Goal: Task Accomplishment & Management: Manage account settings

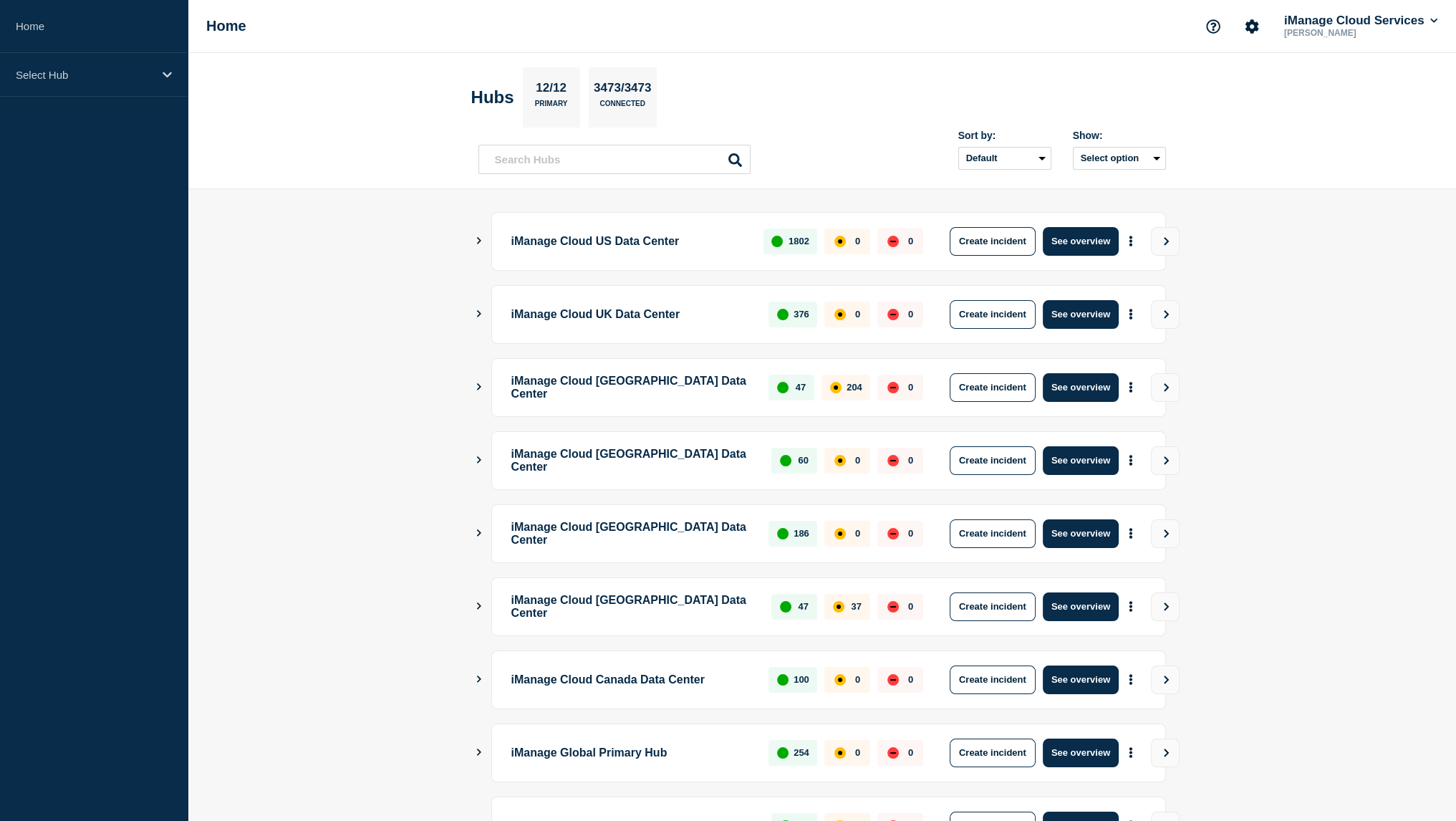
scroll to position [191, 0]
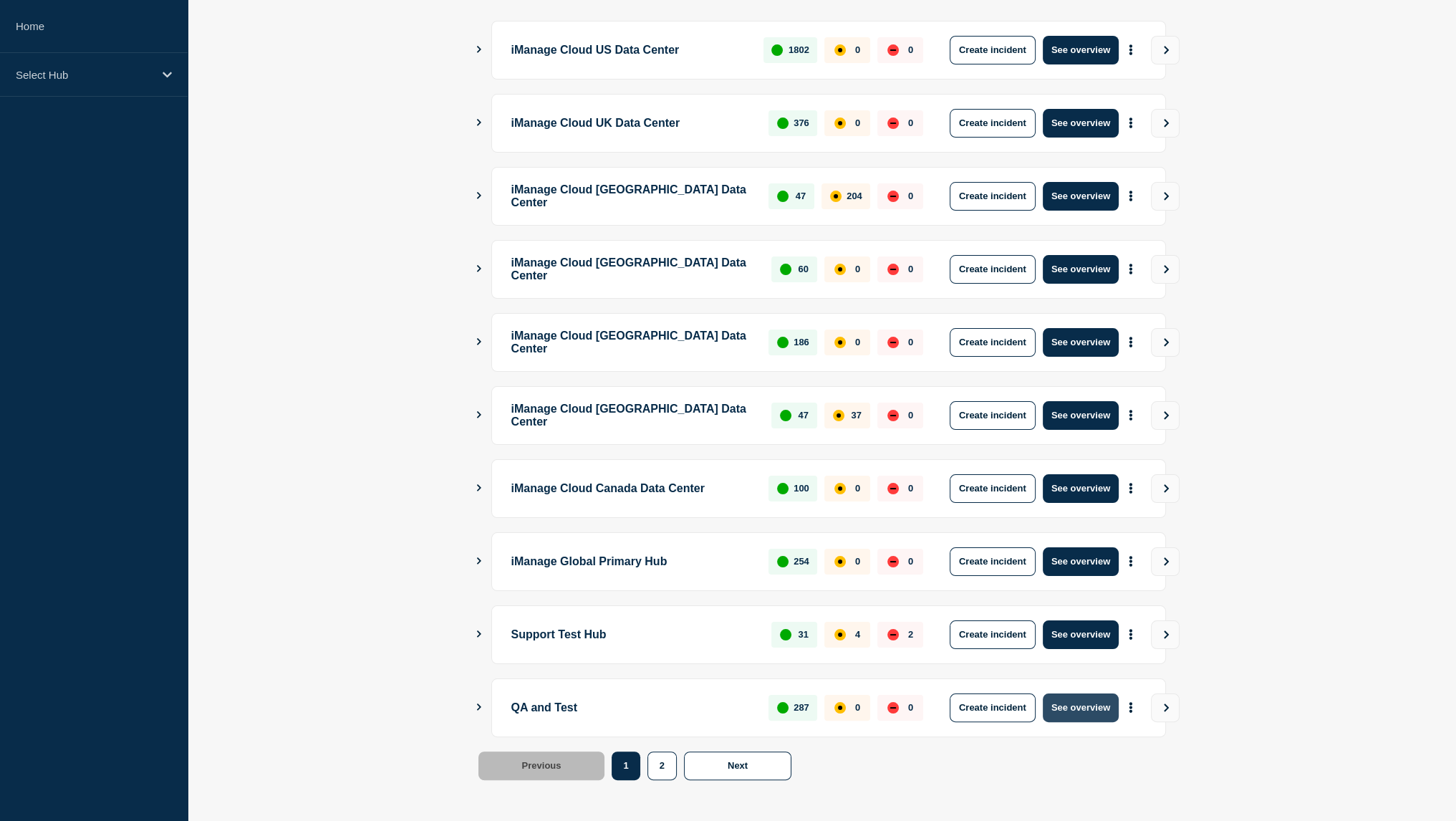
click at [1092, 695] on button "See overview" at bounding box center [1081, 707] width 76 height 29
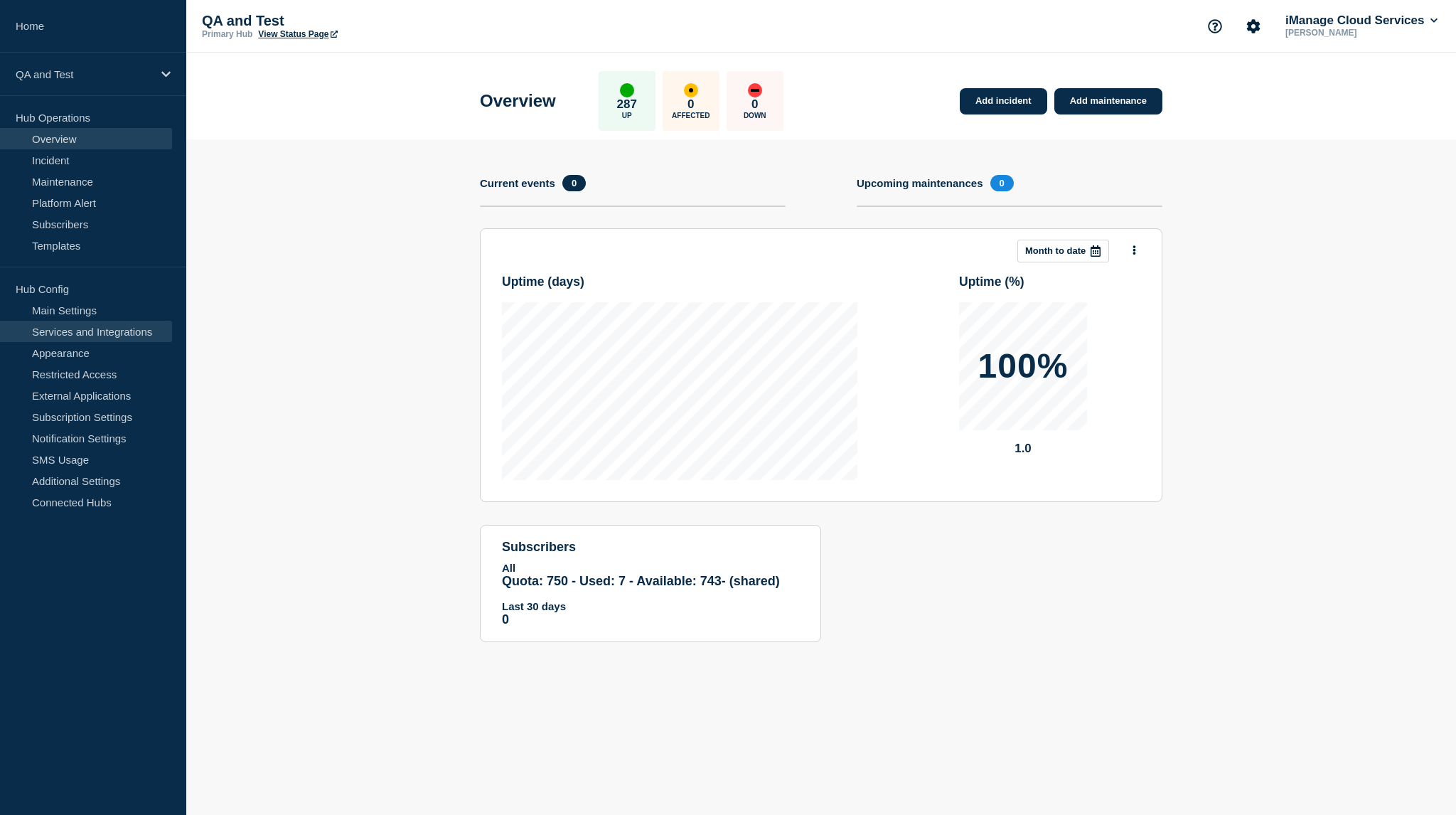
click at [89, 334] on link "Services and Integrations" at bounding box center [86, 331] width 172 height 21
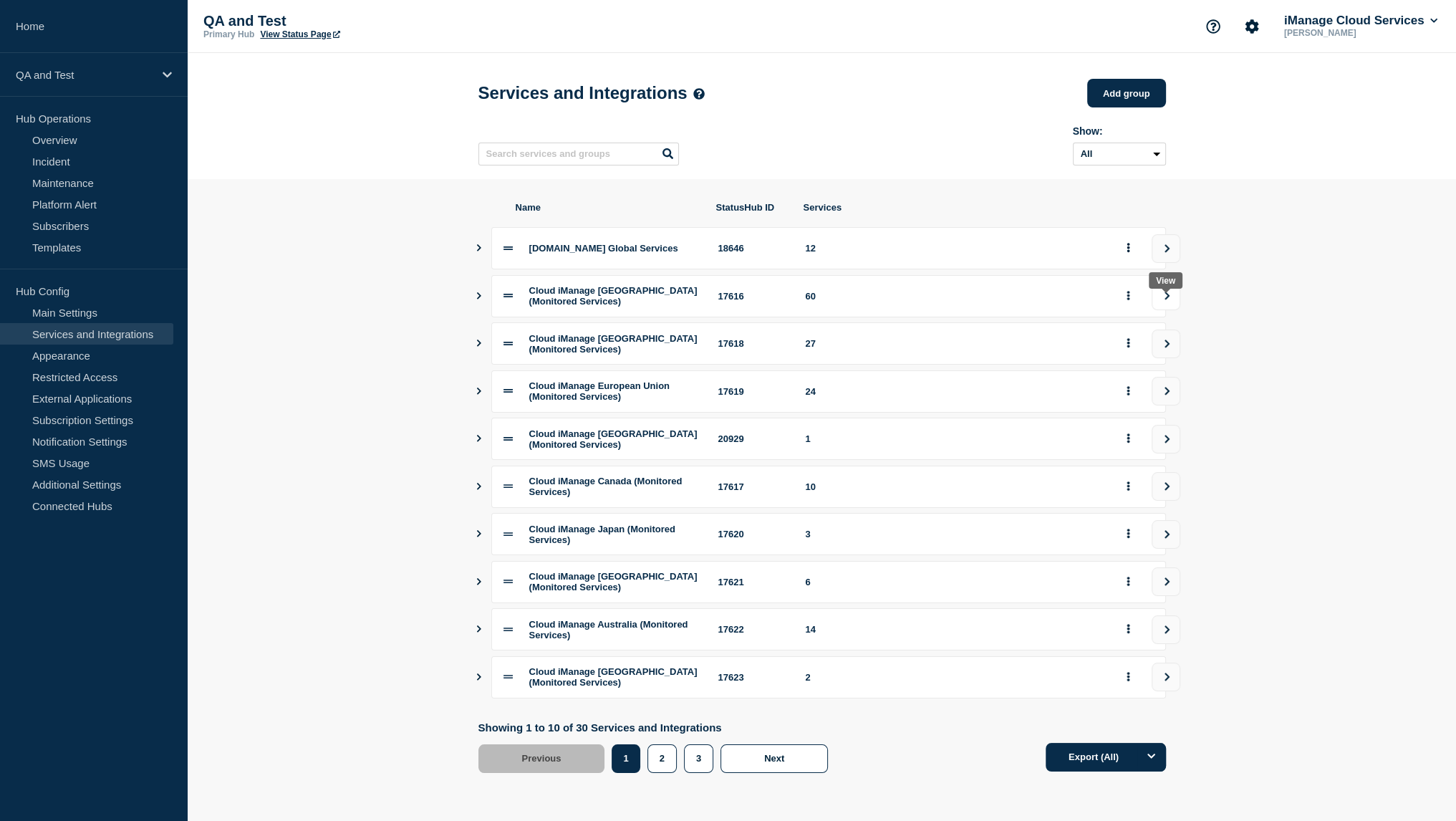
click at [1166, 310] on button "view group" at bounding box center [1166, 296] width 29 height 29
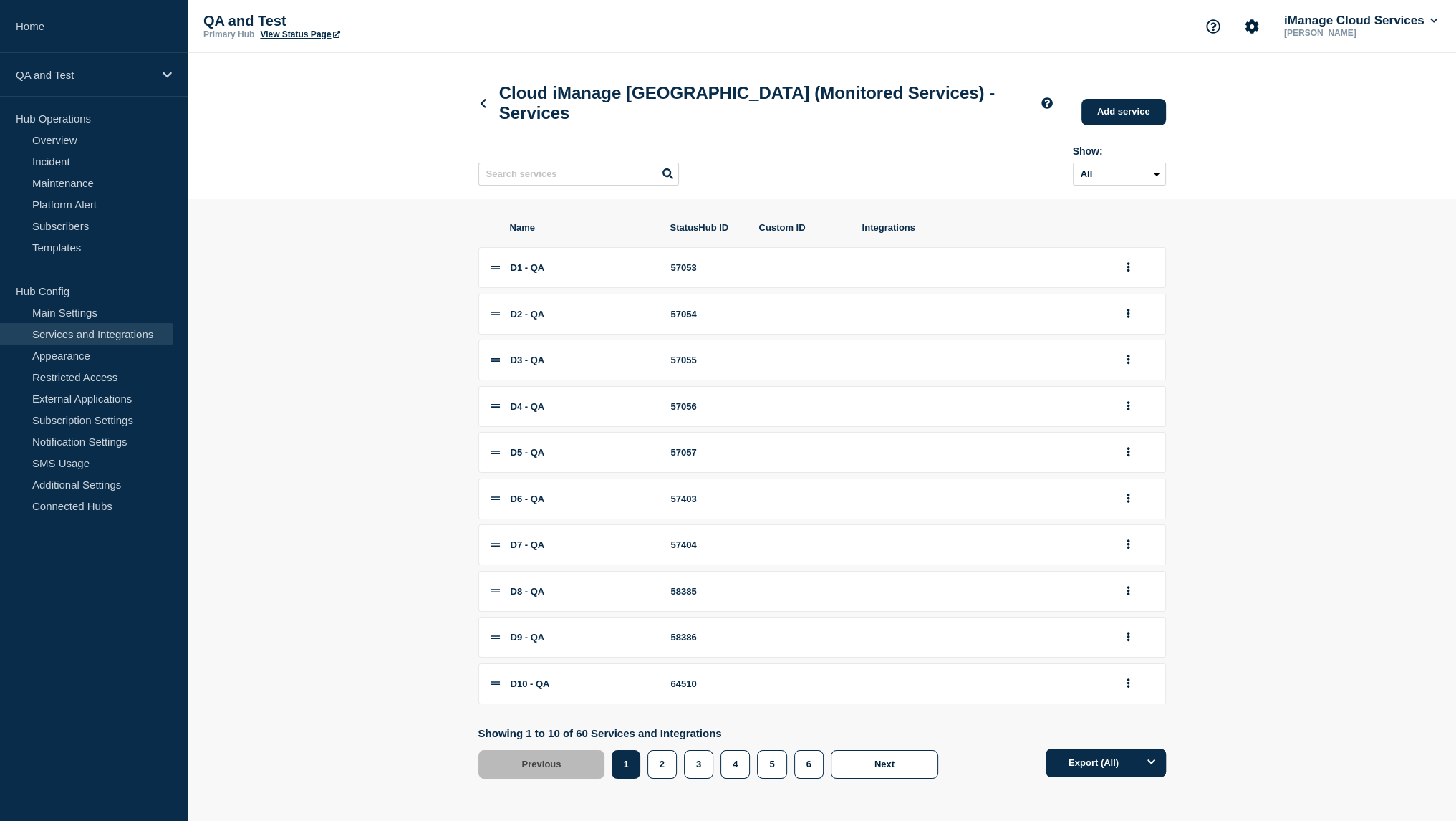
click at [685, 273] on div "57053" at bounding box center [706, 267] width 72 height 11
click at [83, 141] on link "Overview" at bounding box center [87, 139] width 173 height 21
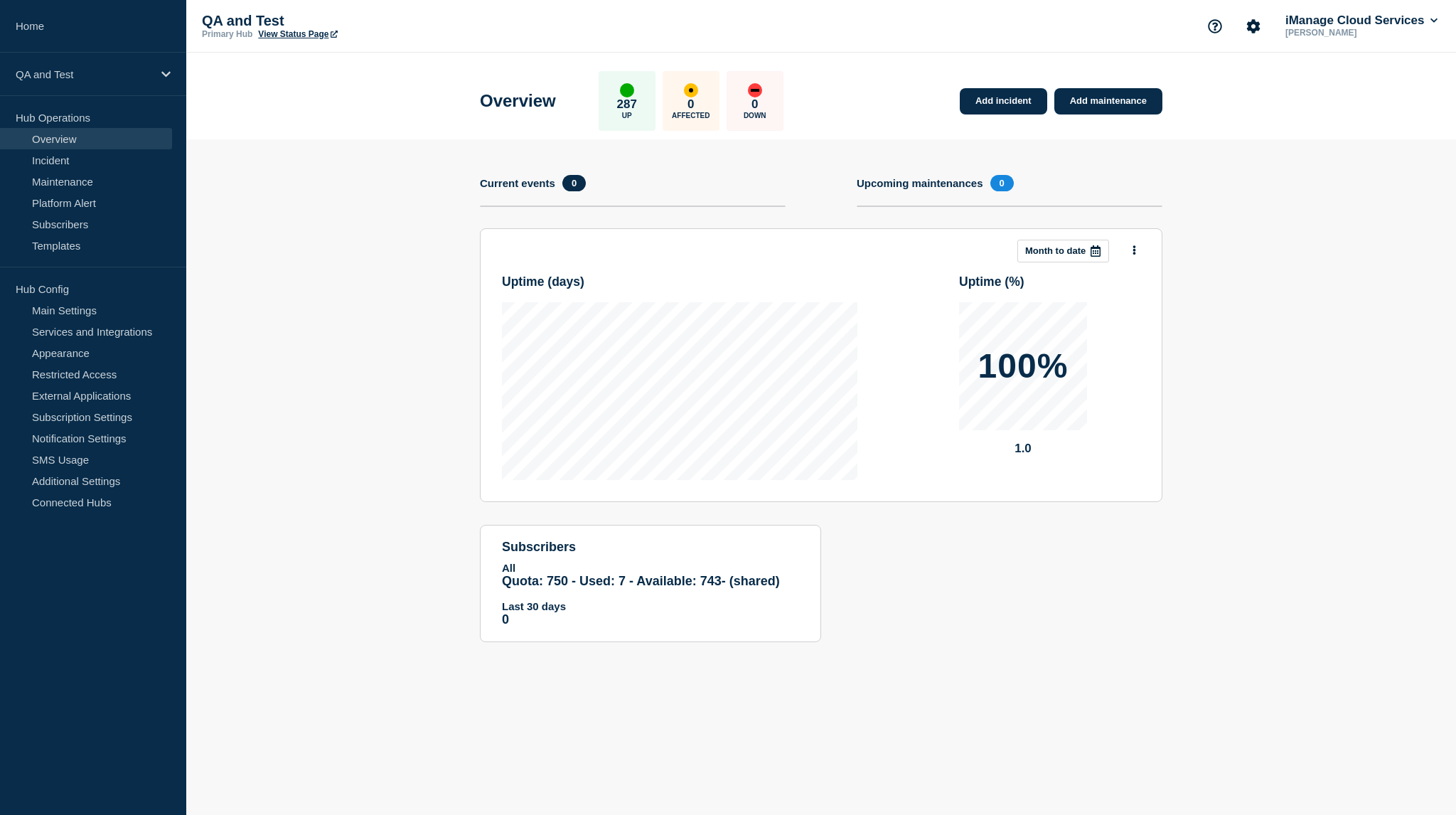
click at [698, 783] on body "Home QA and Test Hub Operations Overview Incident Maintenance Platform Alert Su…" at bounding box center [728, 408] width 1456 height 815
click at [95, 330] on link "Services and Integrations" at bounding box center [86, 331] width 172 height 21
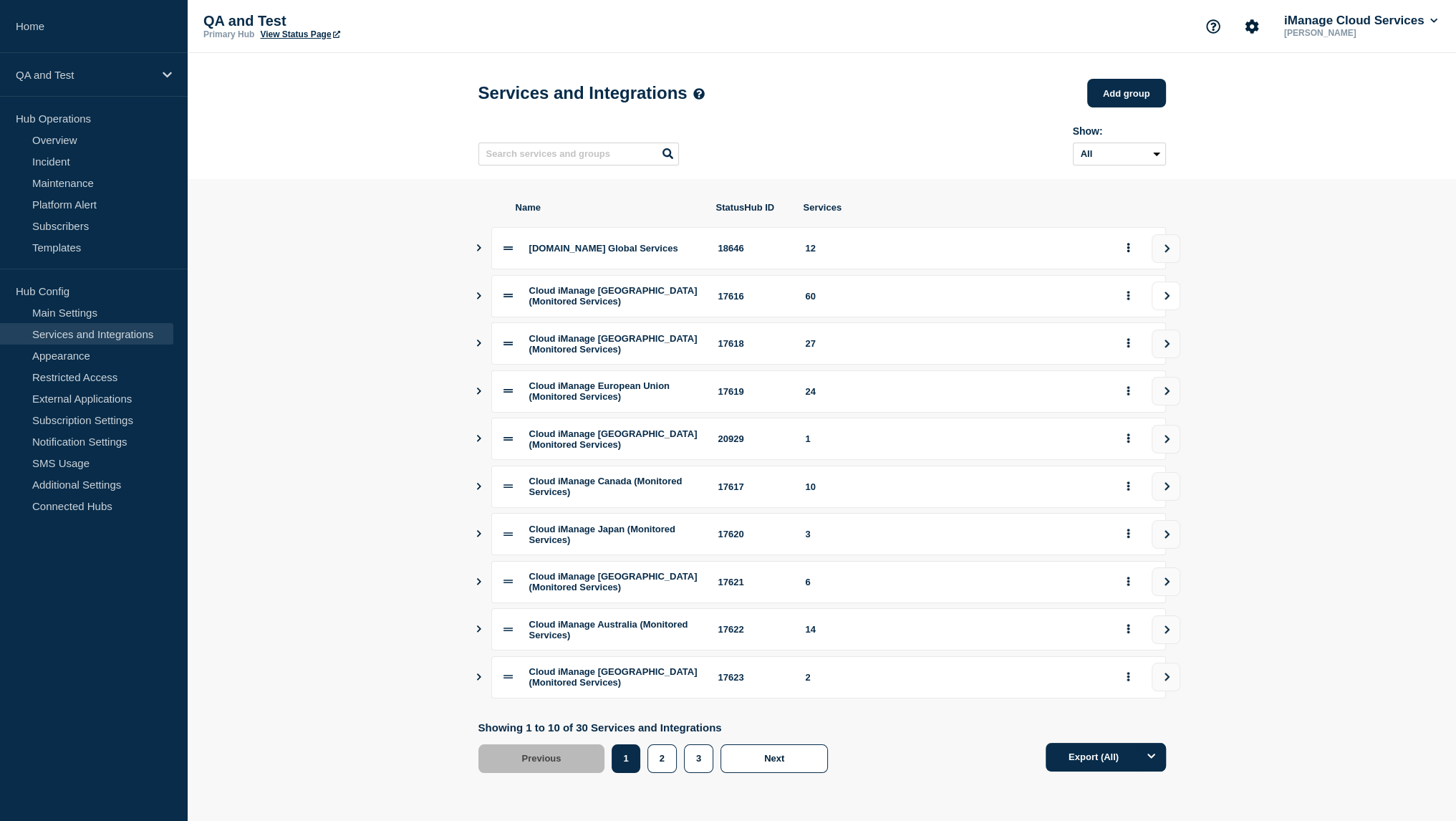
click at [1158, 298] on button "view group" at bounding box center [1166, 296] width 29 height 29
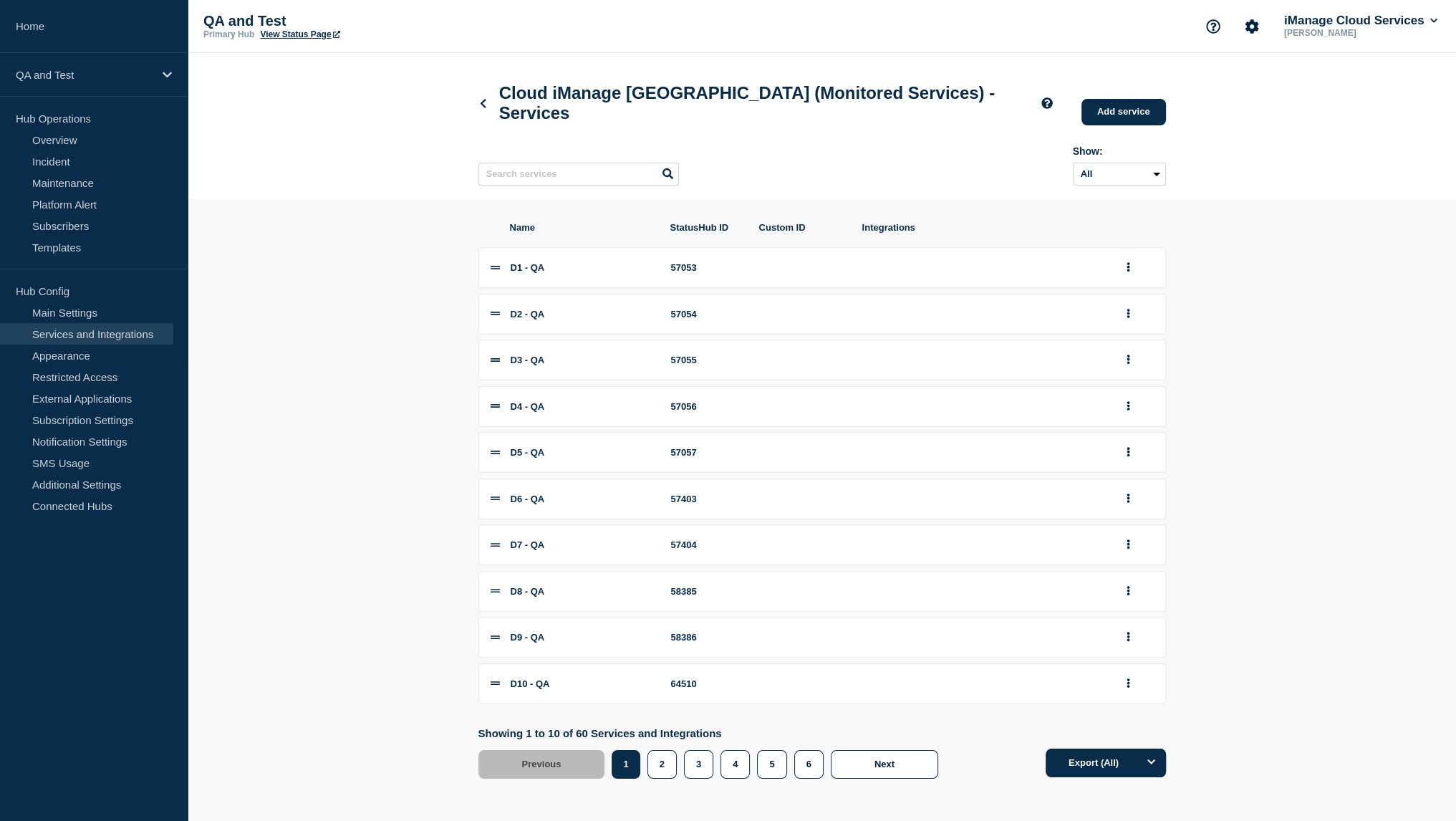
click at [681, 273] on div "57053" at bounding box center [706, 267] width 72 height 11
copy div "57053"
click at [50, 140] on link "Overview" at bounding box center [87, 139] width 173 height 21
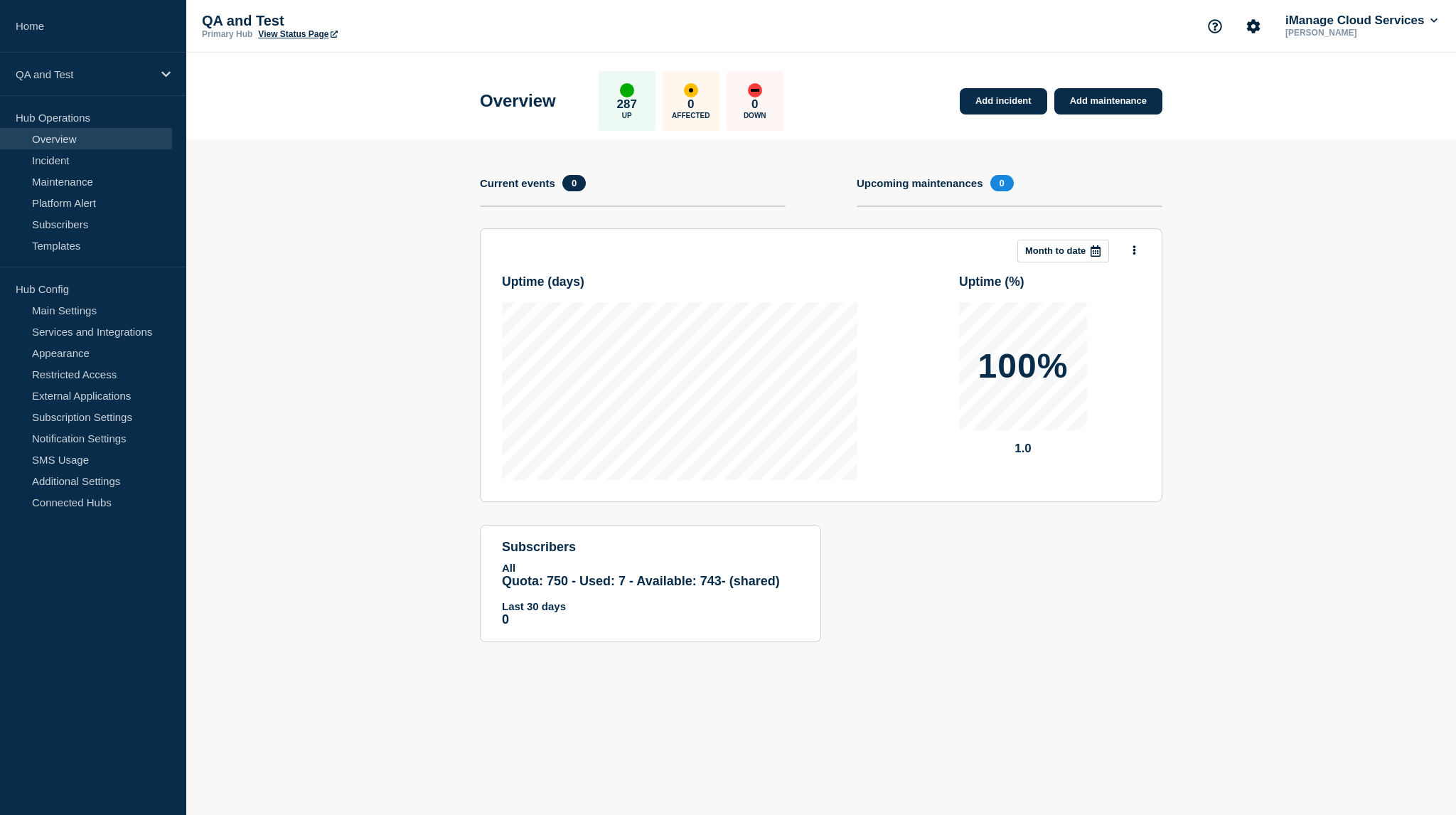
drag, startPoint x: 555, startPoint y: 99, endPoint x: 551, endPoint y: 134, distance: 35.2
click at [551, 134] on div "Overview 287 Up 0 Affected 0 Down Add incident Add maintenance" at bounding box center [822, 96] width 715 height 87
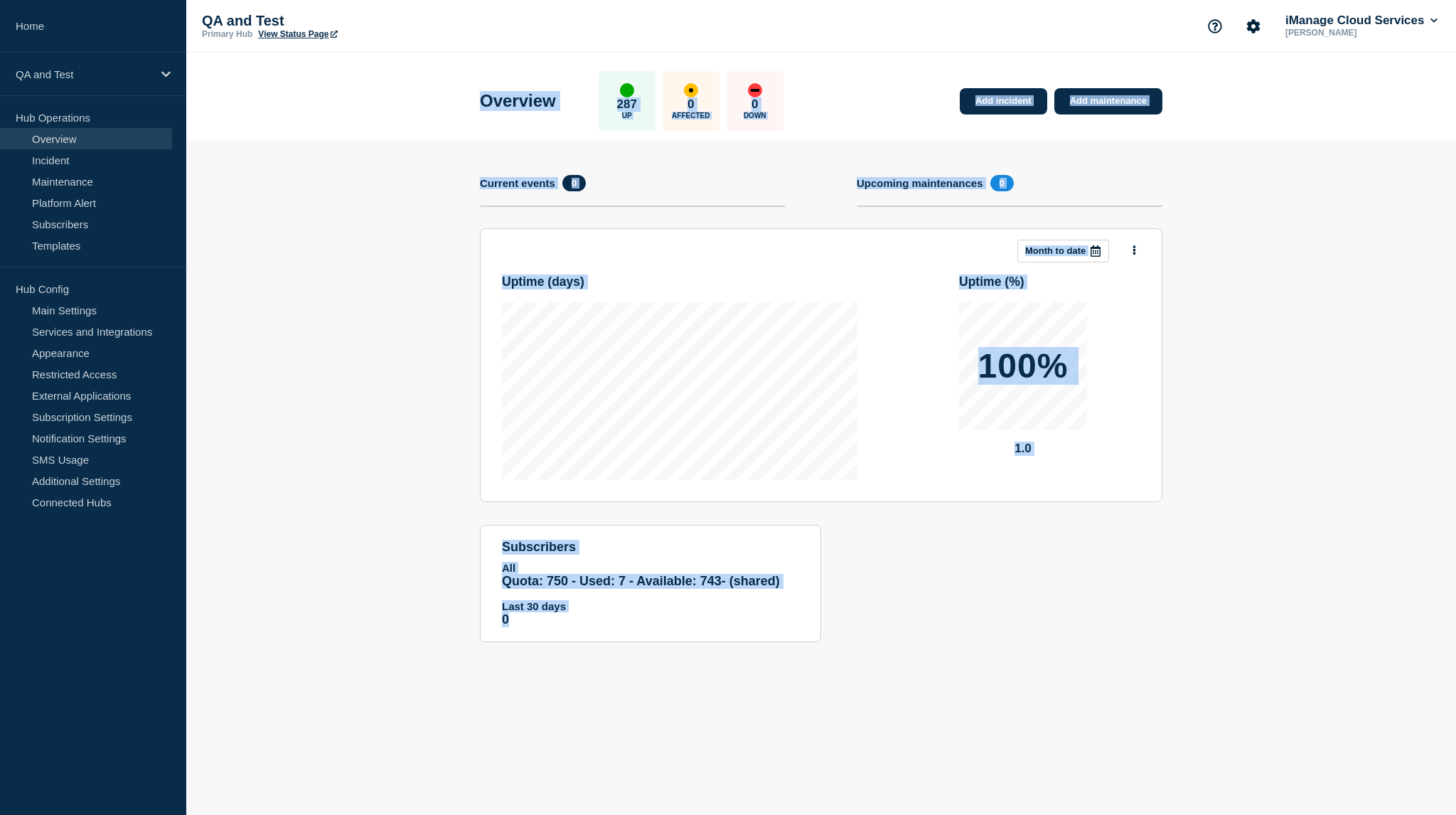
drag, startPoint x: 487, startPoint y: 105, endPoint x: 1366, endPoint y: 625, distance: 1021.3
click at [1366, 625] on main "Overview 287 Up 0 Affected 0 Down Add incident Add maintenance Add incident Add…" at bounding box center [821, 368] width 1270 height 633
click at [1439, 398] on section "Add incident Add maintenance Current events 0 Upcoming maintenances 0 This mont…" at bounding box center [821, 401] width 1270 height 525
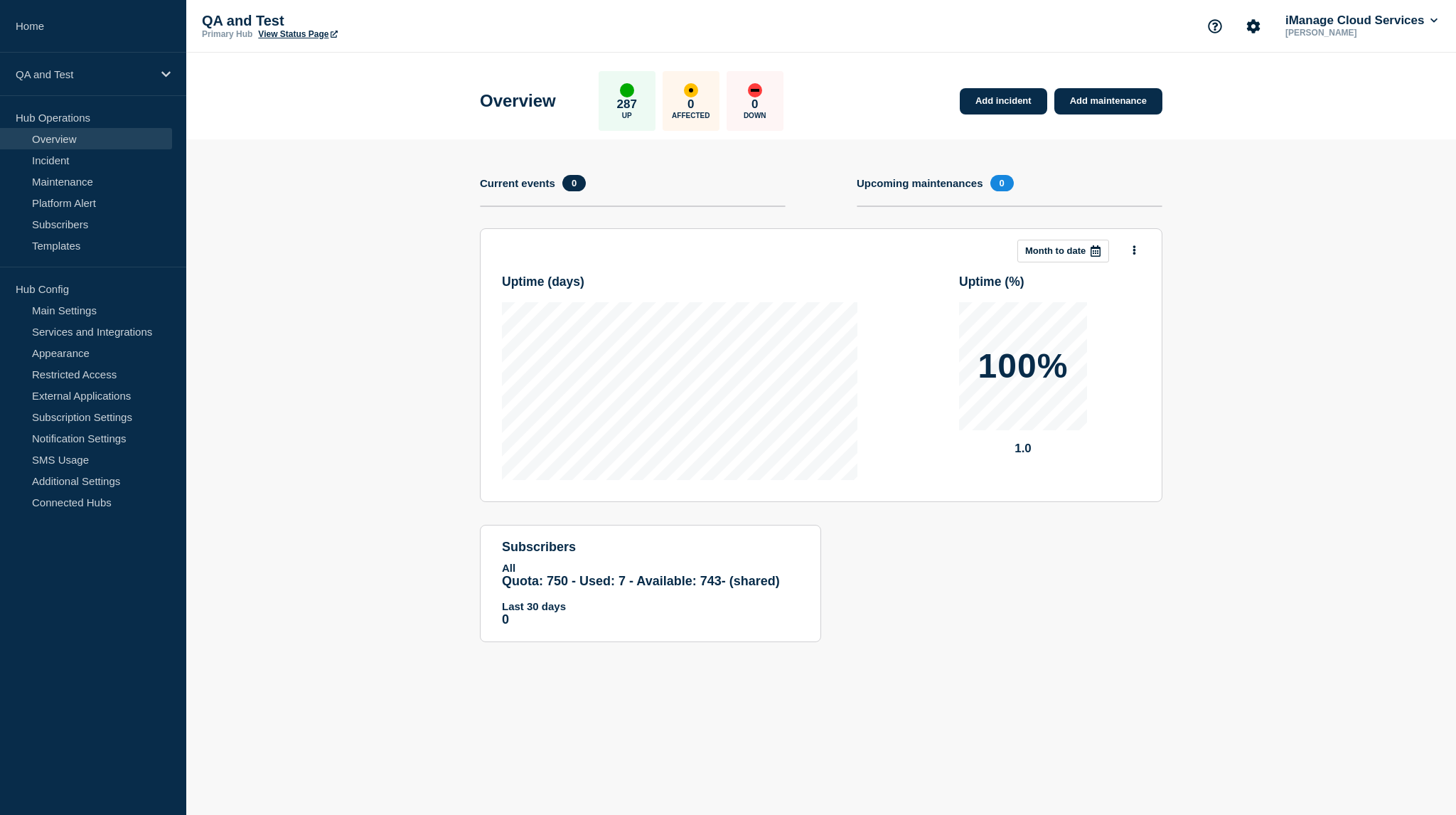
click at [304, 36] on link "View Status Page" at bounding box center [298, 34] width 79 height 10
click at [90, 220] on link "Subscribers" at bounding box center [86, 224] width 172 height 21
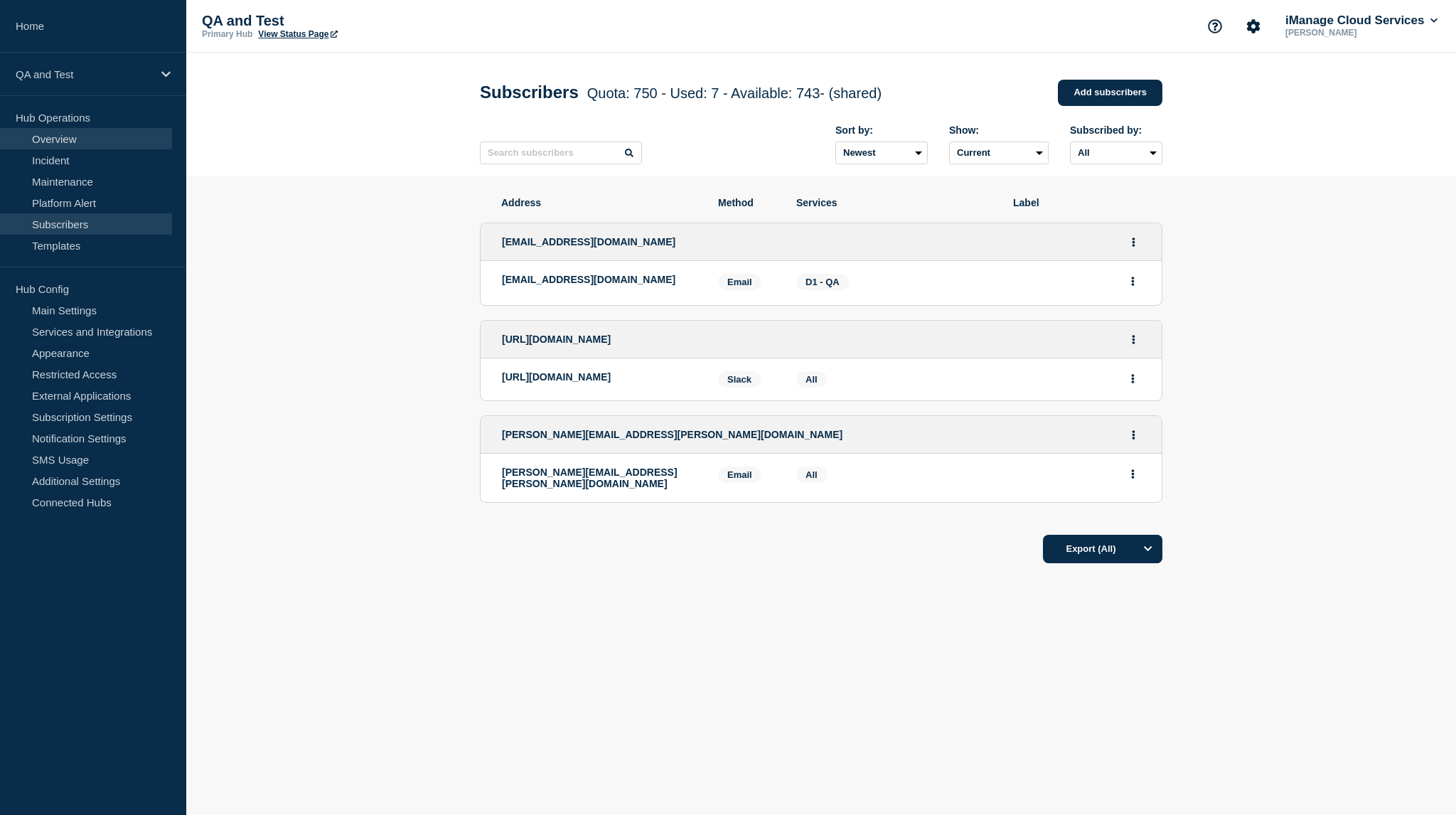
click at [68, 139] on link "Overview" at bounding box center [86, 138] width 172 height 21
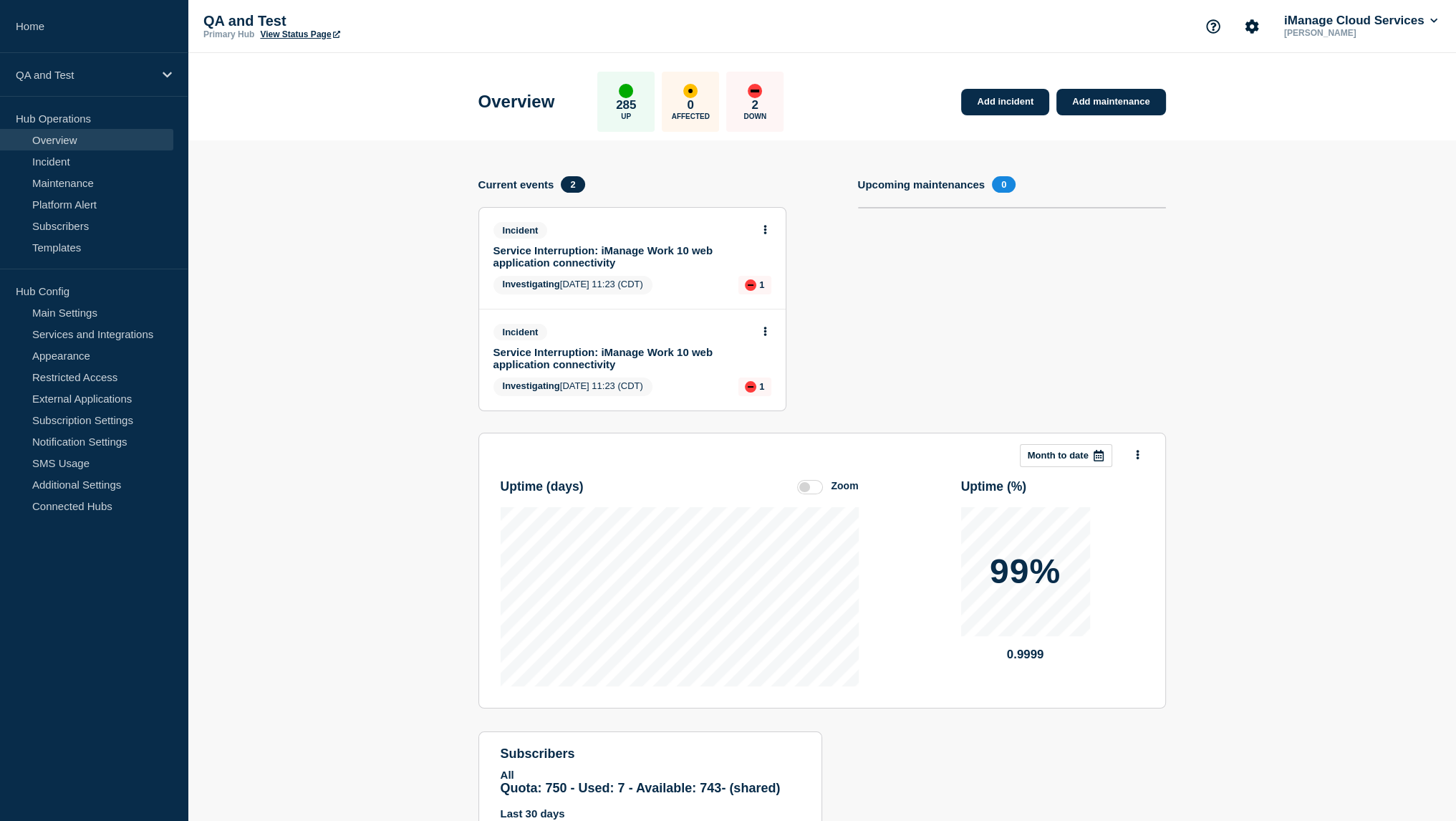
click at [769, 228] on button at bounding box center [765, 230] width 12 height 12
click at [775, 263] on link "View incident" at bounding box center [759, 265] width 59 height 12
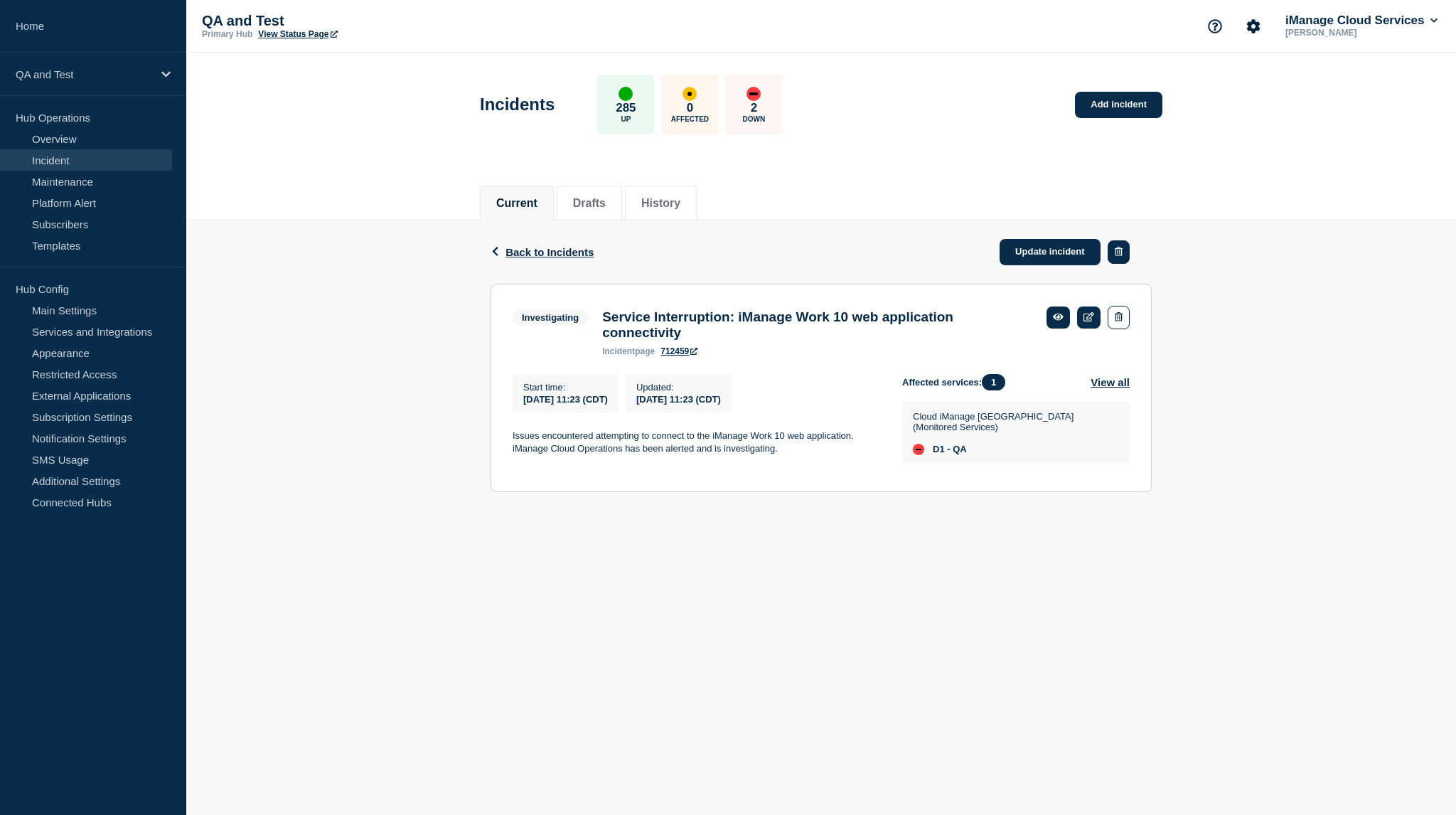
click at [1123, 259] on button "button" at bounding box center [1118, 252] width 22 height 24
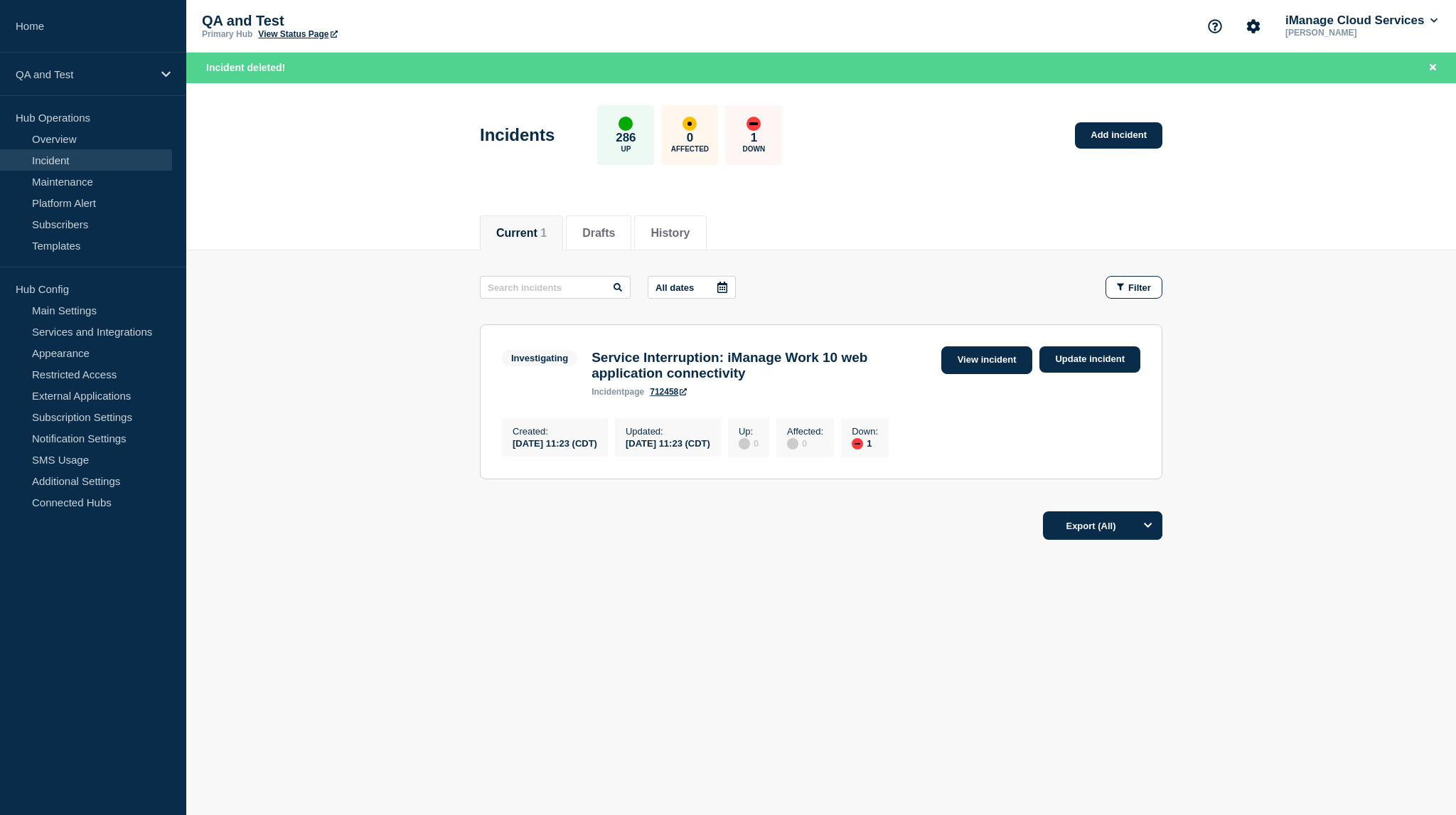
click at [991, 355] on link "View incident" at bounding box center [987, 360] width 92 height 28
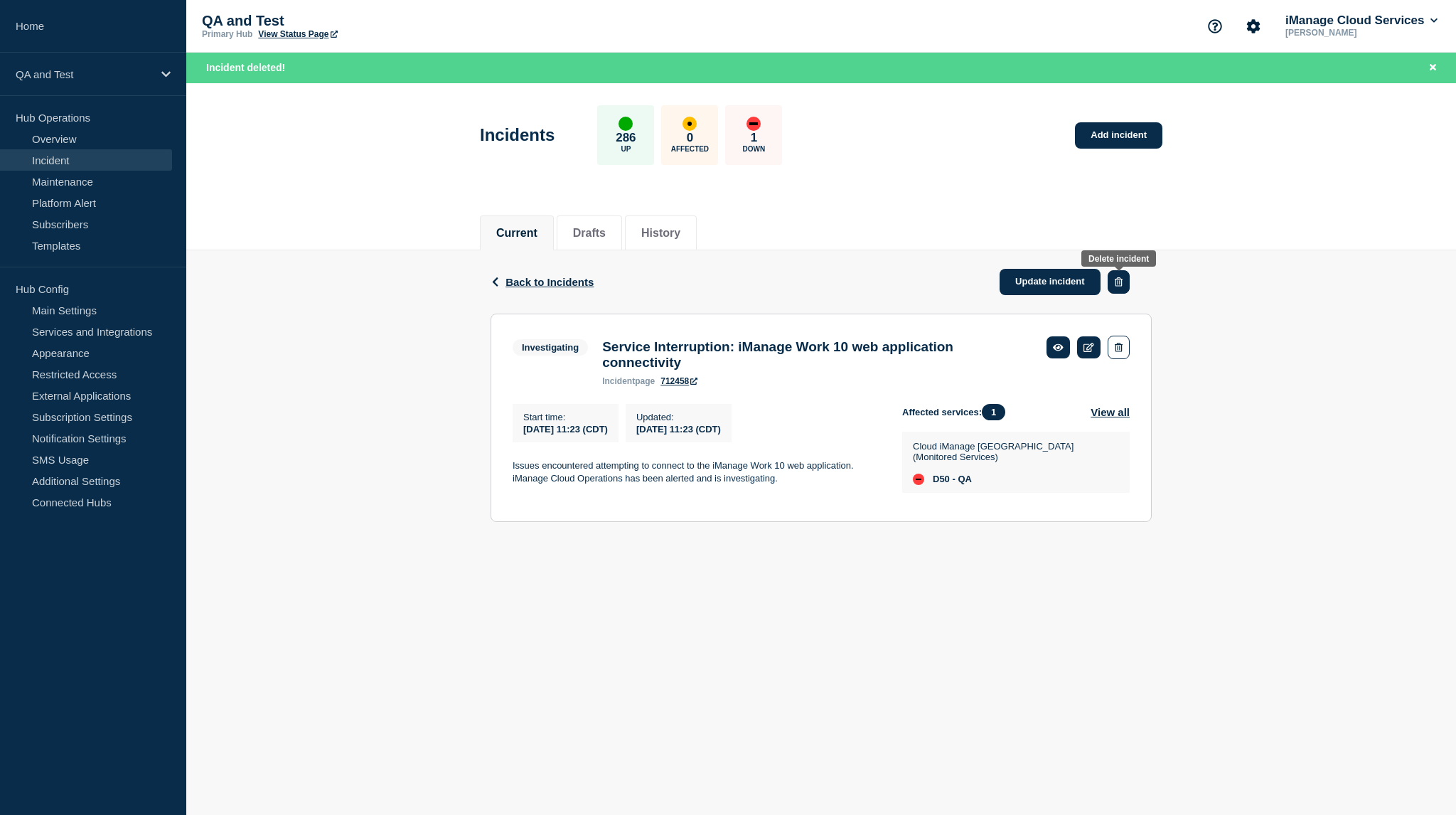
click at [1117, 281] on icon "button" at bounding box center [1119, 281] width 8 height 9
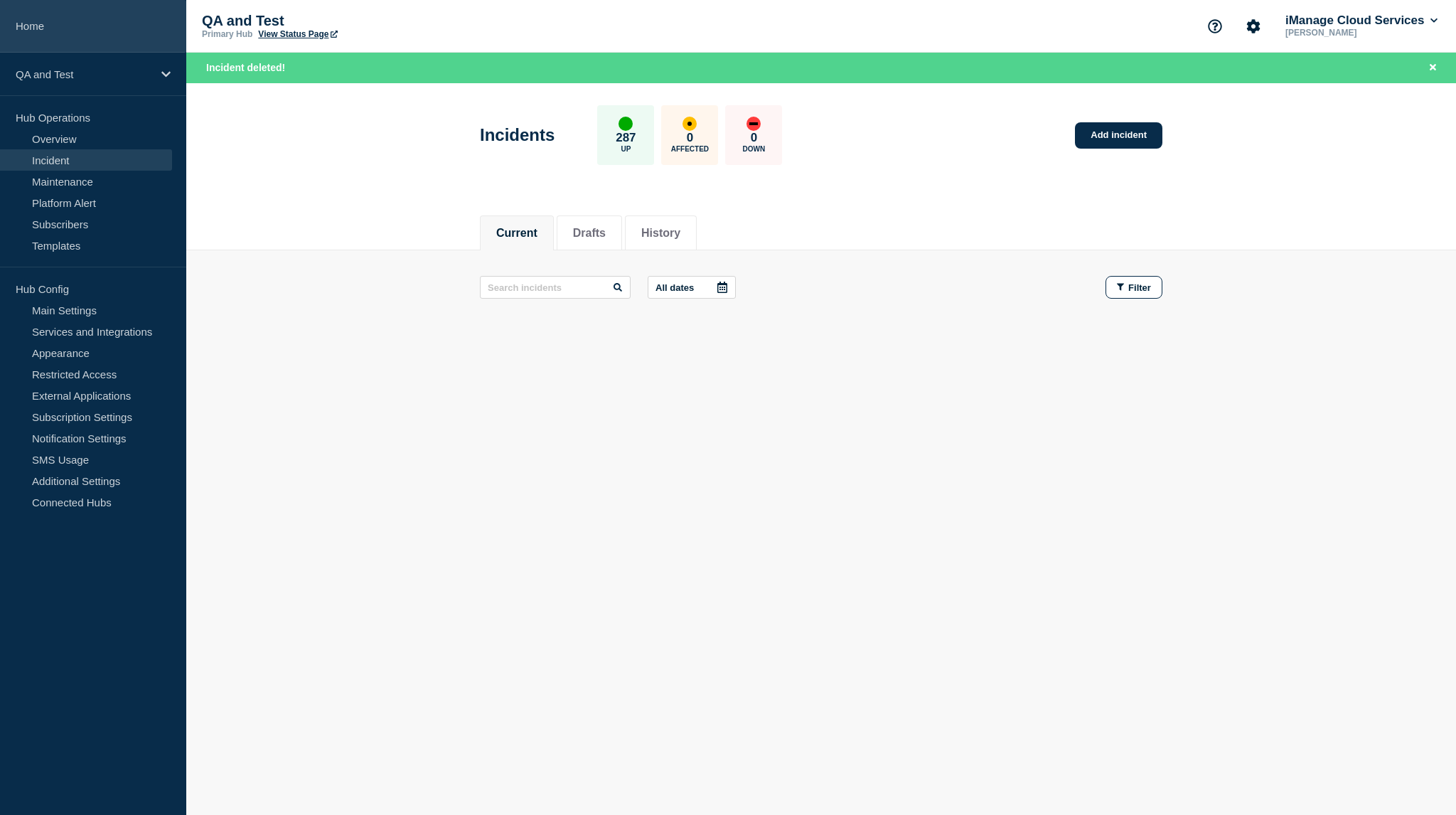
click at [97, 34] on link "Home" at bounding box center [93, 26] width 186 height 52
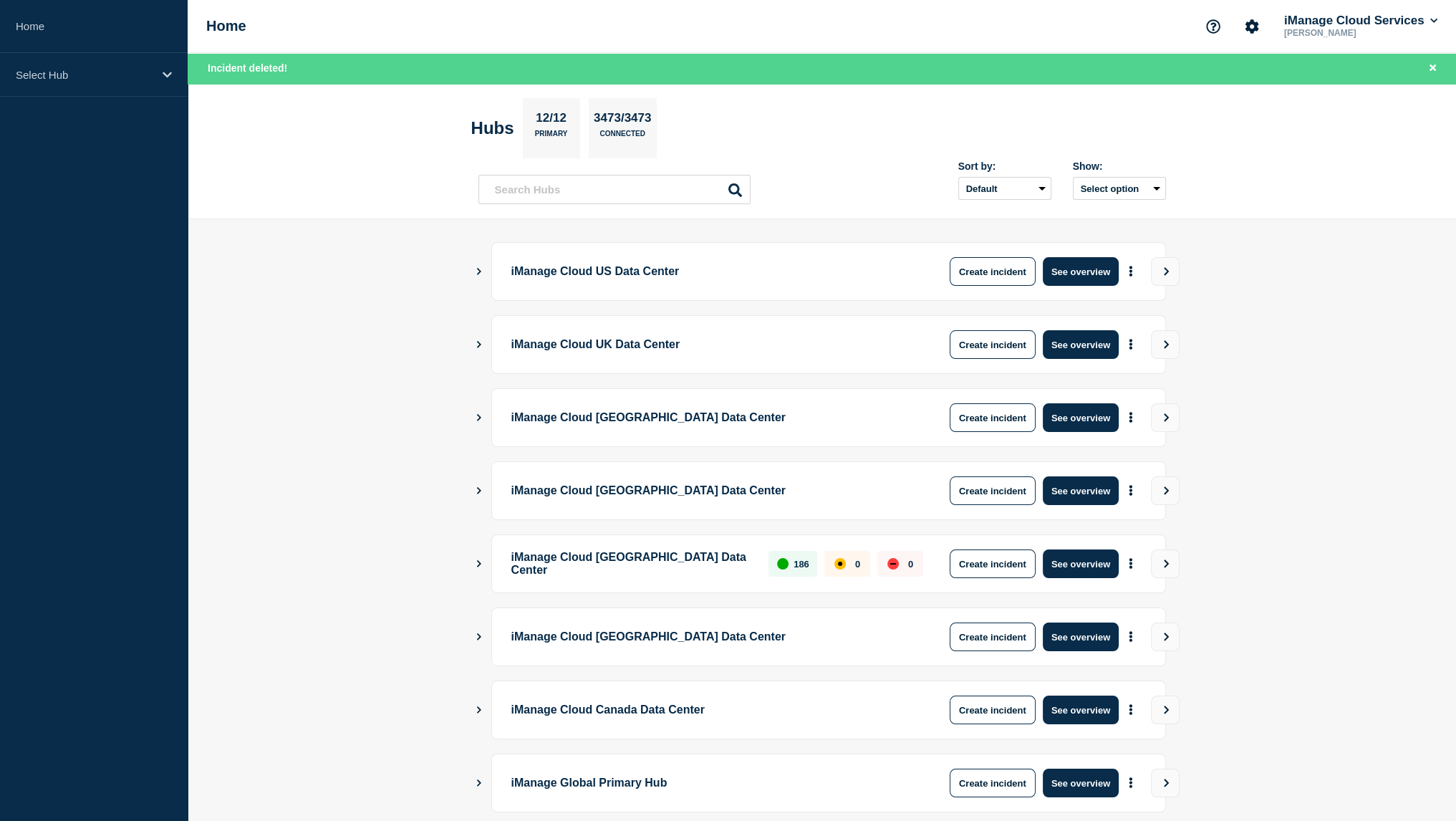
scroll to position [222, 0]
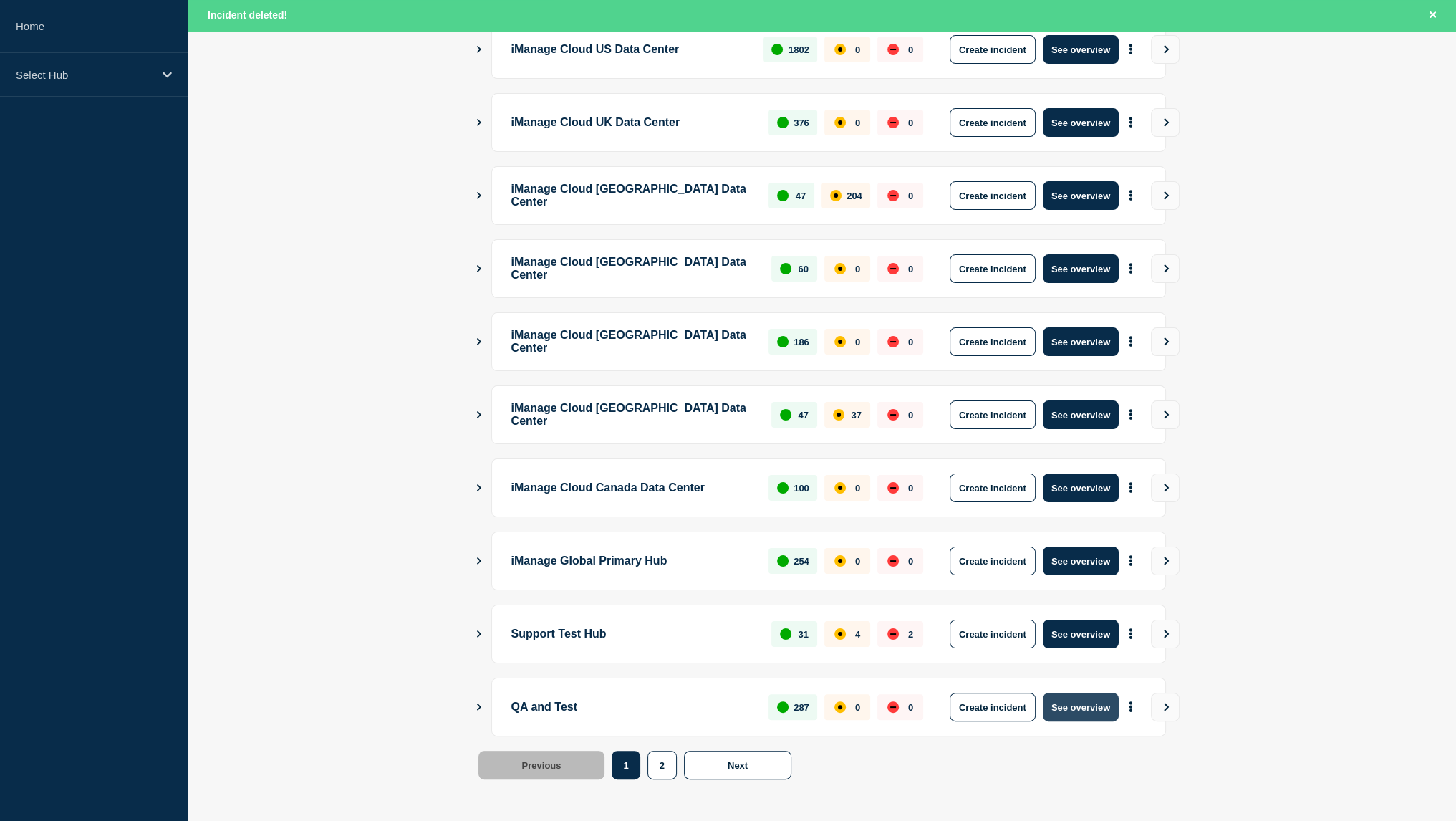
click at [1090, 706] on button "See overview" at bounding box center [1081, 707] width 76 height 29
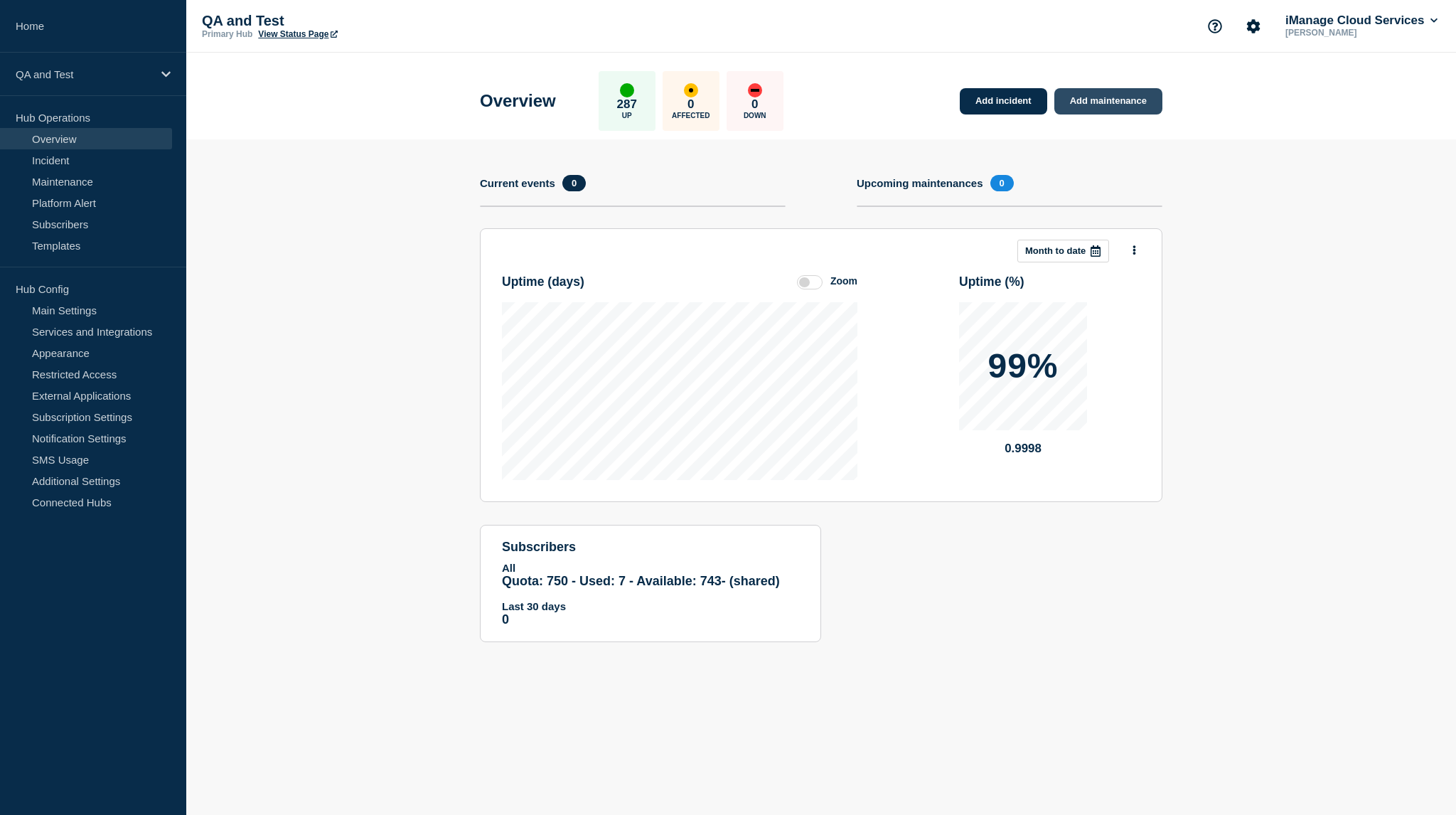
click at [1089, 111] on link "Add maintenance" at bounding box center [1108, 101] width 108 height 26
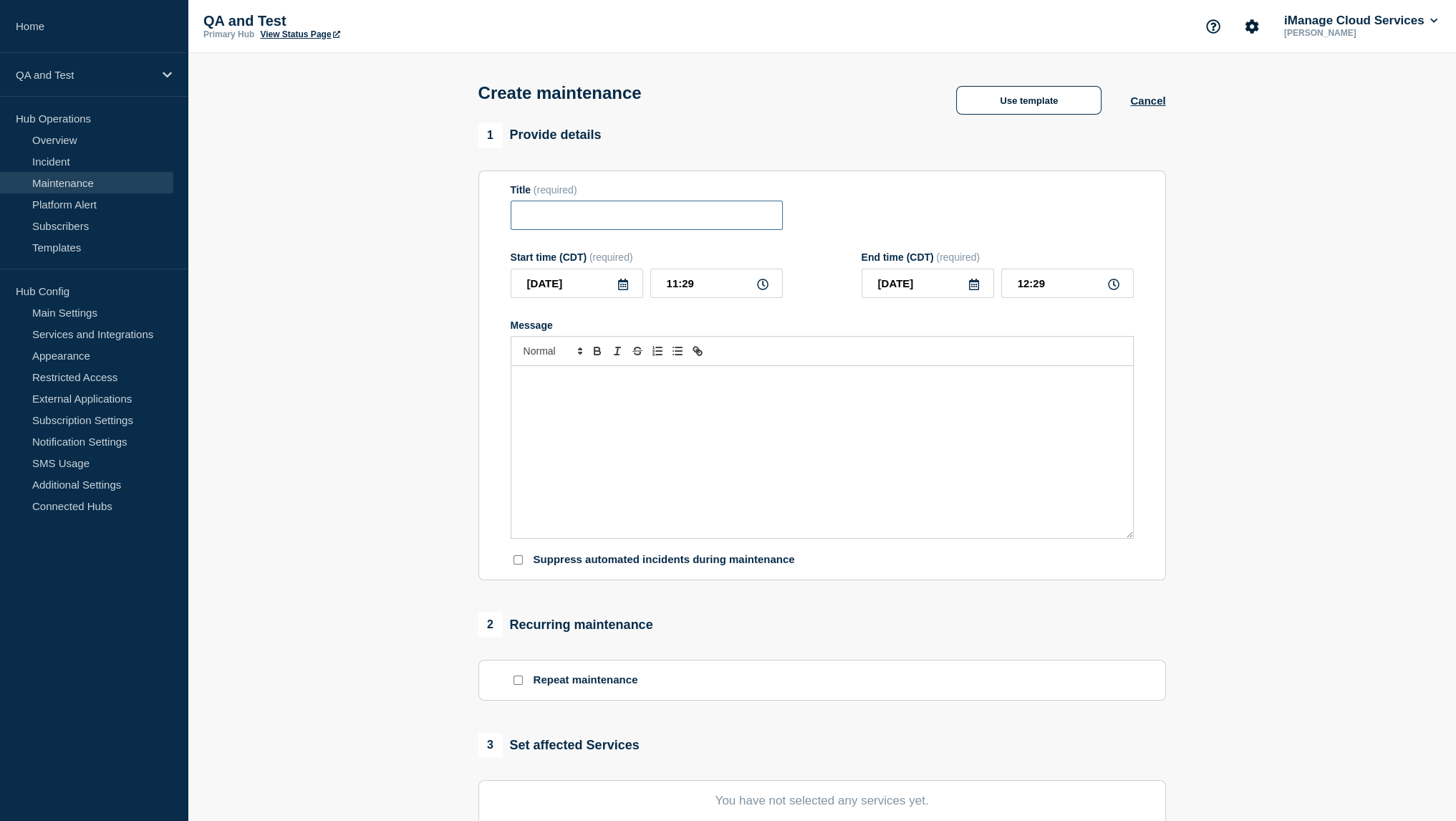
click at [721, 223] on input "Title" at bounding box center [647, 215] width 272 height 30
type input "Test"
click at [937, 381] on p "Message" at bounding box center [822, 382] width 600 height 13
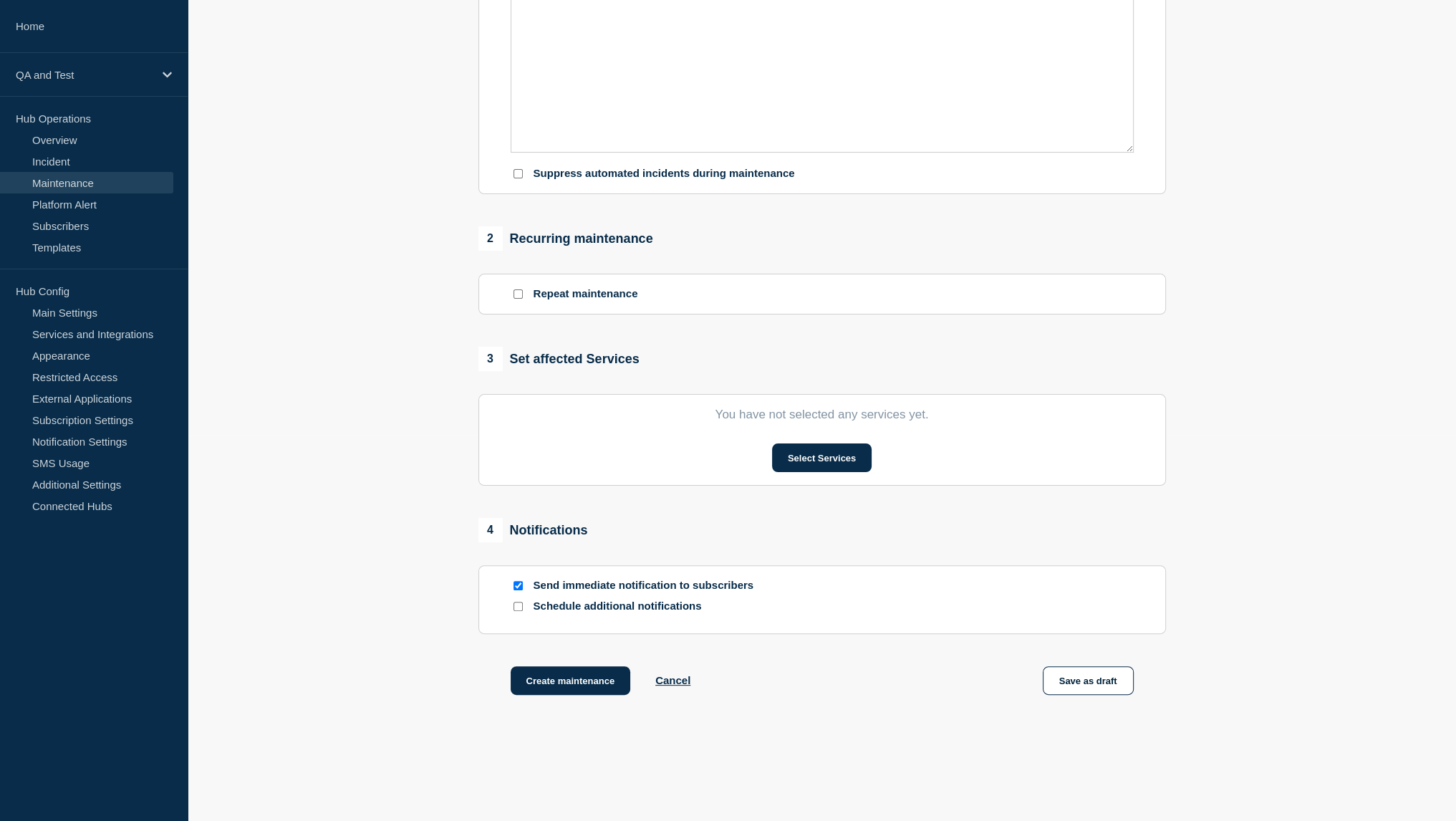
scroll to position [430, 0]
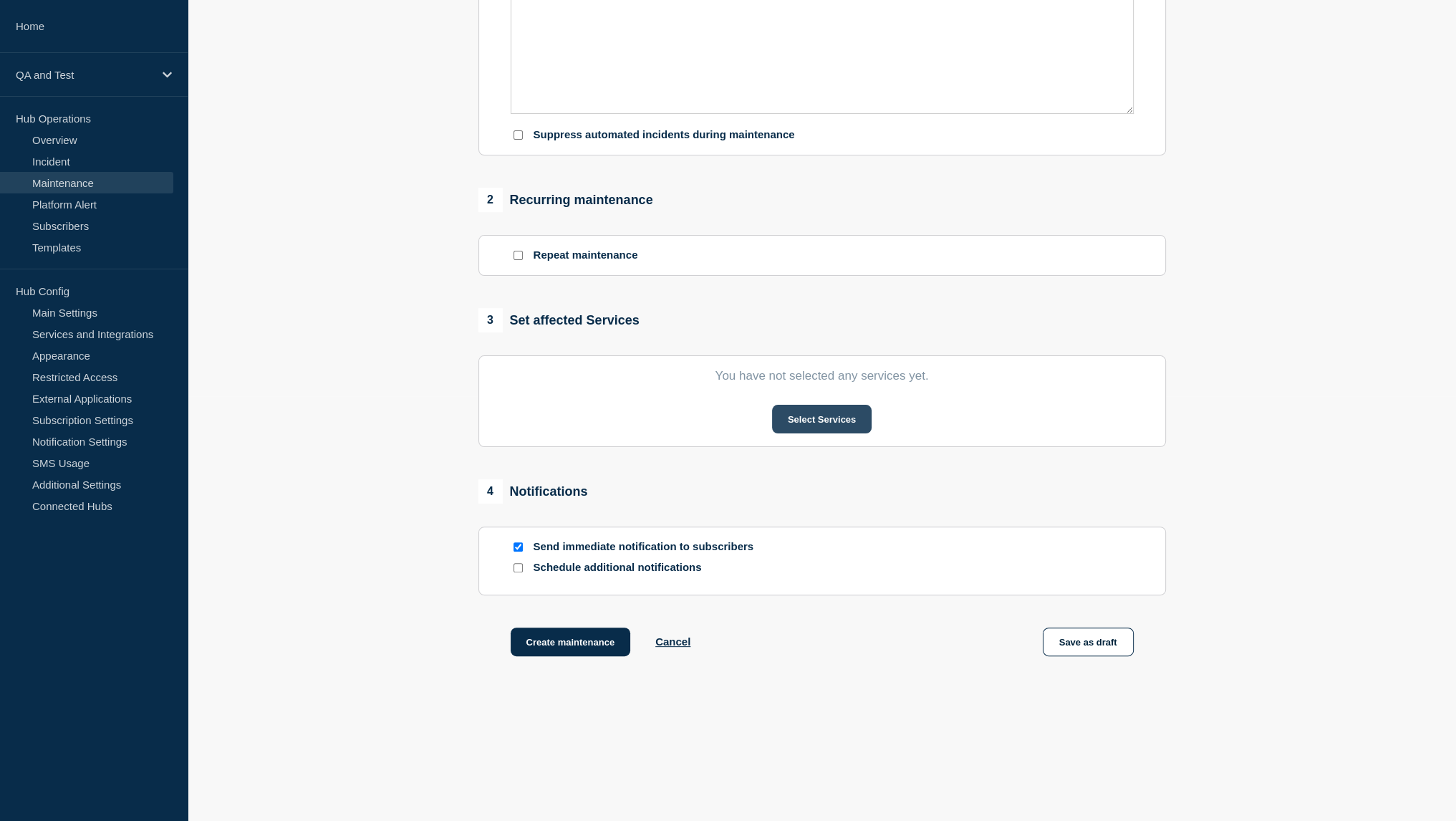
click at [815, 406] on button "Select Services" at bounding box center [822, 419] width 100 height 29
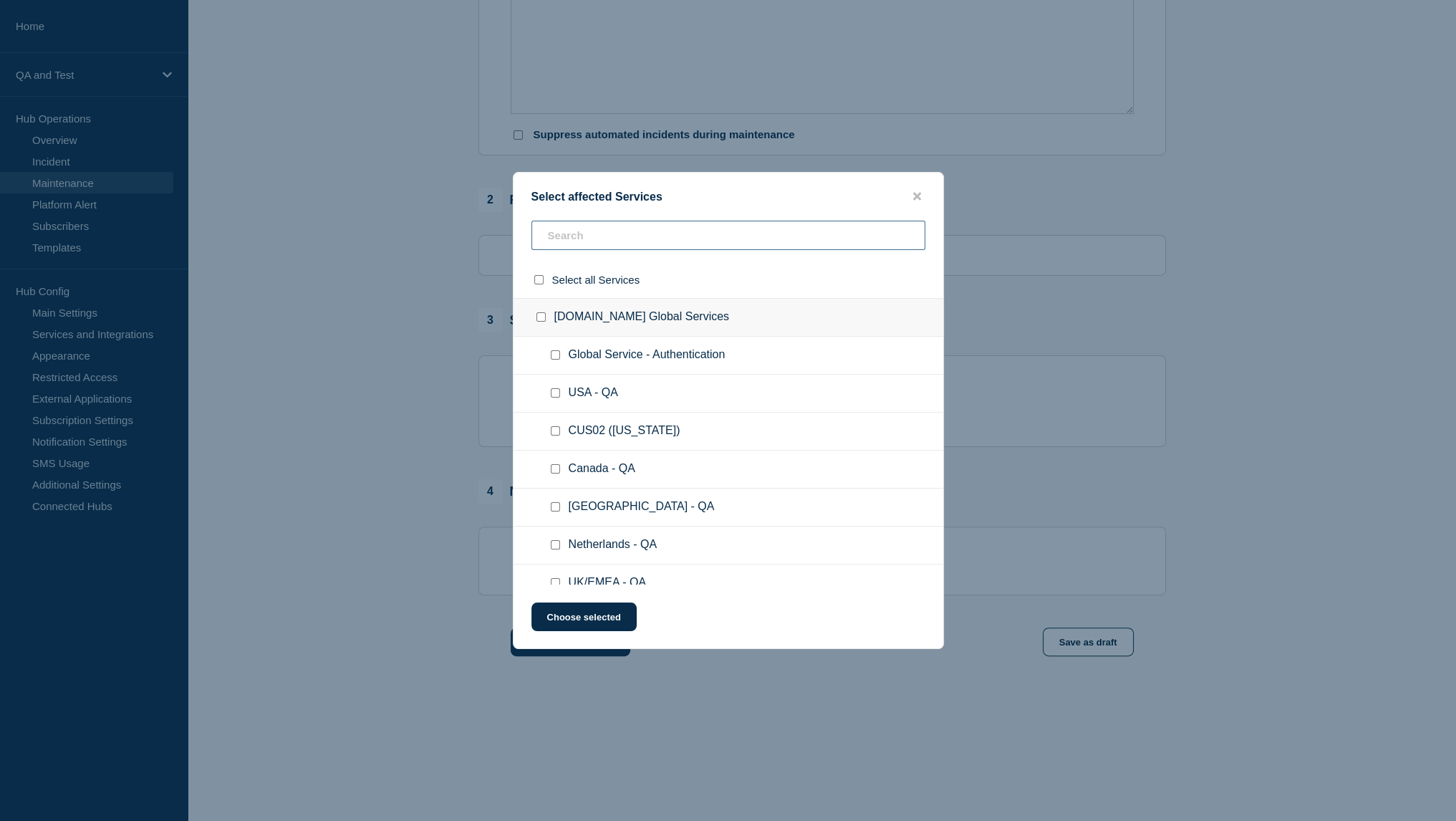
click at [631, 223] on input "text" at bounding box center [728, 236] width 394 height 30
type input "D1"
click at [555, 354] on input "D1 - QA checkbox" at bounding box center [555, 354] width 9 height 9
checkbox input "true"
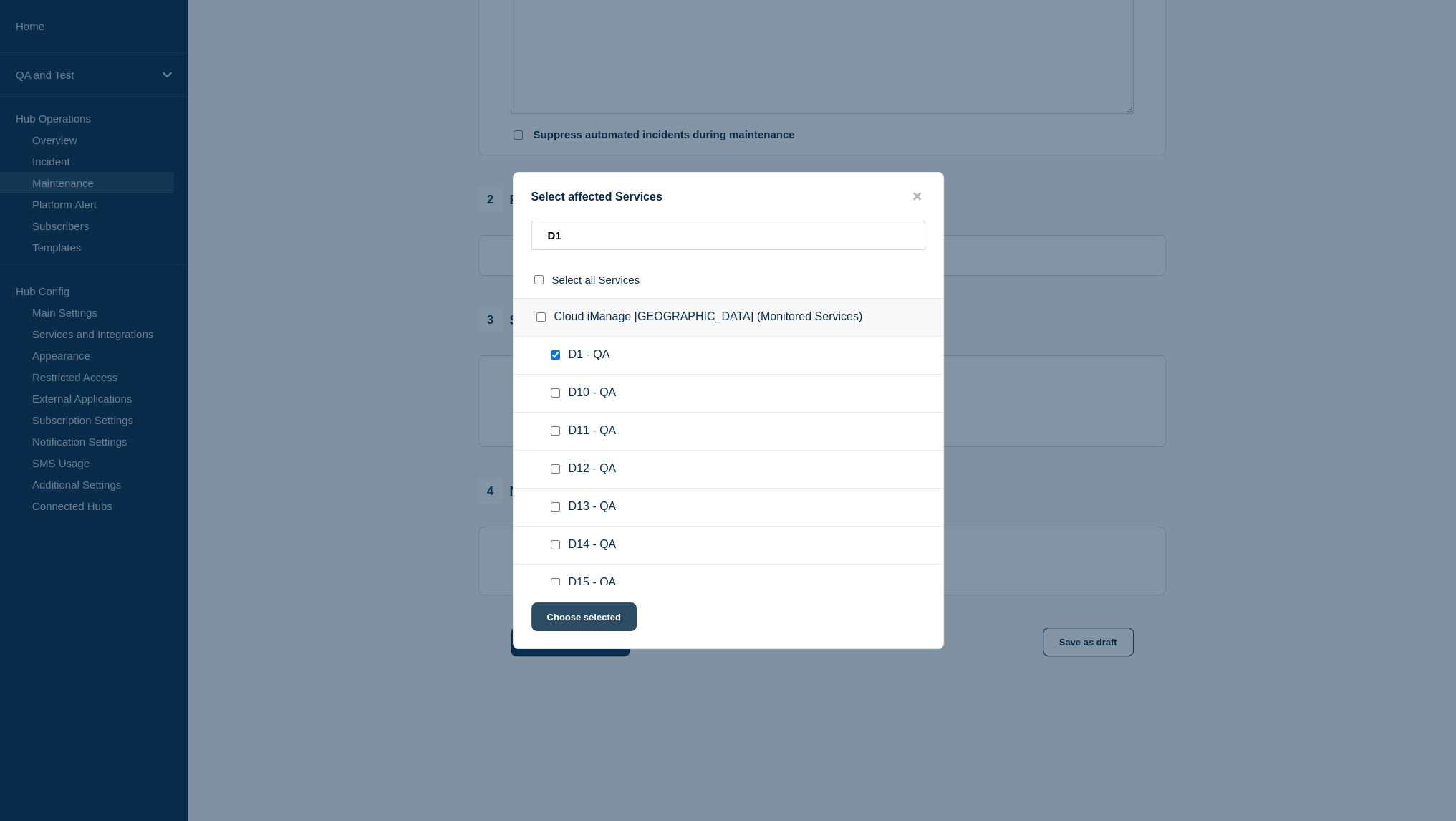
click at [616, 617] on button "Choose selected" at bounding box center [584, 617] width 105 height 29
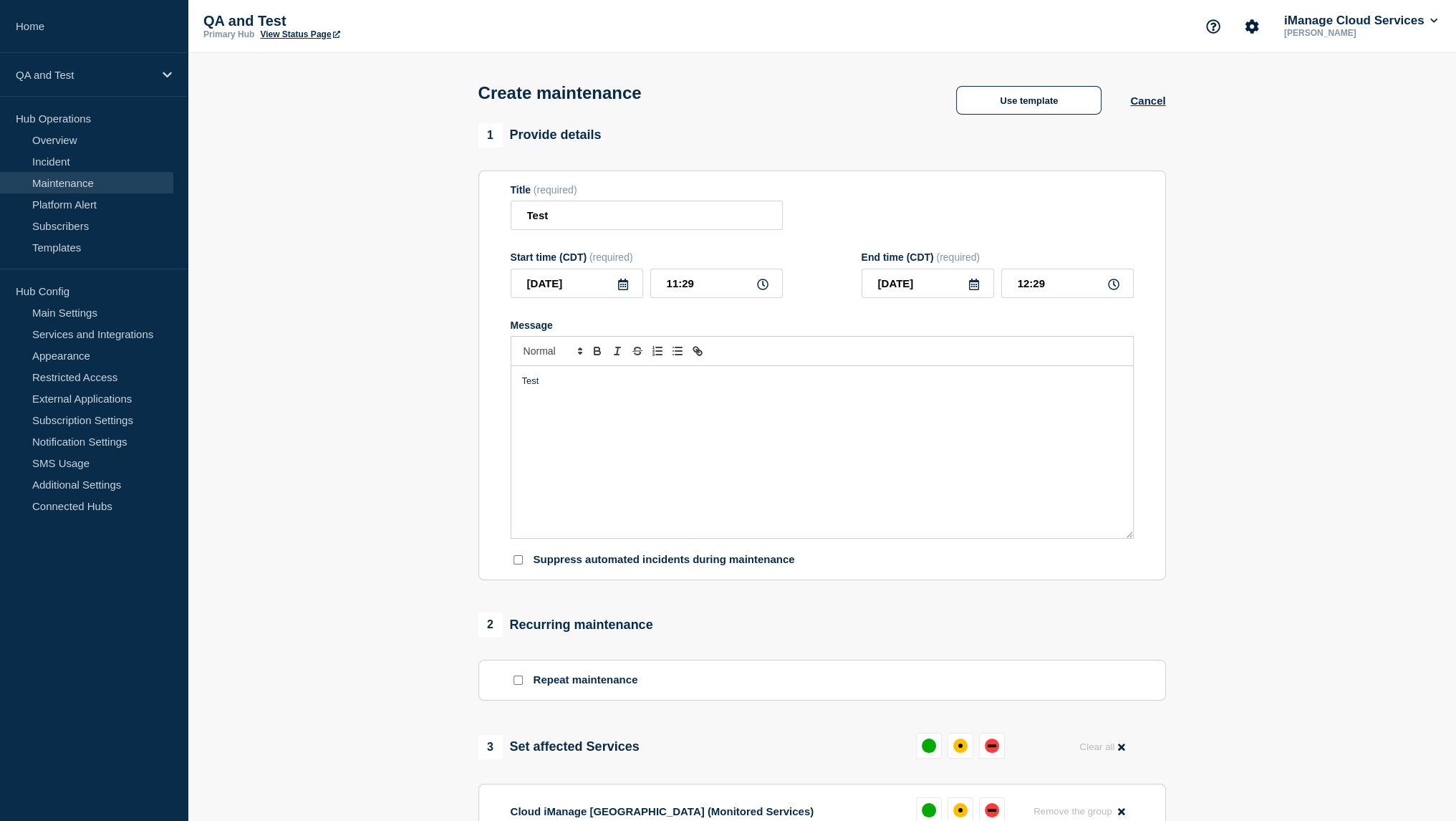
scroll to position [507, 0]
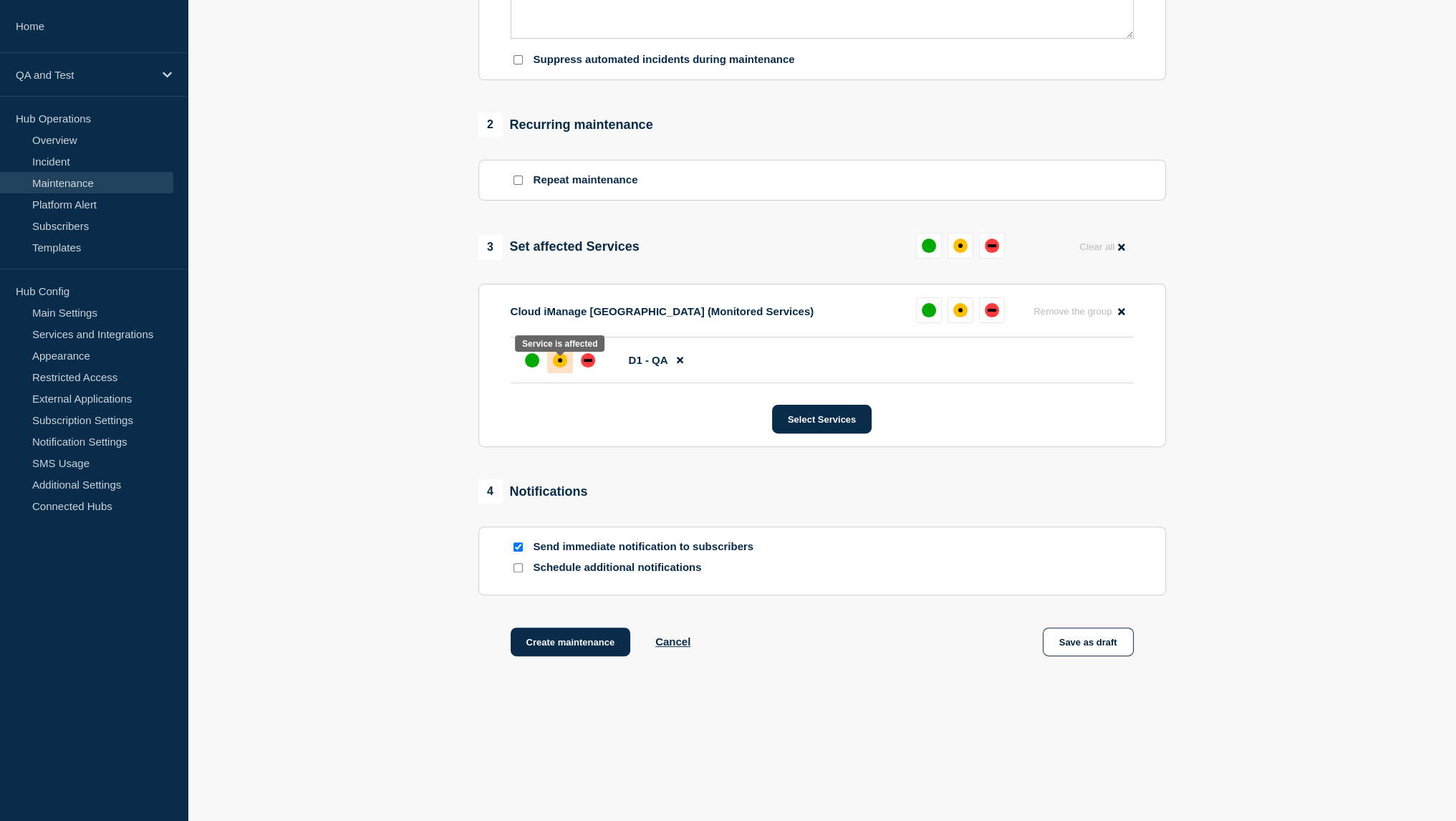
click at [556, 369] on div at bounding box center [559, 360] width 26 height 26
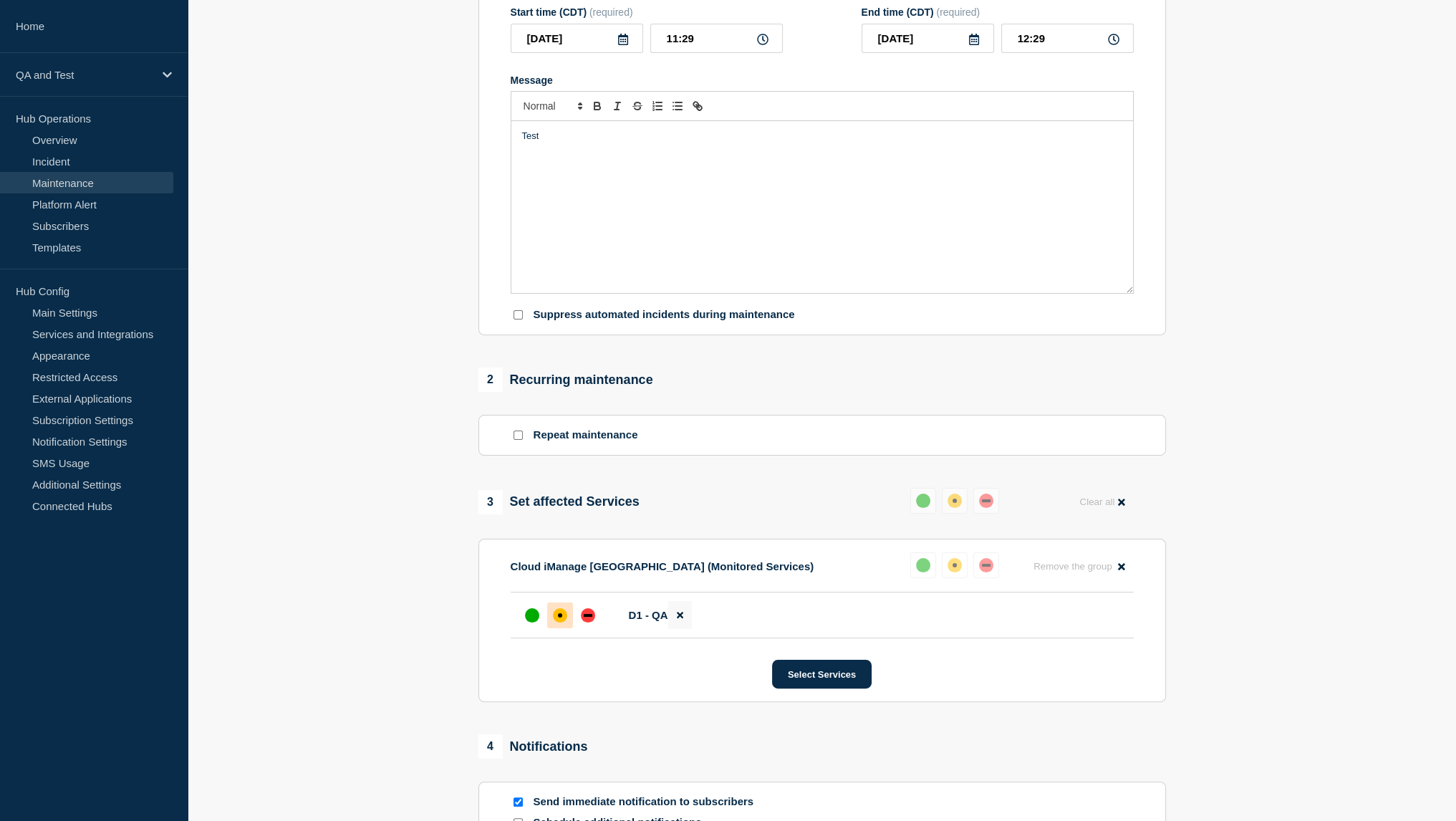
scroll to position [240, 0]
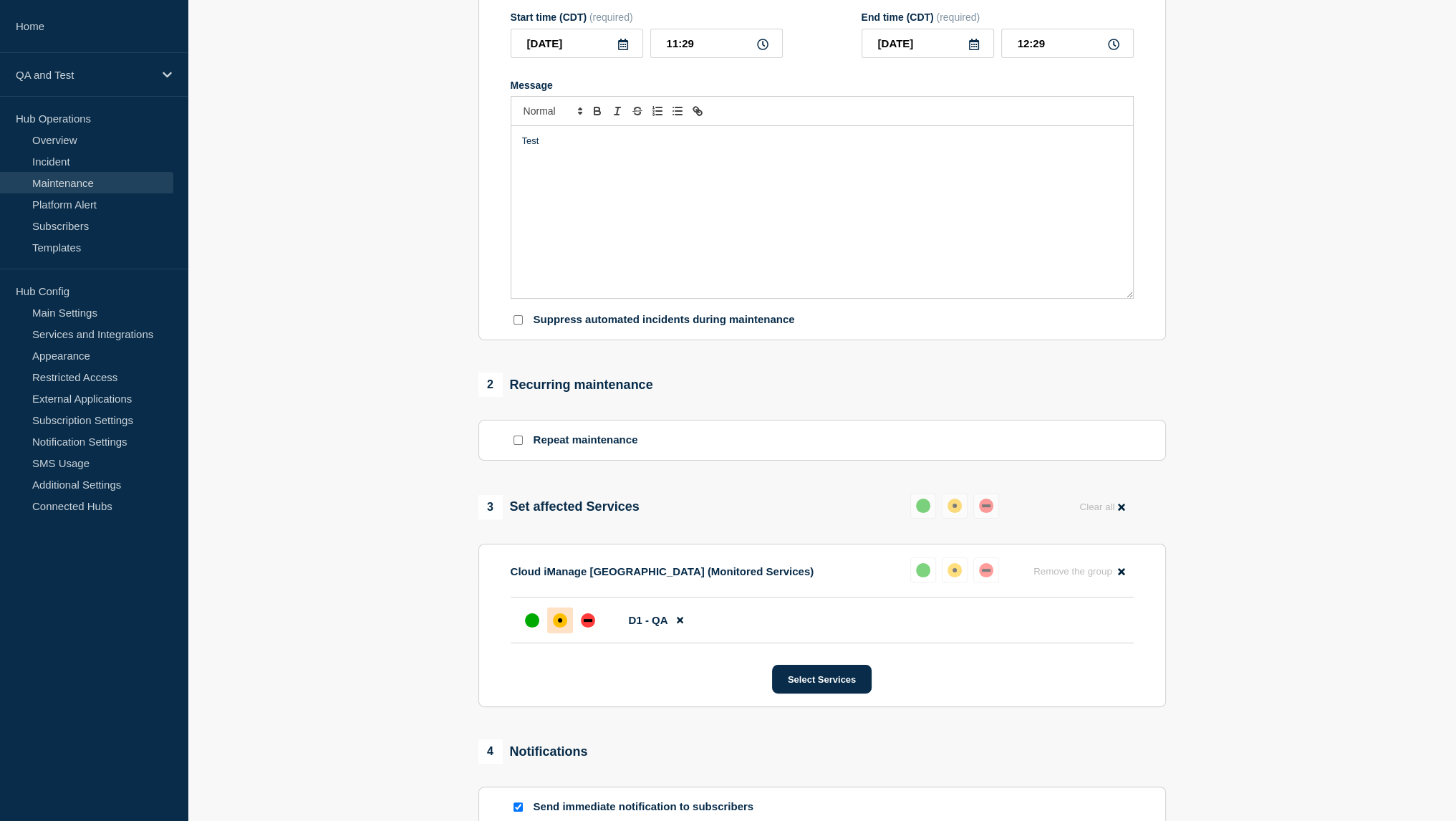
click at [523, 326] on div at bounding box center [517, 320] width 14 height 14
click at [513, 325] on input "Suppress automated incidents during maintenance" at bounding box center [517, 319] width 9 height 9
checkbox input "true"
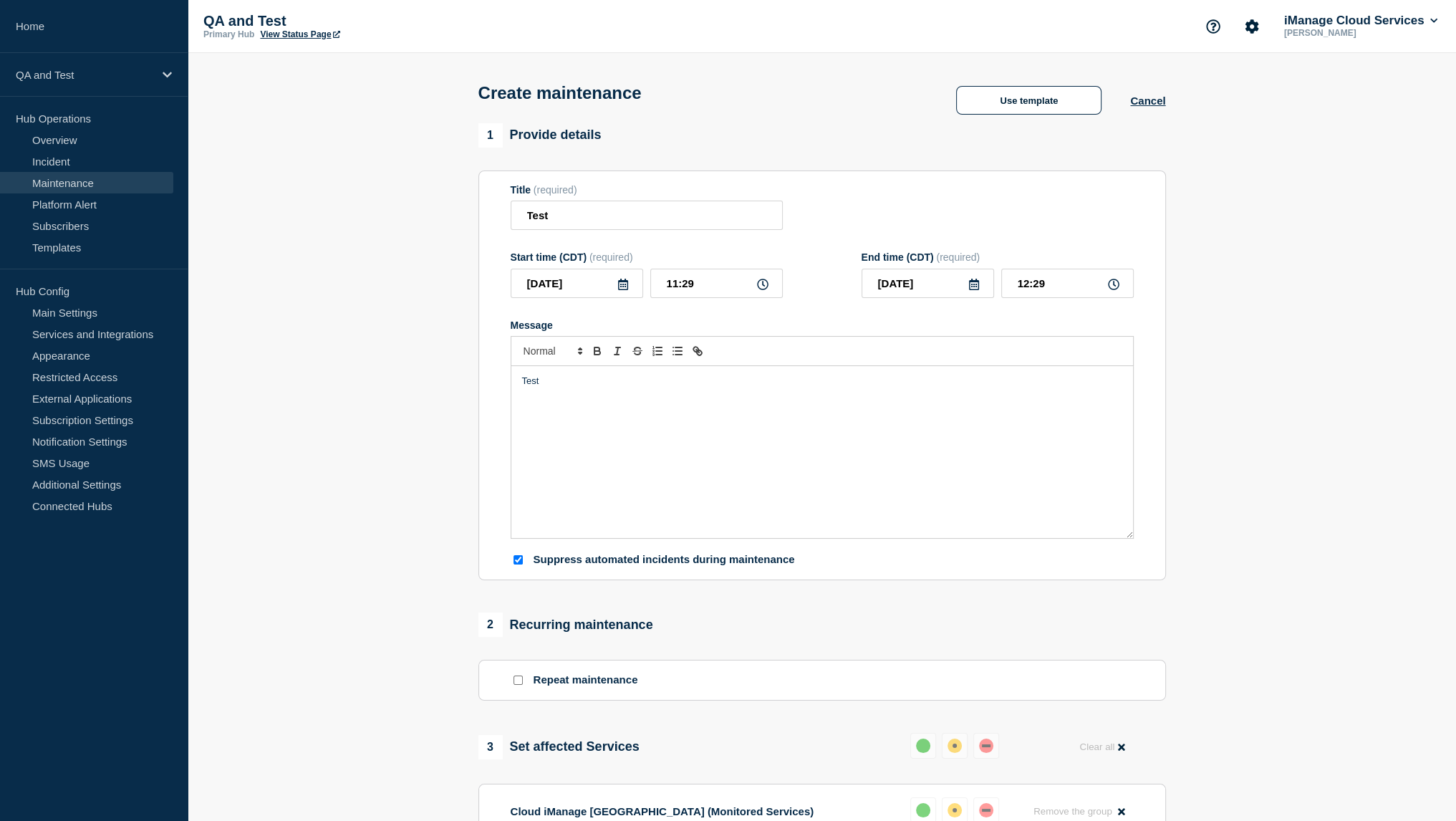
scroll to position [507, 0]
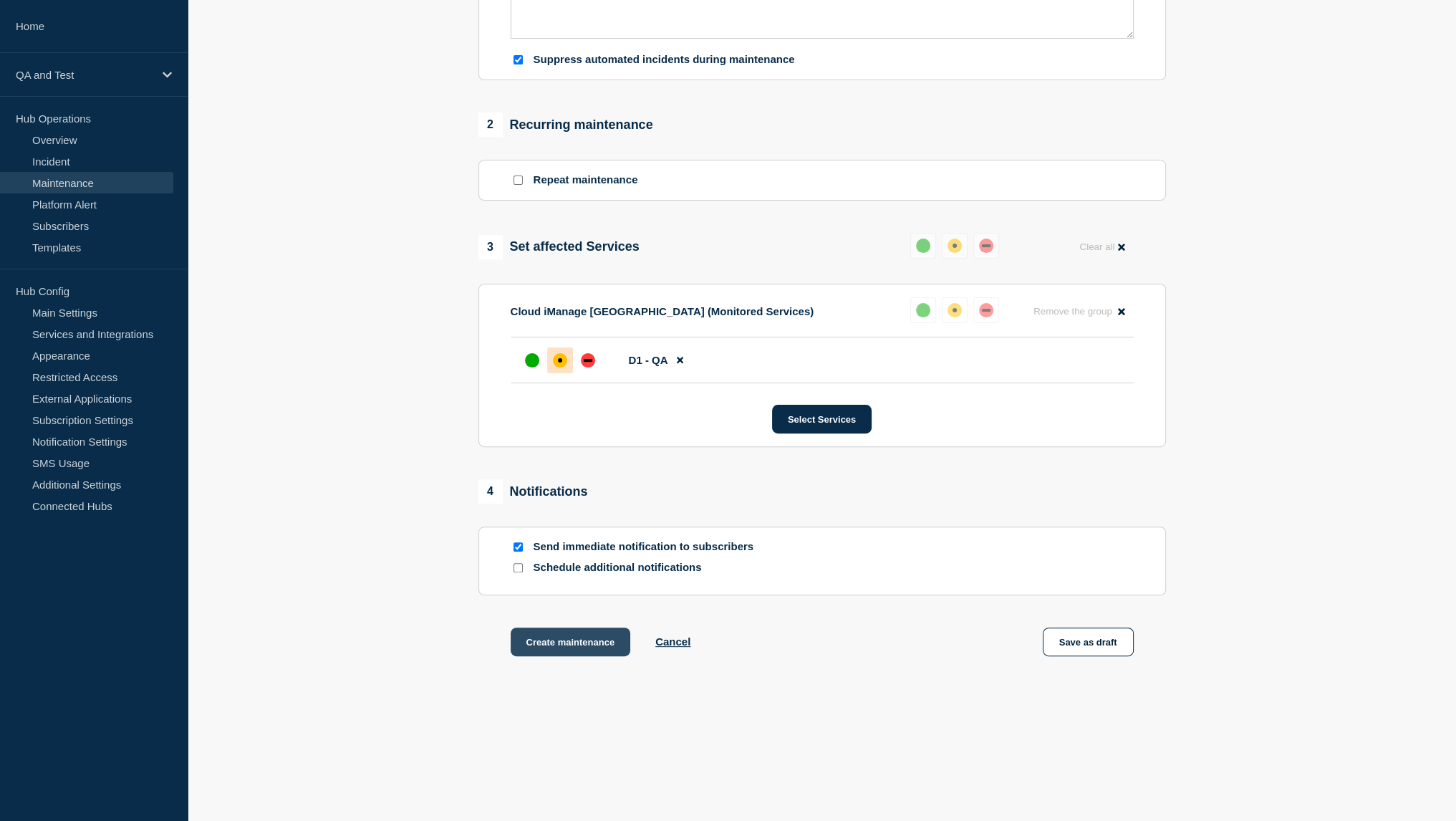
click at [594, 644] on button "Create maintenance" at bounding box center [571, 641] width 120 height 29
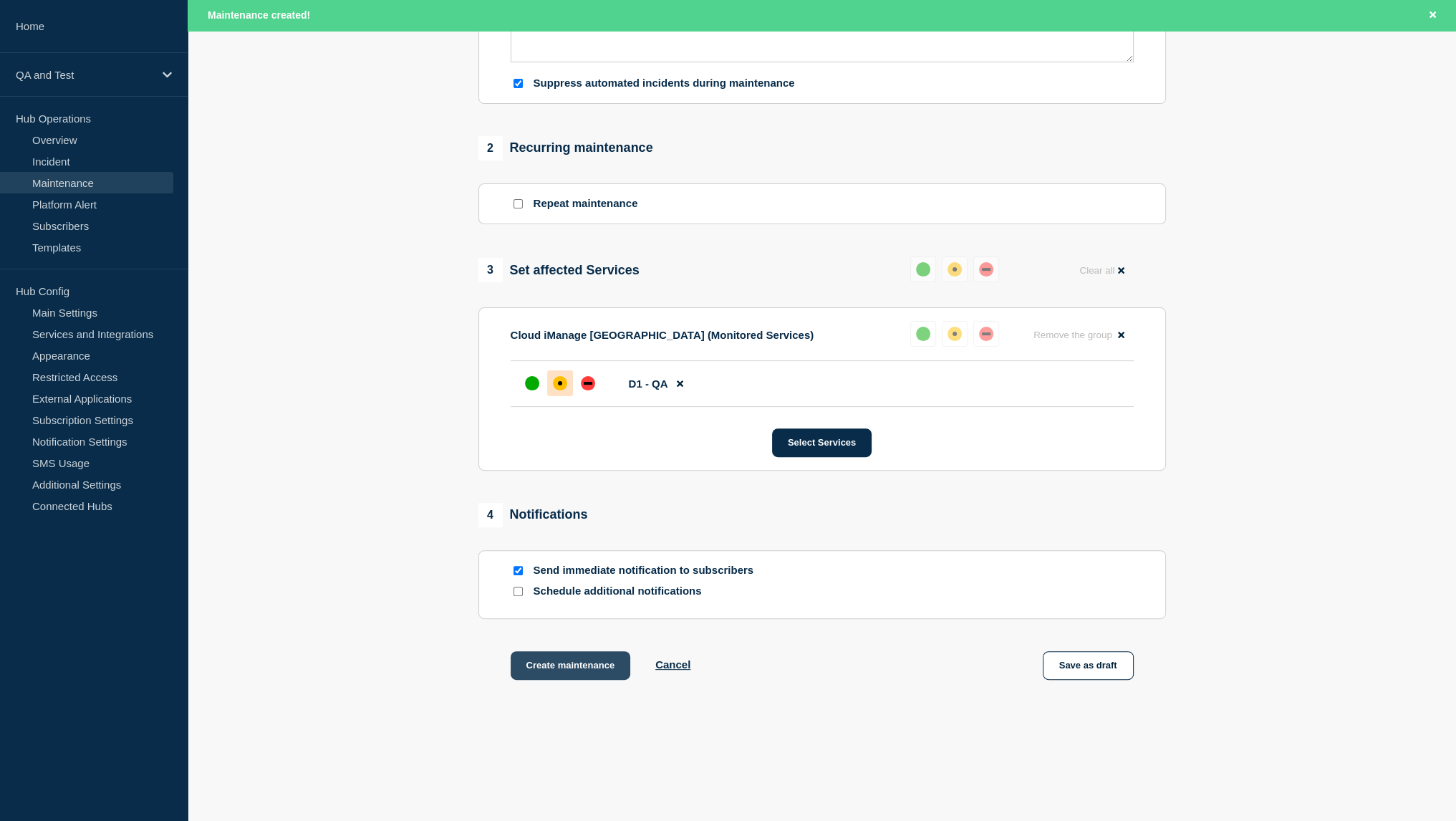
scroll to position [539, 0]
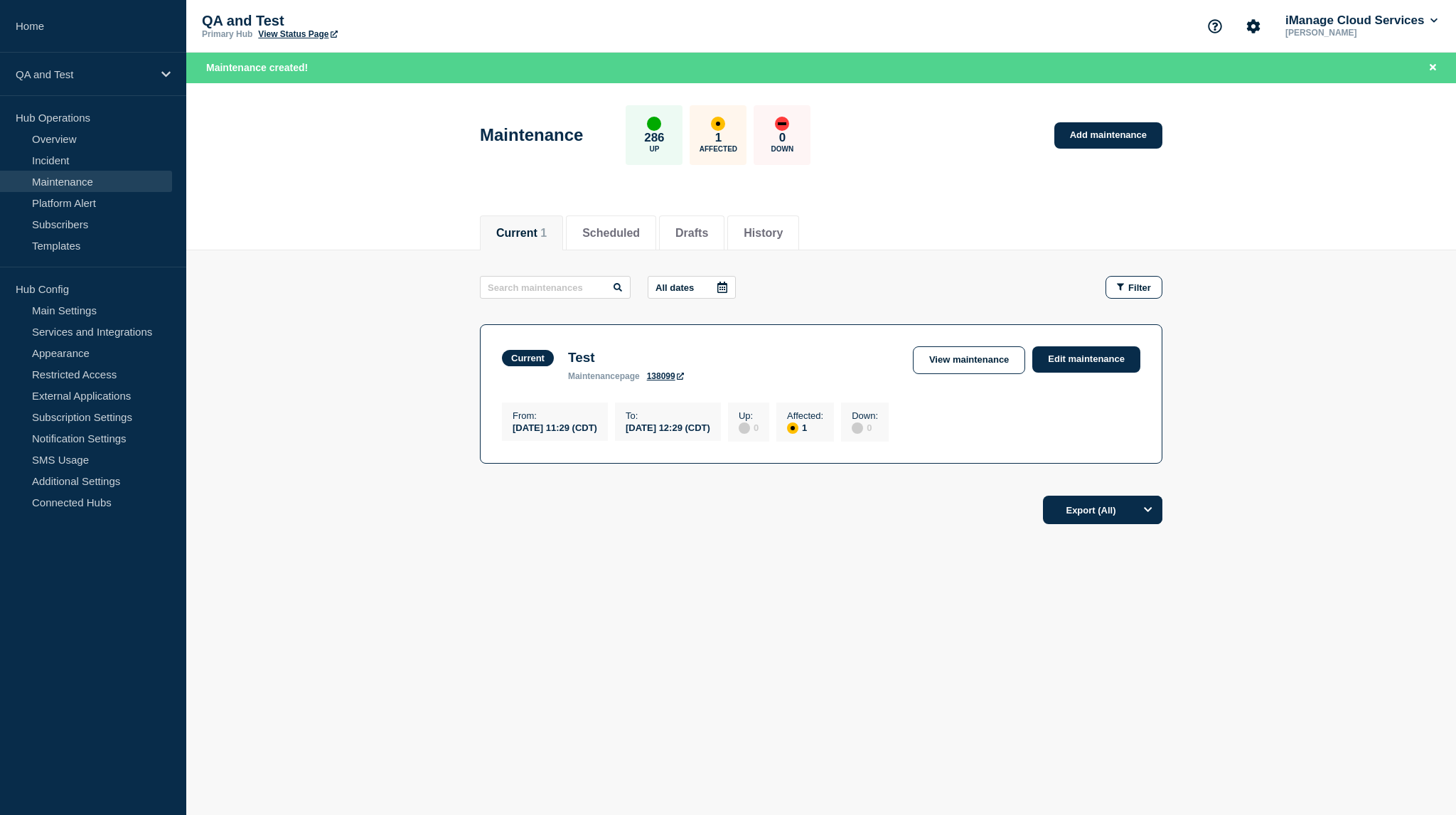
click at [1263, 288] on main "All dates Filter Current 1 Affected Test From [DATE] 11:29 (CDT) To [DATE] 12:2…" at bounding box center [821, 367] width 1270 height 235
click at [84, 135] on link "Overview" at bounding box center [86, 138] width 172 height 21
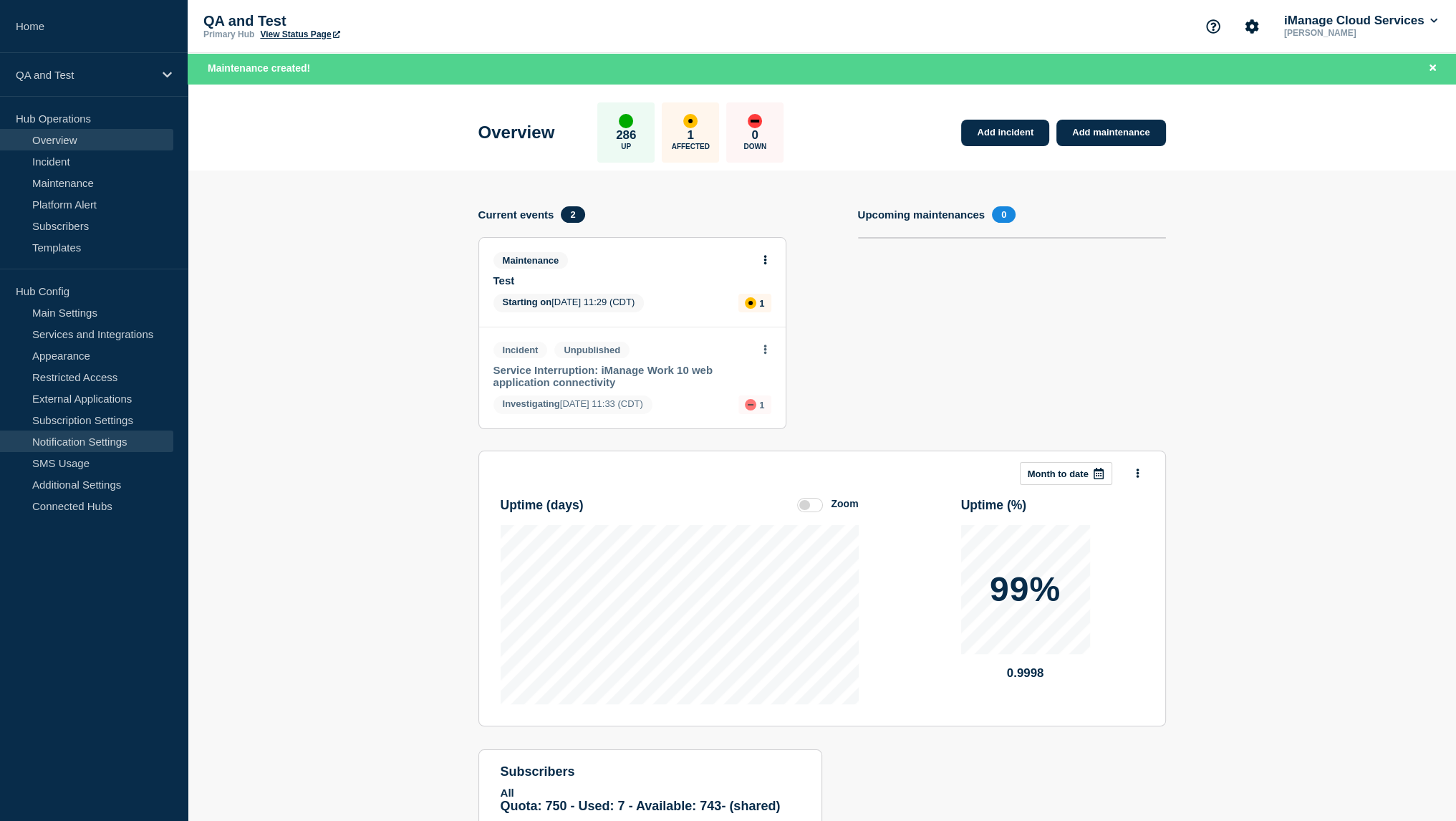
click at [83, 441] on link "Notification Settings" at bounding box center [87, 441] width 173 height 21
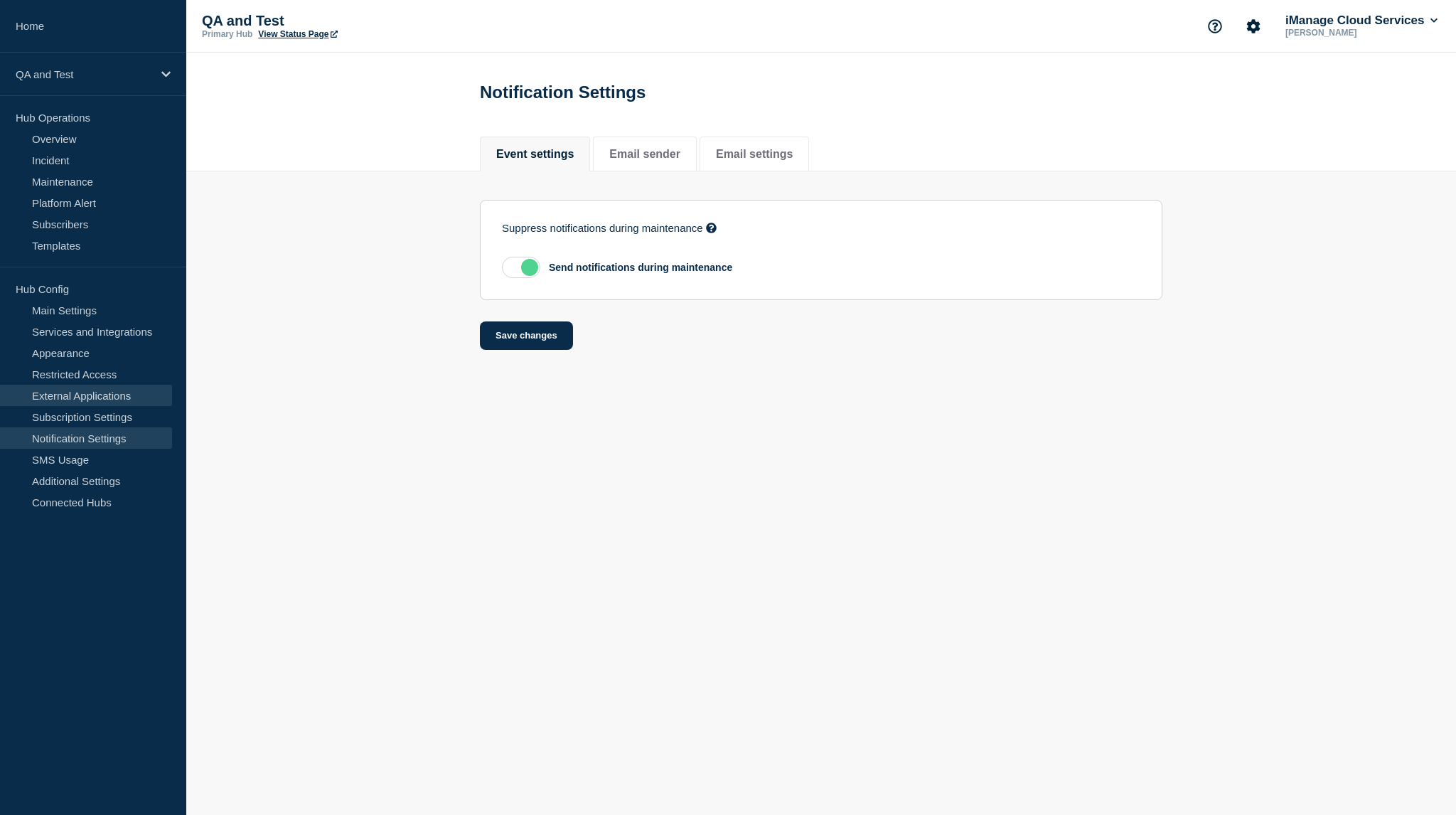
click at [95, 399] on link "External Applications" at bounding box center [86, 395] width 172 height 21
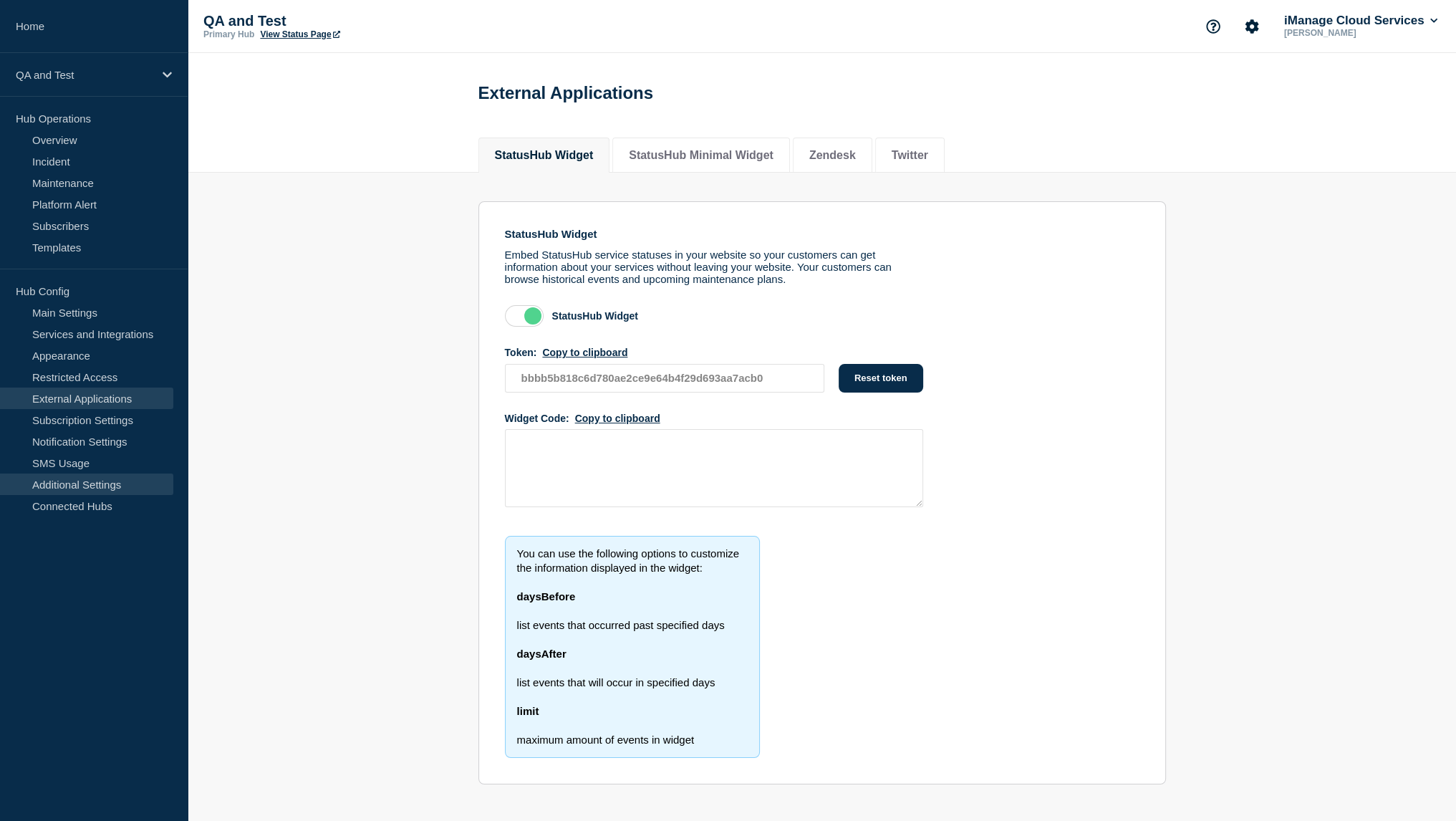
click at [97, 486] on link "Additional Settings" at bounding box center [87, 485] width 173 height 21
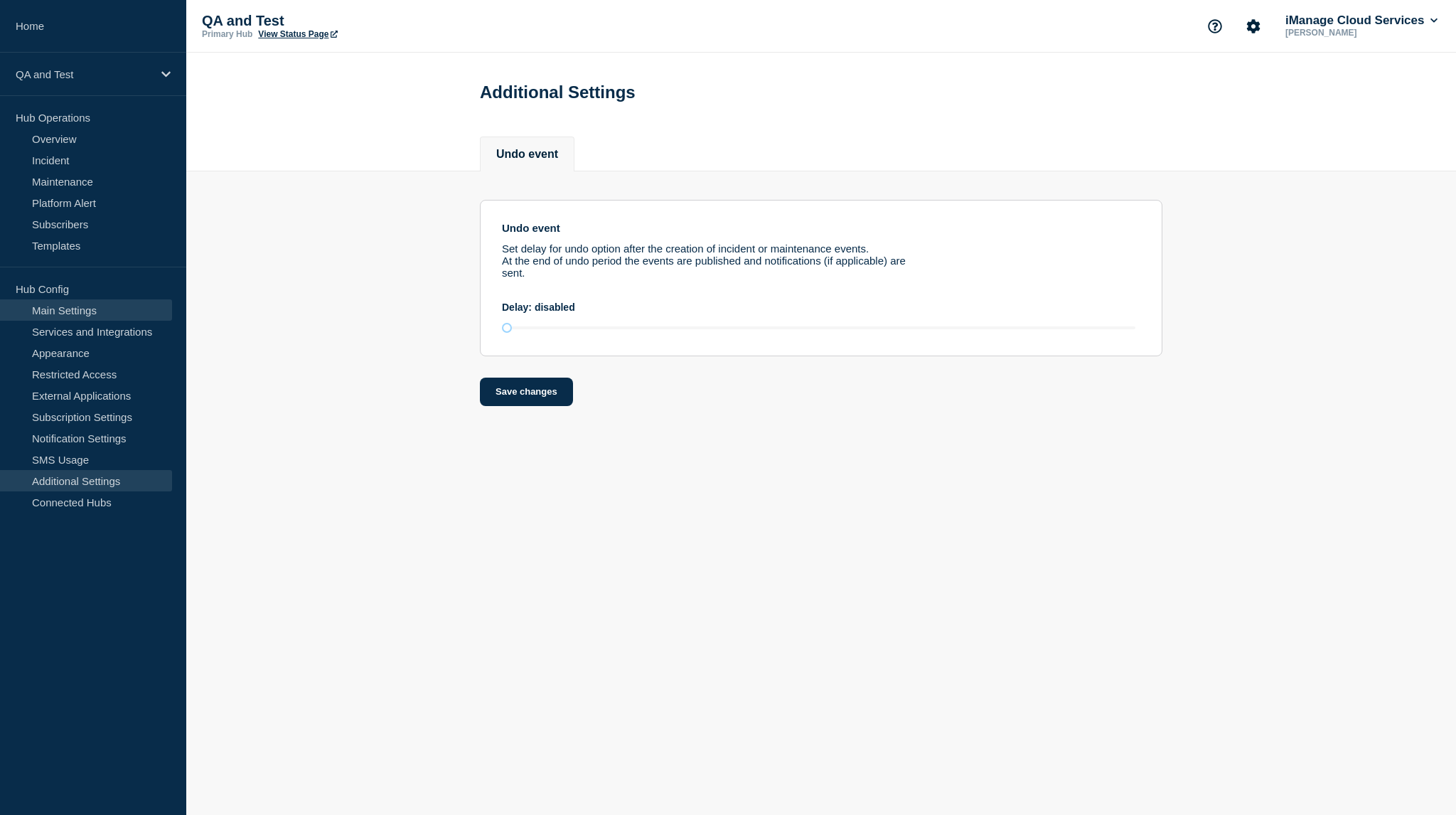
click at [72, 311] on link "Main Settings" at bounding box center [86, 310] width 172 height 21
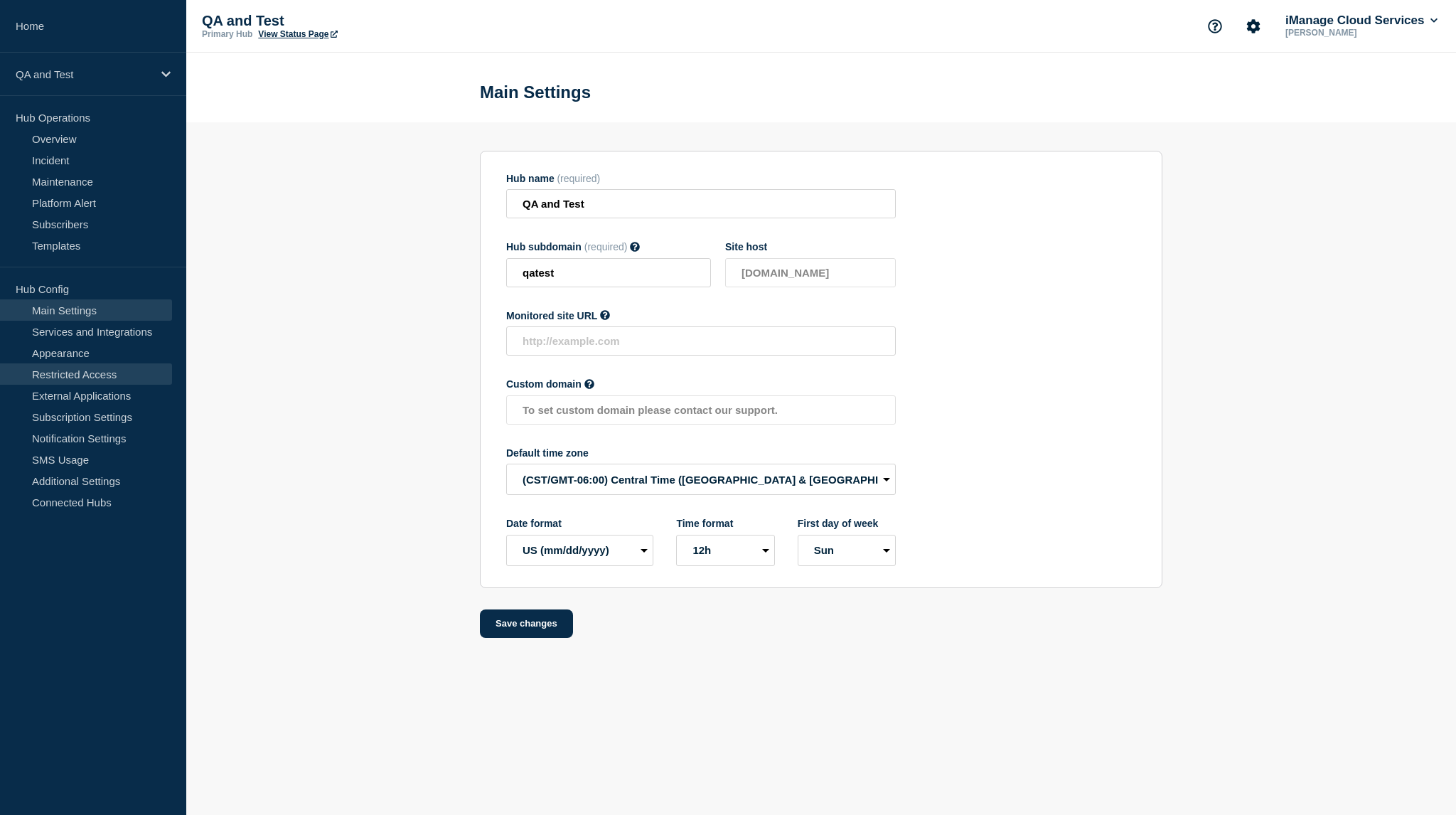
click at [84, 369] on link "Restricted Access" at bounding box center [86, 374] width 172 height 21
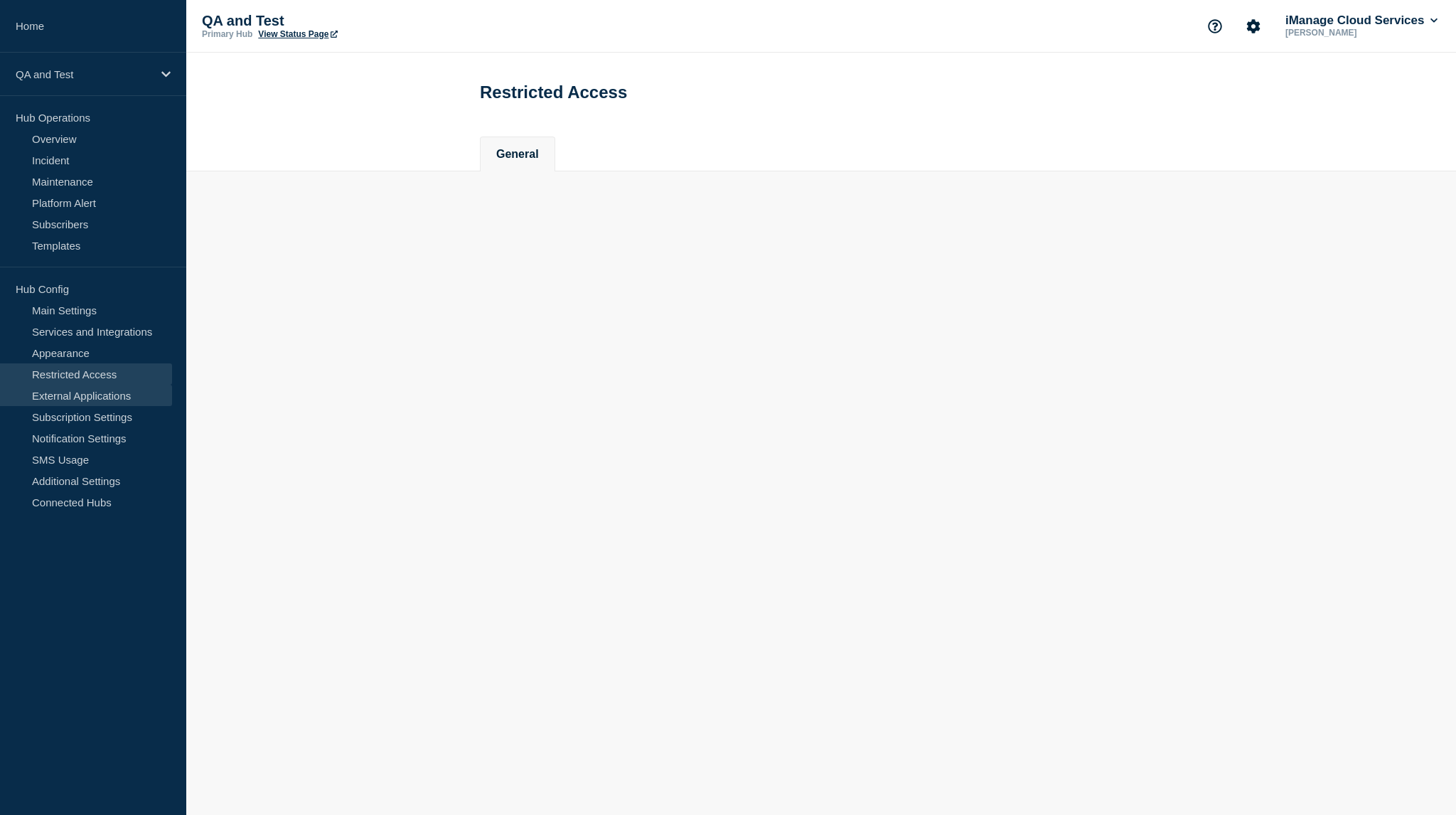
click at [90, 397] on link "External Applications" at bounding box center [86, 395] width 172 height 21
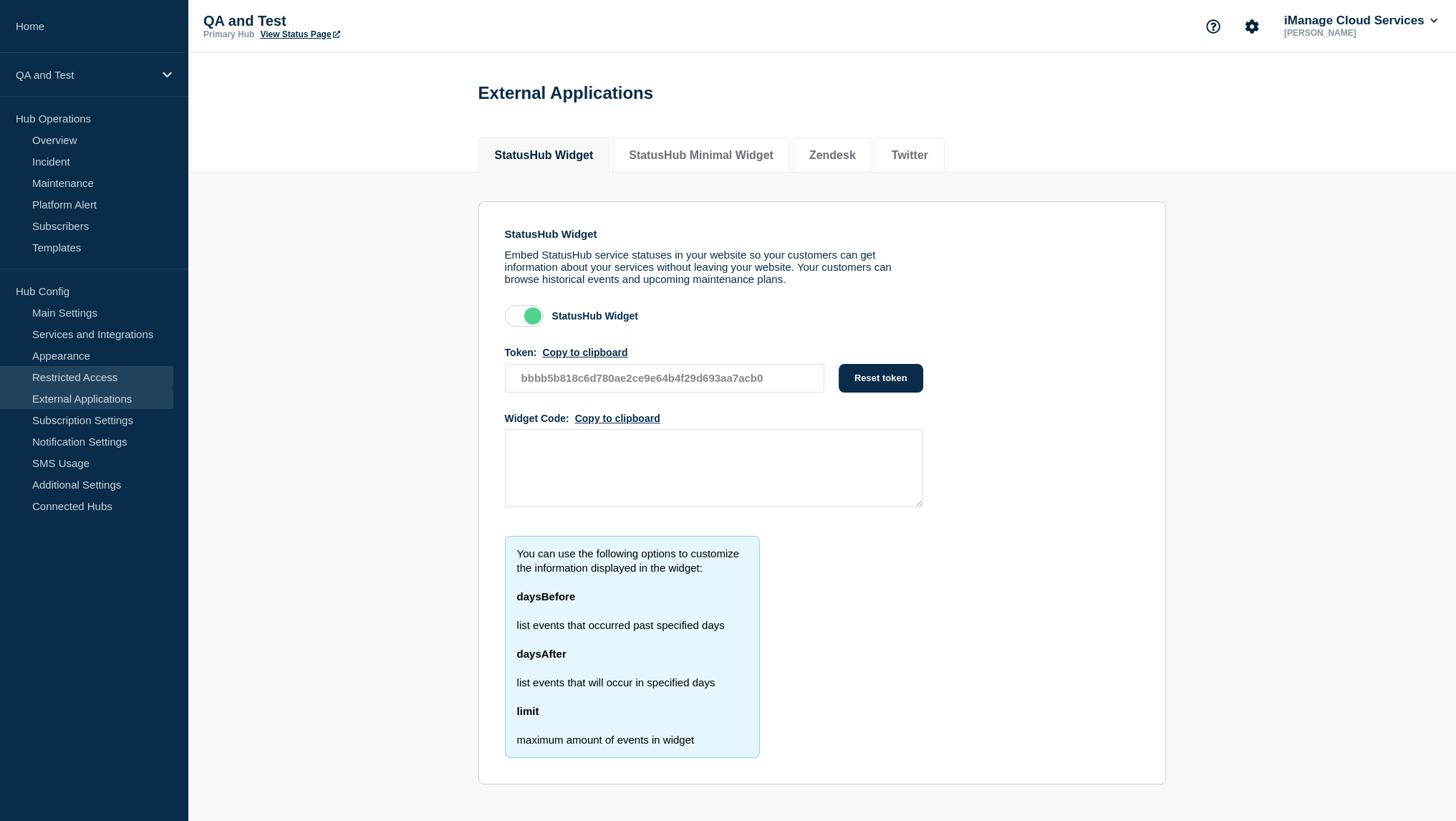
click at [106, 379] on link "Restricted Access" at bounding box center [87, 377] width 173 height 21
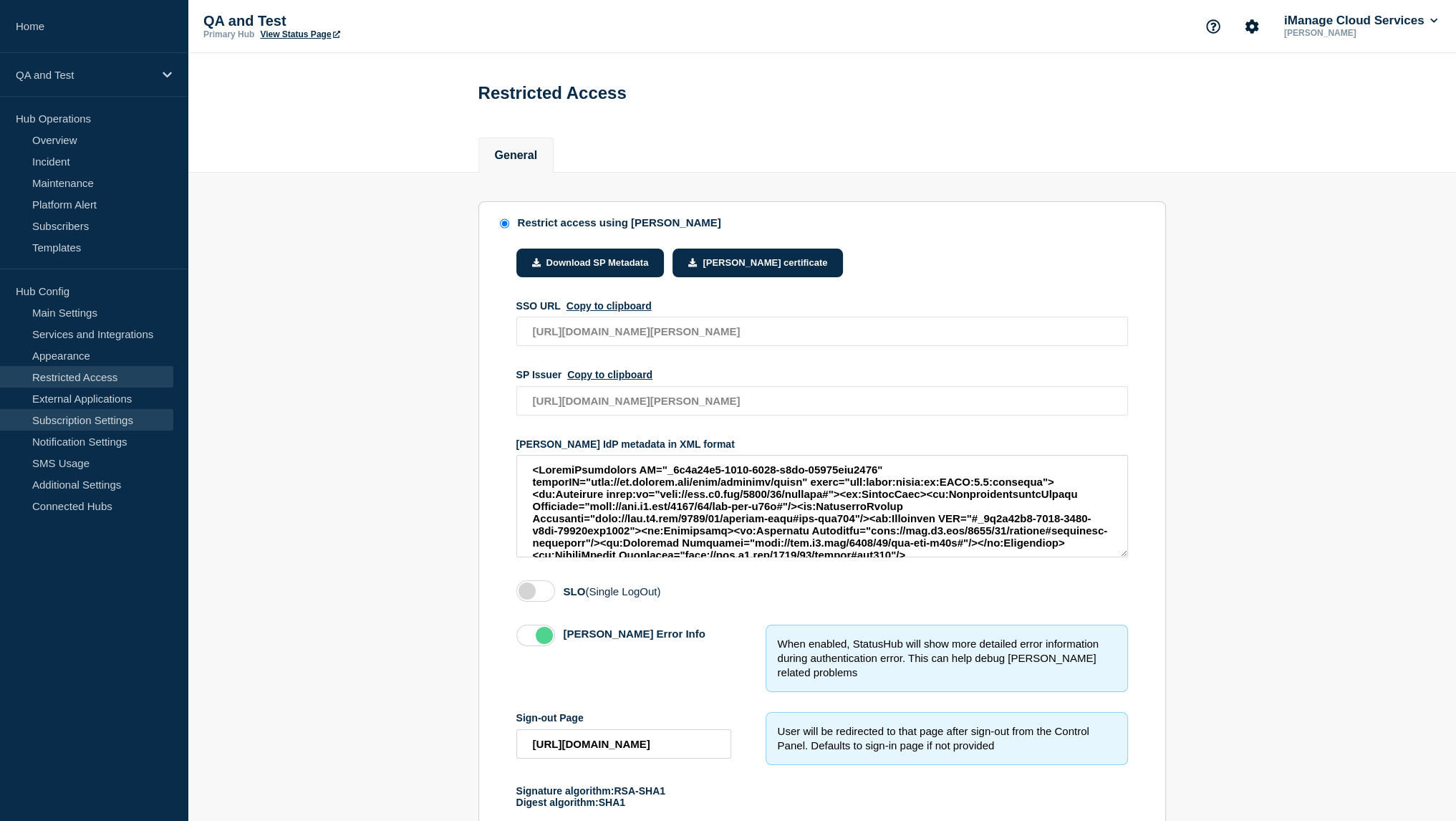
click at [104, 422] on link "Subscription Settings" at bounding box center [87, 420] width 173 height 21
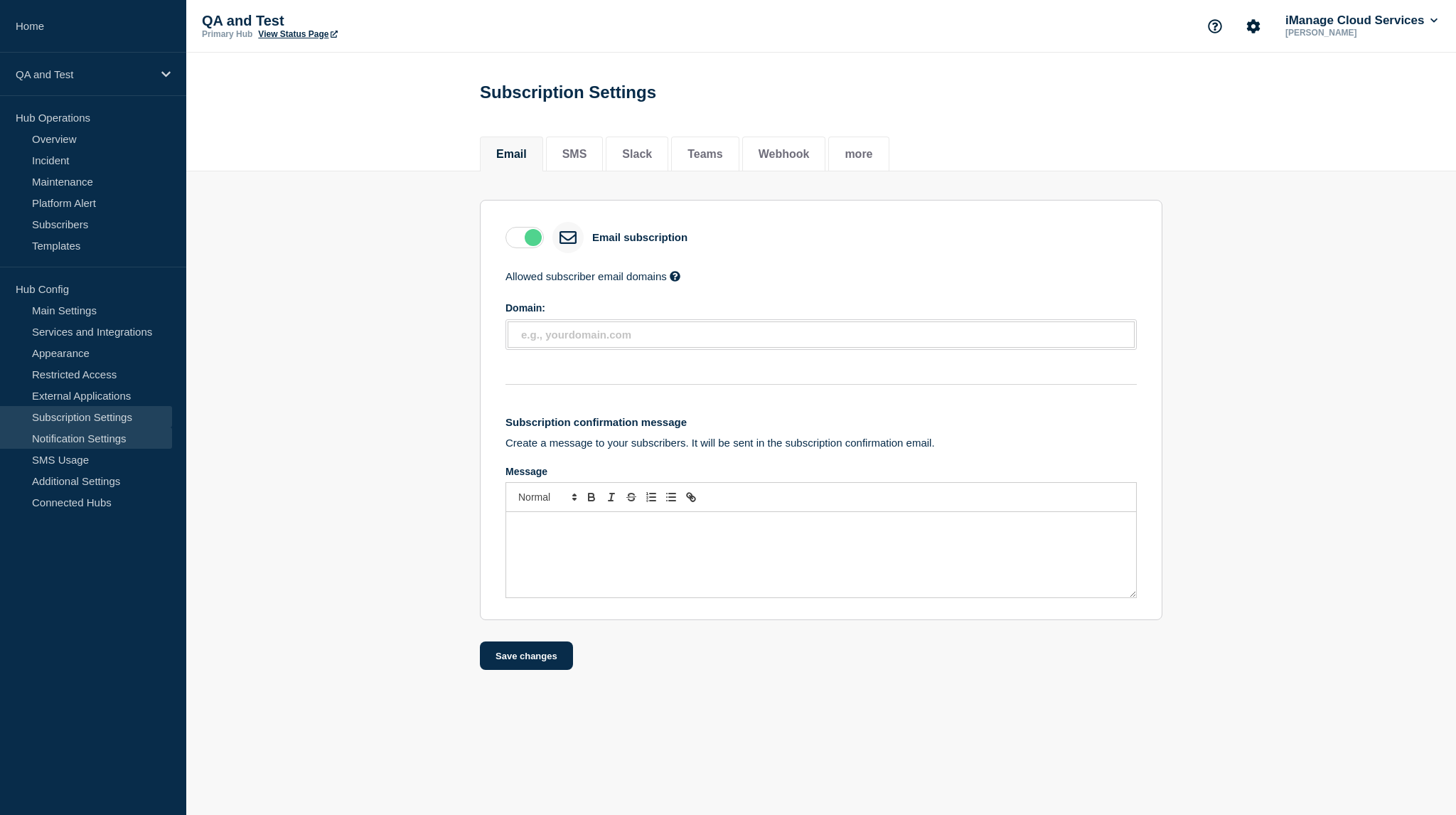
click at [102, 444] on link "Notification Settings" at bounding box center [86, 438] width 172 height 21
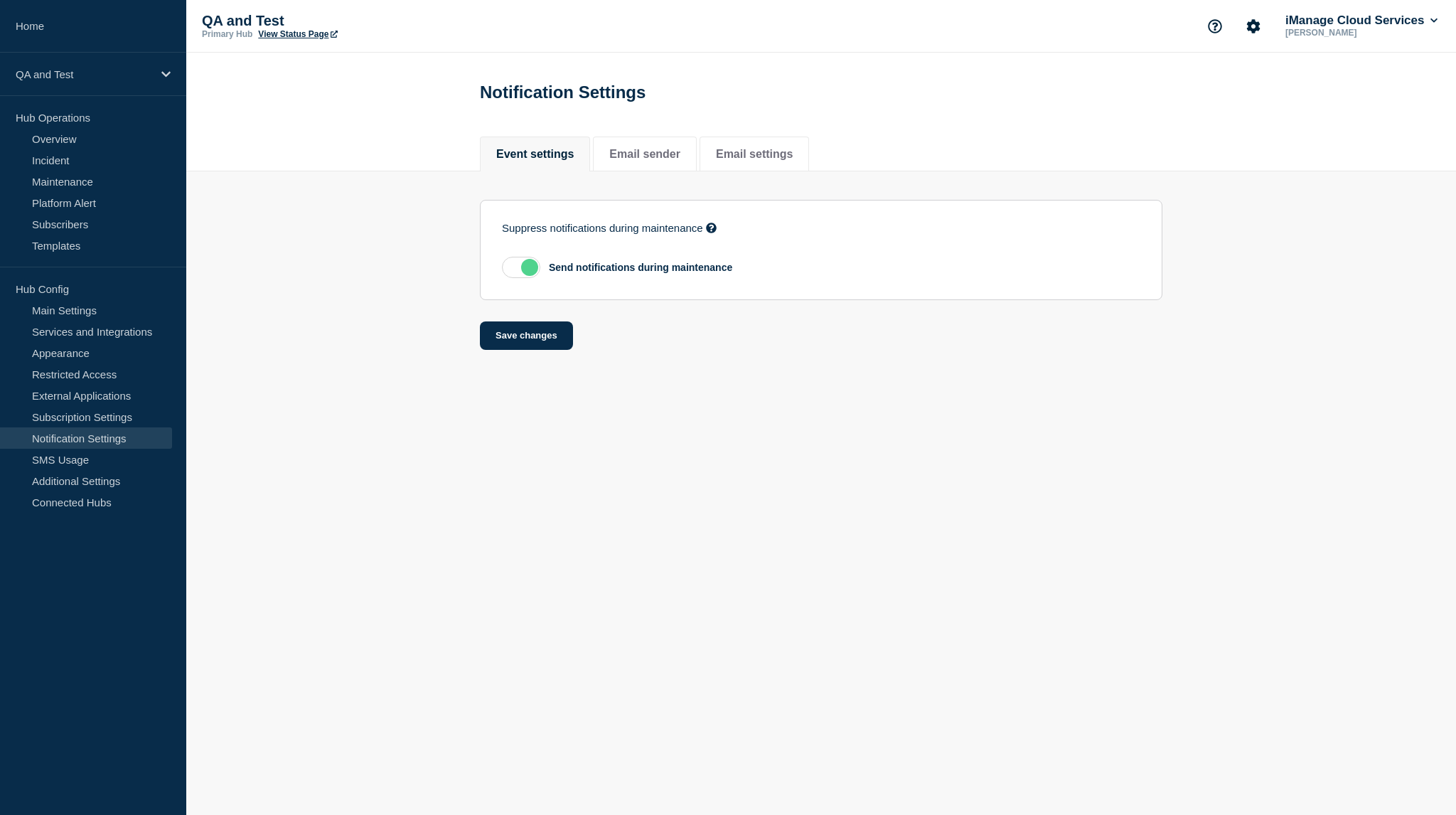
click at [760, 182] on div "Suppress notifications during maintenance If enabled, events created by Webhook…" at bounding box center [821, 260] width 682 height 178
click at [793, 151] on button "Email settings" at bounding box center [754, 155] width 77 height 13
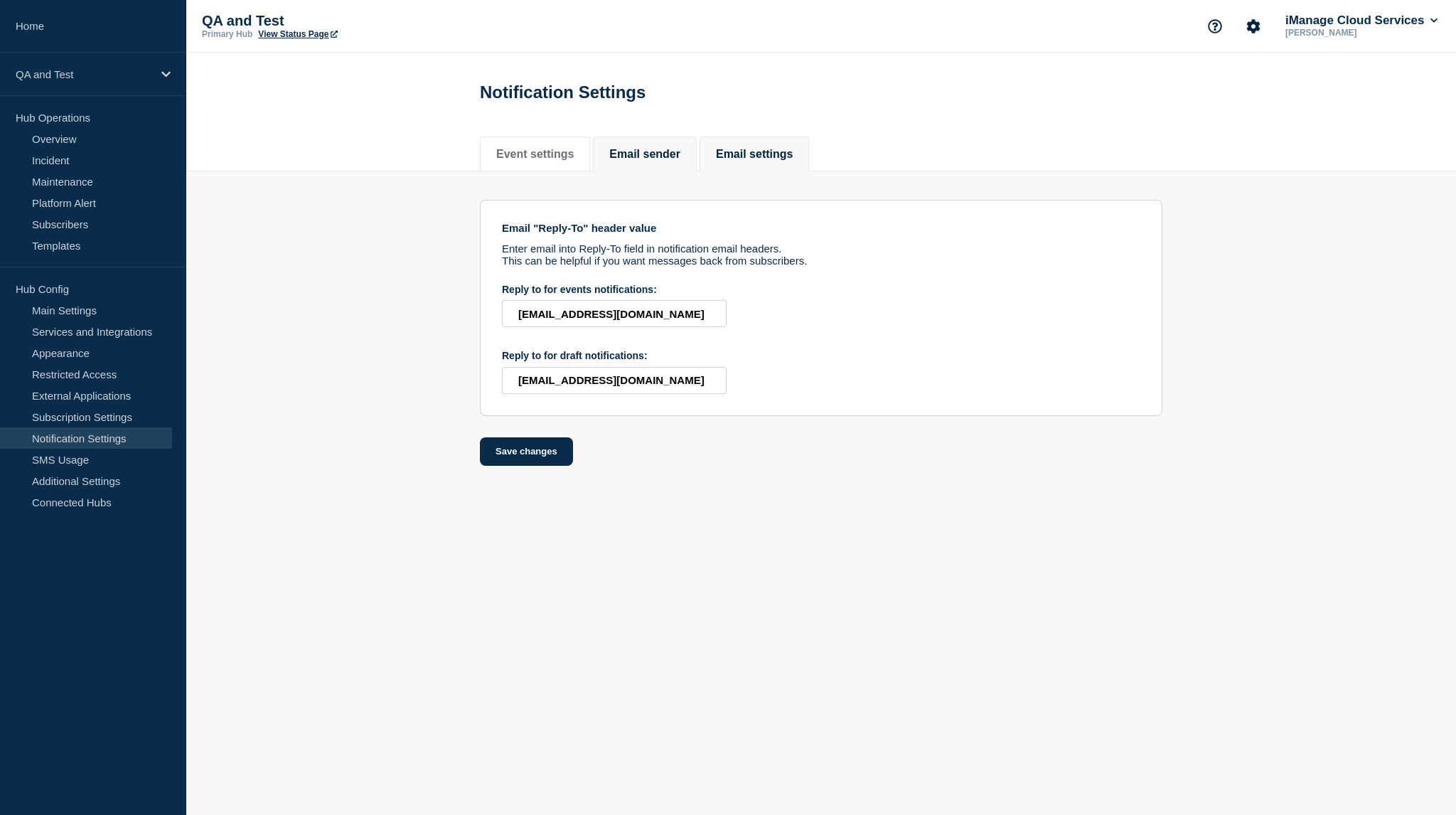
click at [666, 151] on button "Email sender" at bounding box center [645, 155] width 71 height 13
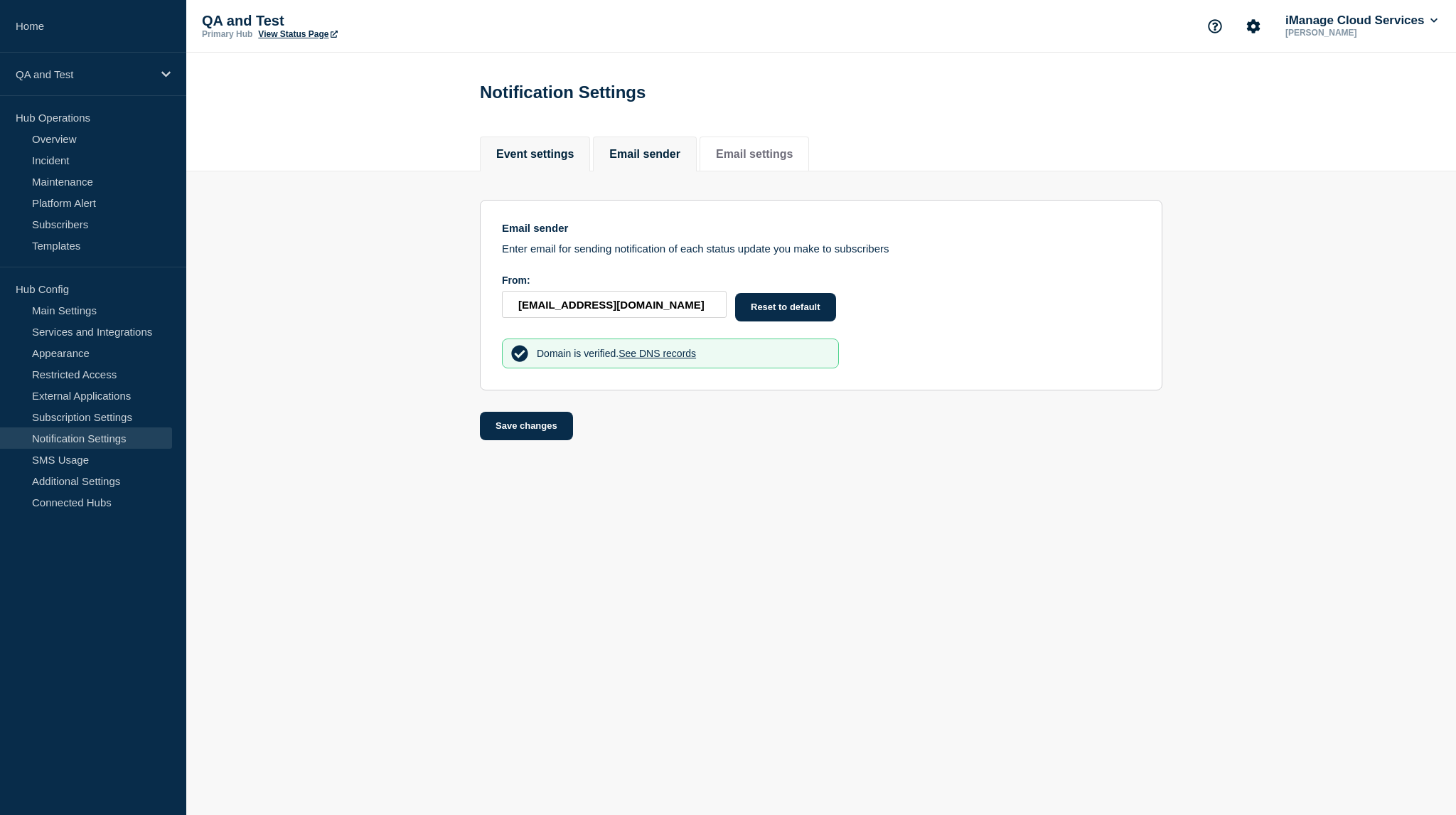
click at [561, 152] on button "Event settings" at bounding box center [535, 155] width 78 height 13
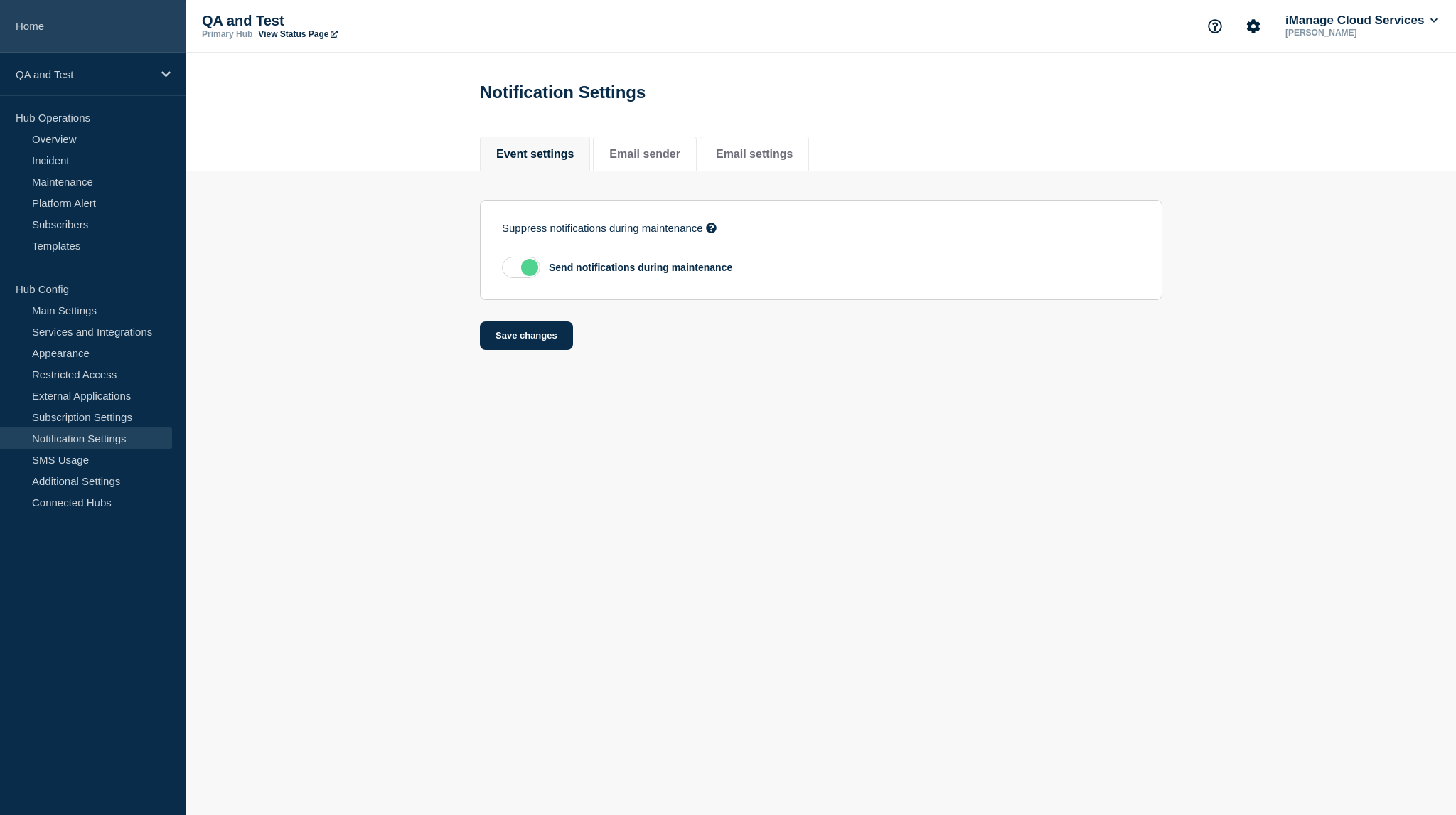
click at [128, 44] on link "Home" at bounding box center [93, 26] width 186 height 52
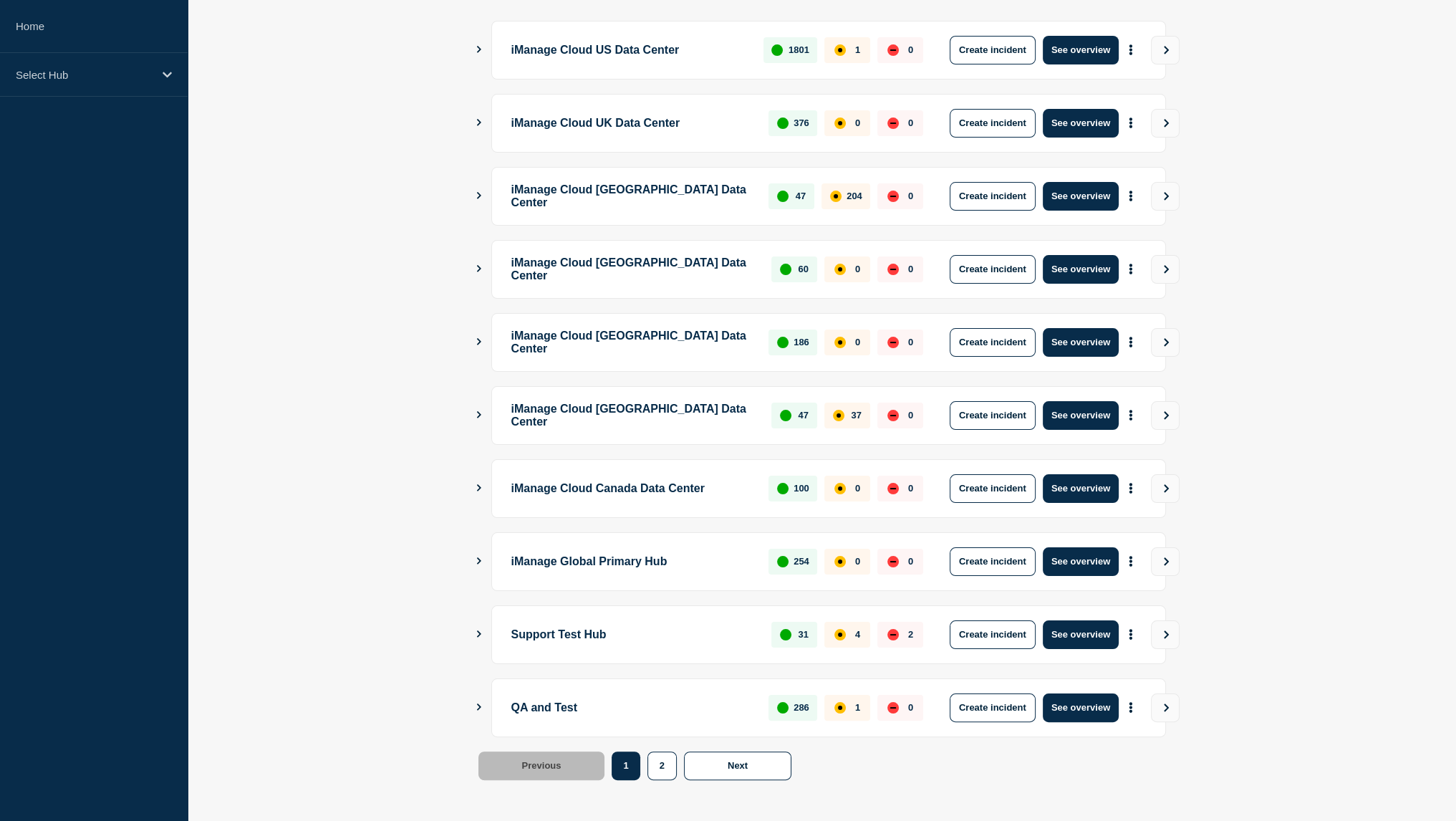
scroll to position [190, 0]
click at [1099, 711] on button "See overview" at bounding box center [1081, 708] width 76 height 29
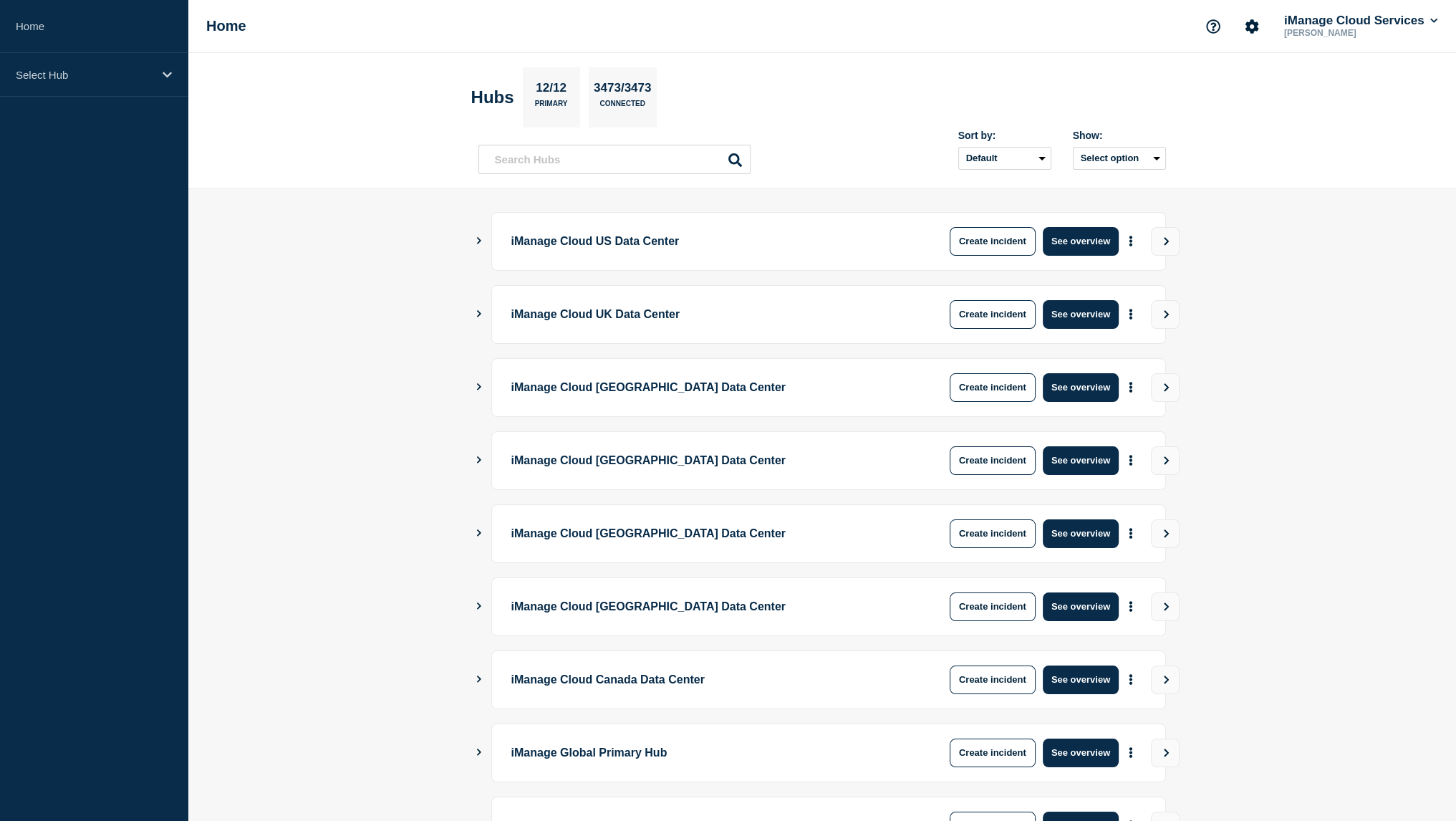
scroll to position [191, 0]
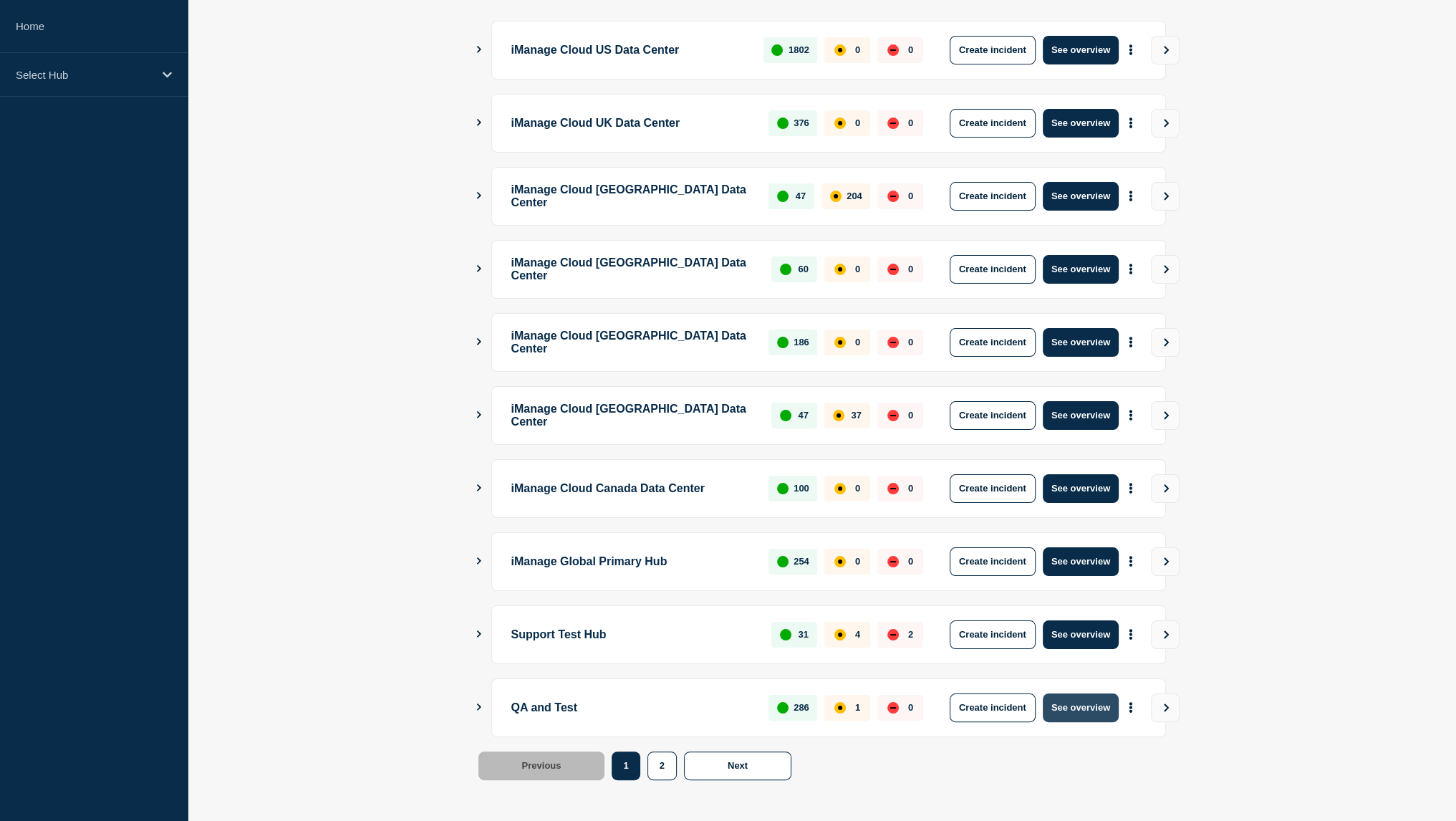
click at [1075, 693] on button "See overview" at bounding box center [1081, 707] width 76 height 29
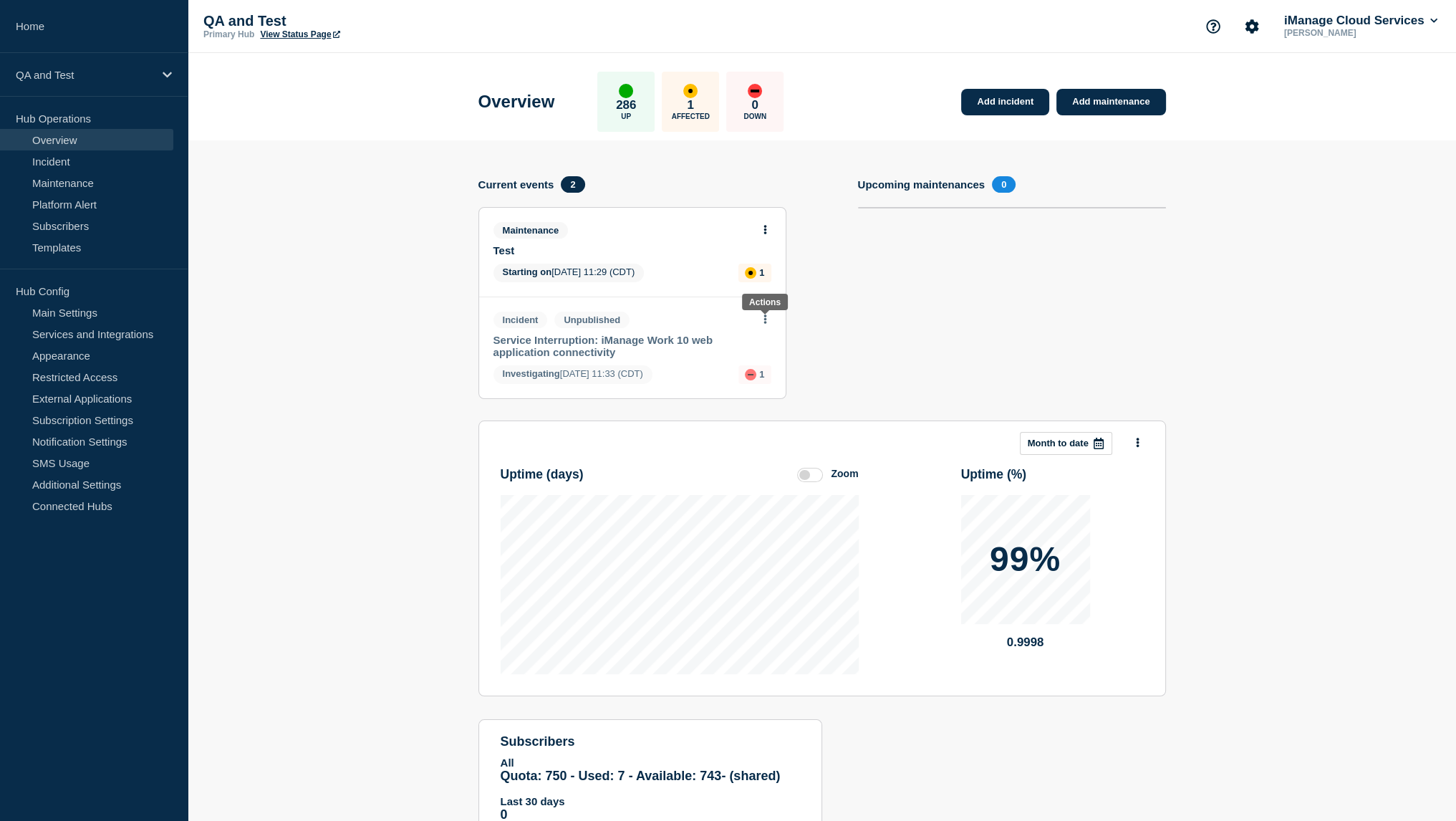
click at [760, 323] on button at bounding box center [765, 320] width 12 height 12
click at [894, 354] on section "Upcoming maintenances 0" at bounding box center [1012, 298] width 308 height 244
click at [642, 343] on link "Service Interruption: iManage Work 10 web application connectivity" at bounding box center [623, 346] width 259 height 25
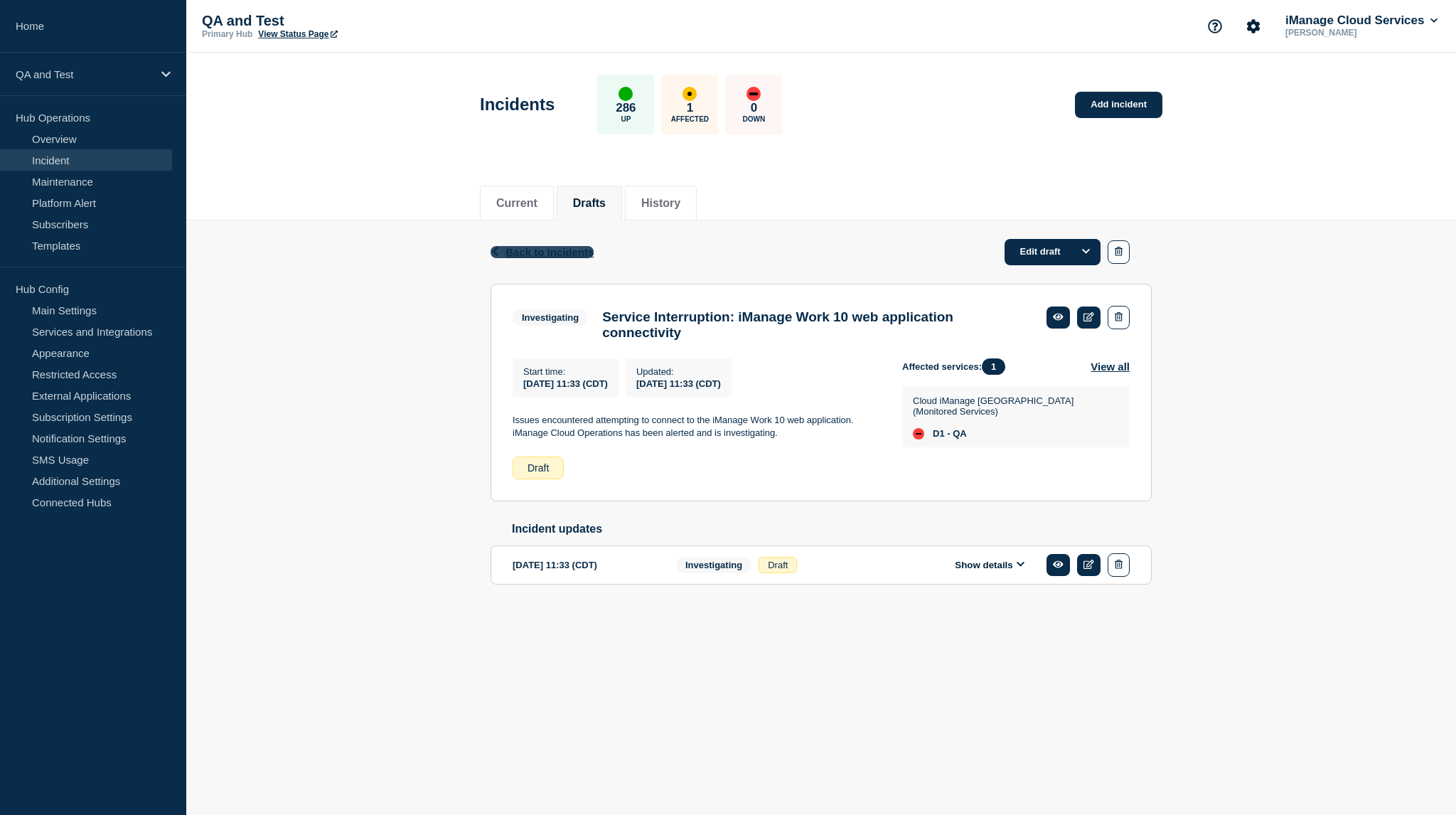
click at [523, 249] on span "Back to Incidents" at bounding box center [550, 252] width 88 height 12
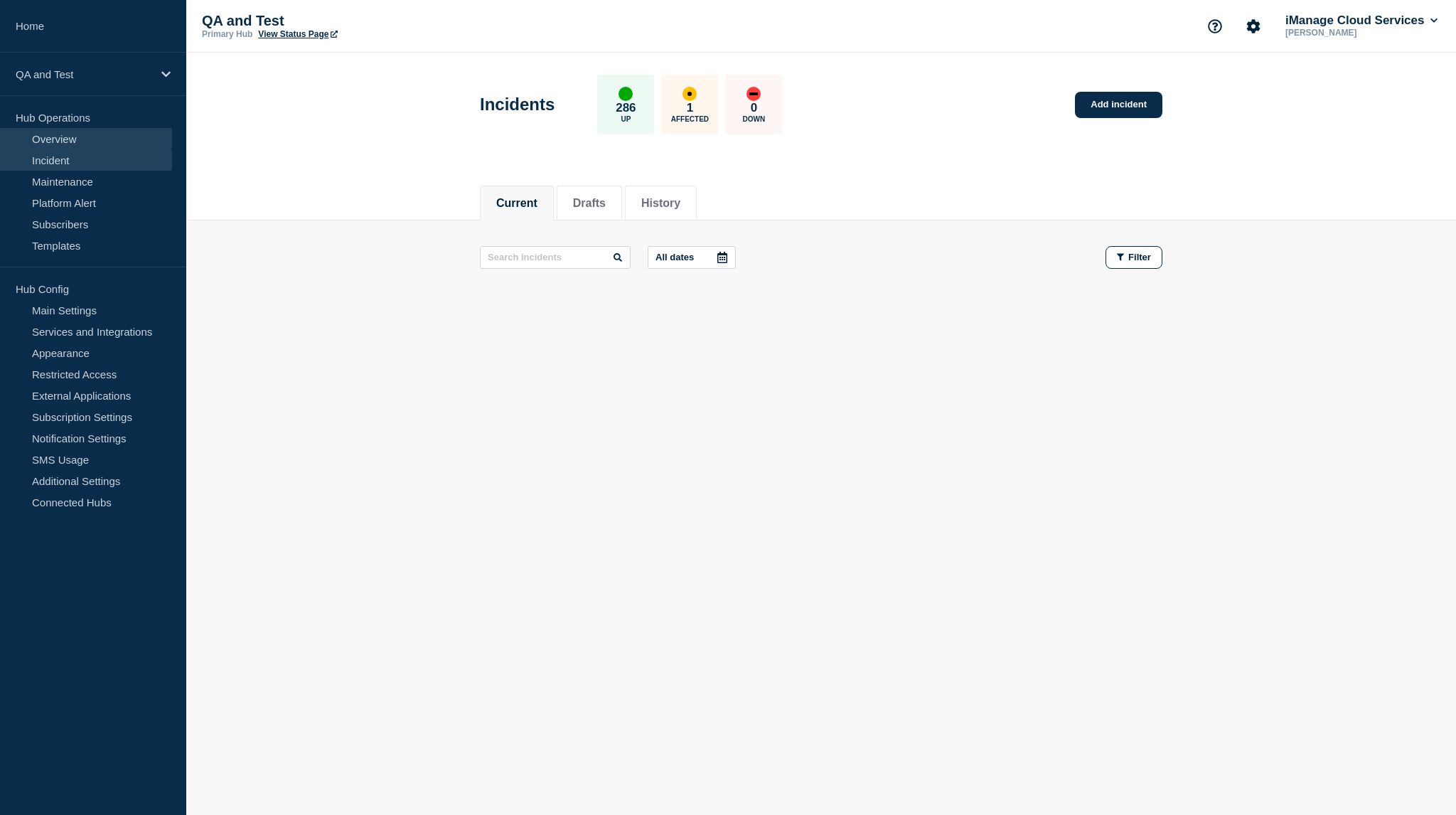
click at [33, 134] on link "Overview" at bounding box center [86, 138] width 172 height 21
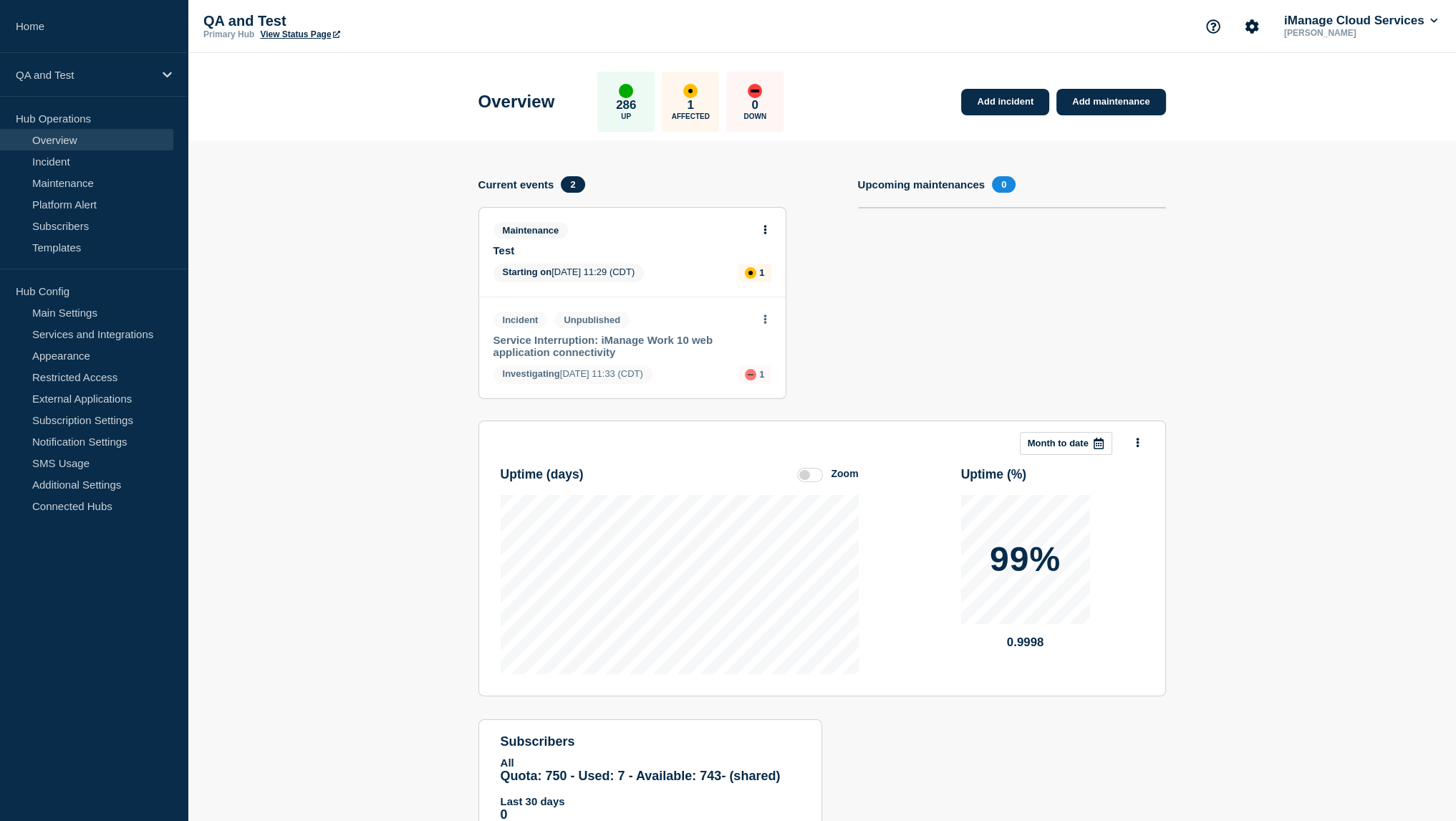
click at [764, 322] on icon at bounding box center [765, 319] width 2 height 9
click at [892, 354] on section "Upcoming maintenances 0" at bounding box center [1012, 298] width 308 height 244
click at [1250, 429] on section "Add incident Add maintenance Current events 2 Maintenance Test Starting on 2025…" at bounding box center [822, 500] width 1268 height 719
click at [765, 325] on button at bounding box center [765, 320] width 12 height 12
click at [763, 358] on link "View incident" at bounding box center [765, 354] width 59 height 12
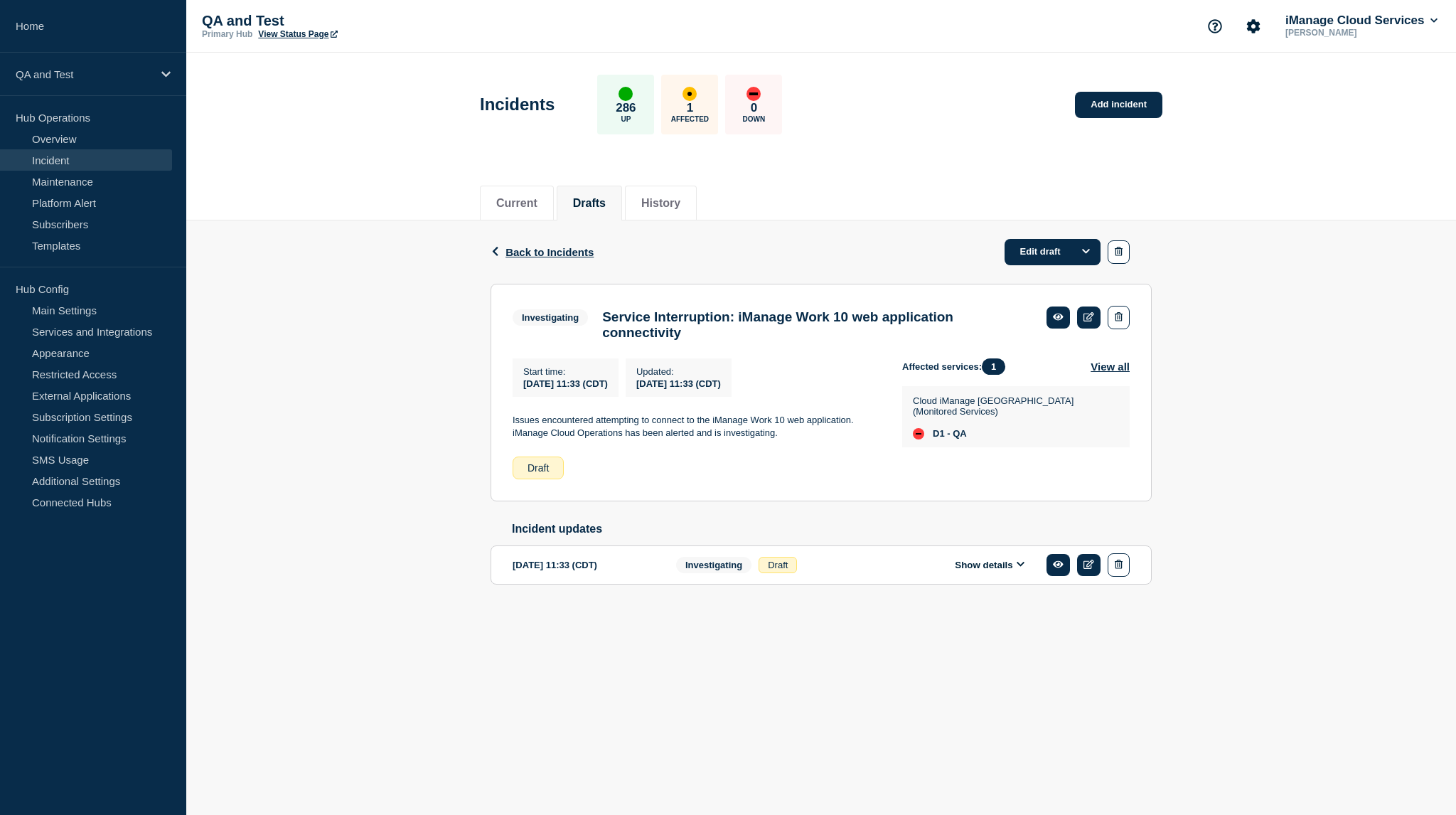
click at [1130, 257] on div "Edit draft" at bounding box center [1078, 251] width 147 height 25
click at [1126, 257] on button "button" at bounding box center [1118, 252] width 22 height 24
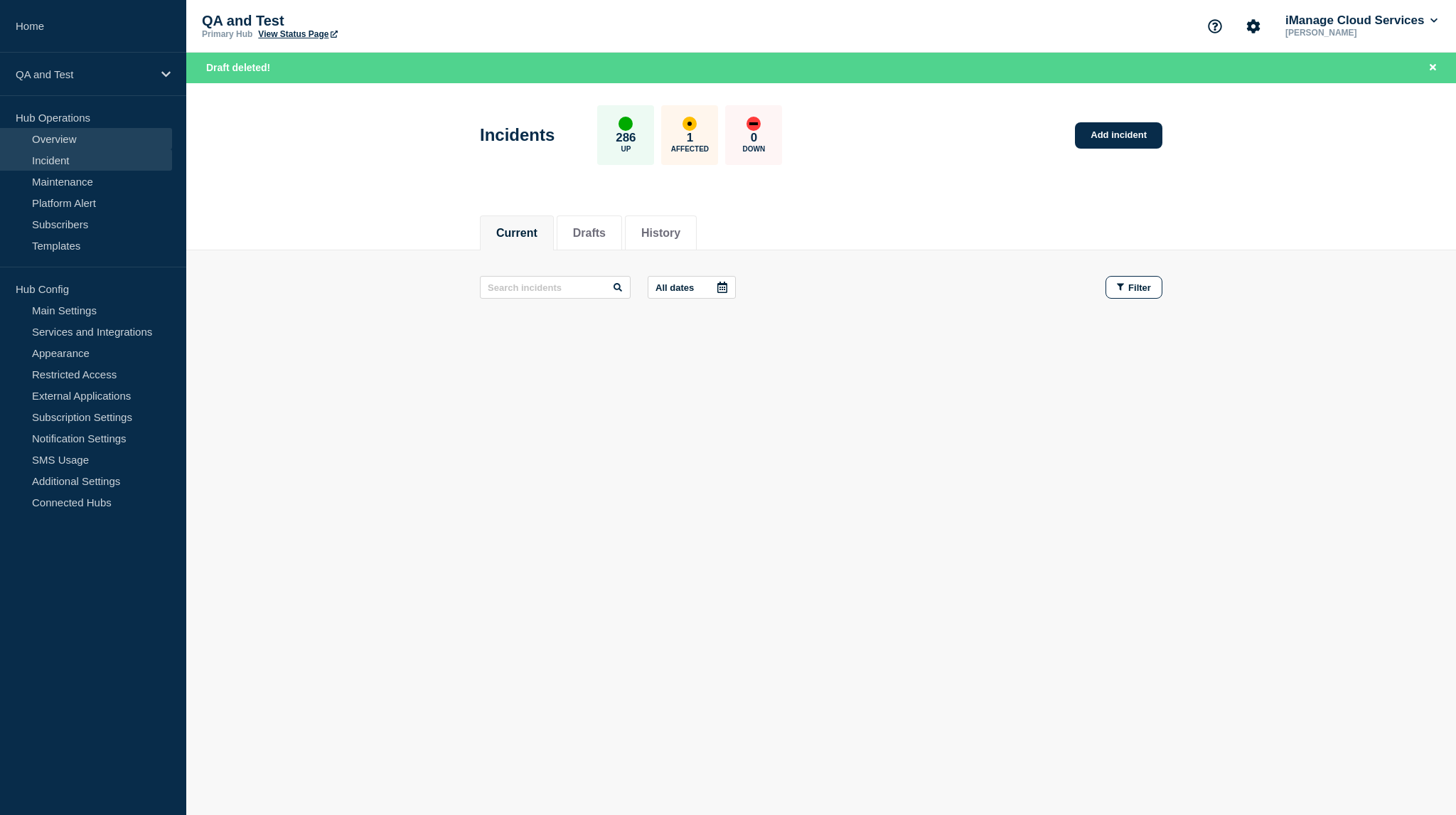
click at [105, 145] on link "Overview" at bounding box center [86, 138] width 172 height 21
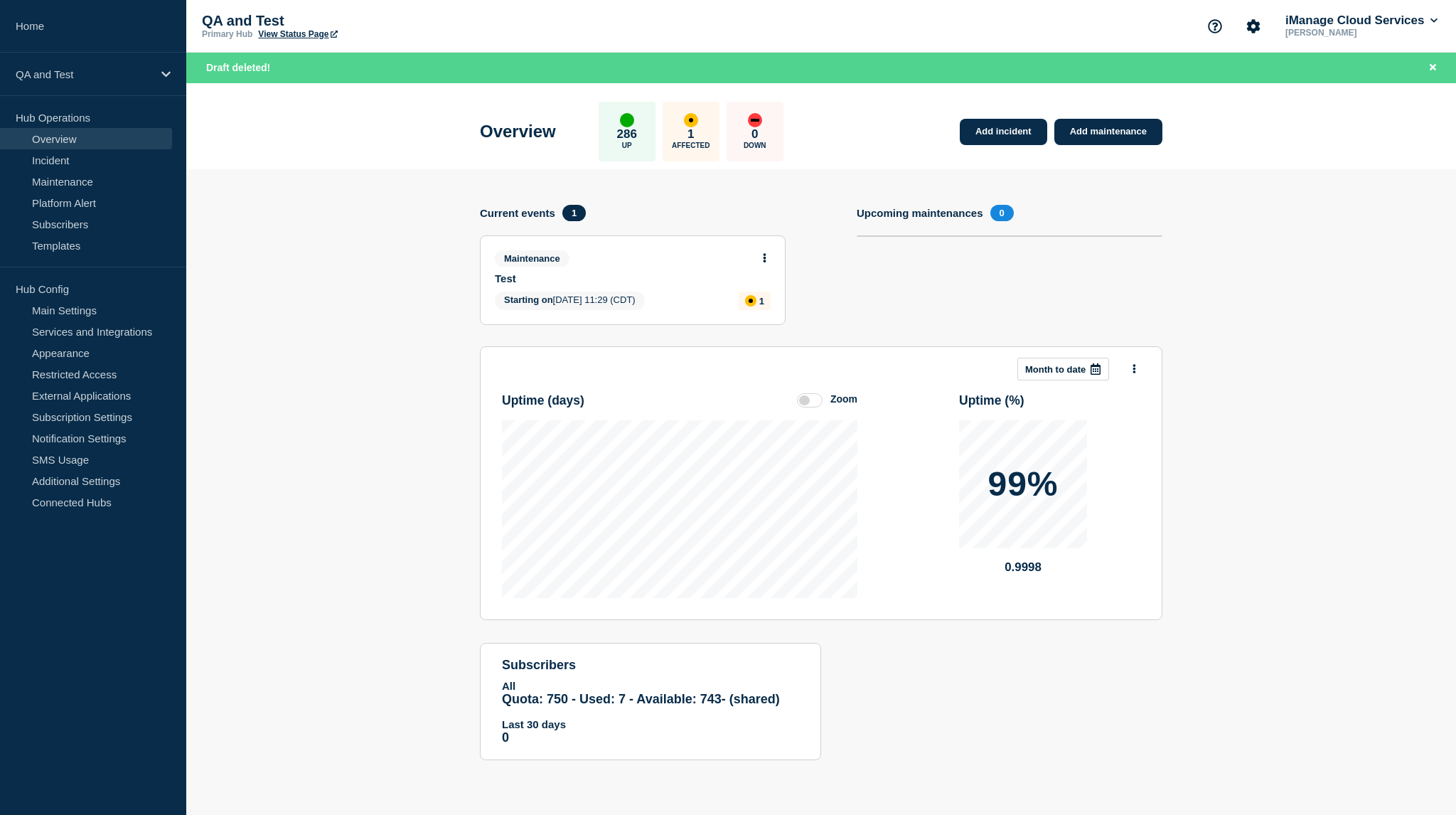
click at [771, 260] on div "Maintenance Test Starting on 2025-09-09 11:29 (CDT) 1" at bounding box center [633, 281] width 304 height 88
click at [763, 260] on icon at bounding box center [765, 257] width 3 height 9
click at [759, 290] on link "View maintenance" at bounding box center [765, 292] width 81 height 11
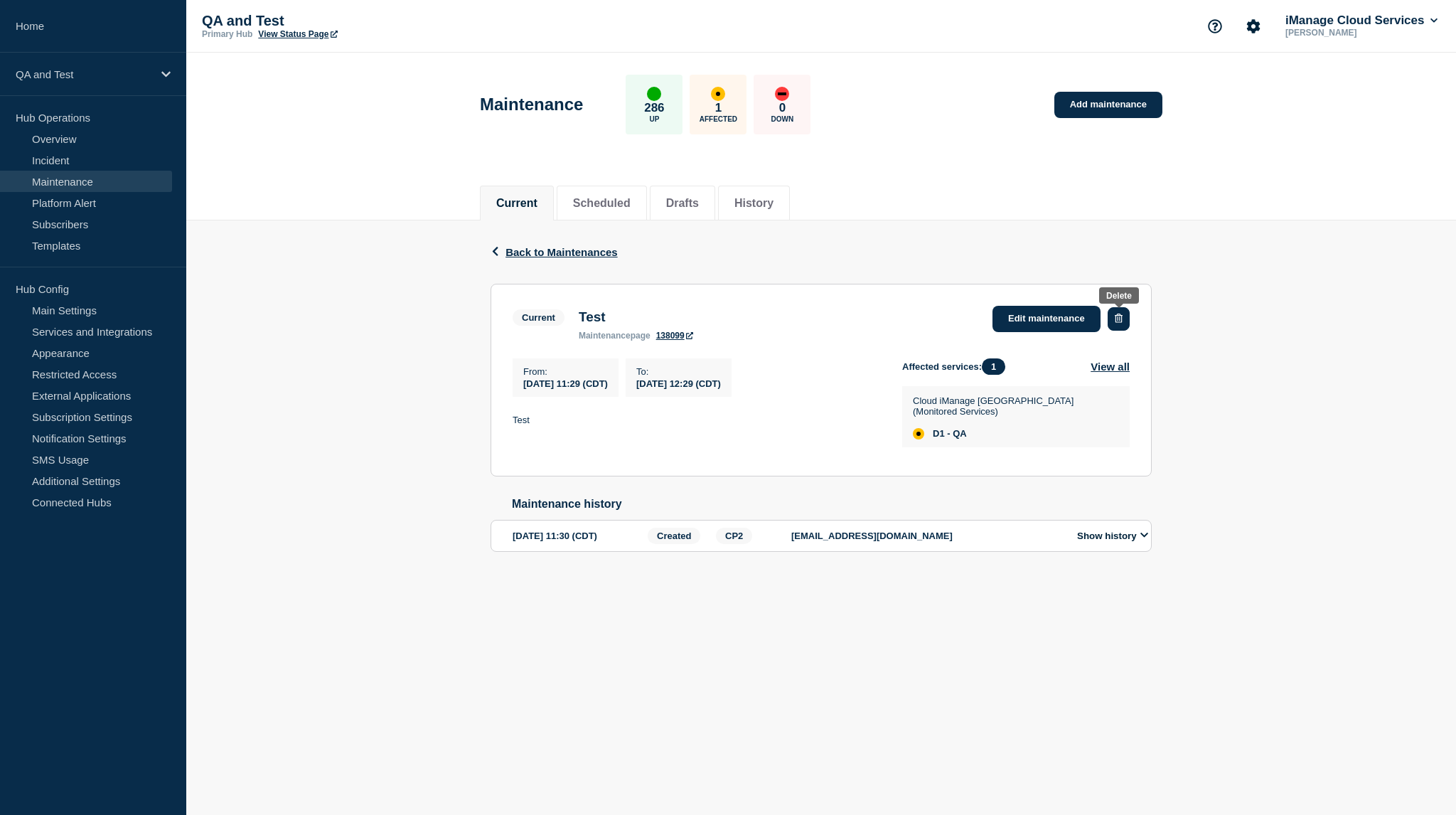
click at [1114, 317] on button "button" at bounding box center [1118, 318] width 22 height 24
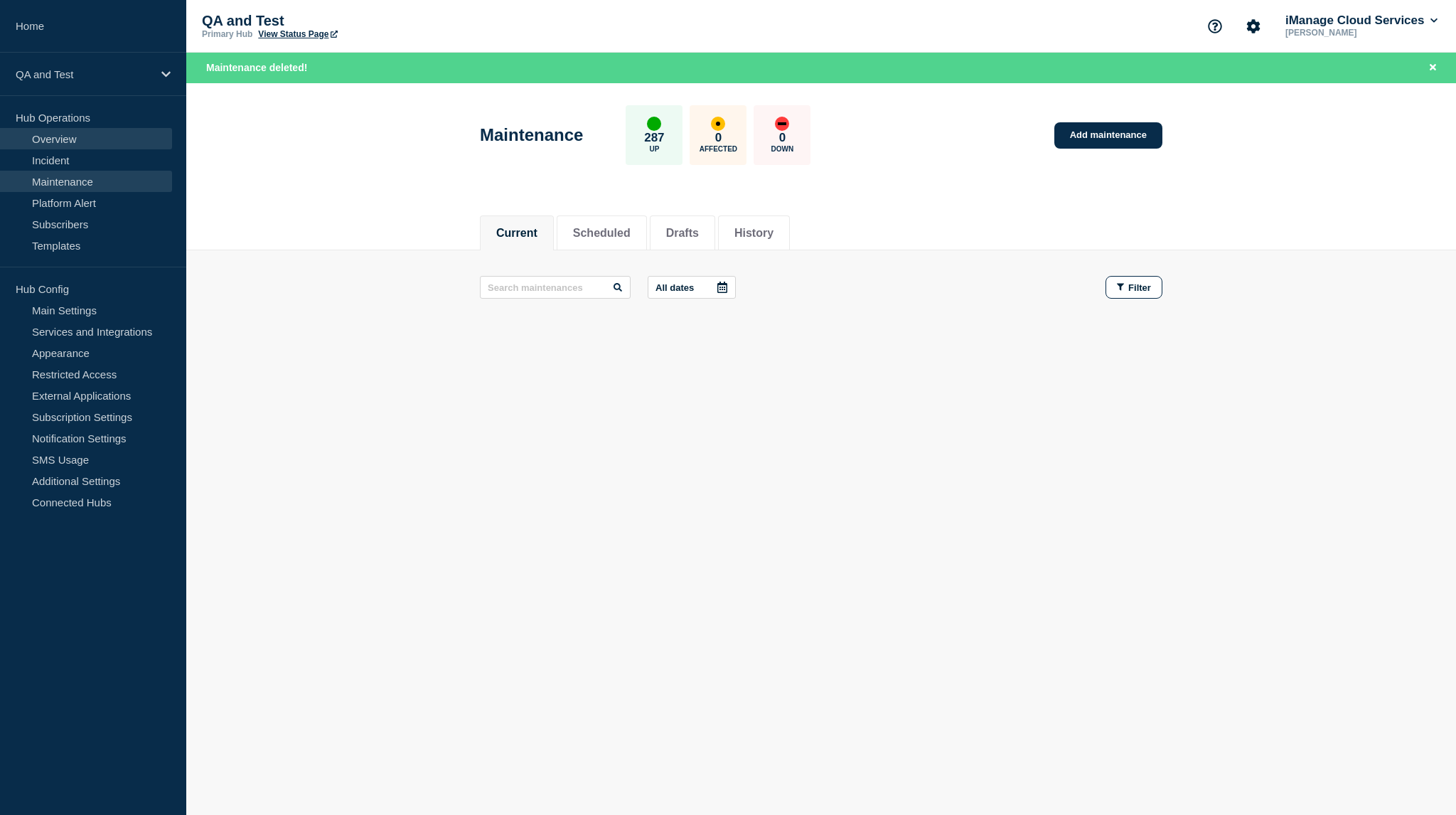
click at [88, 140] on link "Overview" at bounding box center [86, 138] width 172 height 21
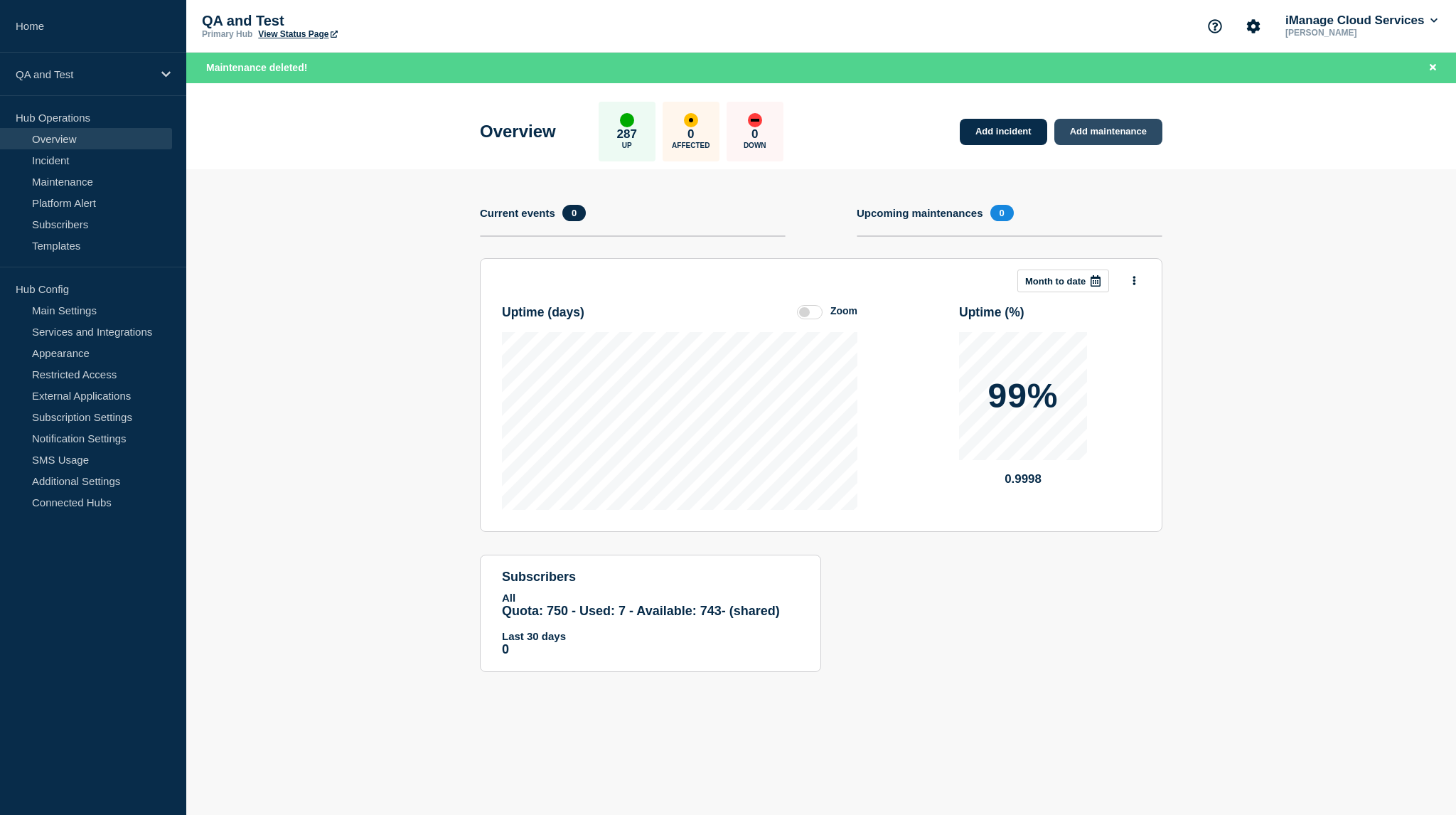
click at [1122, 131] on link "Add maintenance" at bounding box center [1108, 132] width 108 height 26
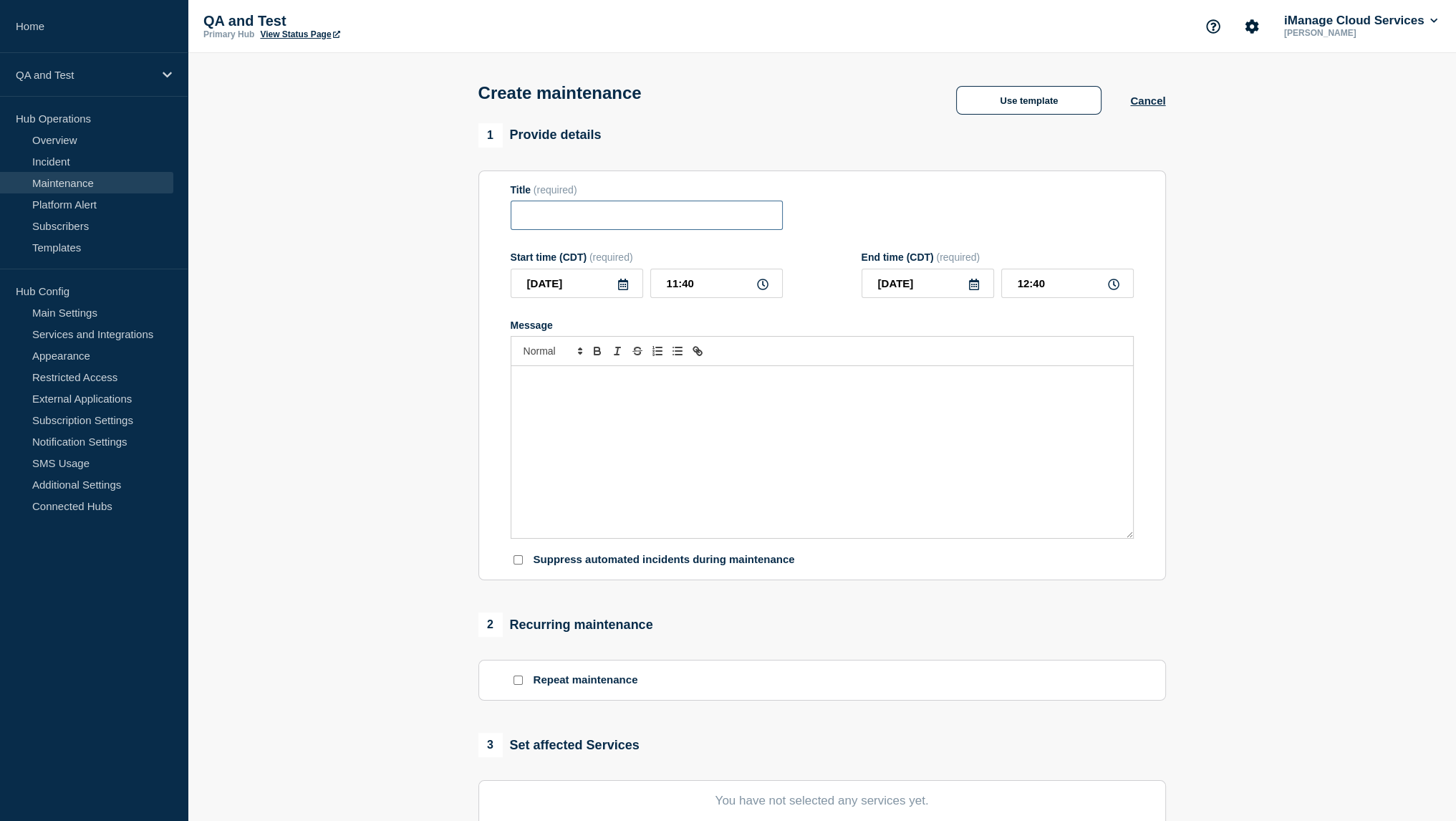
click at [700, 228] on input "Title" at bounding box center [647, 215] width 272 height 30
type input "Test 2"
click at [776, 478] on div "Message" at bounding box center [822, 452] width 621 height 172
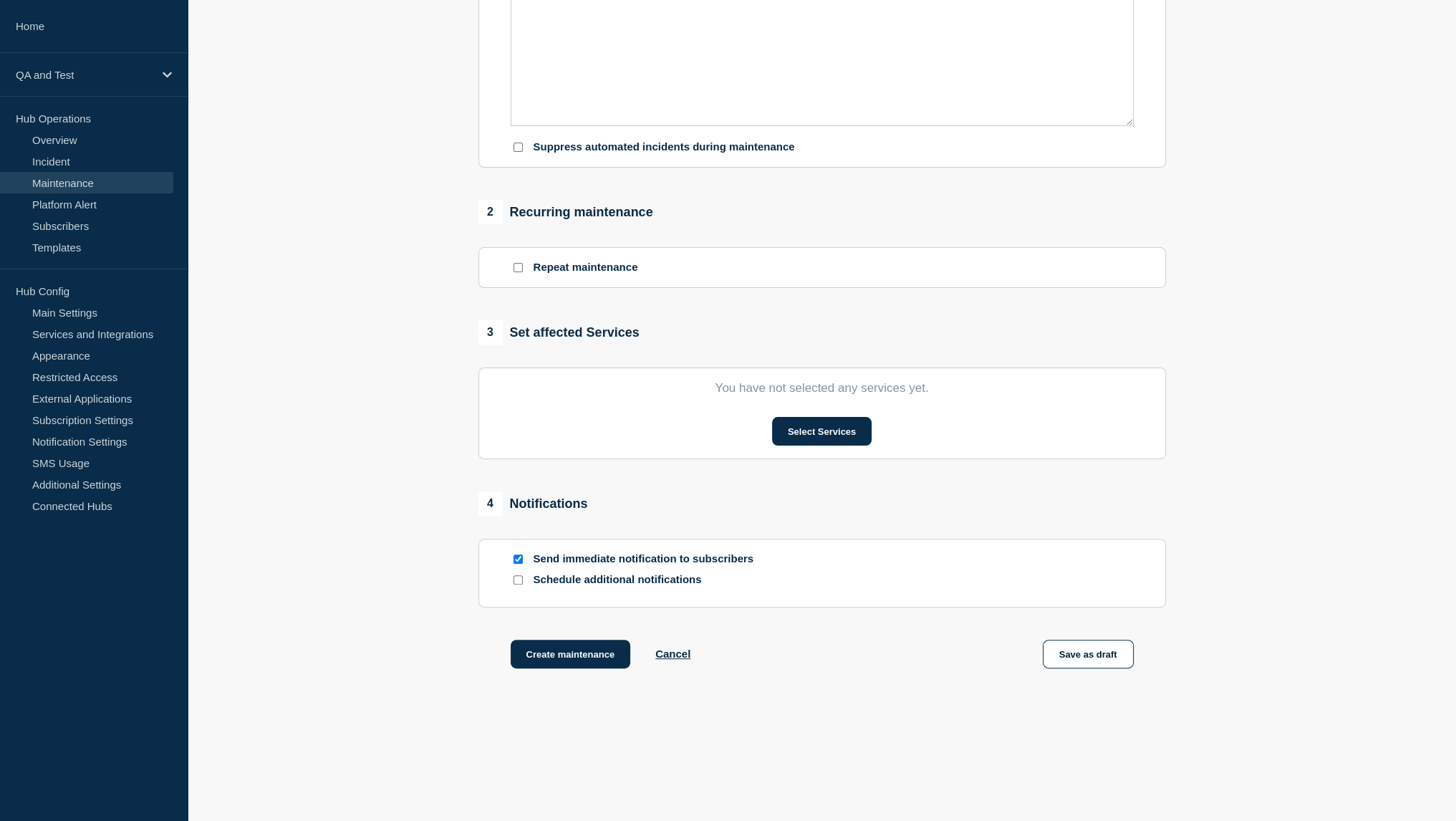
scroll to position [415, 0]
click at [782, 419] on section "You have not selected any services yet. Select Services" at bounding box center [822, 410] width 687 height 91
click at [803, 430] on button "Select Services" at bounding box center [822, 429] width 100 height 29
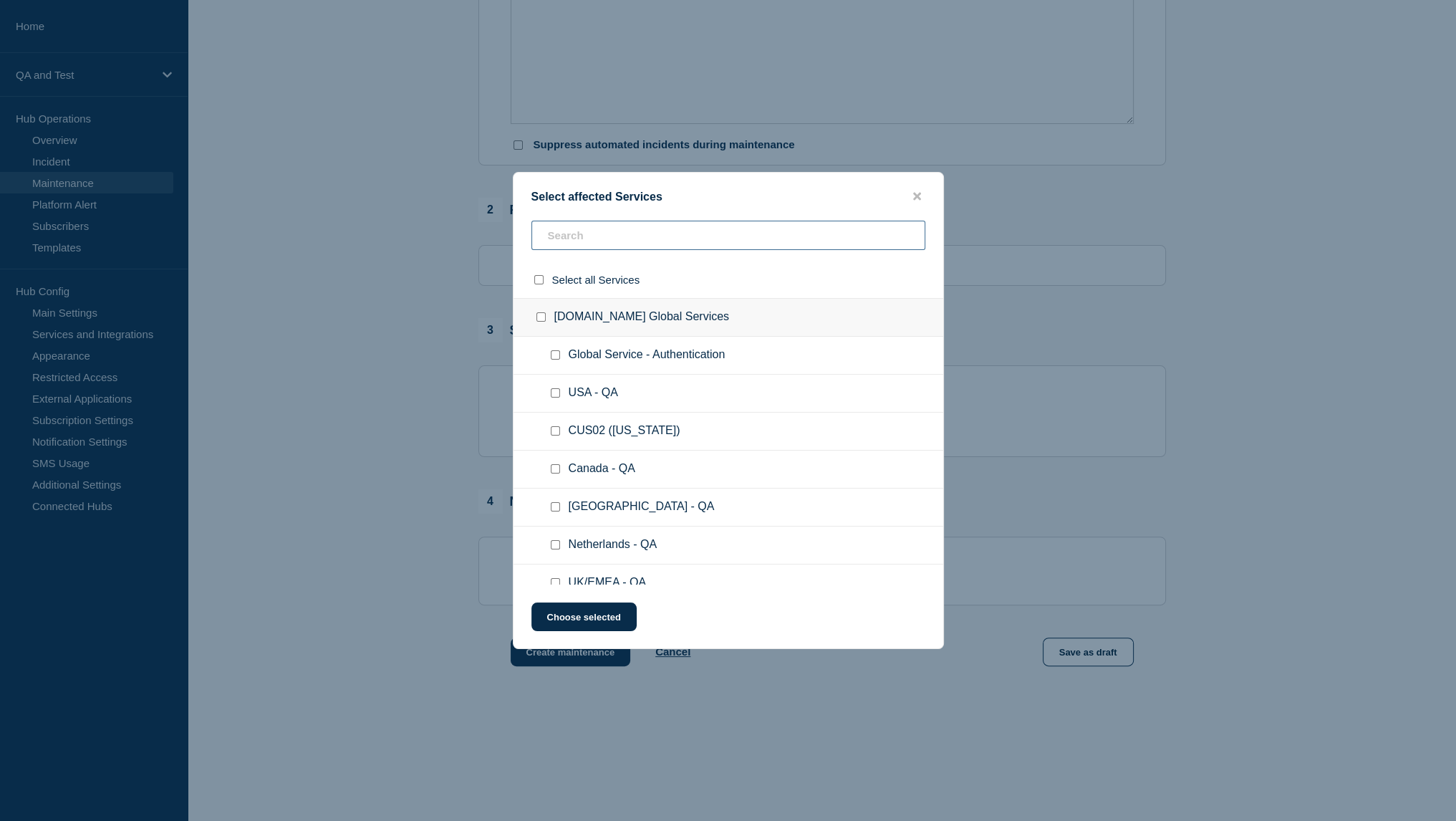
click at [621, 232] on input "text" at bounding box center [728, 236] width 394 height 30
type input "D1"
click at [558, 351] on input "D1 - QA checkbox" at bounding box center [555, 354] width 9 height 9
checkbox input "true"
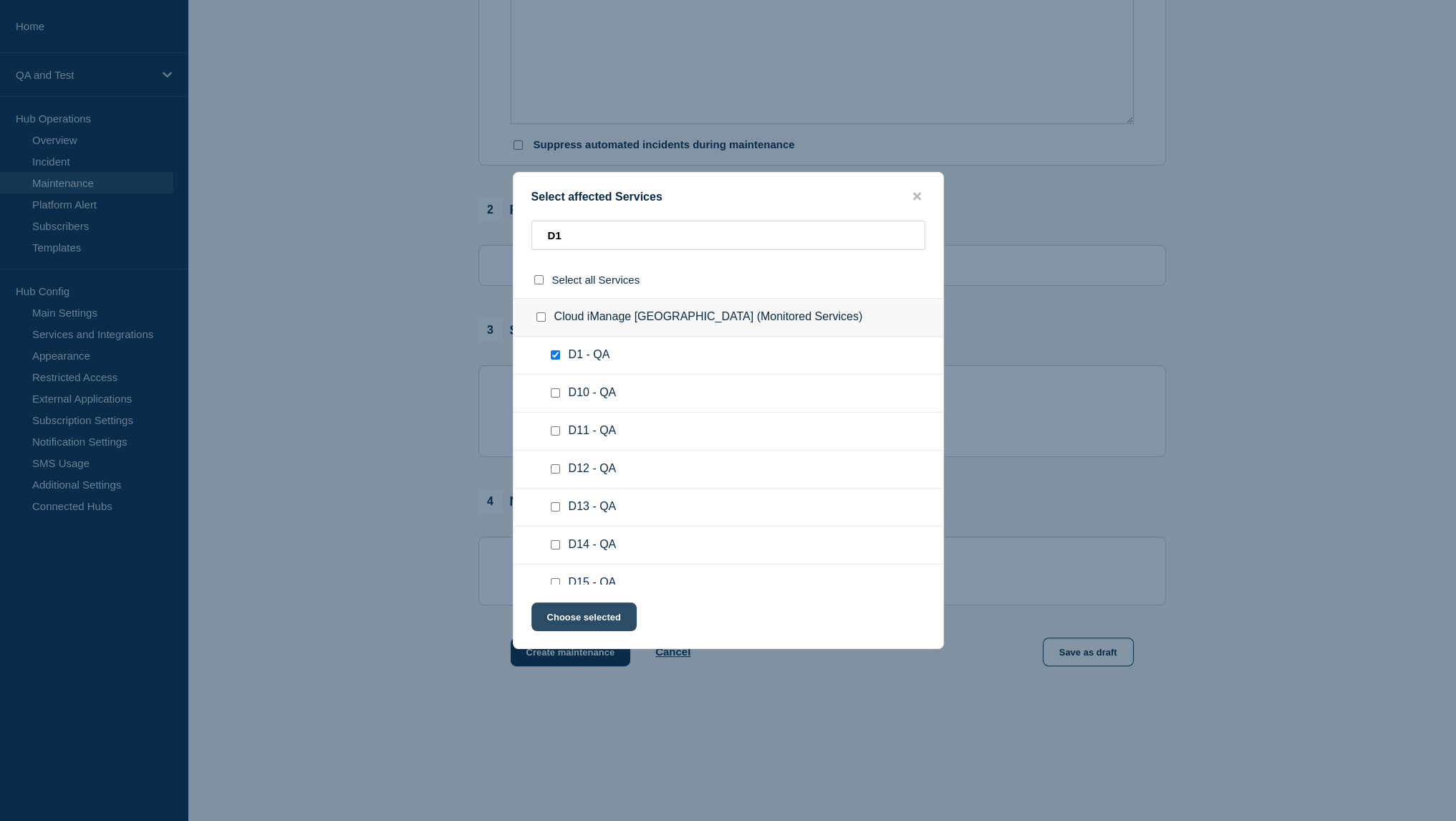
click at [599, 624] on button "Choose selected" at bounding box center [584, 617] width 105 height 29
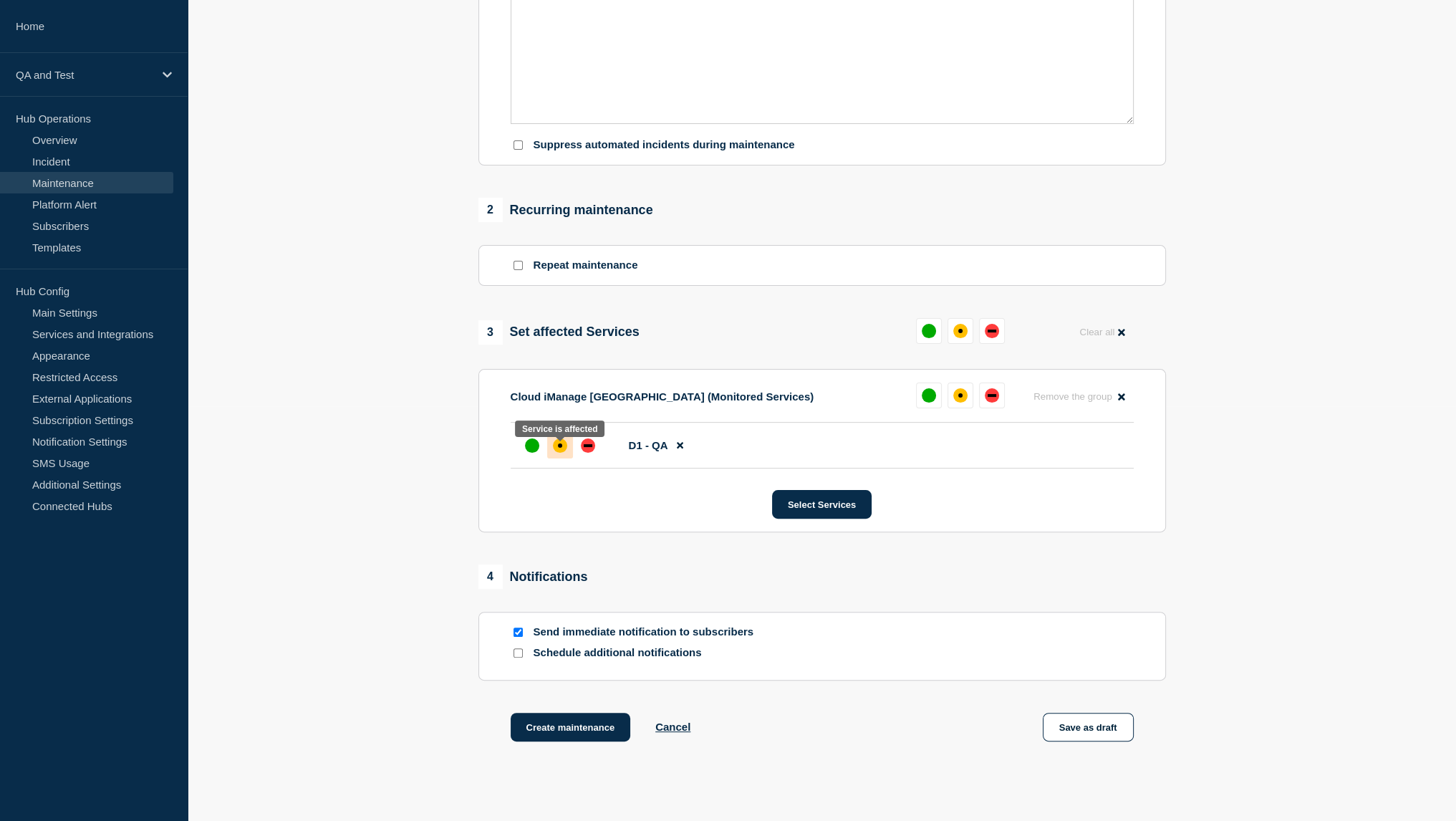
click at [559, 453] on div "affected" at bounding box center [559, 445] width 14 height 14
click at [517, 150] on input "Suppress automated incidents during maintenance" at bounding box center [517, 144] width 9 height 9
checkbox input "true"
click at [672, 731] on button "Cancel" at bounding box center [672, 726] width 35 height 12
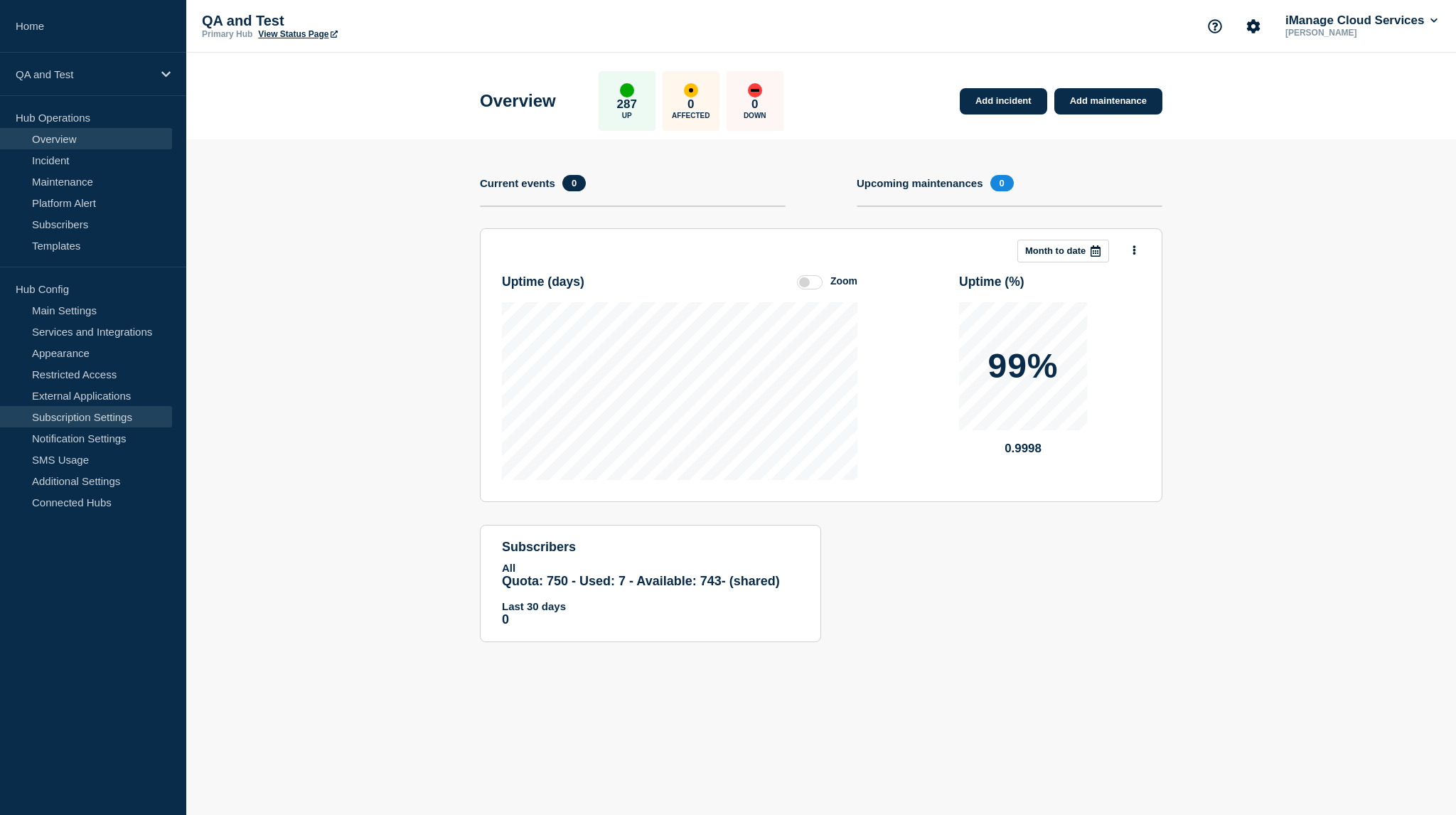
click at [100, 417] on link "Subscription Settings" at bounding box center [86, 417] width 172 height 21
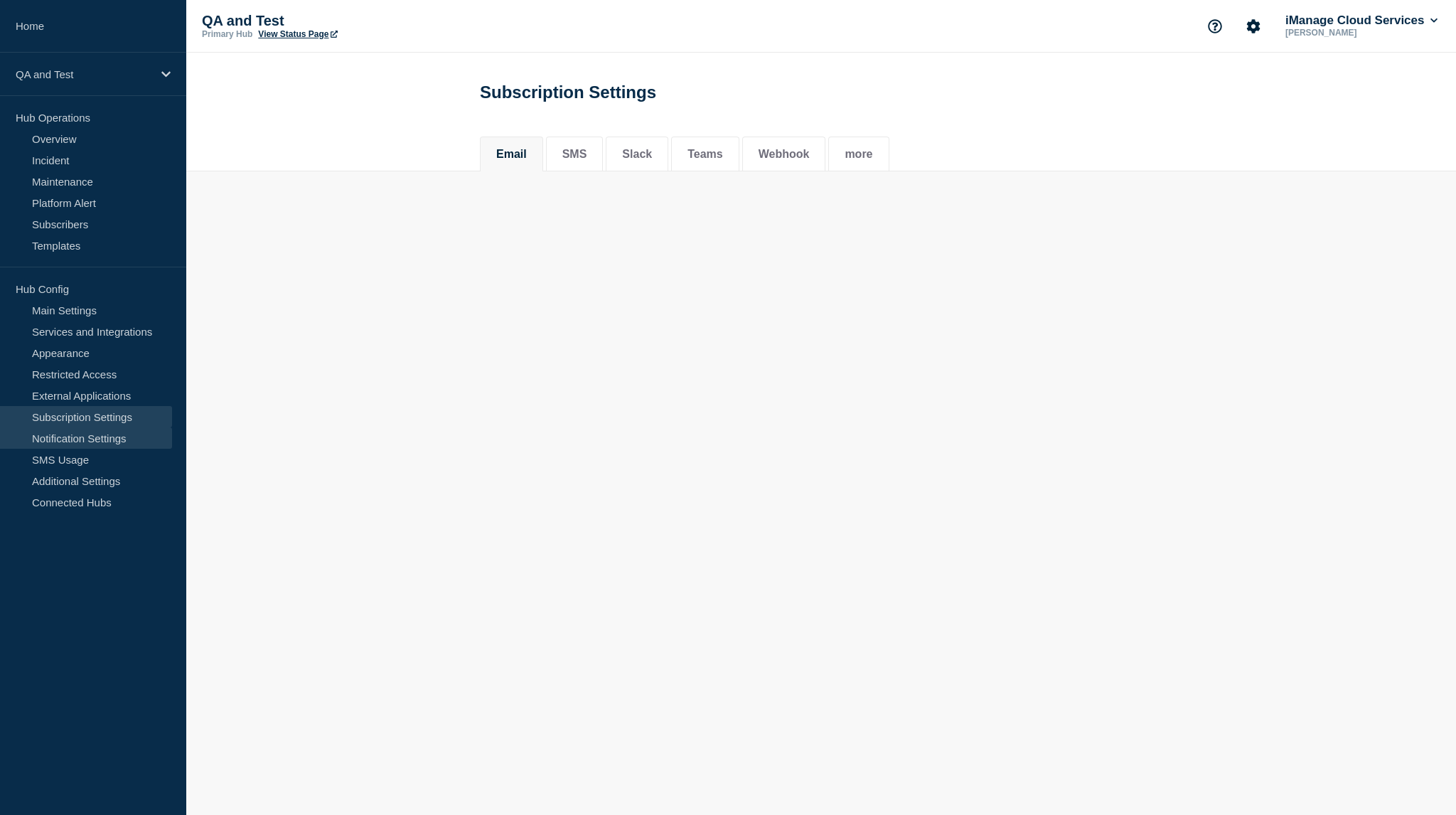
click at [100, 438] on link "Notification Settings" at bounding box center [86, 438] width 172 height 21
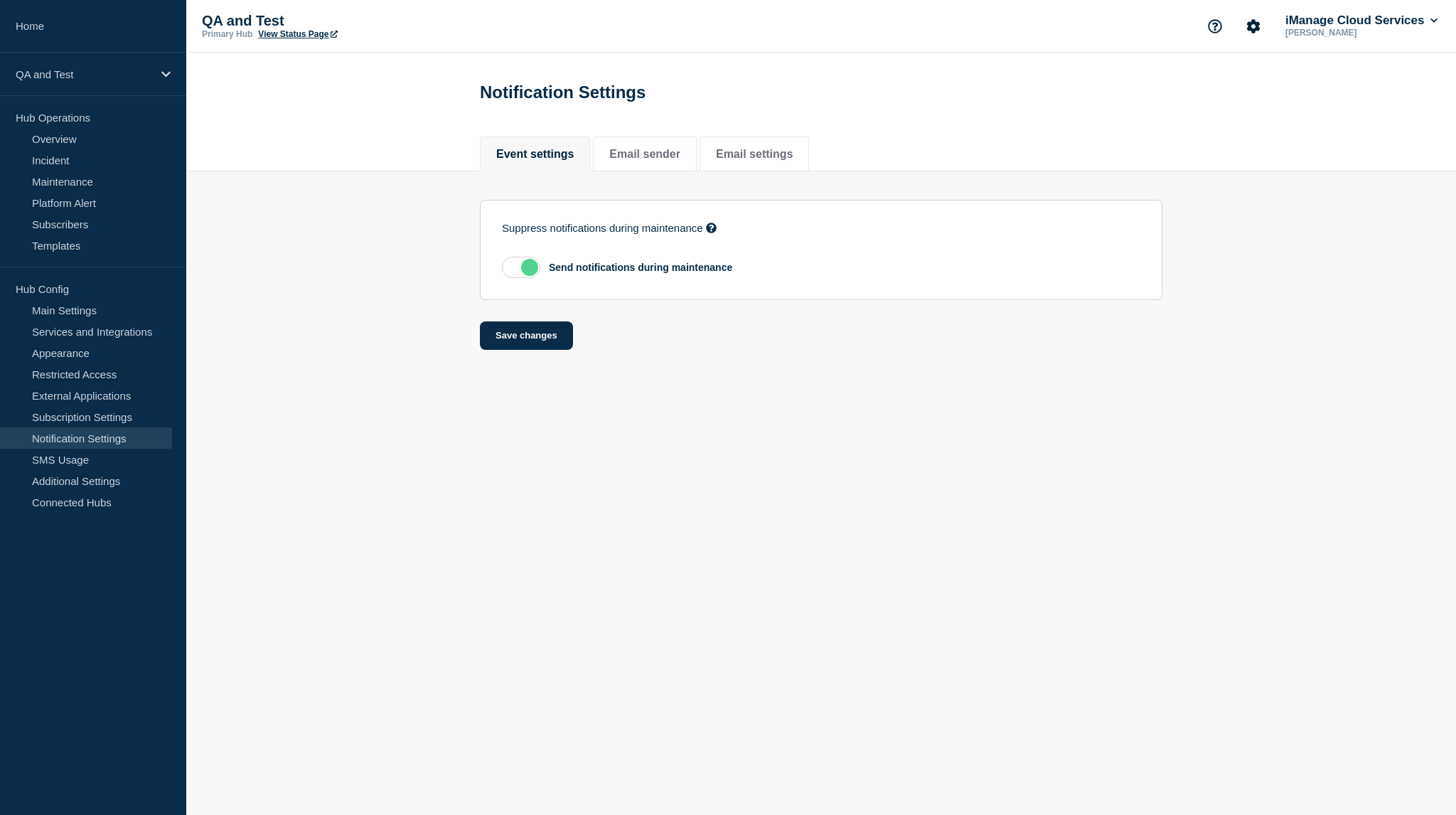
click at [532, 277] on label at bounding box center [521, 268] width 38 height 21
click at [0, 0] on input "checkbox" at bounding box center [0, 0] width 0 height 0
click at [595, 337] on select "Select suppression option Ignore incident Create draft" at bounding box center [643, 333] width 281 height 31
select select "ignore"
click at [502, 322] on select "Select suppression option Ignore incident Create draft" at bounding box center [643, 333] width 281 height 31
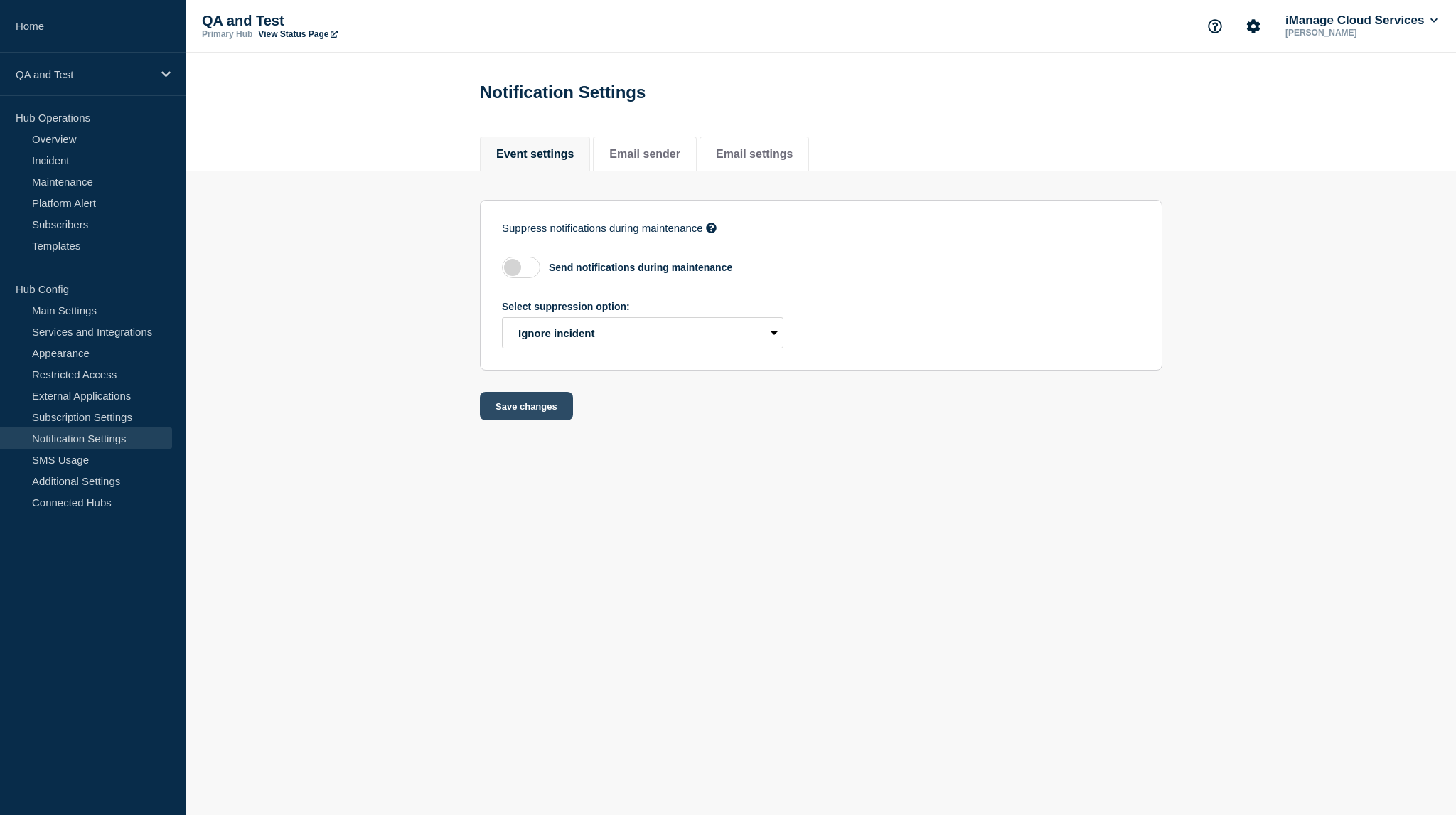
click at [537, 408] on button "Save changes" at bounding box center [527, 406] width 93 height 29
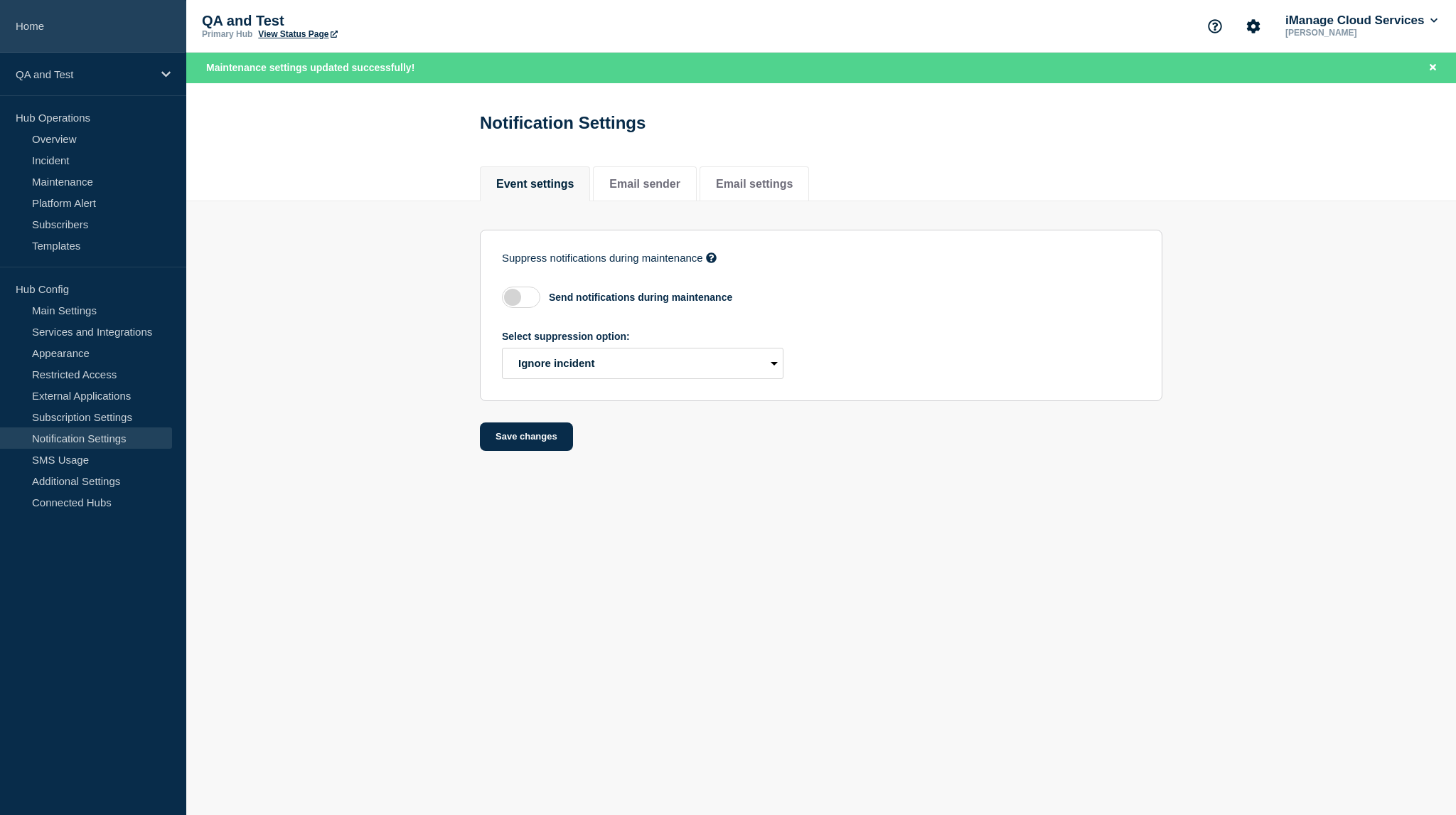
click at [79, 25] on link "Home" at bounding box center [93, 26] width 186 height 52
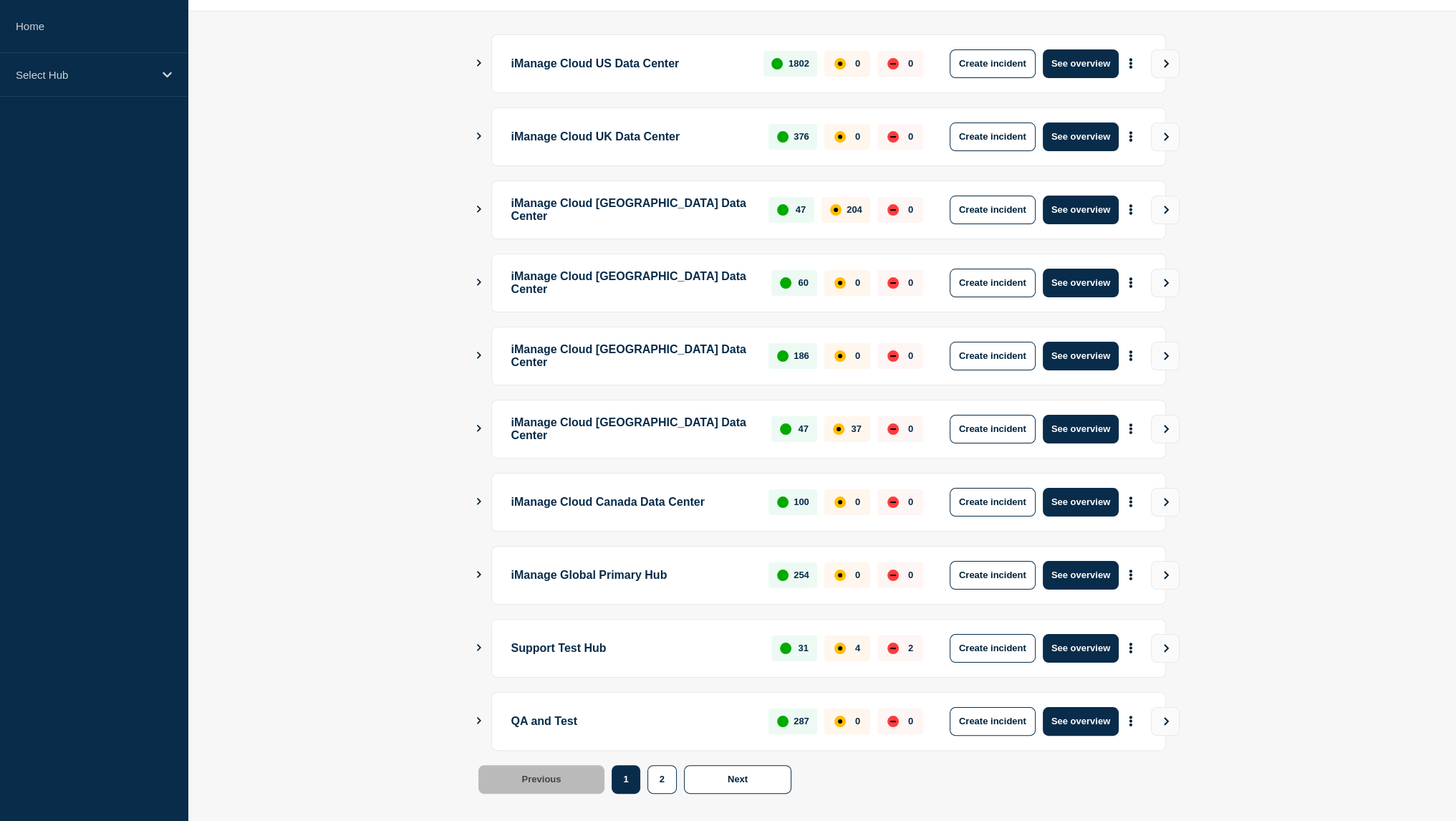
scroll to position [191, 0]
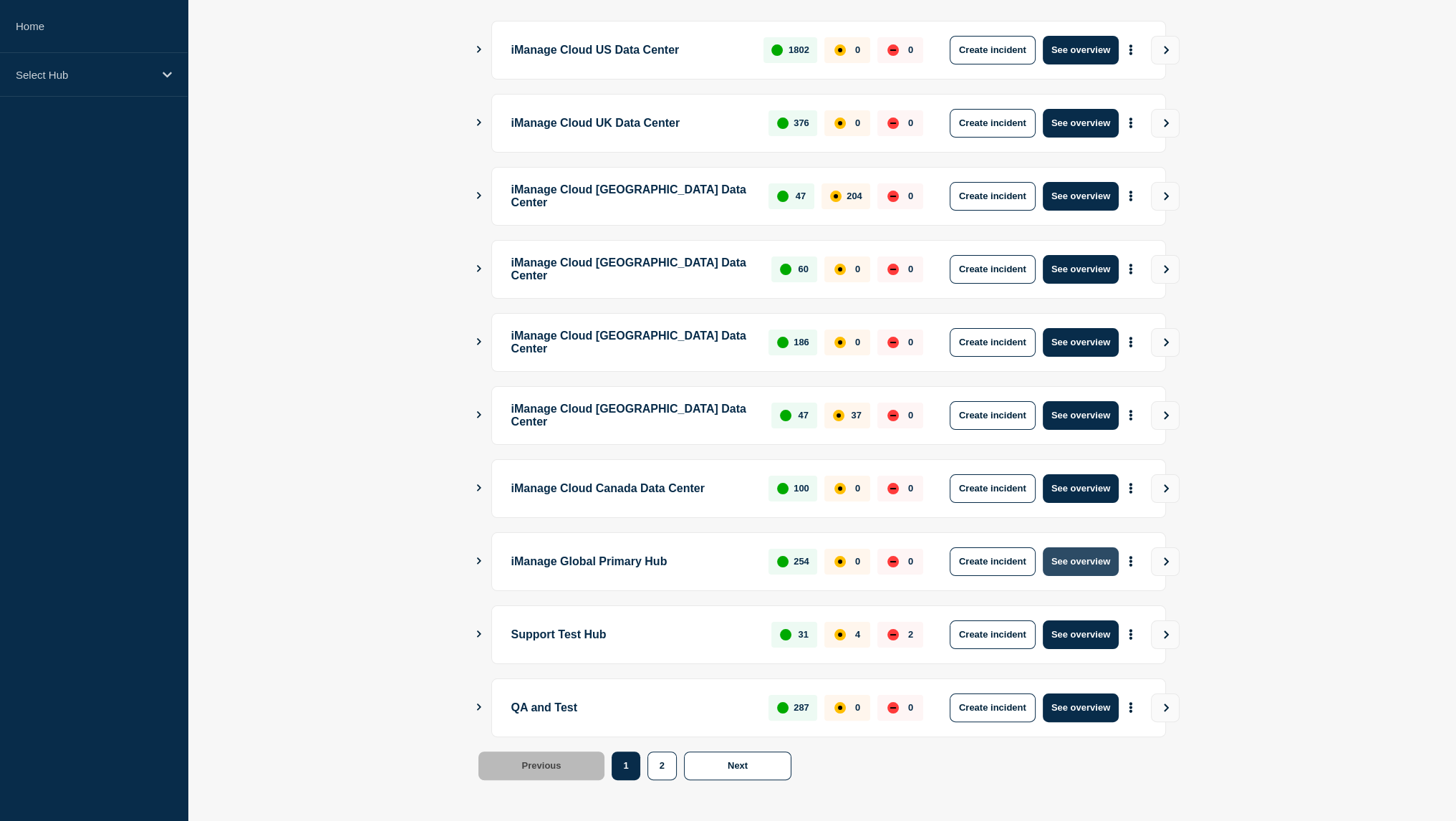
click at [1070, 561] on button "See overview" at bounding box center [1081, 561] width 76 height 29
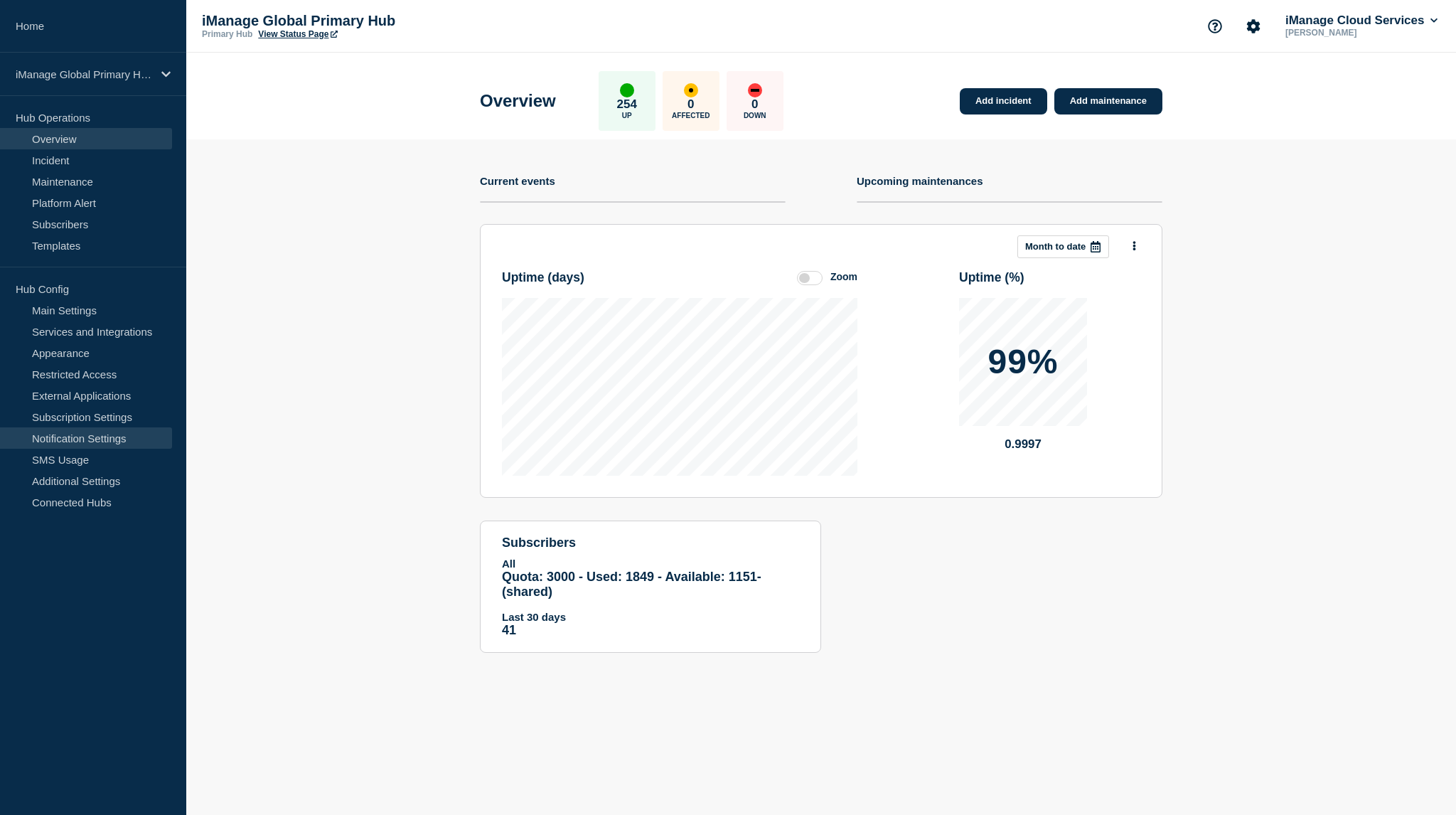
click at [119, 443] on link "Notification Settings" at bounding box center [86, 438] width 172 height 21
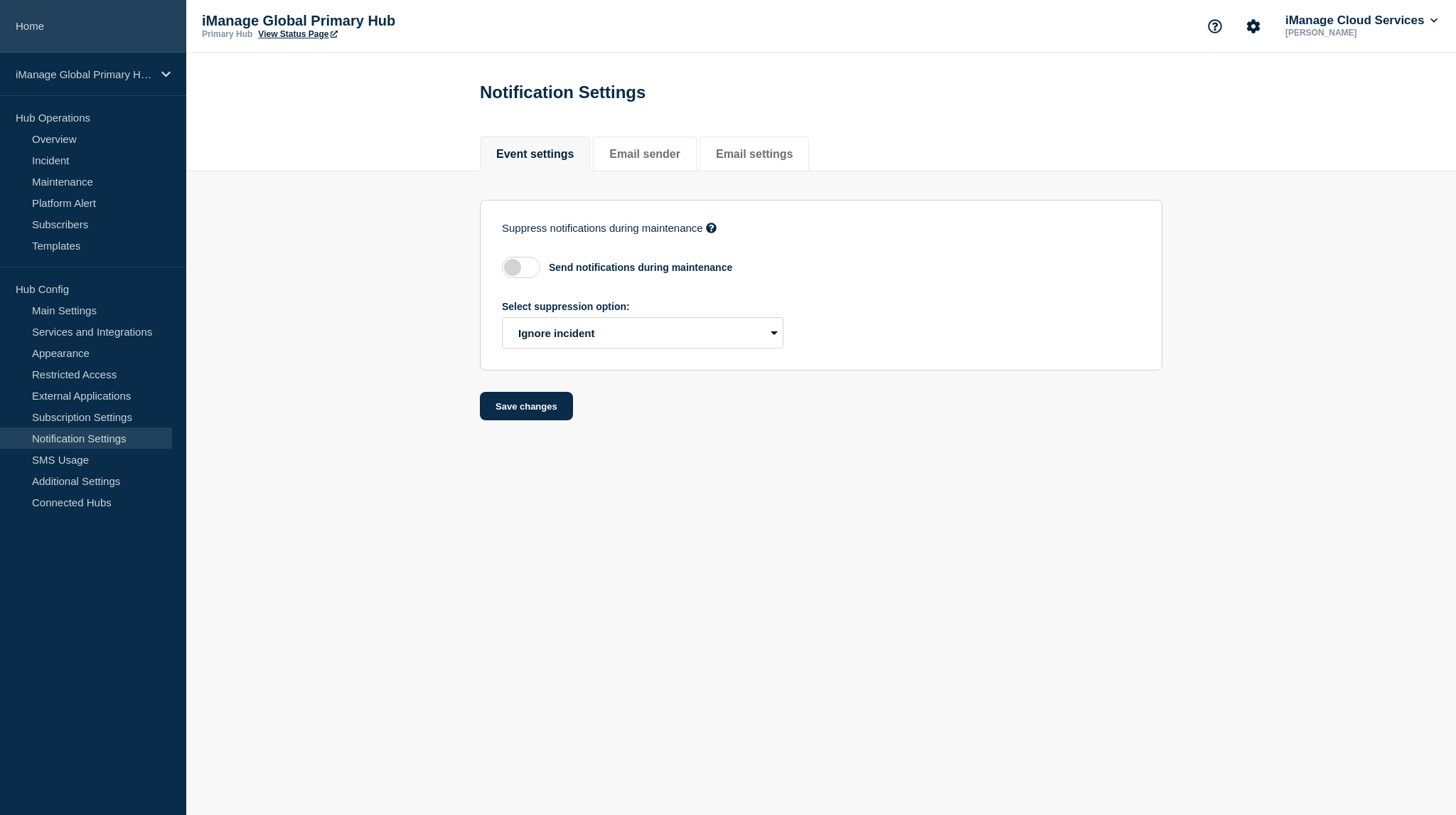
click at [131, 20] on link "Home" at bounding box center [93, 26] width 186 height 52
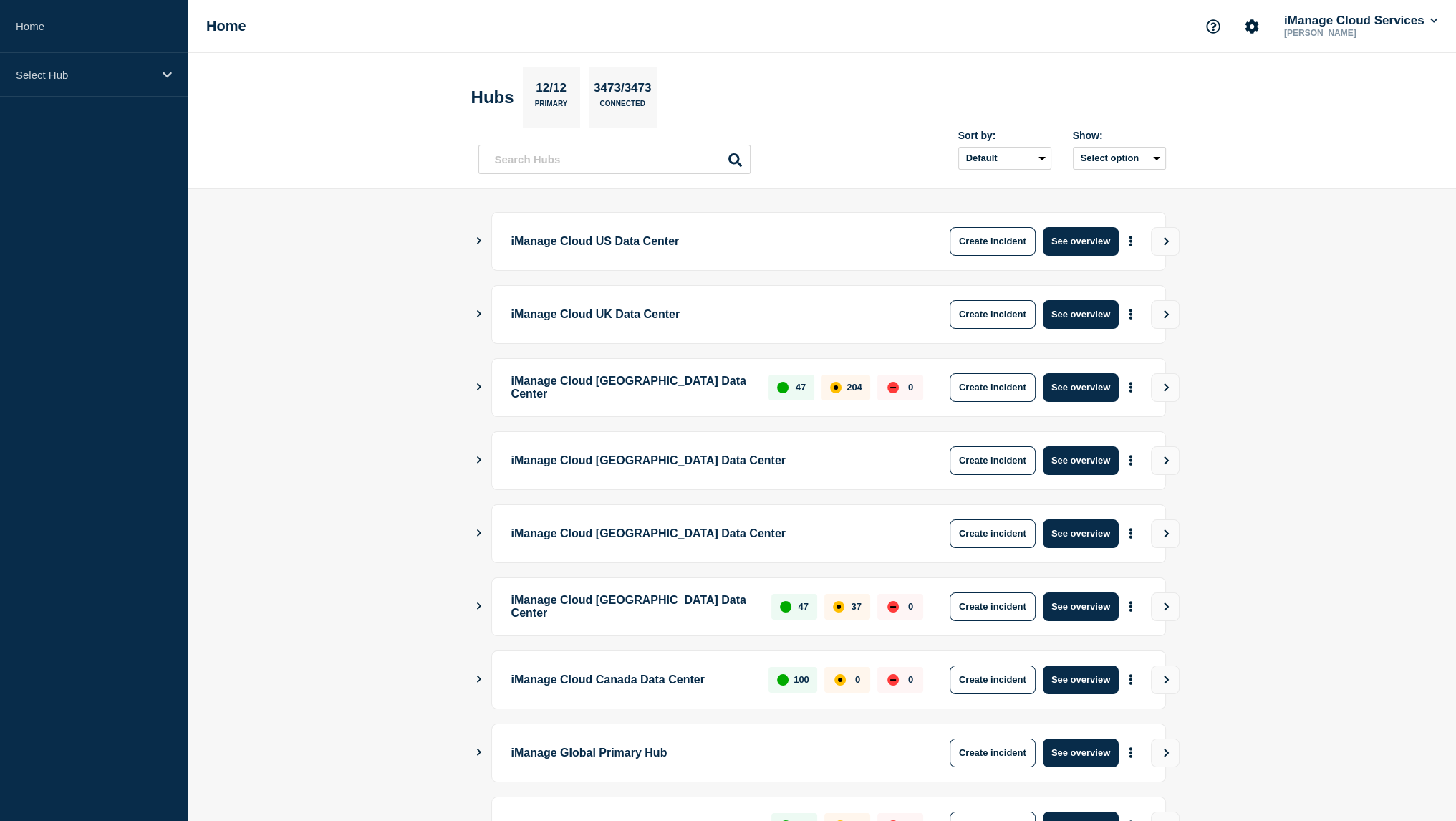
scroll to position [191, 0]
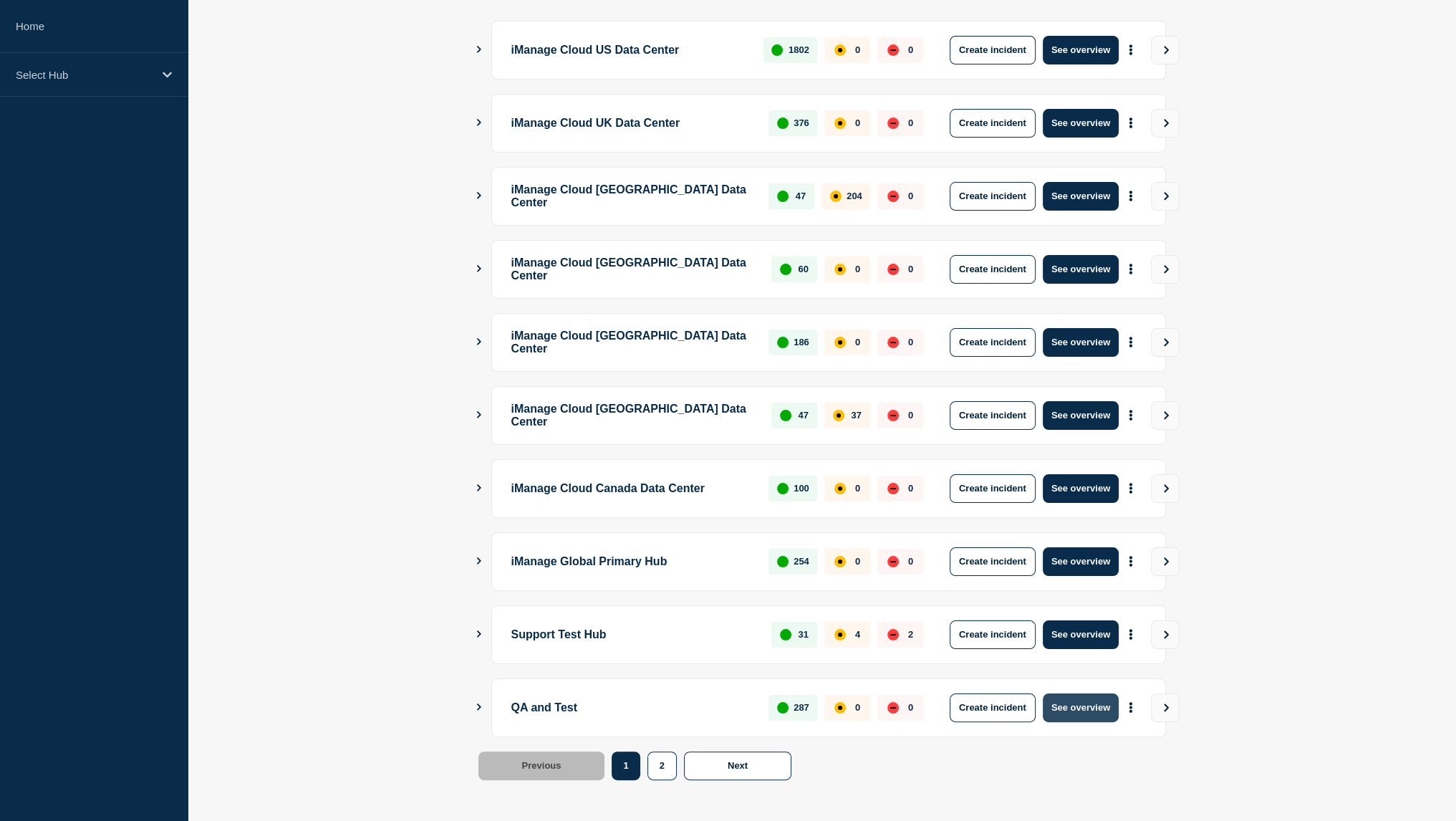
click at [1096, 715] on button "See overview" at bounding box center [1081, 707] width 76 height 29
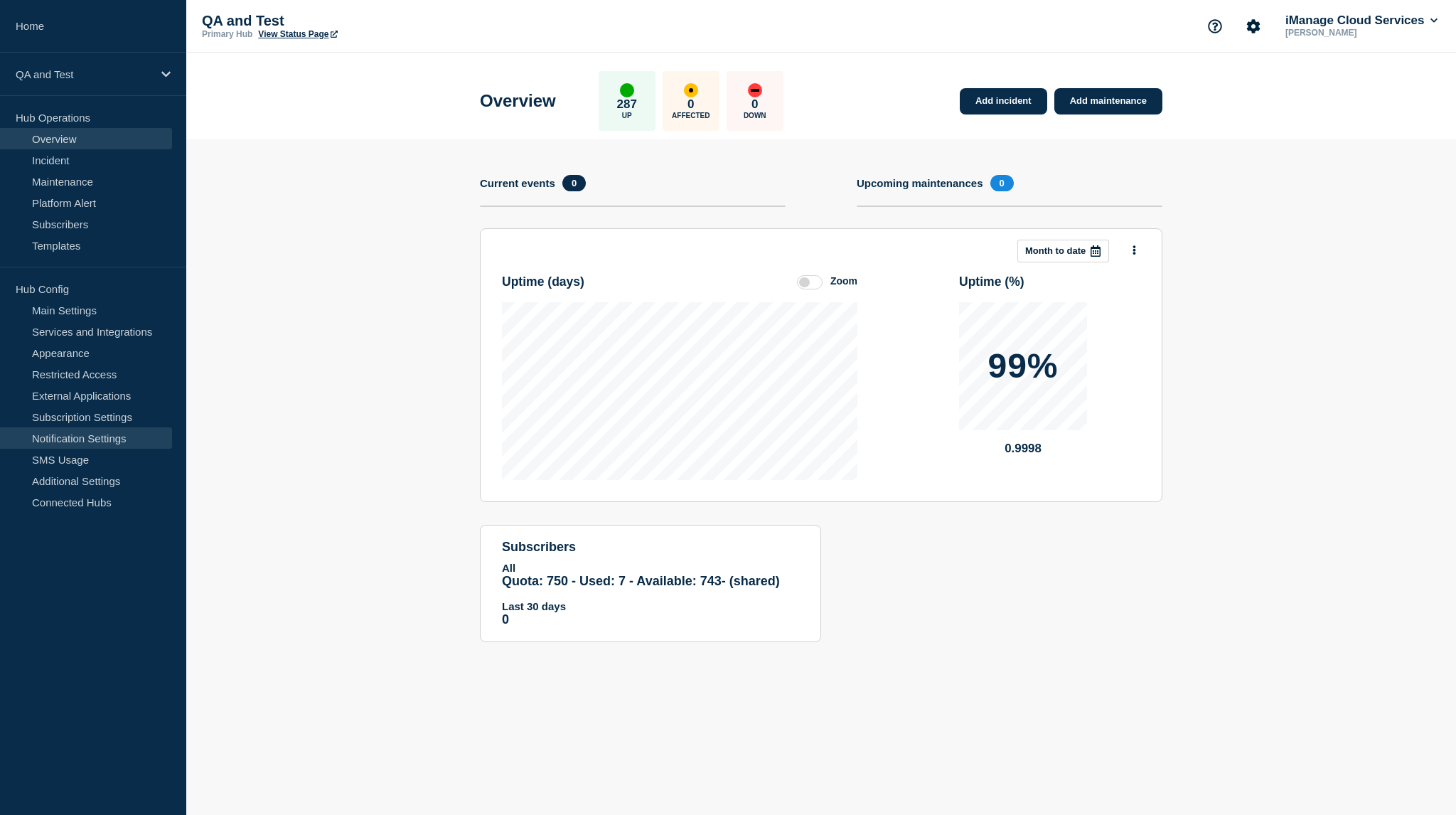
click at [95, 430] on link "Notification Settings" at bounding box center [86, 438] width 172 height 21
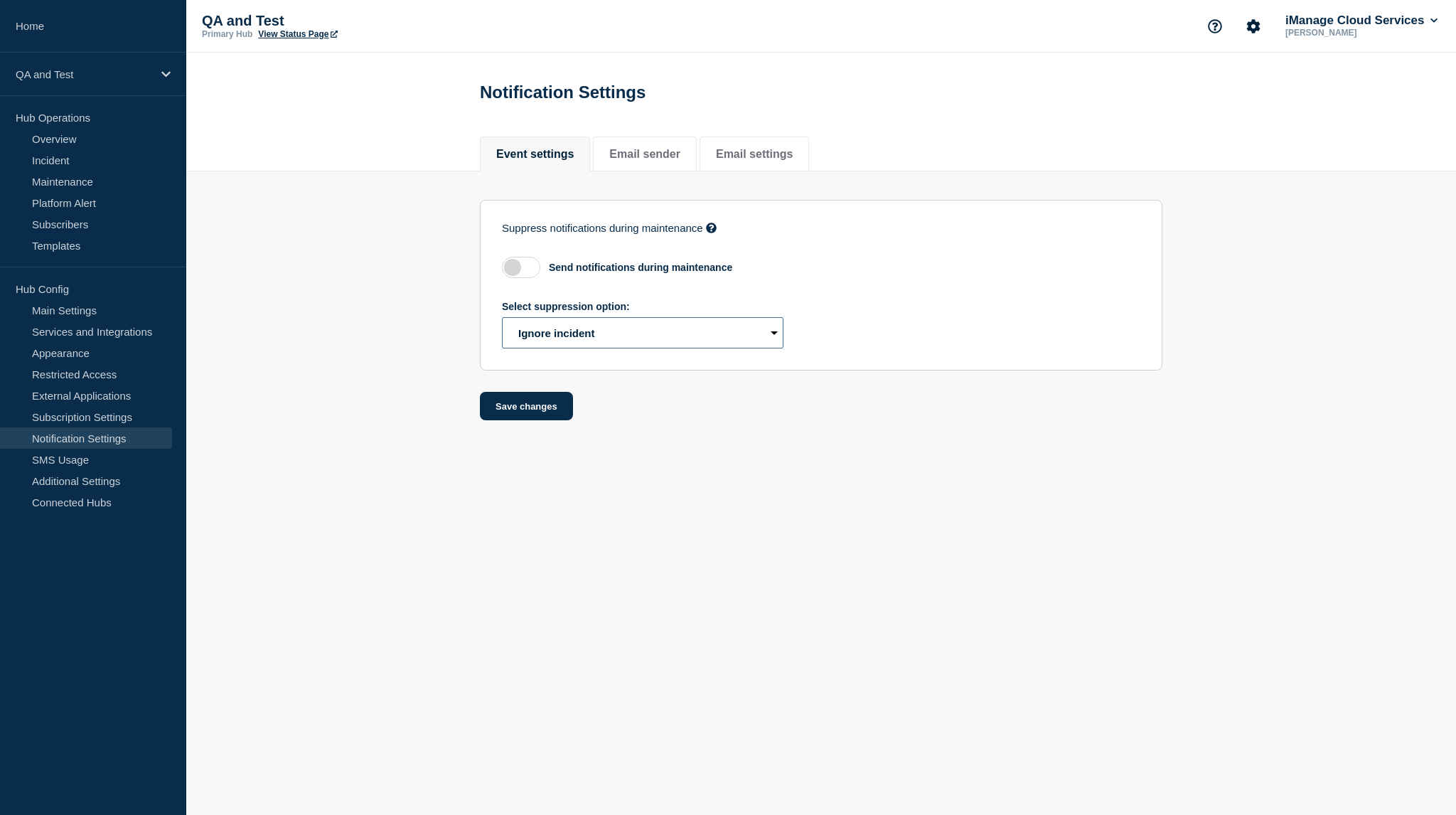
click at [563, 334] on select "Select suppression option Ignore incident Create draft" at bounding box center [643, 333] width 281 height 31
click at [442, 338] on section "Suppress notifications during maintenance If enabled, events created by Webhook…" at bounding box center [821, 295] width 1270 height 250
click at [483, 603] on body "Home QA and Test Hub Operations Overview Incident Maintenance Platform Alert Su…" at bounding box center [728, 408] width 1456 height 815
click at [528, 408] on button "Save changes" at bounding box center [527, 406] width 93 height 29
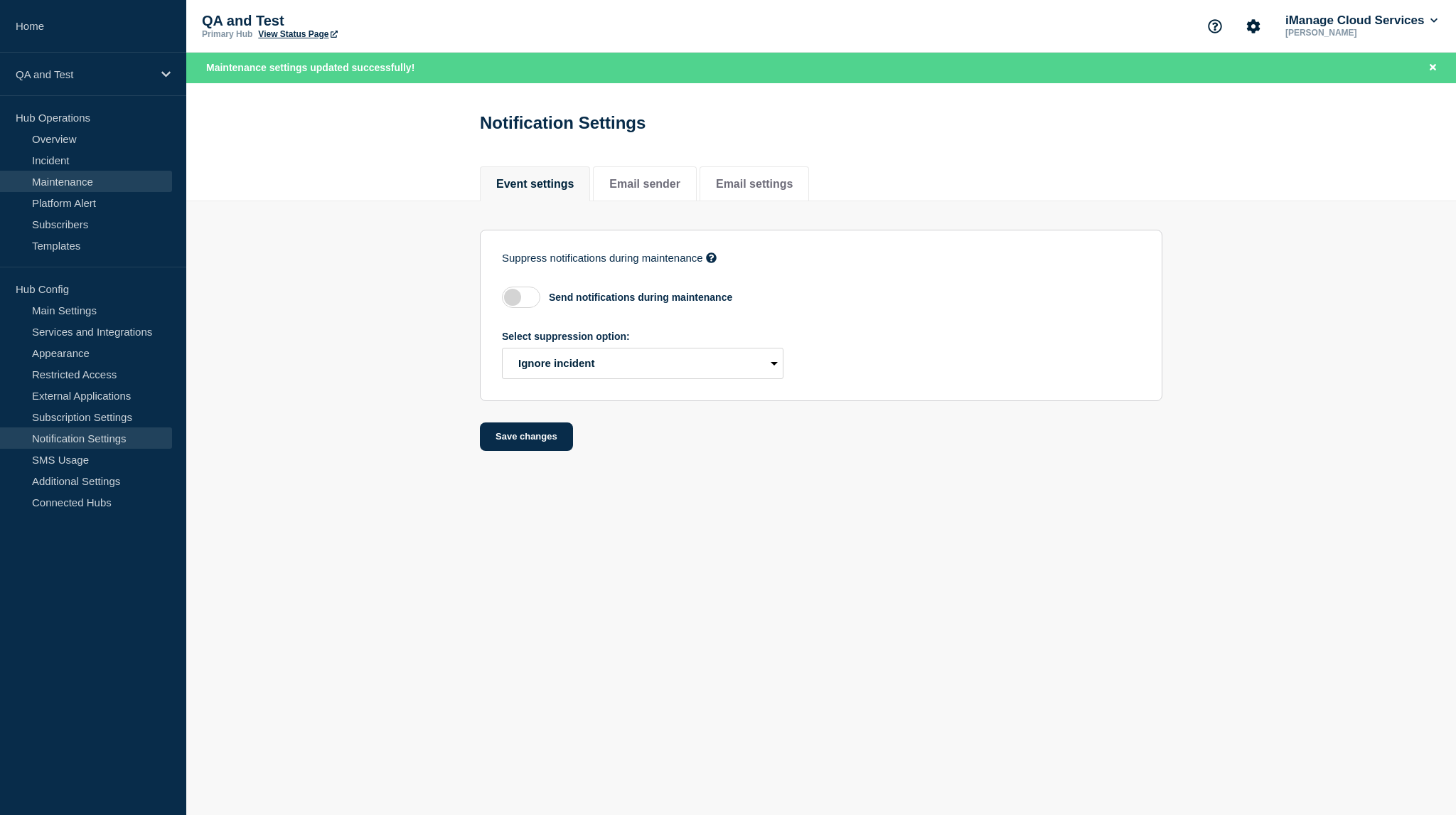
click at [99, 184] on link "Maintenance" at bounding box center [86, 182] width 172 height 21
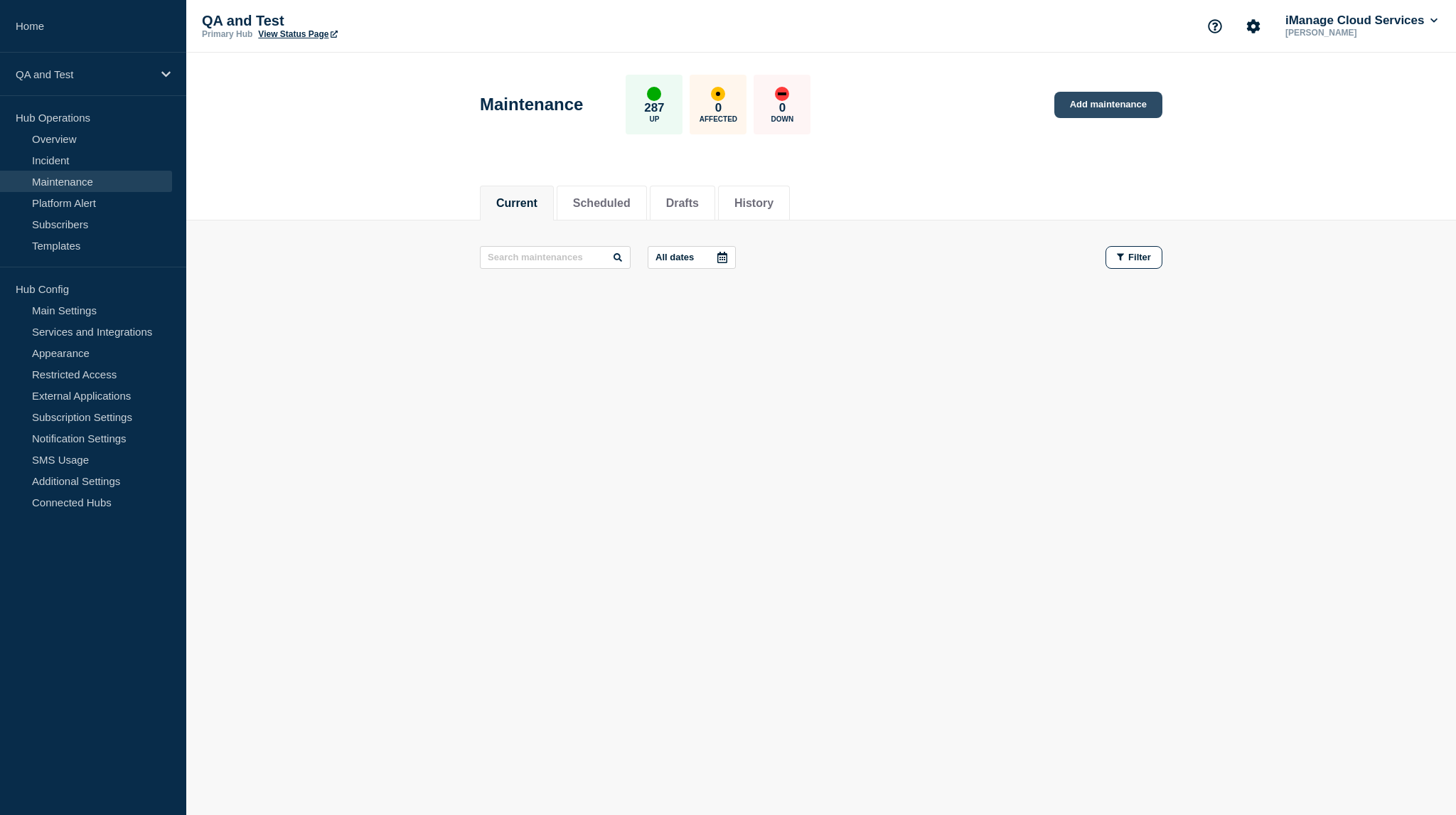
click at [1109, 110] on link "Add maintenance" at bounding box center [1108, 105] width 108 height 26
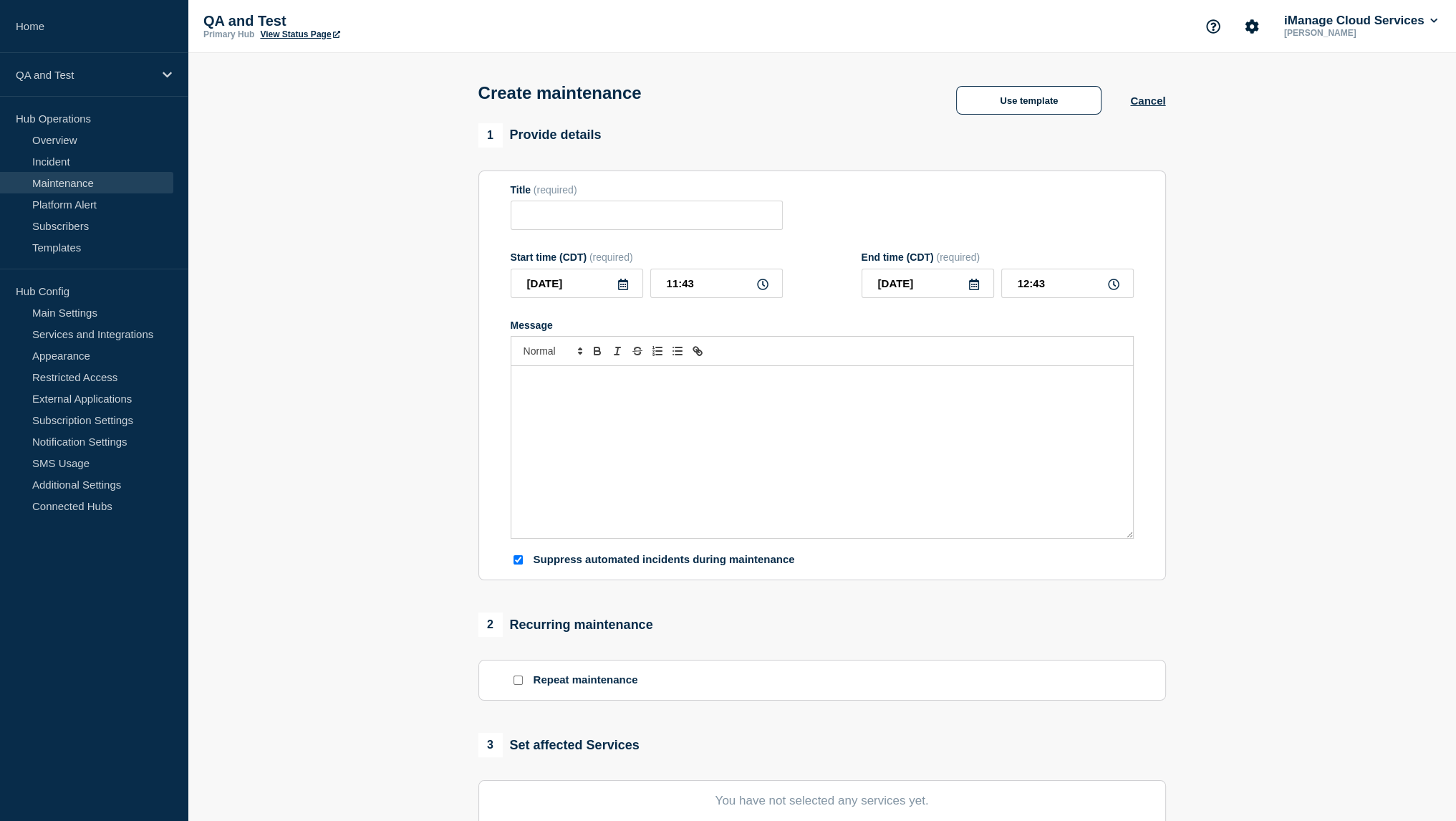
checkbox input "true"
click at [637, 228] on input "Title" at bounding box center [647, 215] width 272 height 30
type input "Test 2"
click at [658, 490] on div "Message" at bounding box center [822, 452] width 621 height 172
click at [375, 660] on section "1 Provide details Title (required) Test 2 Start time (CDT) (required) 2025-09-0…" at bounding box center [822, 620] width 1268 height 994
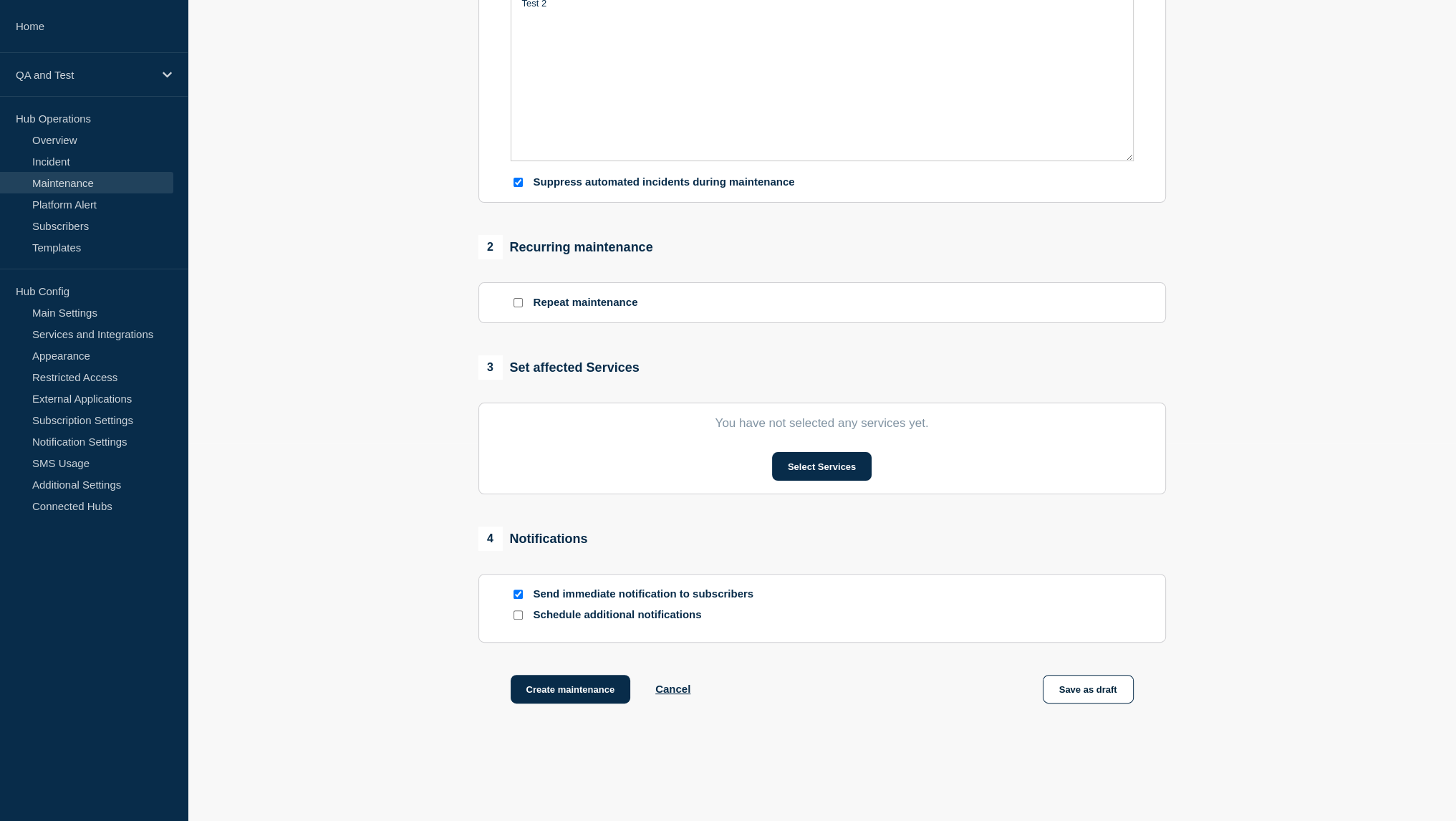
scroll to position [387, 0]
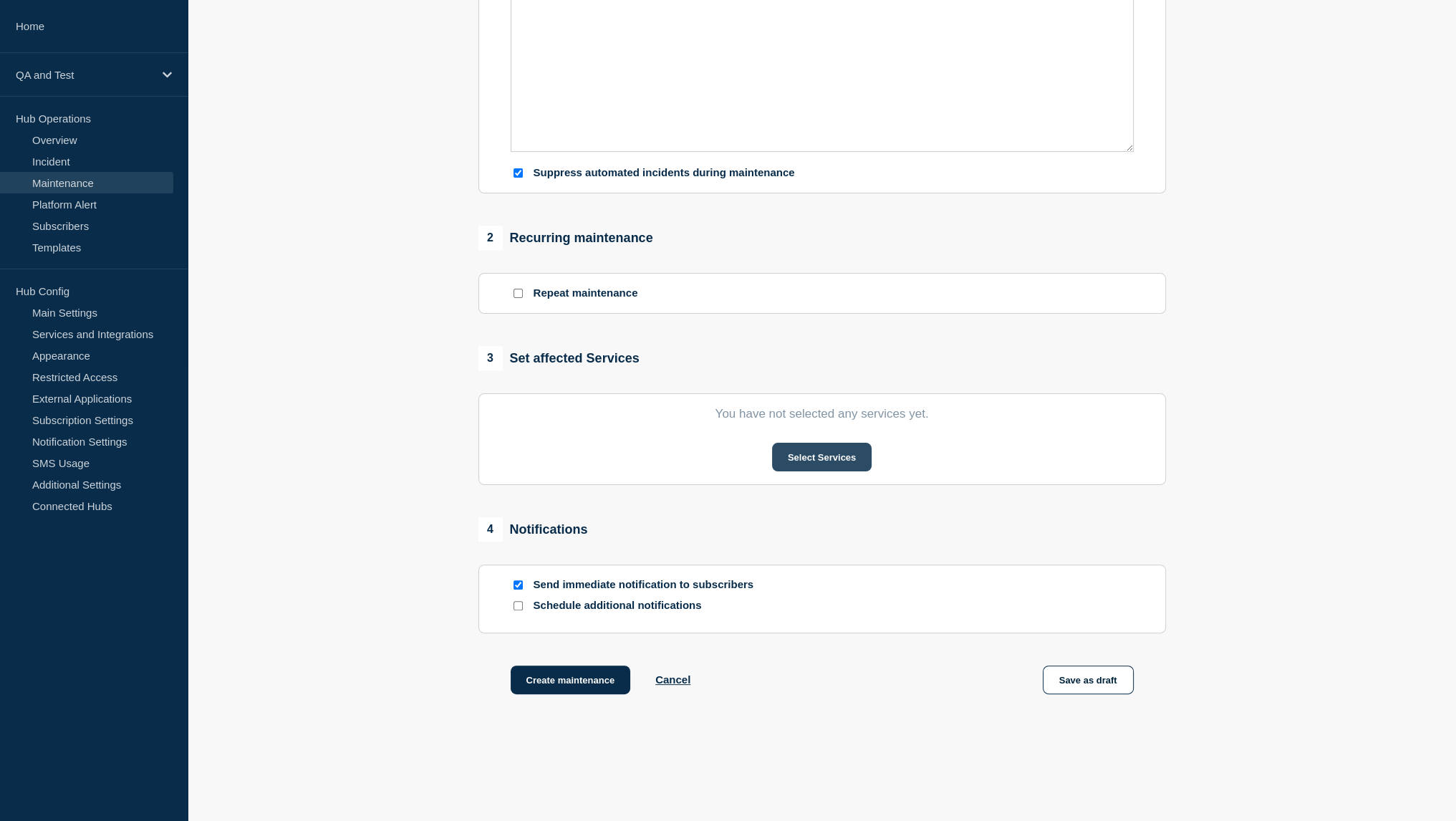
click at [828, 459] on button "Select Services" at bounding box center [822, 457] width 100 height 29
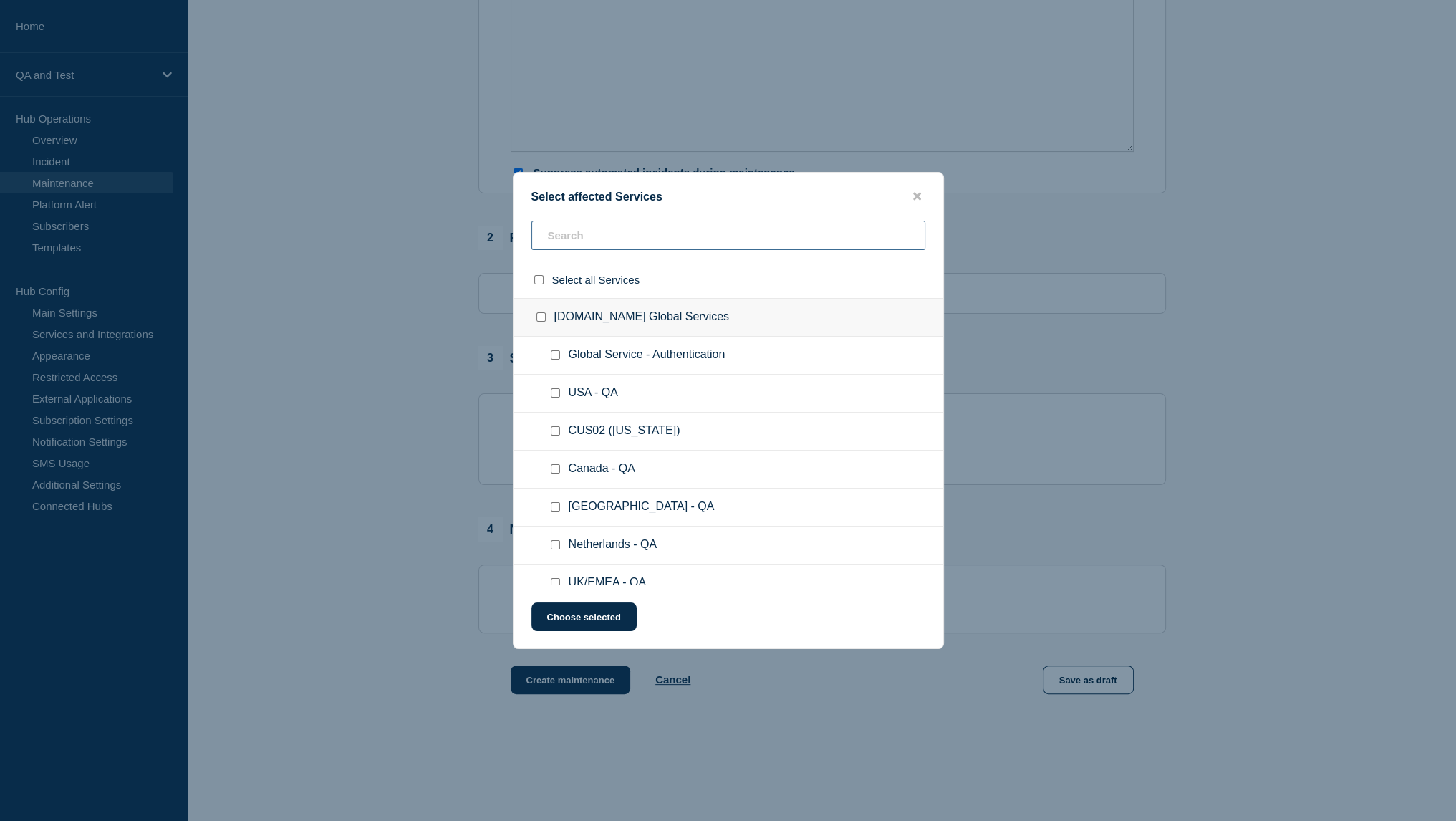
click at [674, 228] on input "text" at bounding box center [728, 236] width 394 height 30
type input "D1"
click at [555, 350] on div at bounding box center [558, 354] width 21 height 14
click at [558, 359] on input "D1 - QA checkbox" at bounding box center [555, 354] width 9 height 9
checkbox input "true"
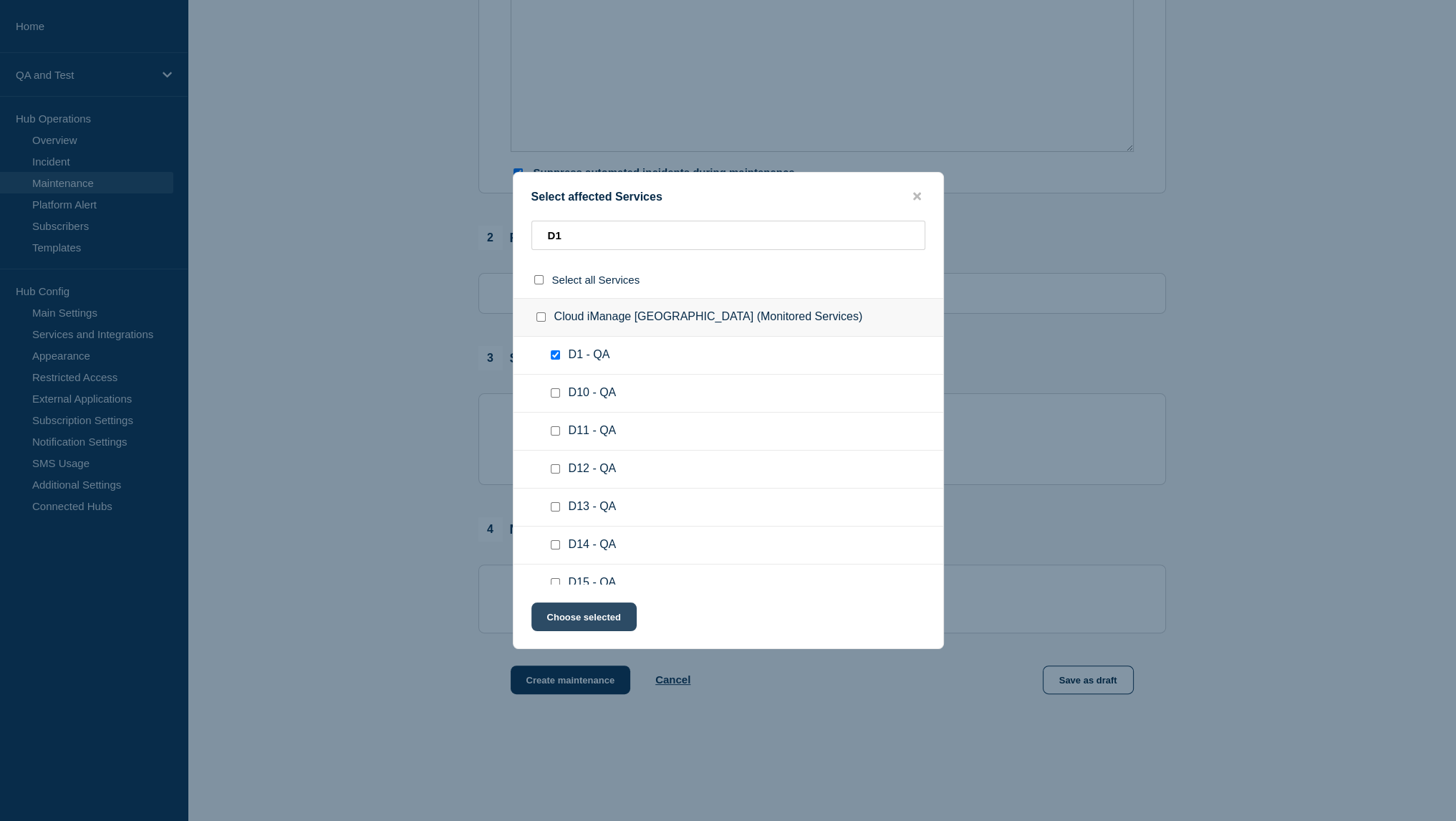
click at [608, 617] on button "Choose selected" at bounding box center [584, 617] width 105 height 29
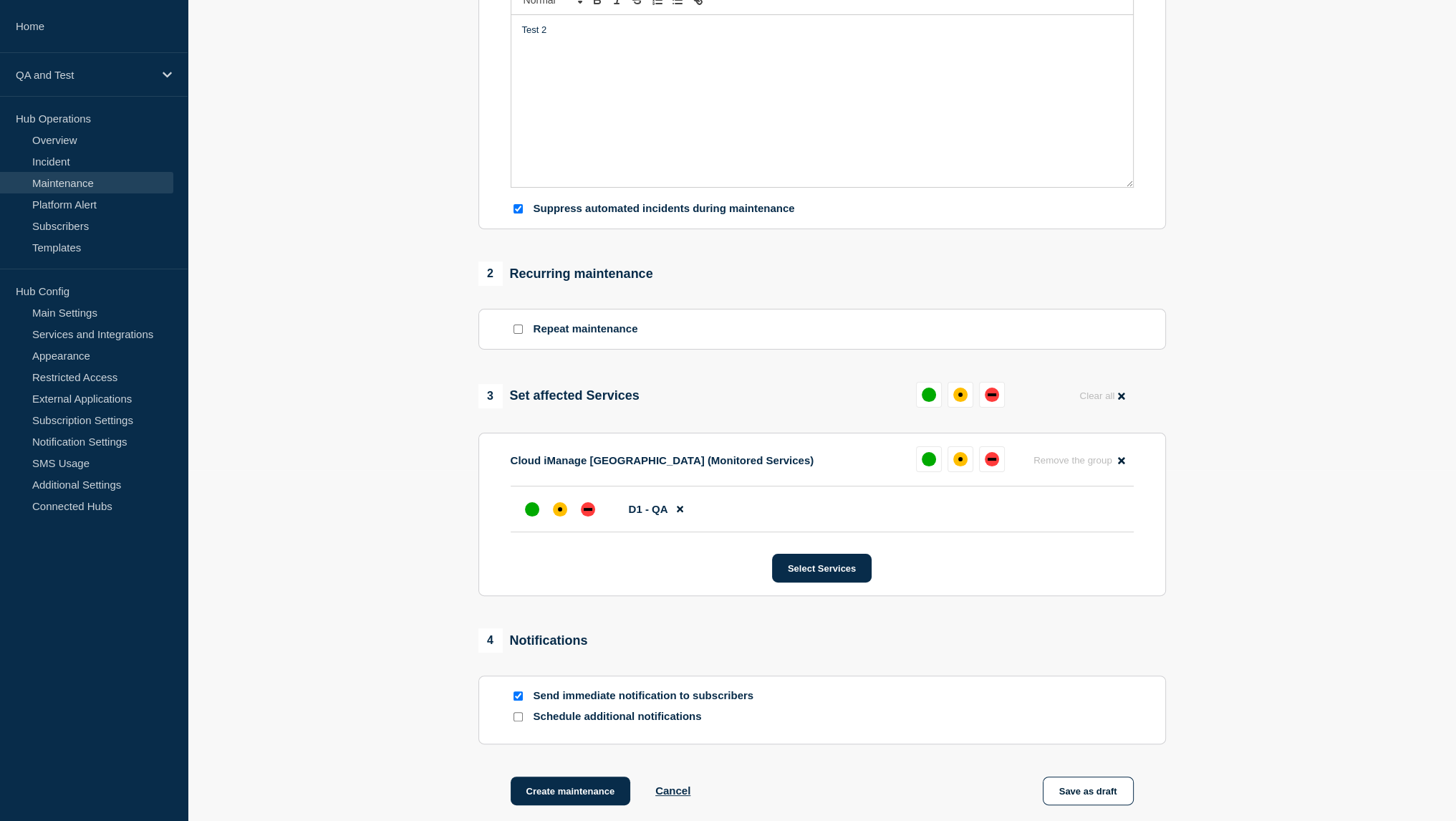
scroll to position [507, 0]
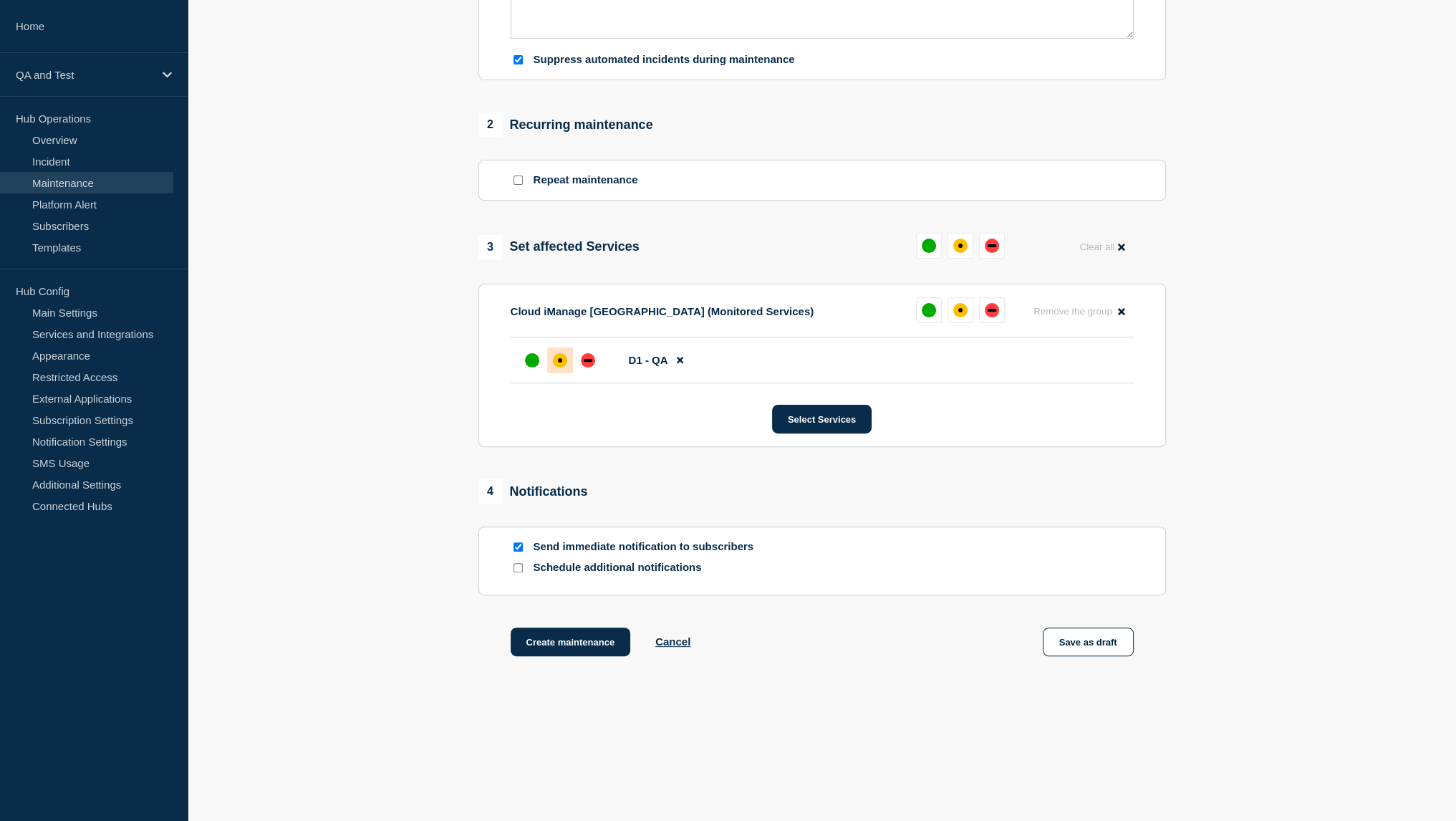
click at [564, 354] on div at bounding box center [559, 360] width 26 height 26
click at [576, 644] on button "Create maintenance" at bounding box center [571, 641] width 120 height 29
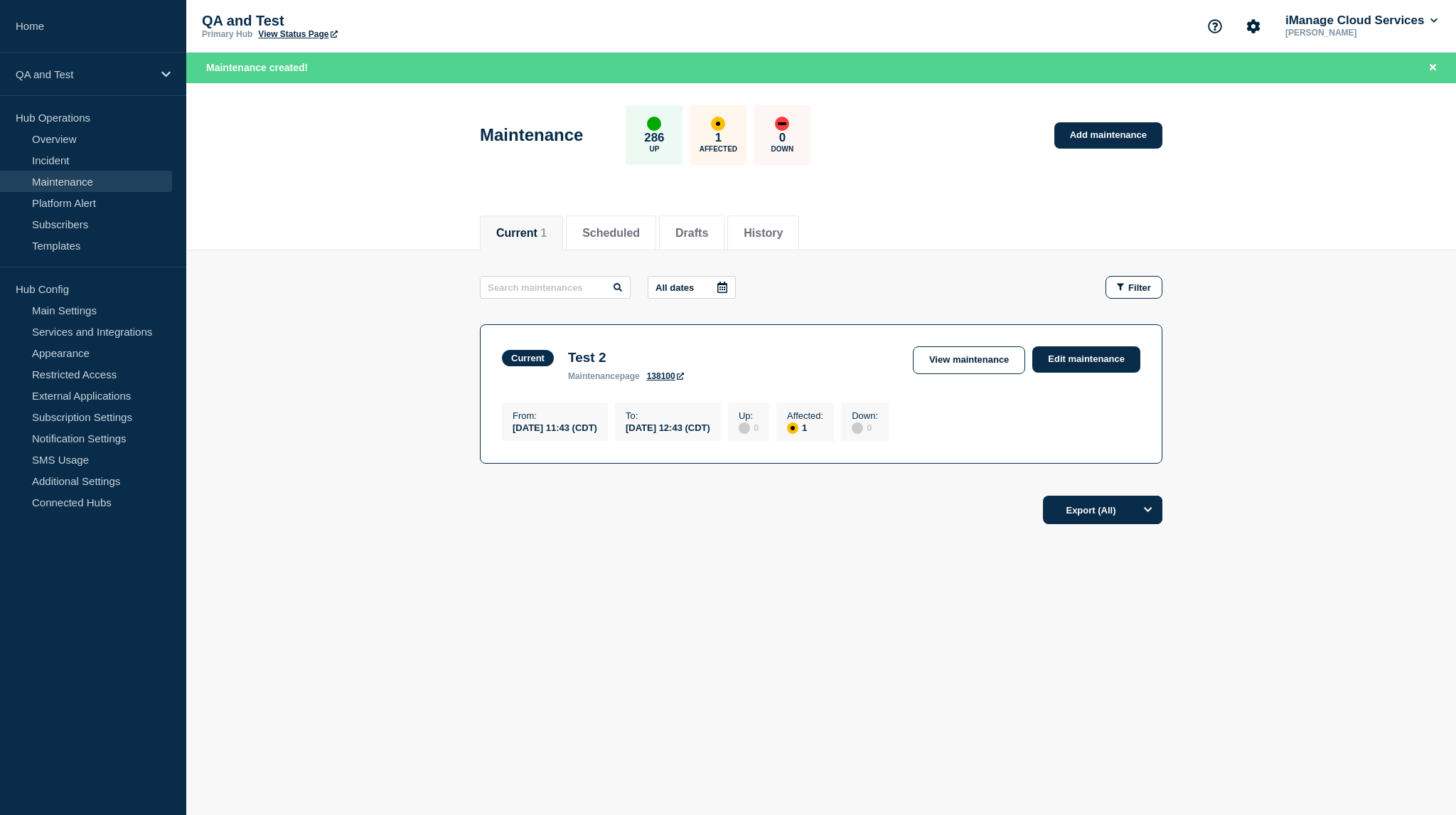
click at [526, 732] on body "Home QA and Test Hub Operations Overview Incident Maintenance Platform Alert Su…" at bounding box center [728, 408] width 1456 height 815
click at [676, 633] on div "Current Scheduled Drafts History Current 1 Scheduled Drafts History All dates F…" at bounding box center [821, 417] width 1270 height 431
click at [77, 144] on link "Overview" at bounding box center [86, 138] width 172 height 21
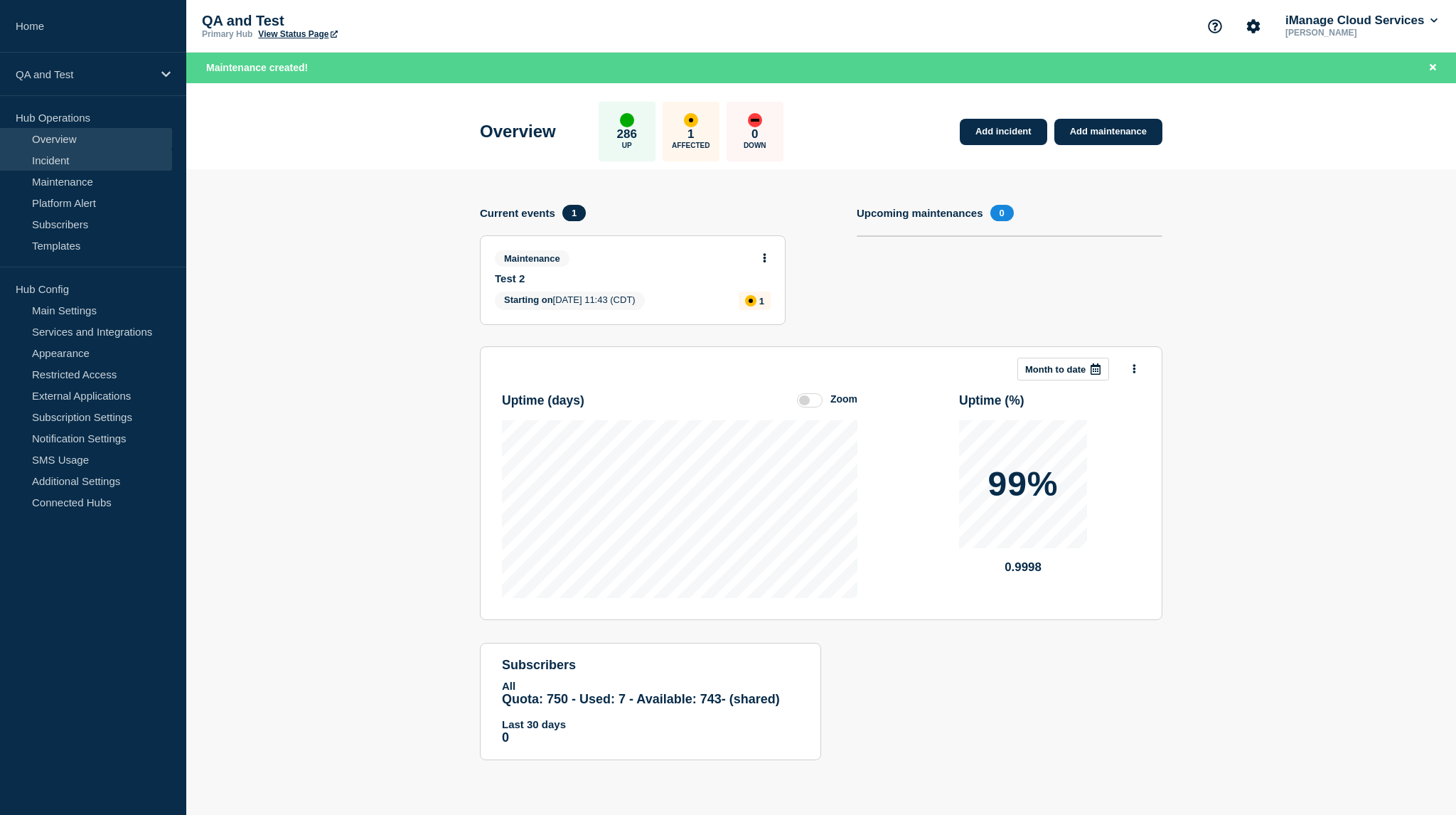
click at [85, 166] on link "Incident" at bounding box center [86, 160] width 172 height 21
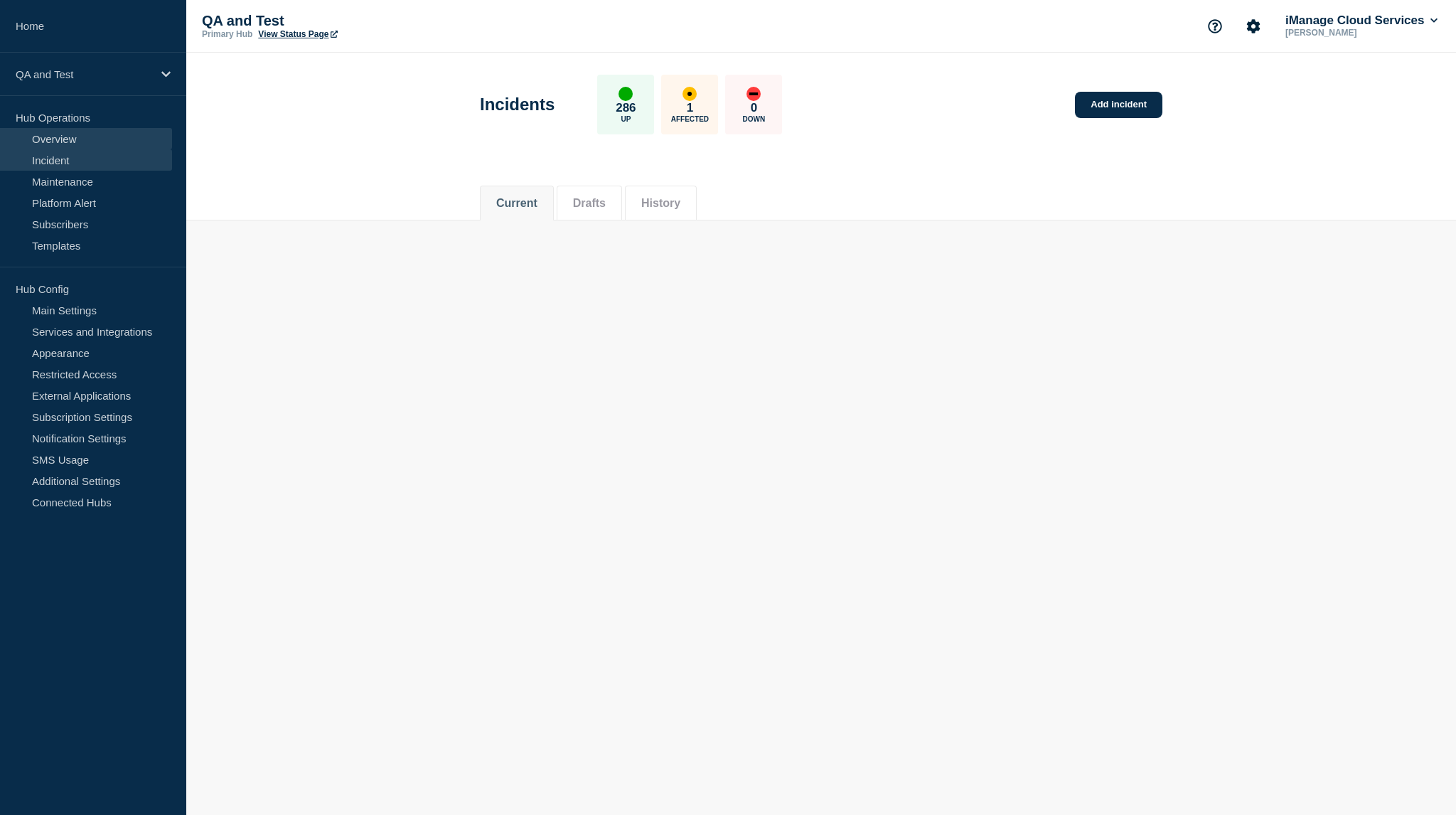
click at [51, 133] on link "Overview" at bounding box center [86, 138] width 172 height 21
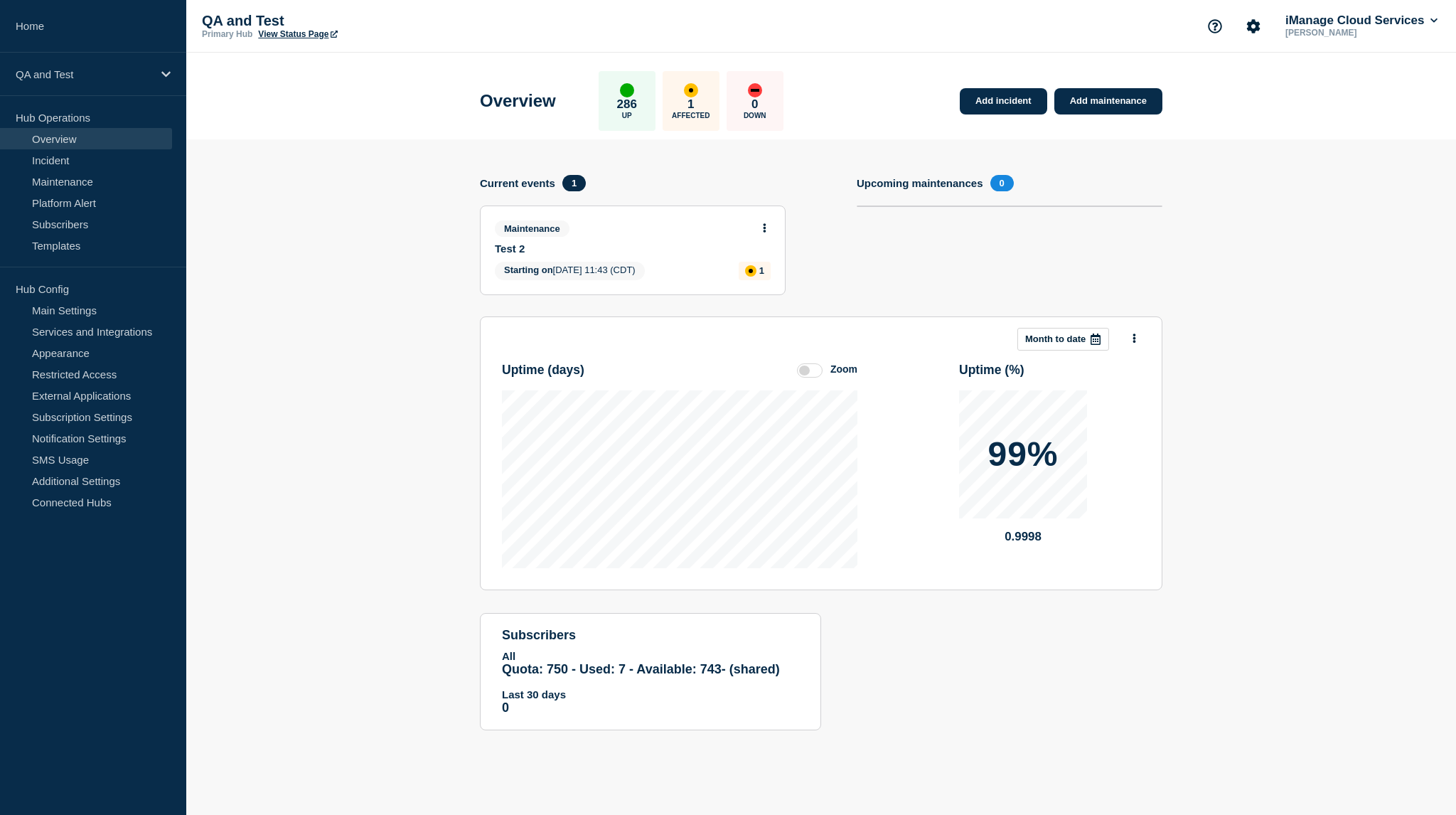
click at [424, 460] on section "Add incident Add maintenance Current events 1 Maintenance Test 2 Starting on 20…" at bounding box center [821, 445] width 1270 height 612
click at [101, 435] on link "Notification Settings" at bounding box center [86, 438] width 172 height 21
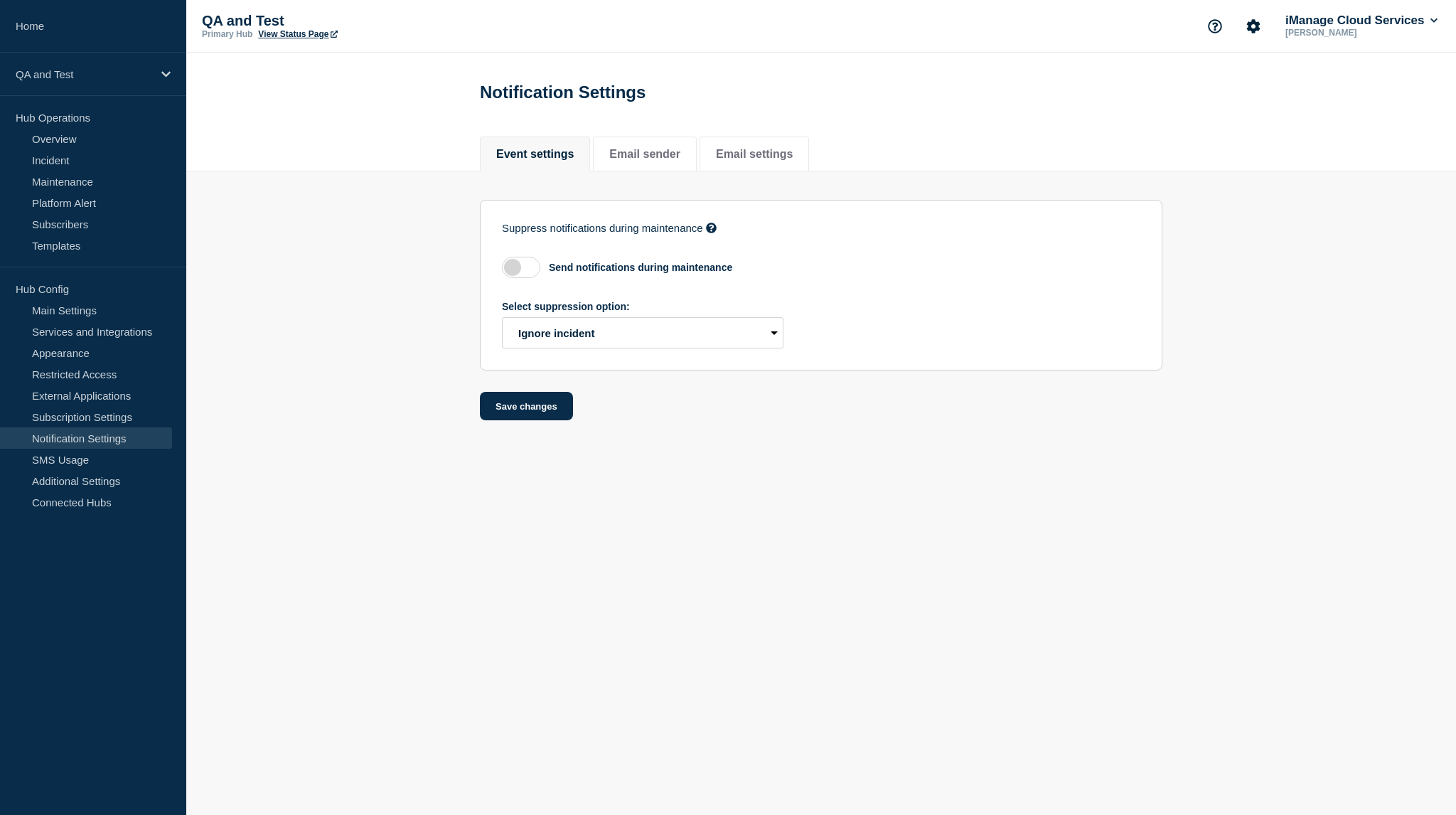
click at [335, 385] on section "Suppress notifications during maintenance If enabled, events created by Webhook…" at bounding box center [821, 295] width 1270 height 250
click at [88, 180] on link "Maintenance" at bounding box center [86, 182] width 172 height 21
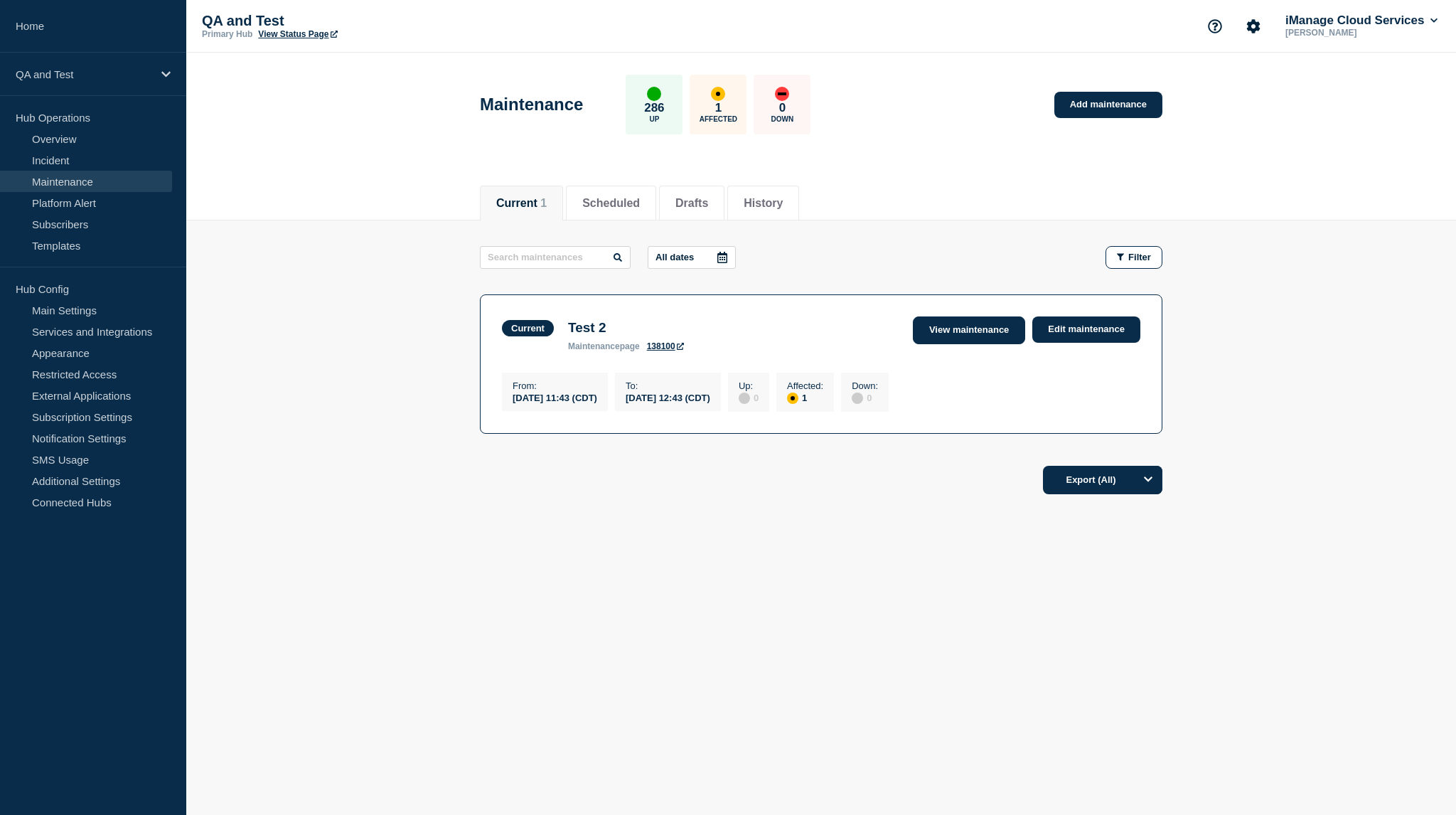
click at [1004, 336] on link "View maintenance" at bounding box center [968, 331] width 112 height 28
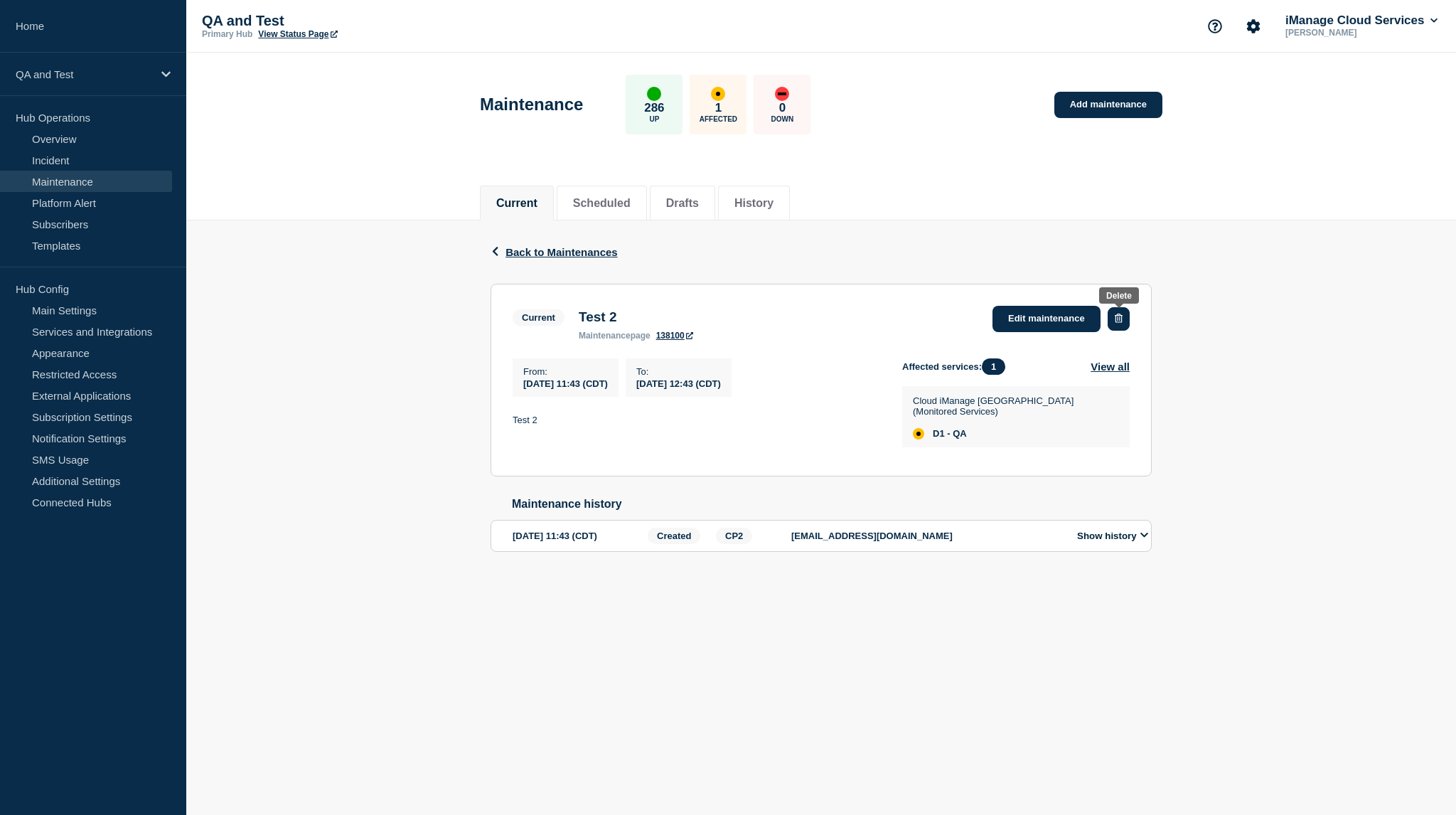
click at [1117, 314] on icon "button" at bounding box center [1119, 317] width 8 height 9
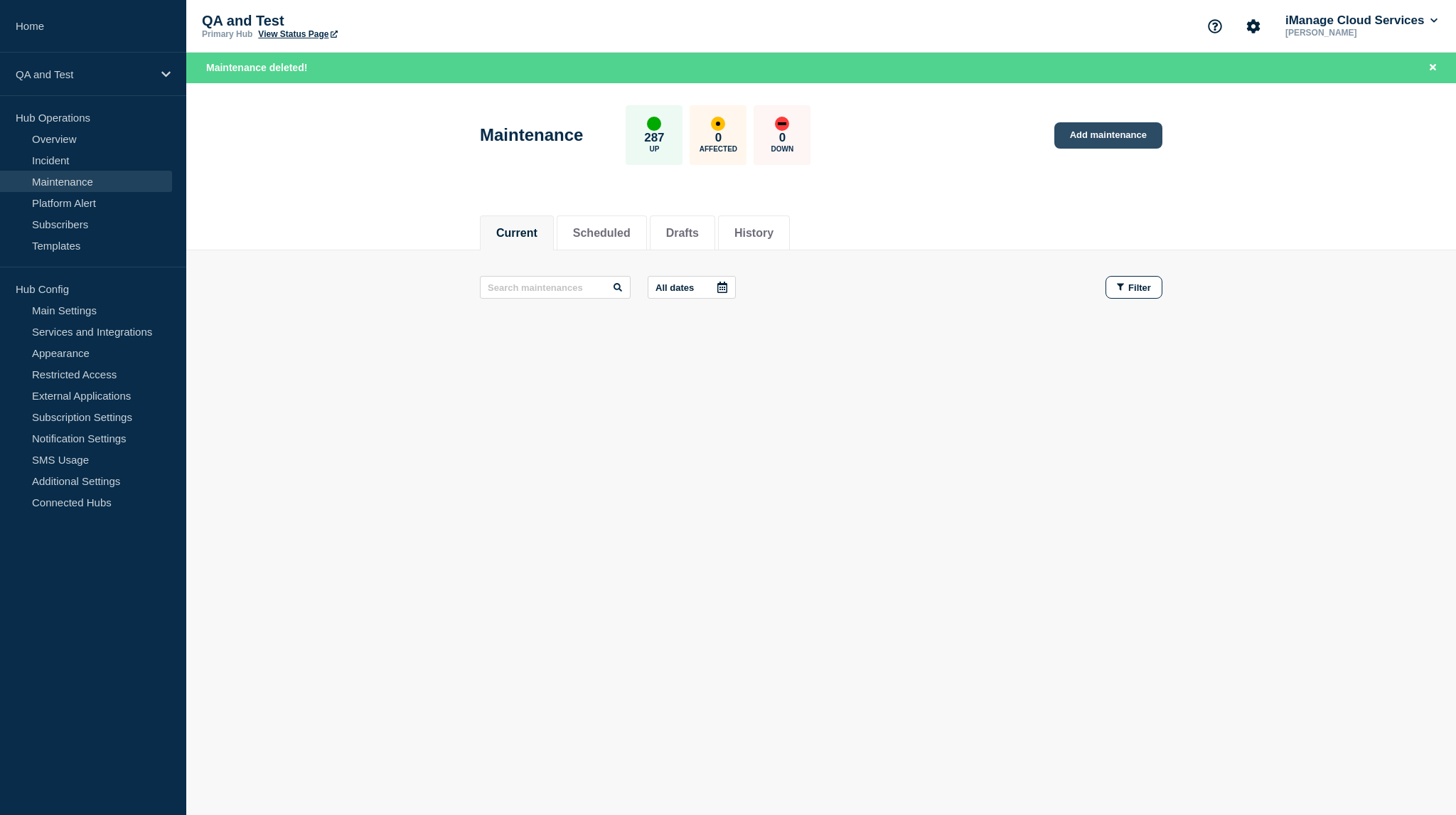
click at [1094, 137] on link "Add maintenance" at bounding box center [1108, 135] width 108 height 26
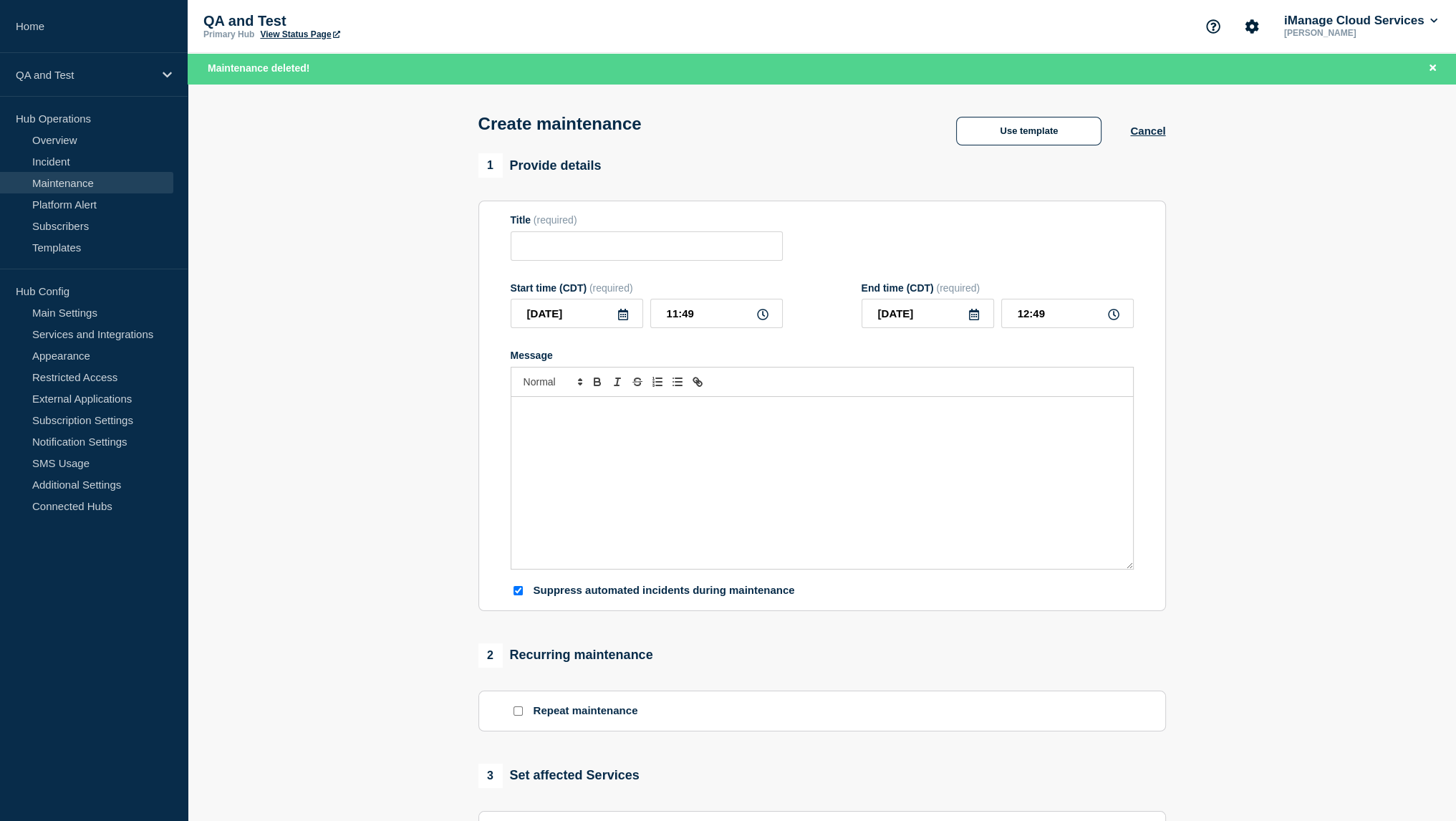
checkbox input "true"
click at [687, 253] on input "Title" at bounding box center [647, 246] width 272 height 30
type input "Test 3"
click at [677, 465] on div "Message" at bounding box center [822, 483] width 621 height 172
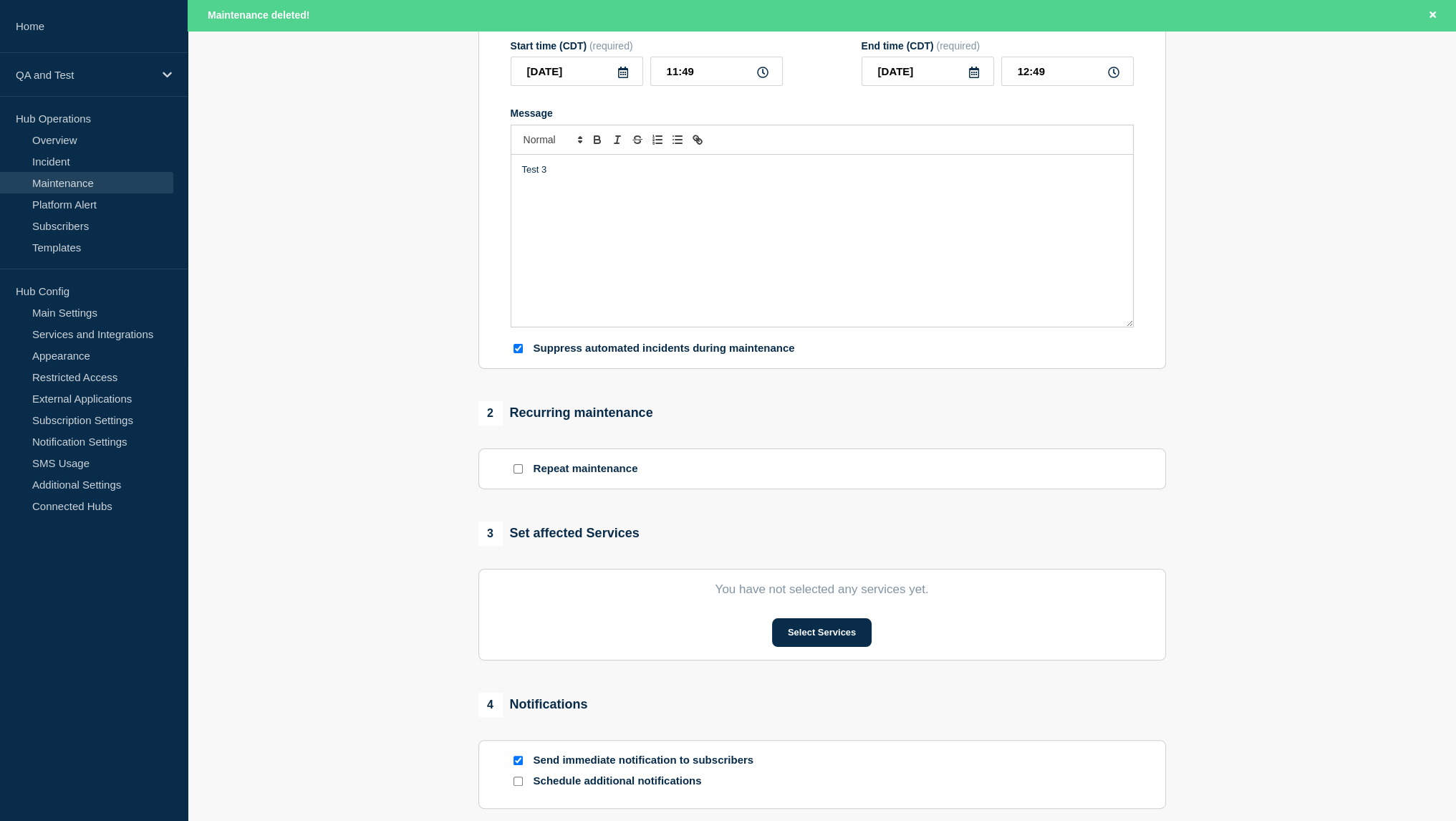
scroll to position [243, 0]
click at [518, 352] on input "Suppress automated incidents during maintenance" at bounding box center [517, 347] width 9 height 9
checkbox input "false"
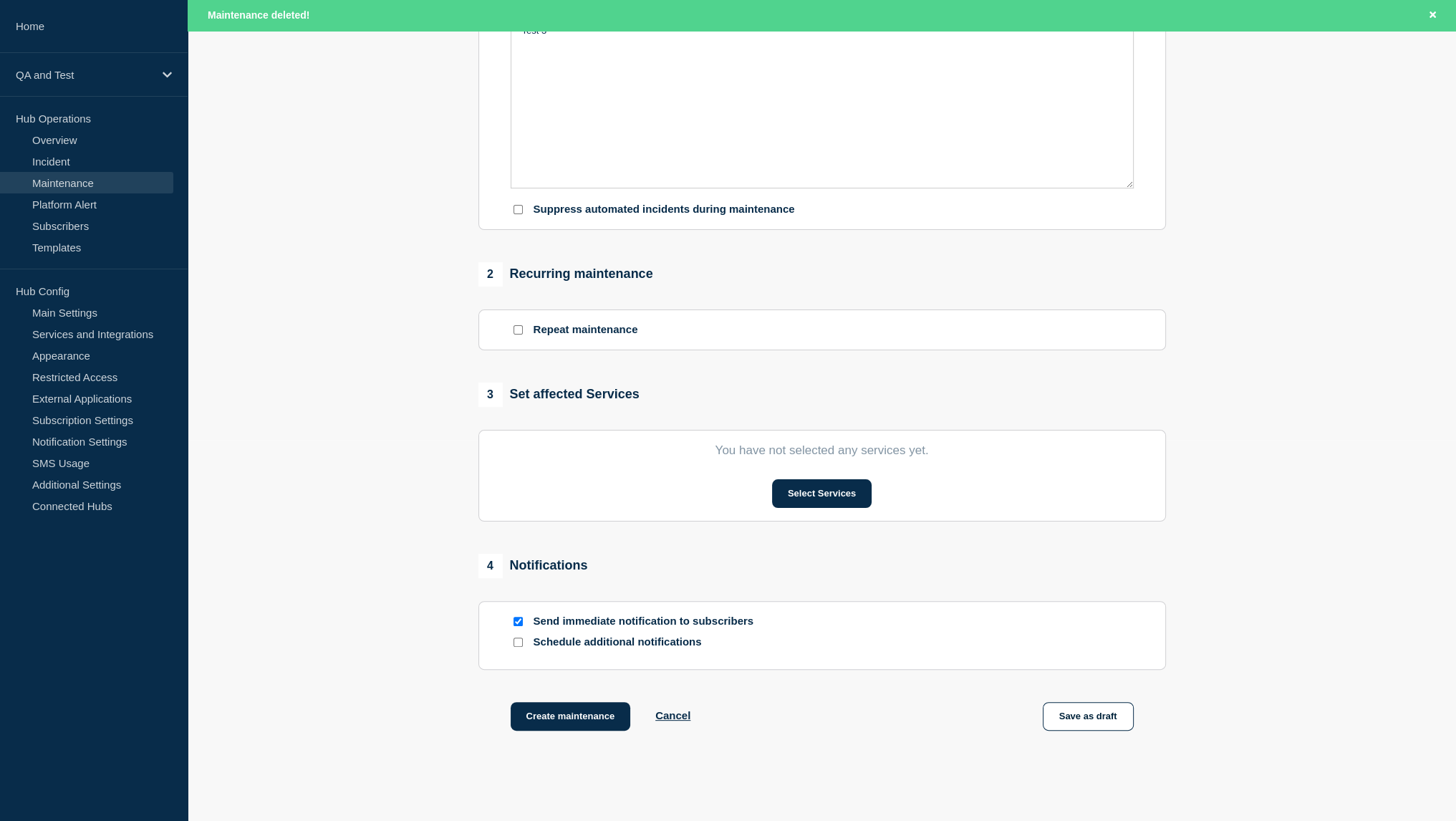
scroll to position [387, 0]
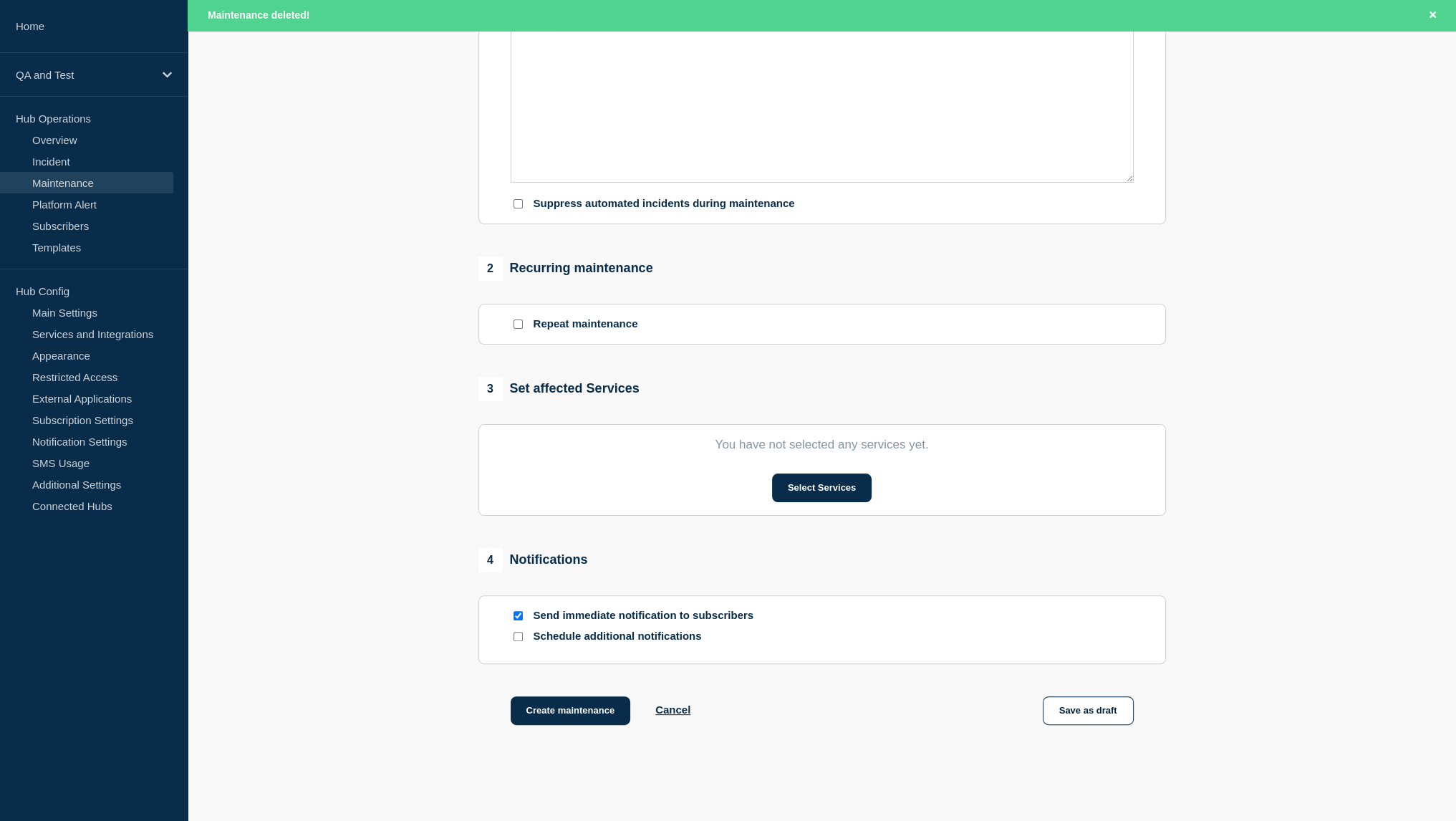
click at [851, 514] on section "You have not selected any services yet. Select Services" at bounding box center [822, 470] width 687 height 91
click at [833, 491] on button "Select Services" at bounding box center [822, 488] width 100 height 29
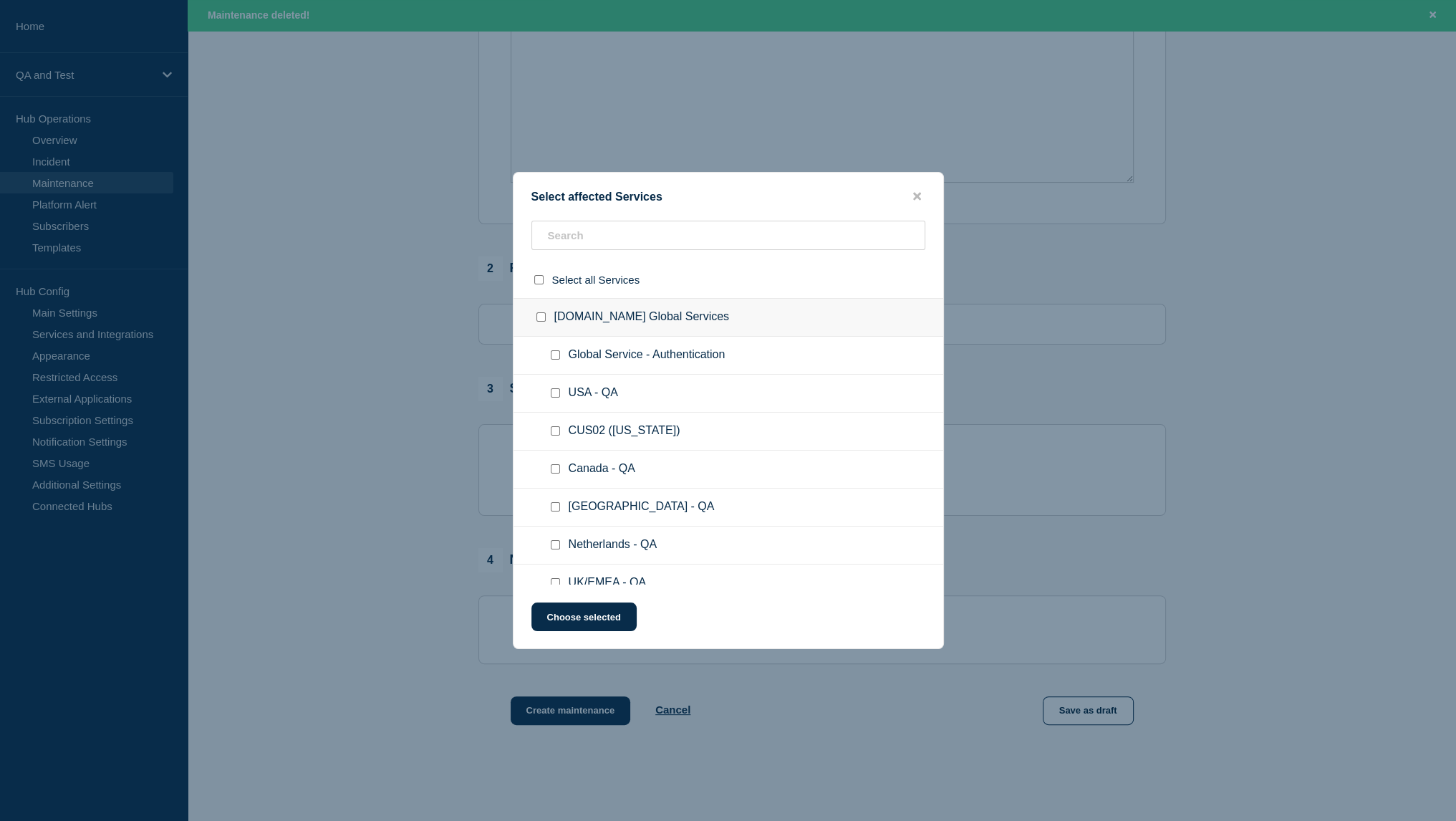
click at [650, 385] on ul "USA - QA" at bounding box center [728, 394] width 430 height 38
click at [578, 234] on input "text" at bounding box center [728, 236] width 394 height 30
type input "D1"
click at [555, 355] on input "D1 - QA checkbox" at bounding box center [555, 354] width 9 height 9
checkbox input "true"
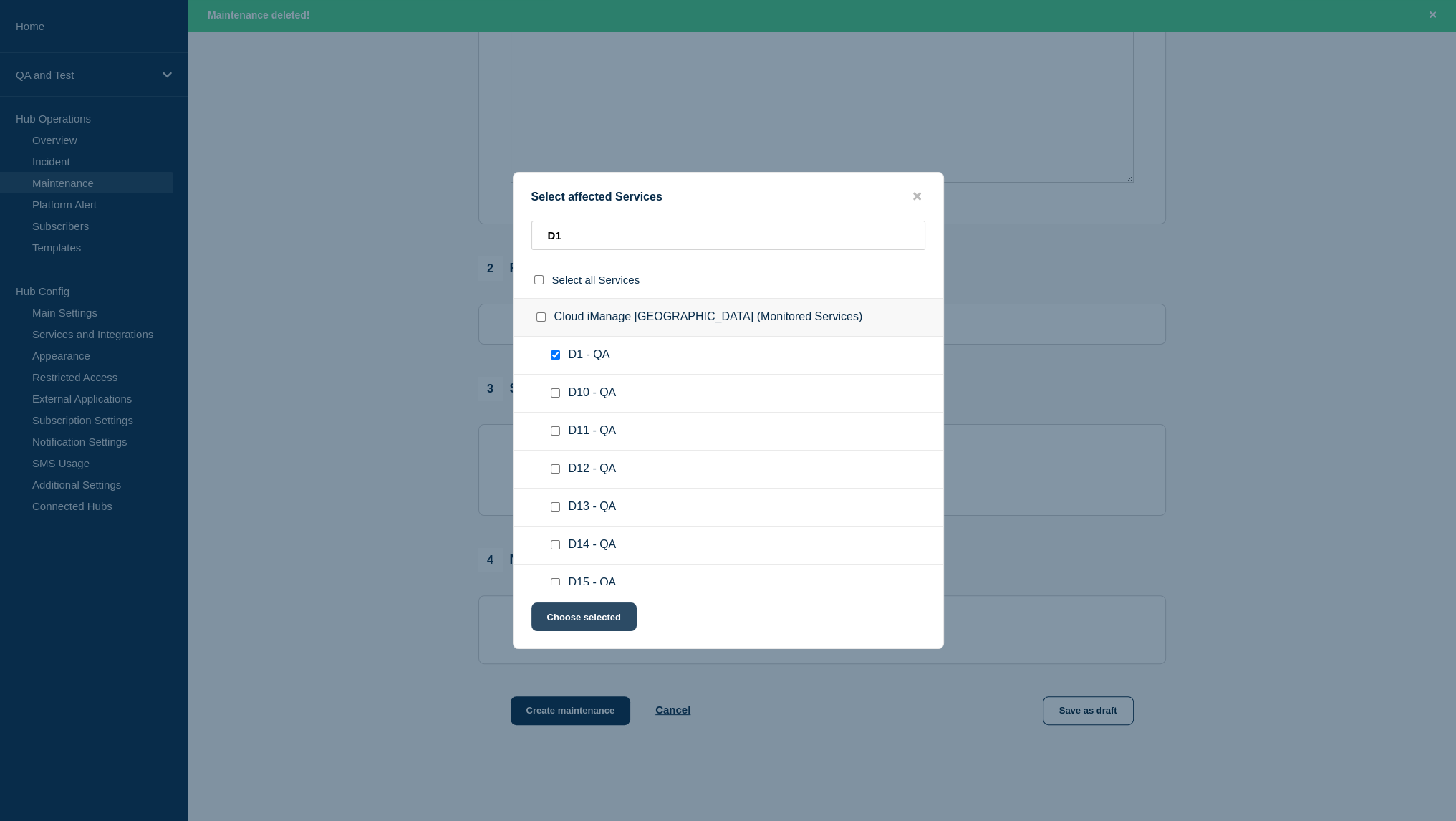
click at [621, 606] on button "Choose selected" at bounding box center [584, 617] width 105 height 29
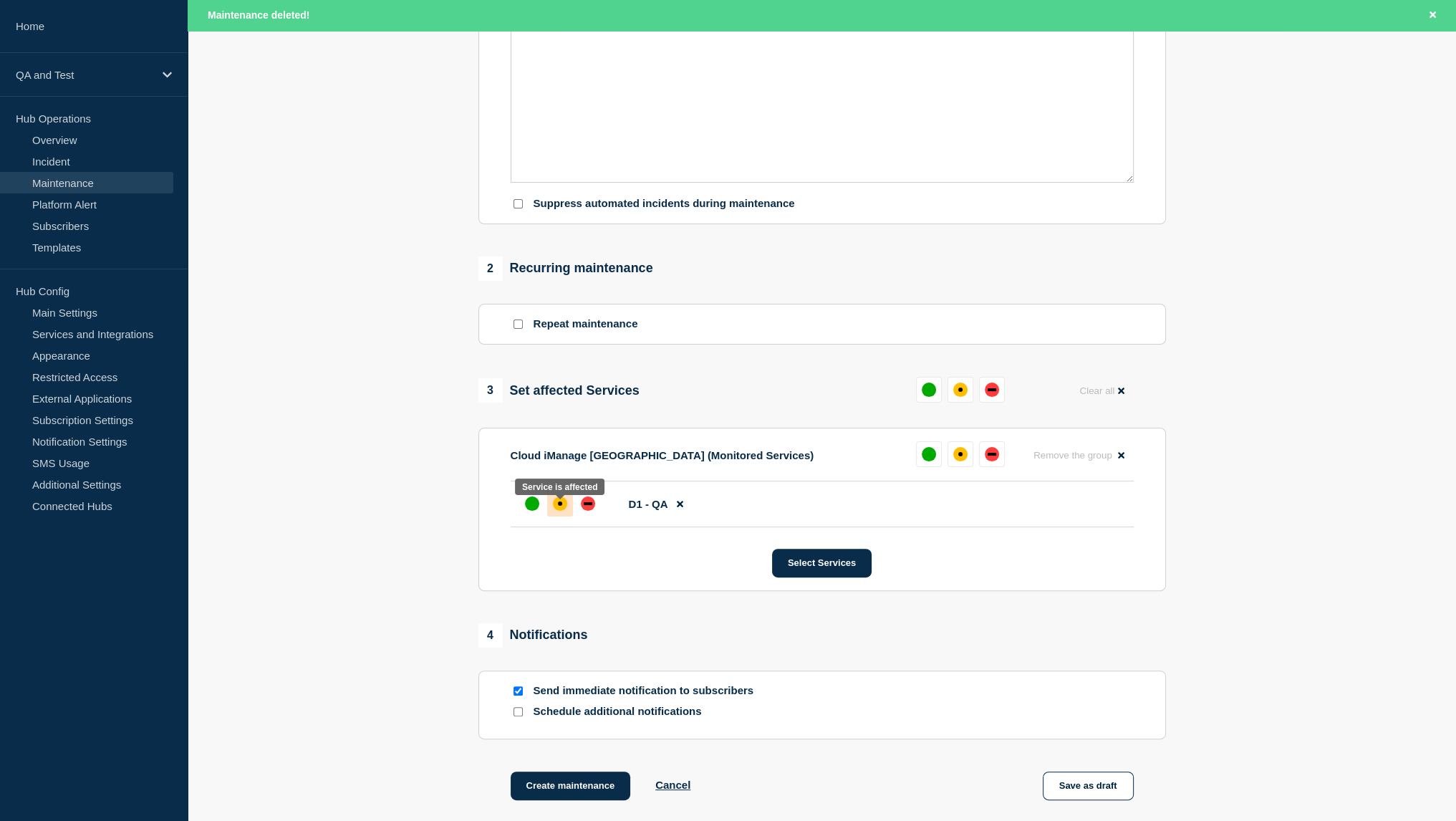
click at [553, 511] on div "affected" at bounding box center [559, 503] width 14 height 14
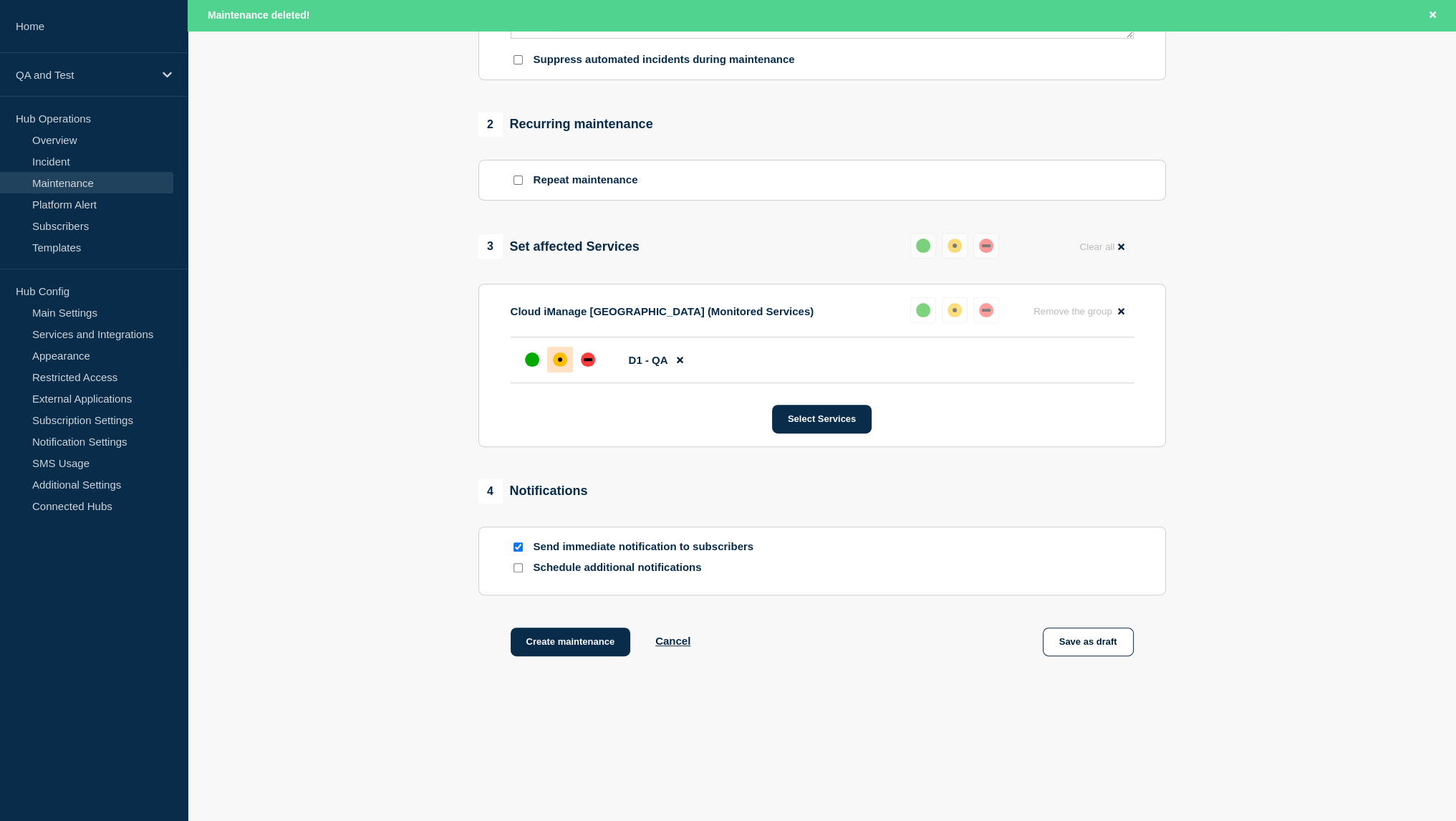
click at [840, 786] on main "Create maintenance Use template Cancel 1 Provide details Title (required) Test …" at bounding box center [822, 187] width 1268 height 1268
drag, startPoint x: 602, startPoint y: 638, endPoint x: 708, endPoint y: 797, distance: 191.1
click at [708, 797] on main "Create maintenance Use template Cancel 1 Provide details Title (required) Test …" at bounding box center [822, 187] width 1268 height 1268
click at [596, 632] on button "Create maintenance" at bounding box center [571, 641] width 120 height 29
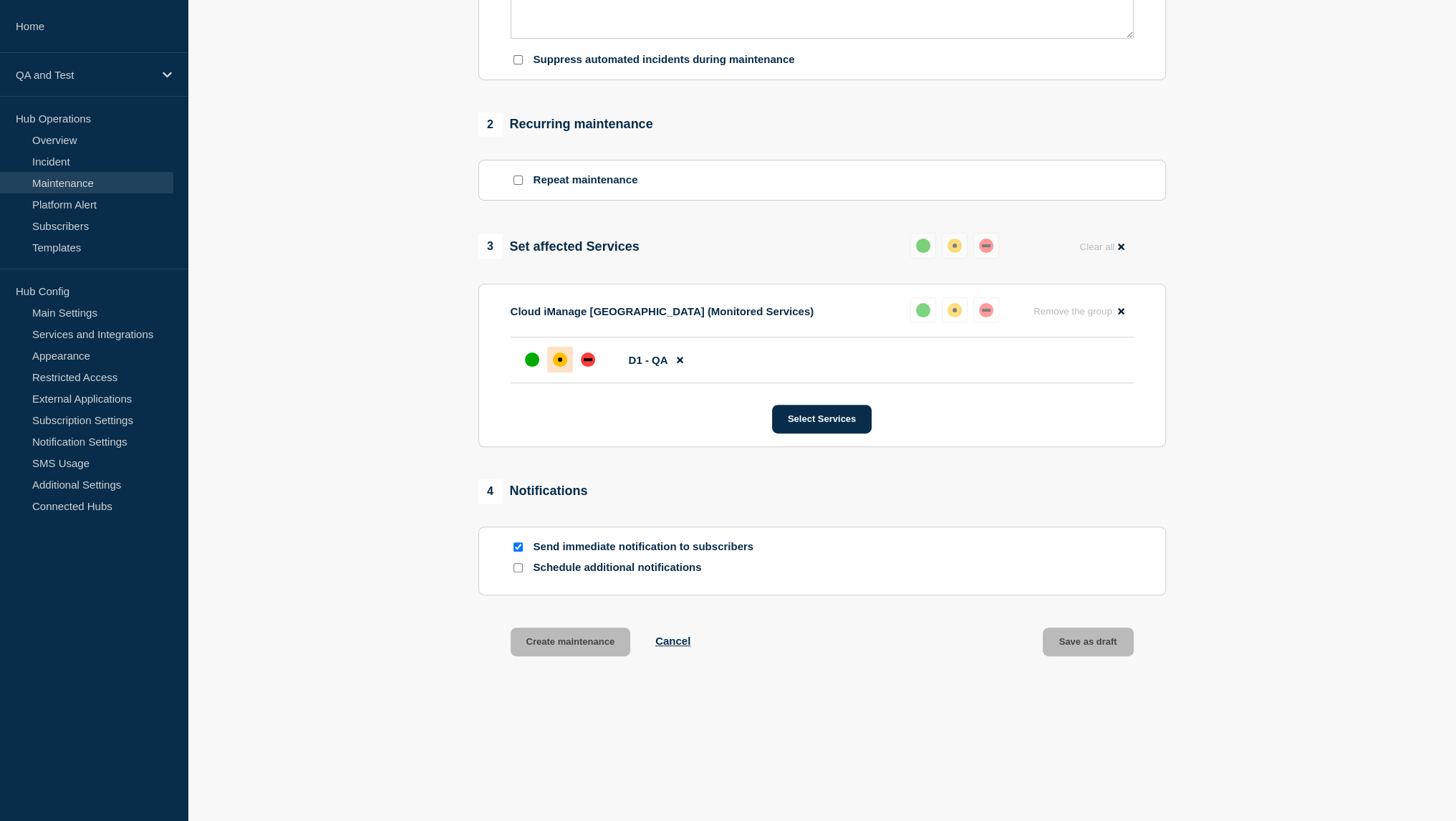
scroll to position [507, 0]
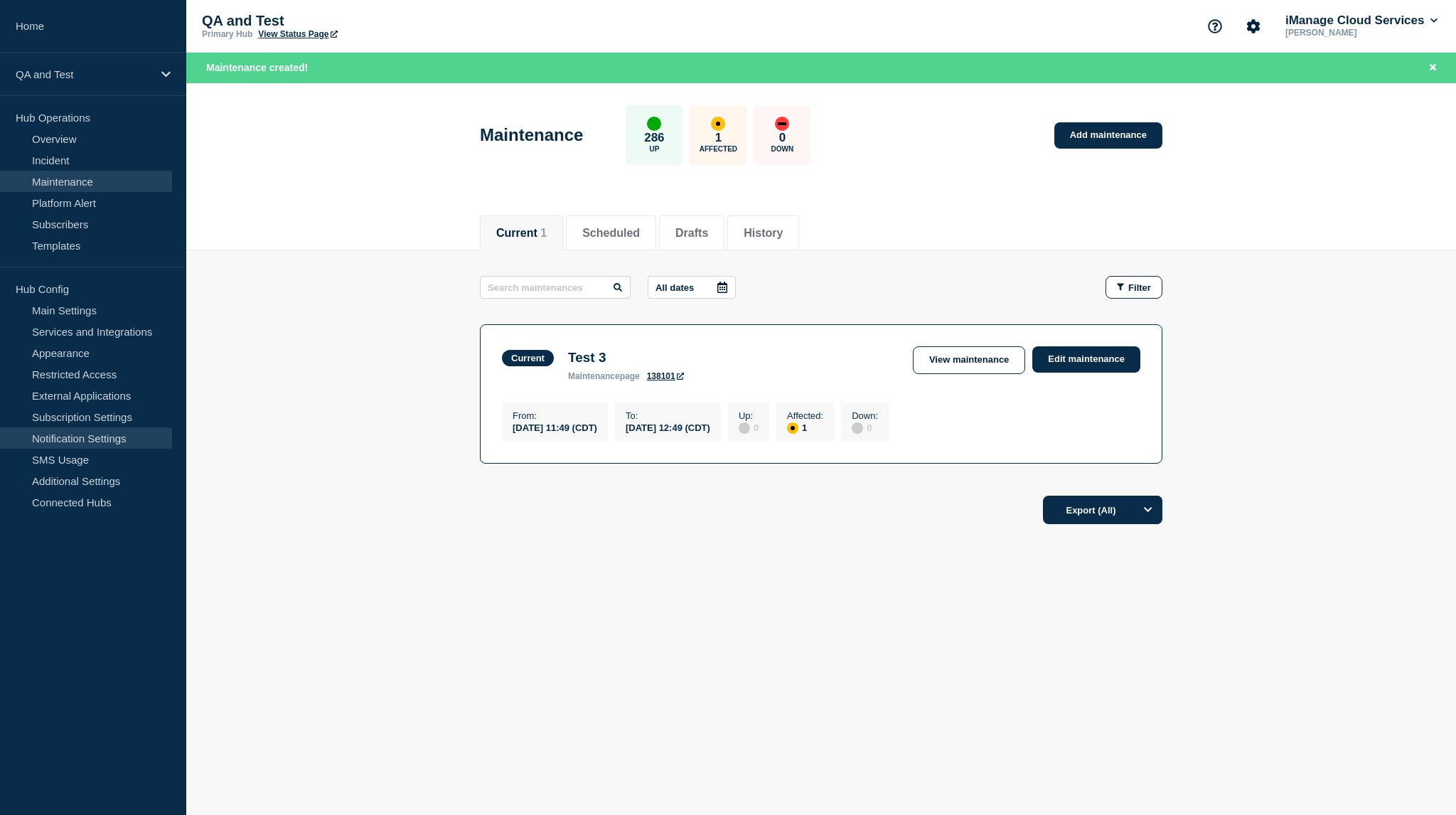
click at [106, 444] on link "Notification Settings" at bounding box center [86, 438] width 172 height 21
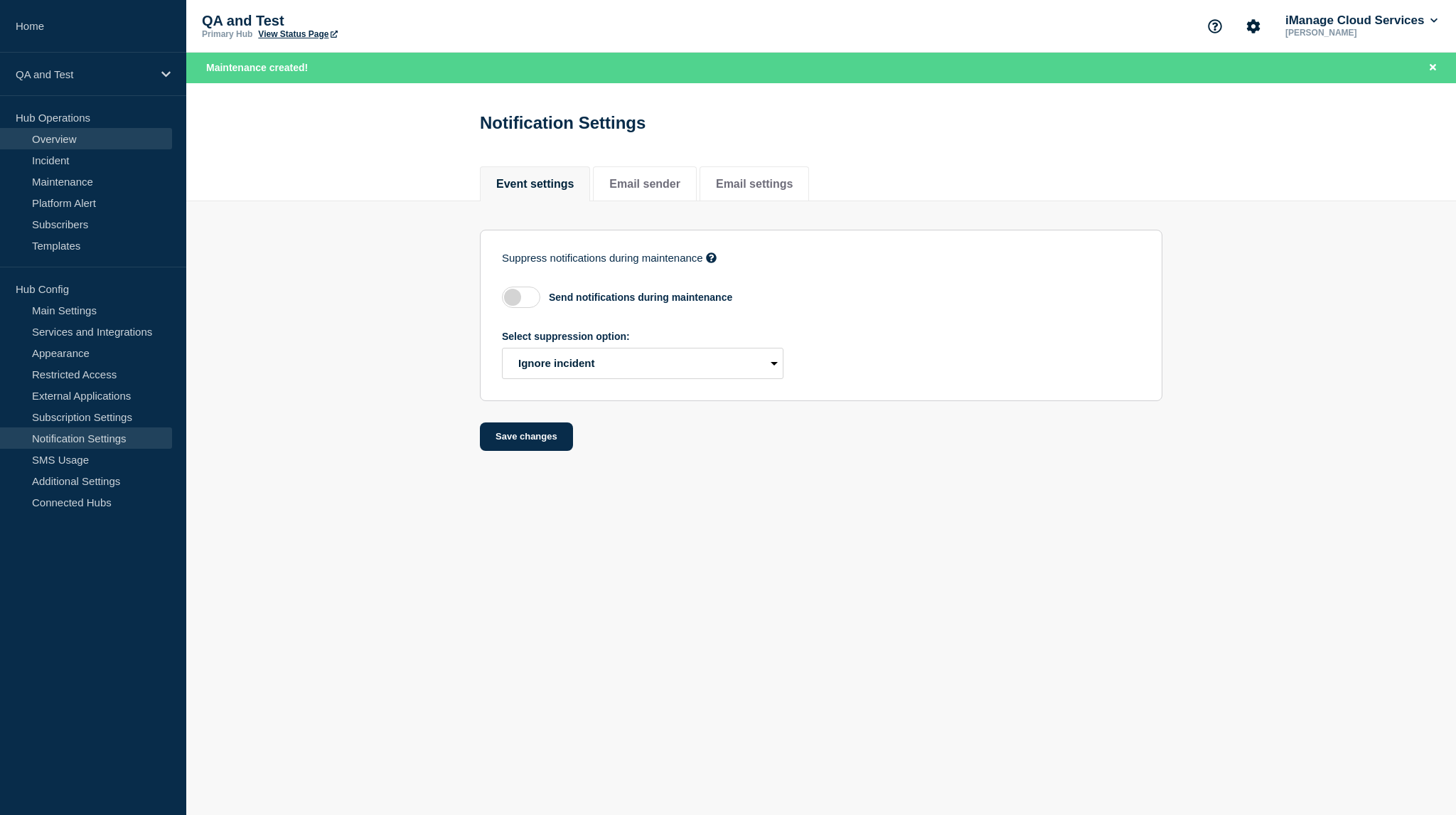
click at [92, 134] on link "Overview" at bounding box center [86, 138] width 172 height 21
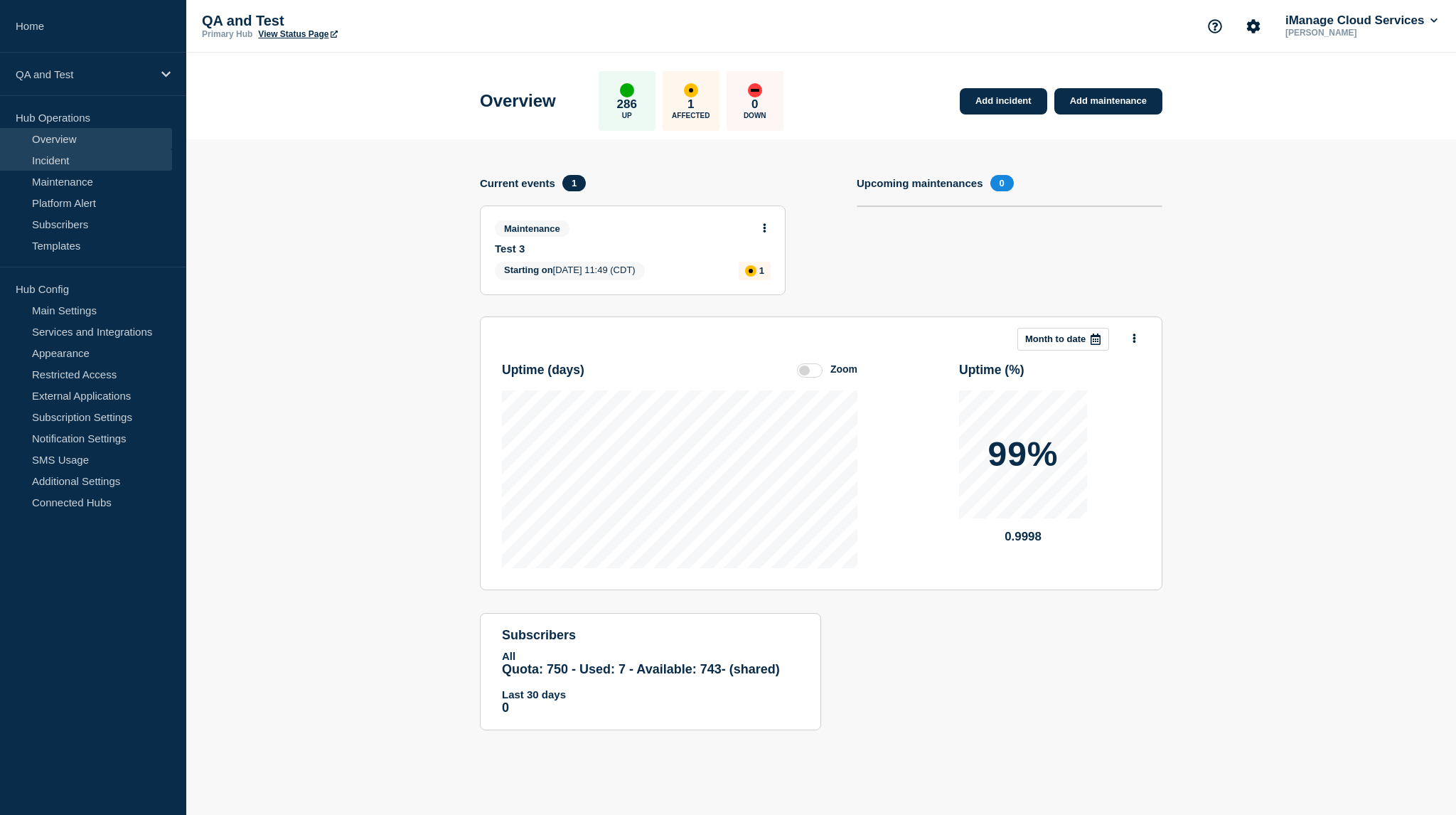
click at [88, 162] on link "Incident" at bounding box center [86, 160] width 172 height 21
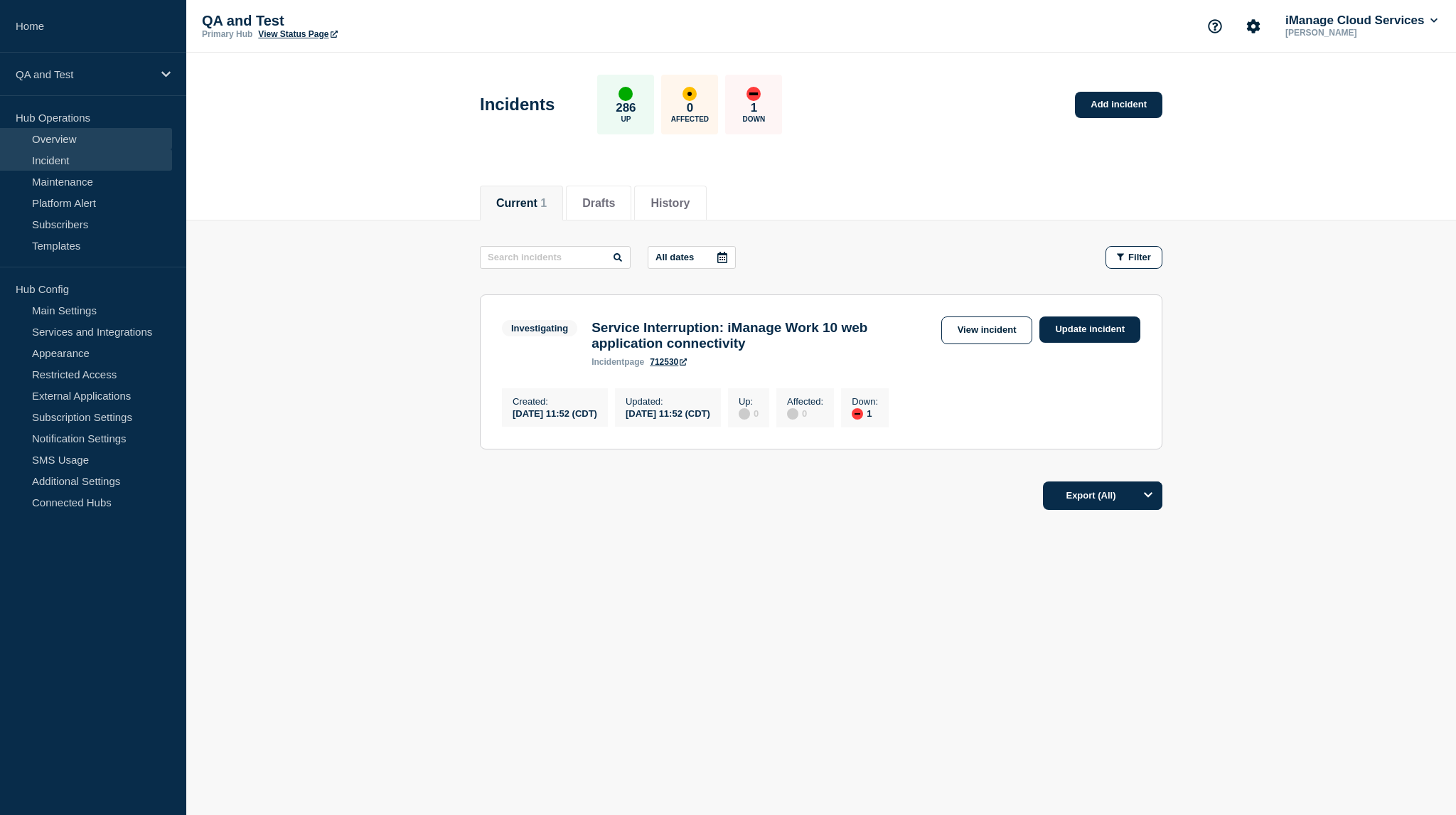
click at [53, 138] on link "Overview" at bounding box center [86, 138] width 172 height 21
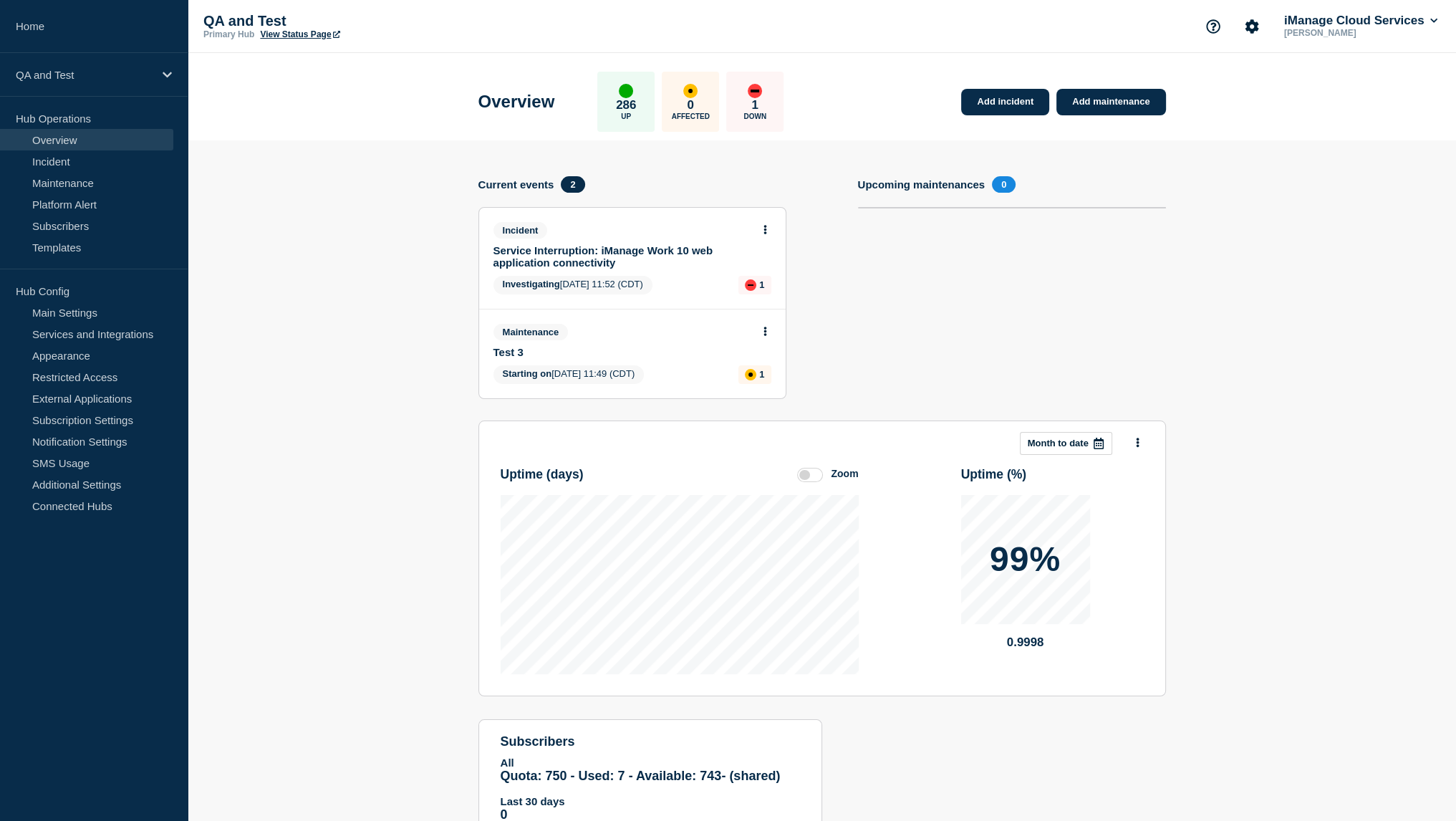
click at [335, 705] on section "Add incident Add maintenance Current events 2 Incident Service Interruption: iM…" at bounding box center [822, 500] width 1268 height 719
click at [101, 436] on link "Notification Settings" at bounding box center [87, 441] width 173 height 21
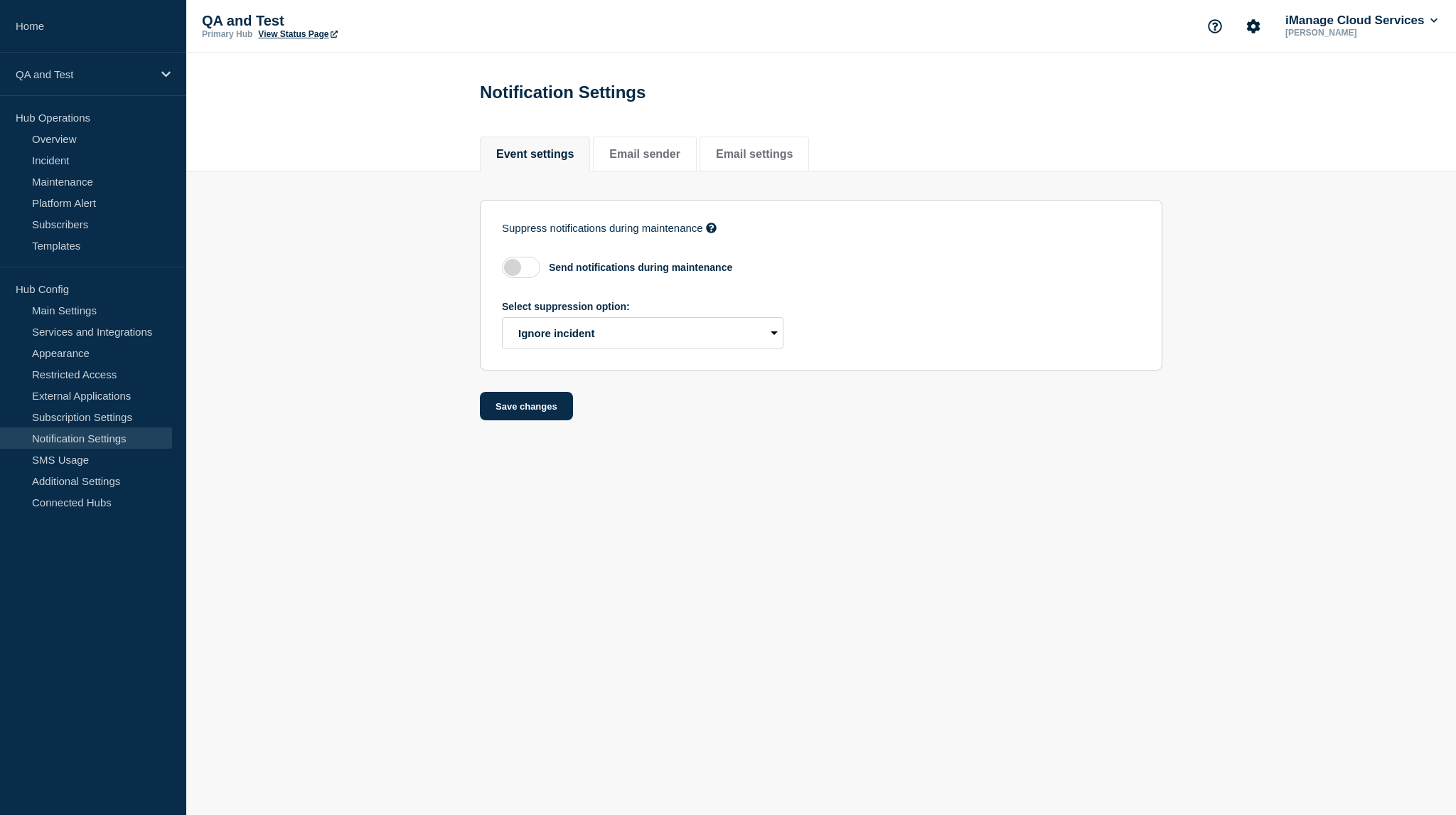
click at [506, 600] on body "Home QA and Test Hub Operations Overview Incident Maintenance Platform Alert Su…" at bounding box center [728, 408] width 1456 height 815
click at [99, 142] on link "Overview" at bounding box center [86, 138] width 172 height 21
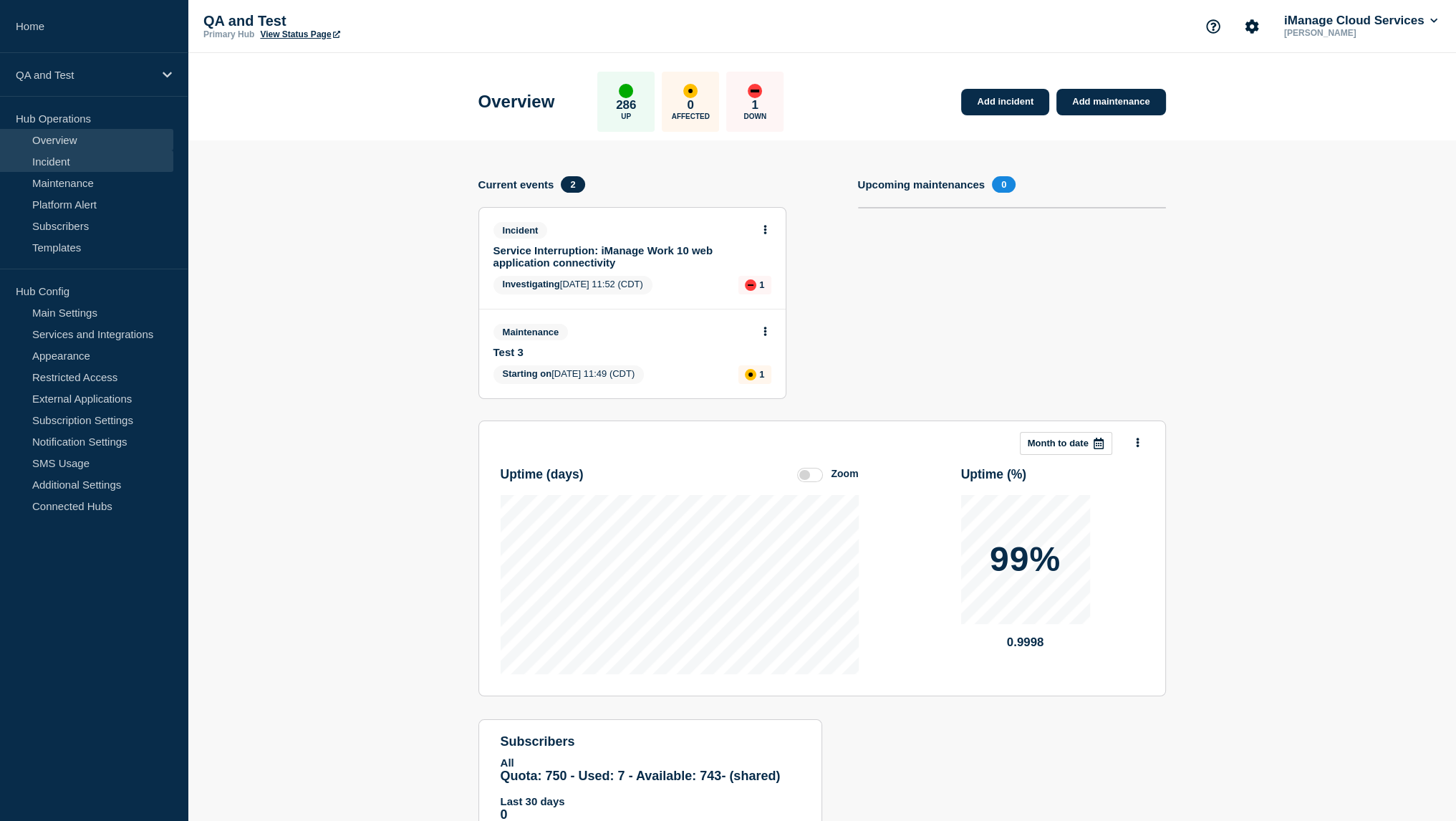
click at [106, 162] on link "Incident" at bounding box center [87, 162] width 173 height 21
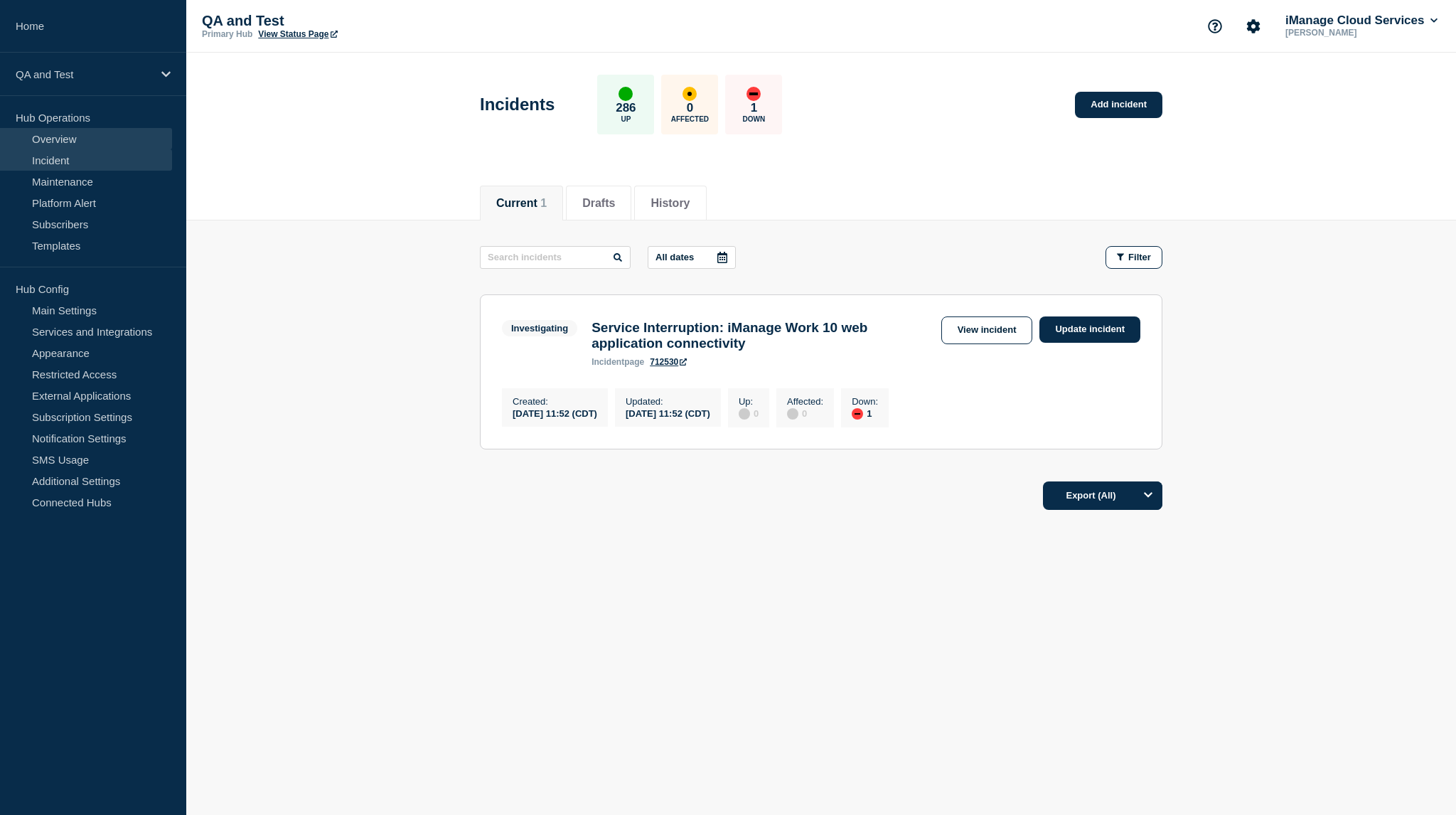
click at [89, 139] on link "Overview" at bounding box center [86, 138] width 172 height 21
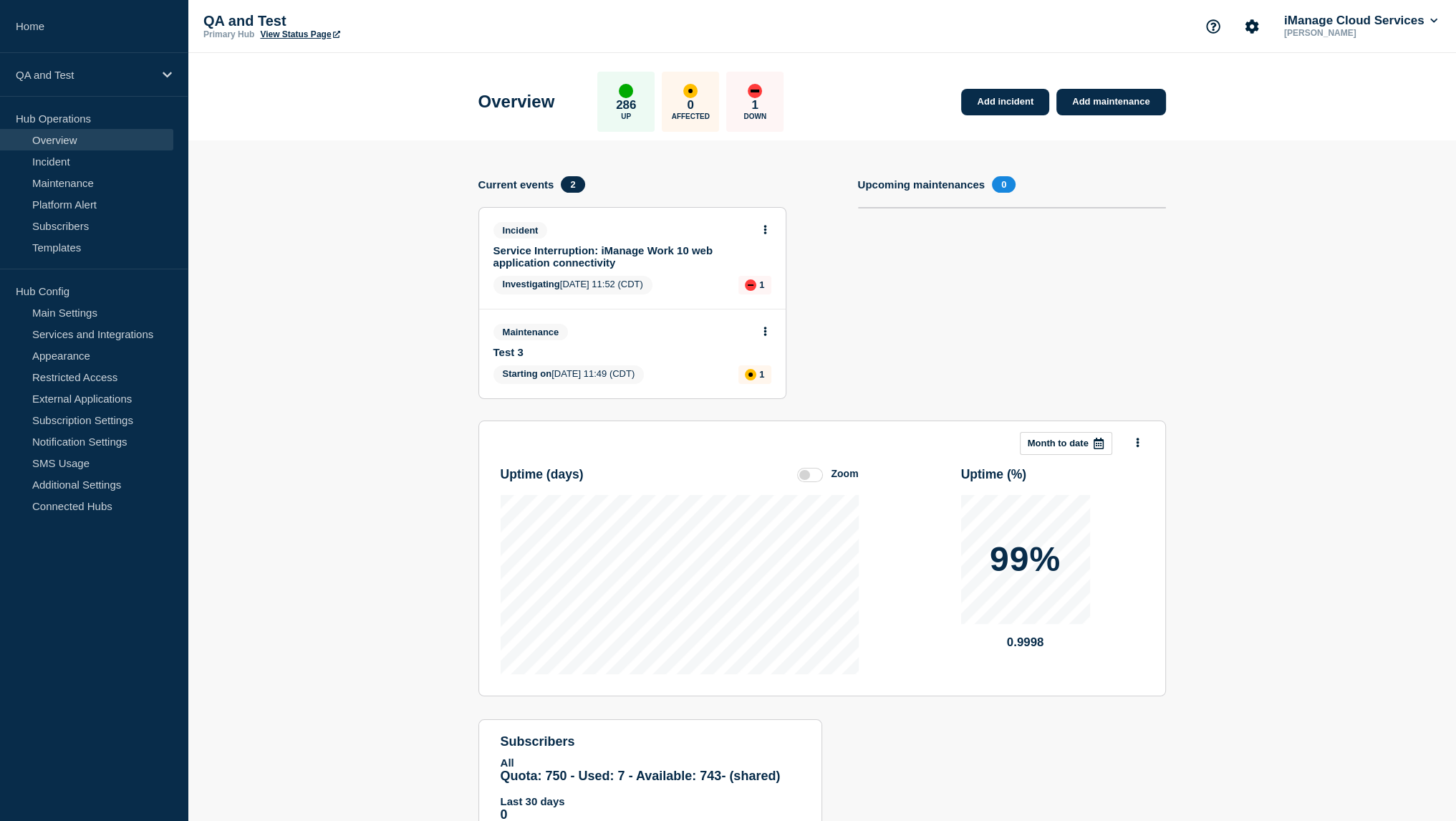
click at [774, 232] on div "Incident Service Interruption: iManage Work 10 web application connectivity Inv…" at bounding box center [632, 258] width 307 height 101
click at [768, 232] on button at bounding box center [765, 230] width 12 height 12
click at [761, 270] on ul "View incident Update incident" at bounding box center [765, 274] width 69 height 30
click at [747, 265] on link "View incident" at bounding box center [759, 265] width 59 height 12
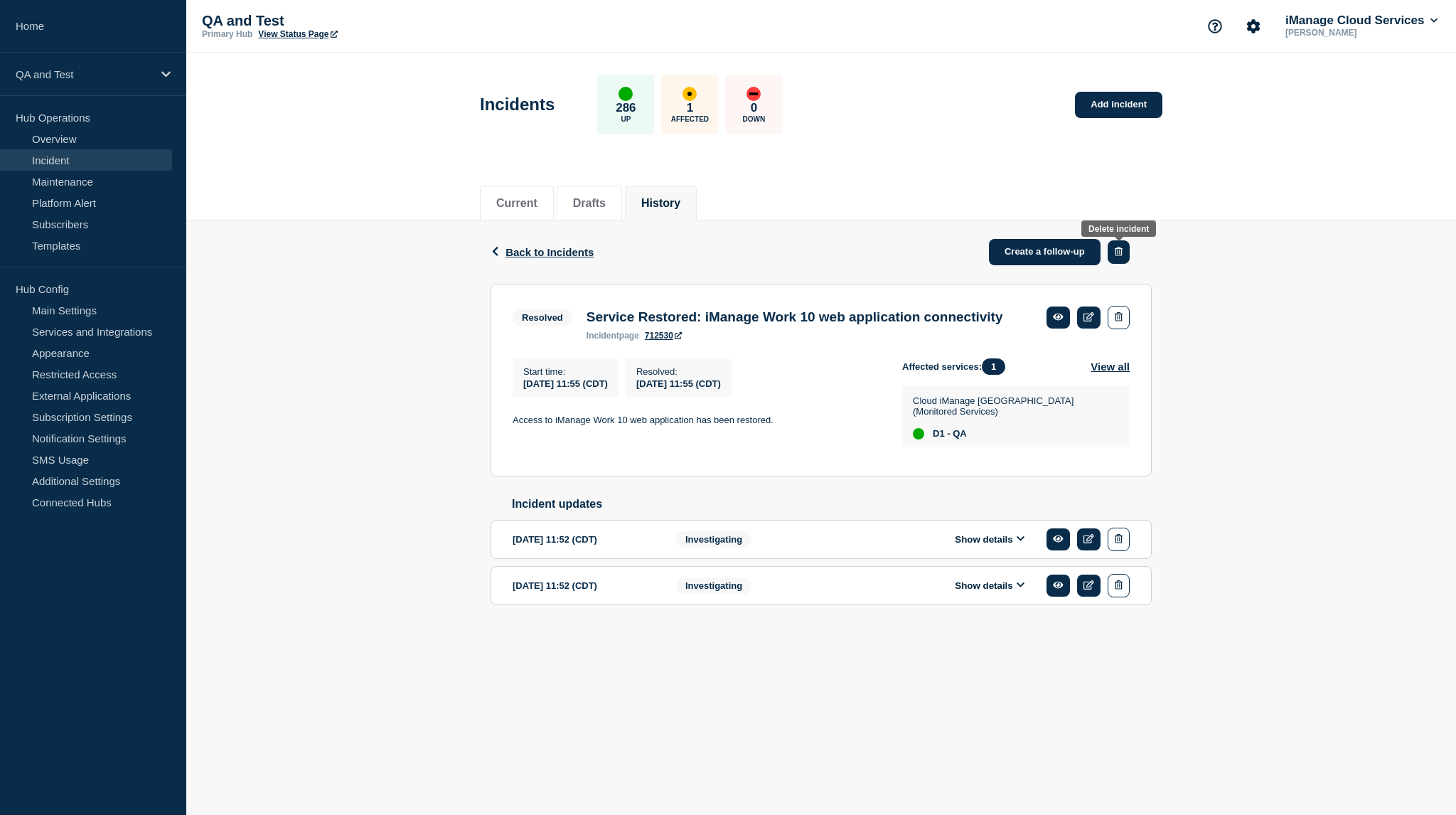
click at [1113, 247] on button "button" at bounding box center [1118, 252] width 22 height 24
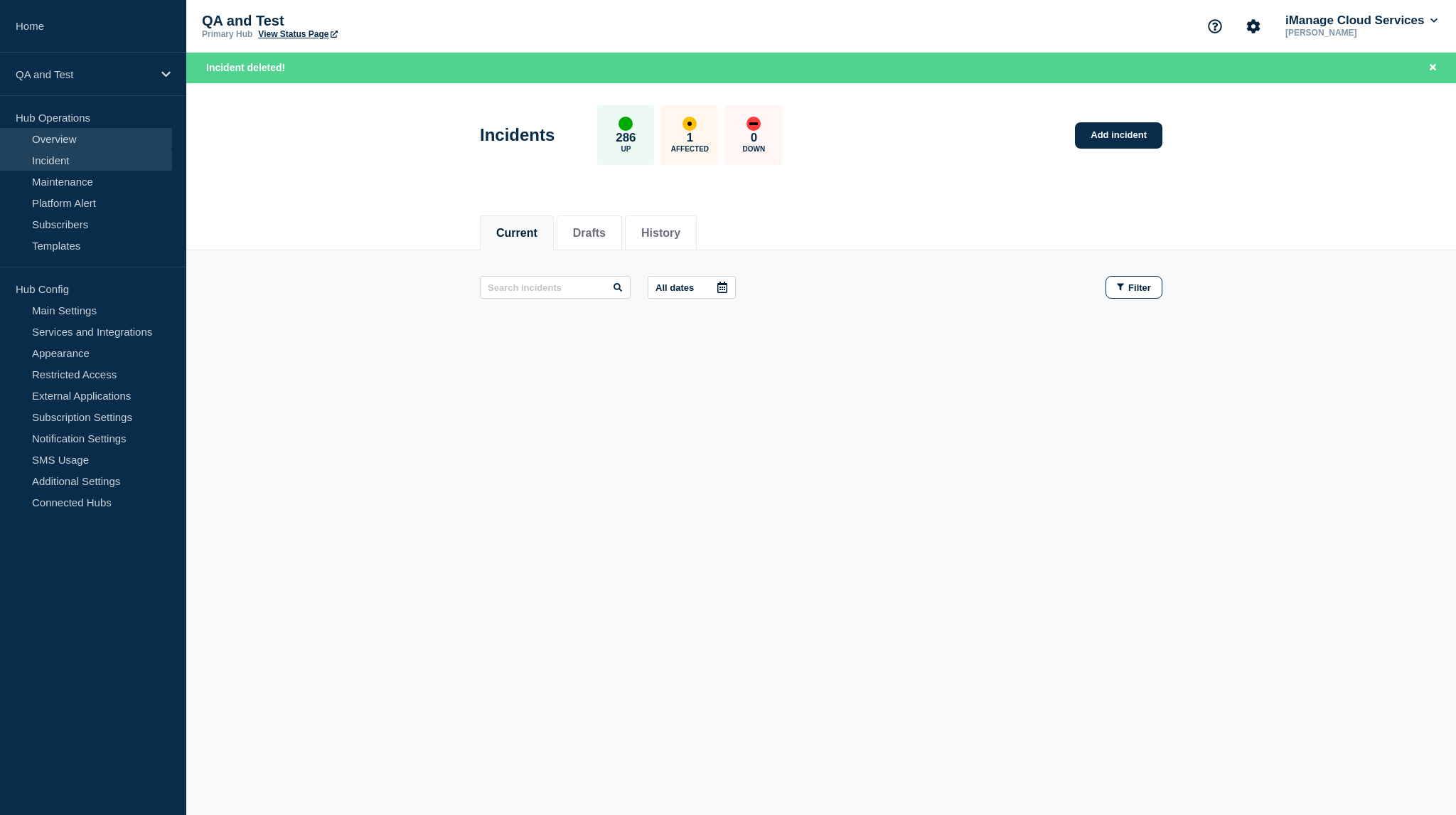
click at [115, 132] on link "Overview" at bounding box center [86, 138] width 172 height 21
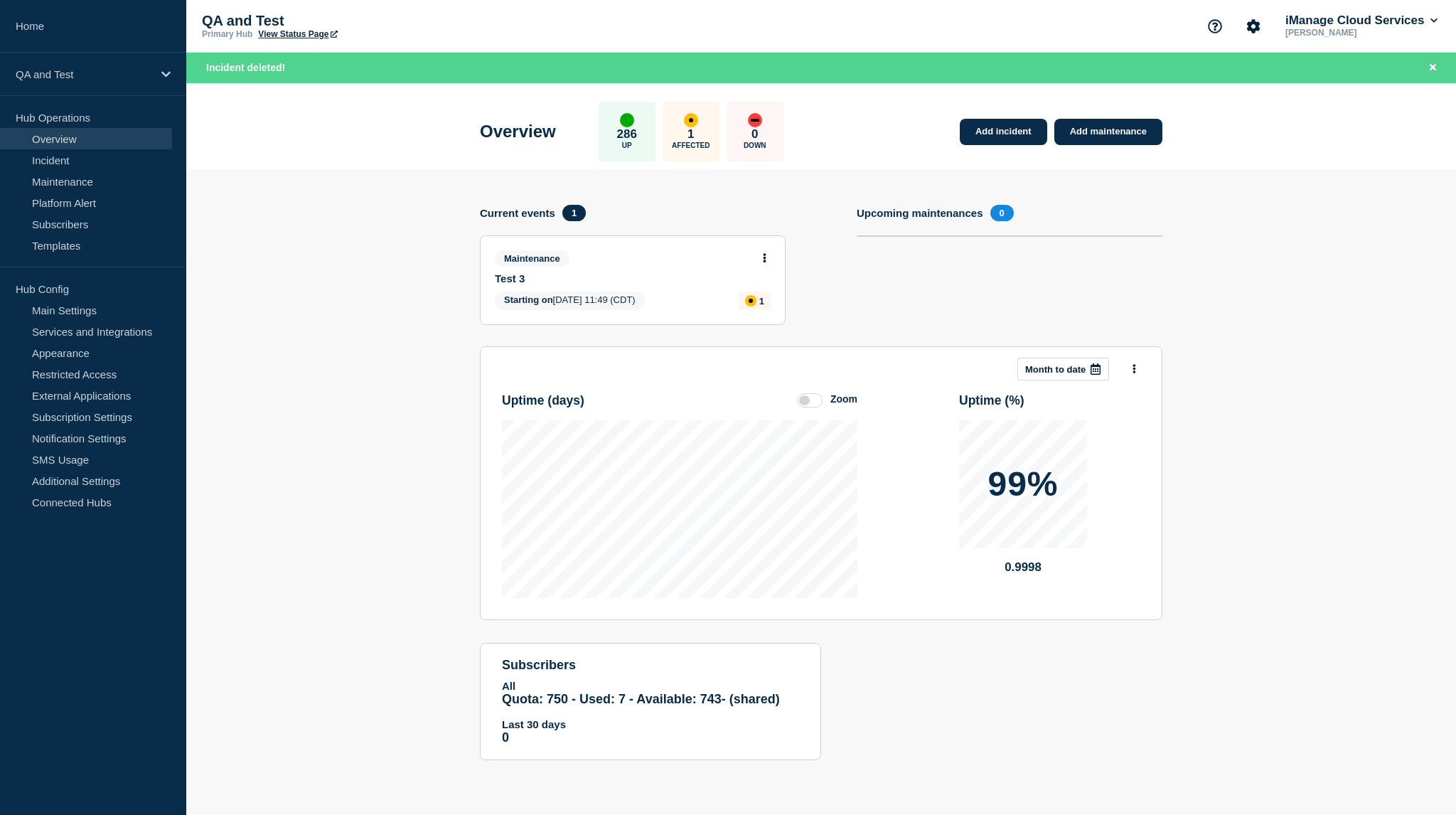
click at [765, 259] on icon at bounding box center [765, 258] width 2 height 9
click at [753, 292] on link "View maintenance" at bounding box center [765, 292] width 81 height 11
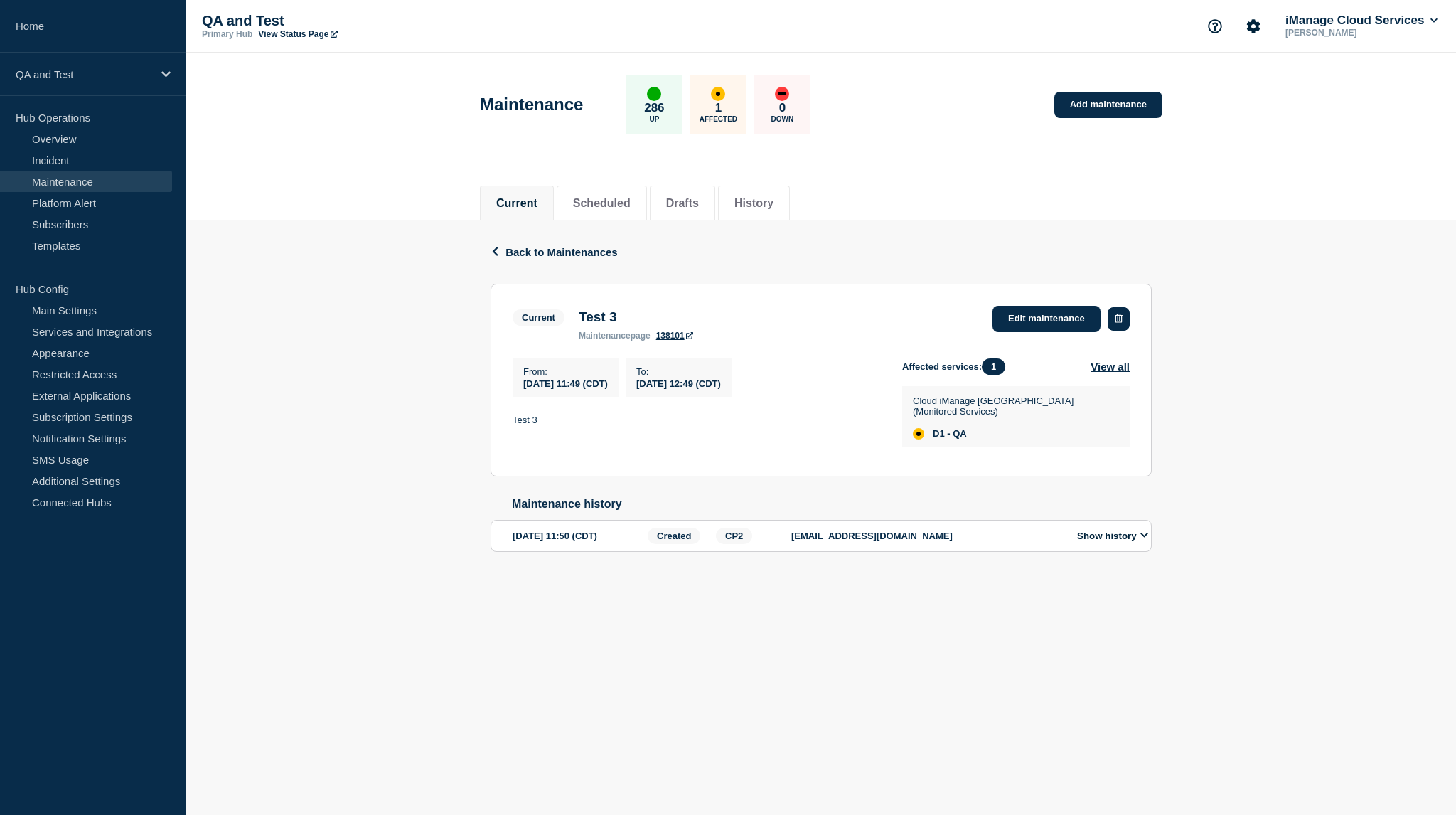
click at [1113, 317] on button "button" at bounding box center [1118, 318] width 22 height 24
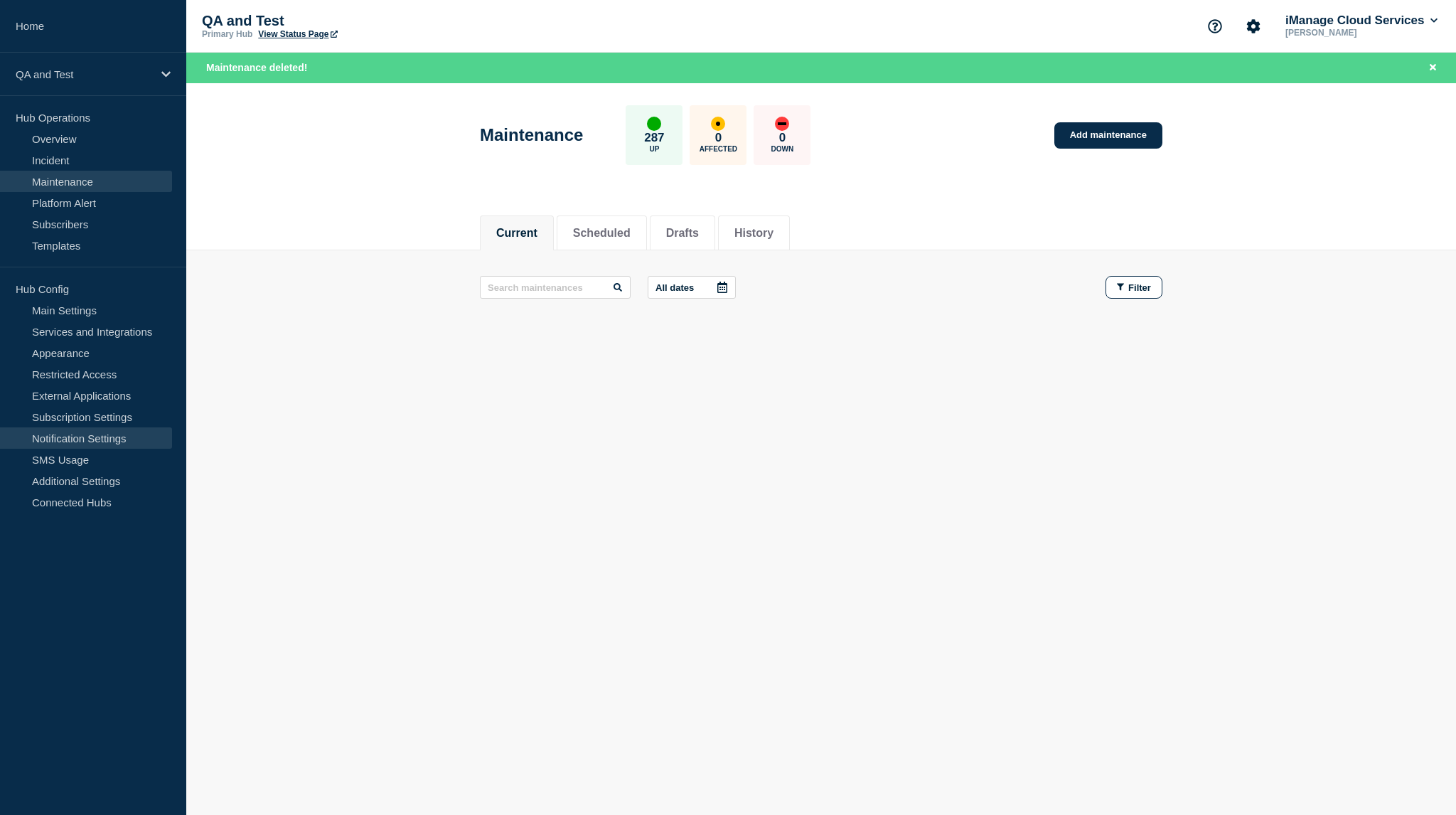
click at [131, 436] on link "Notification Settings" at bounding box center [86, 438] width 172 height 21
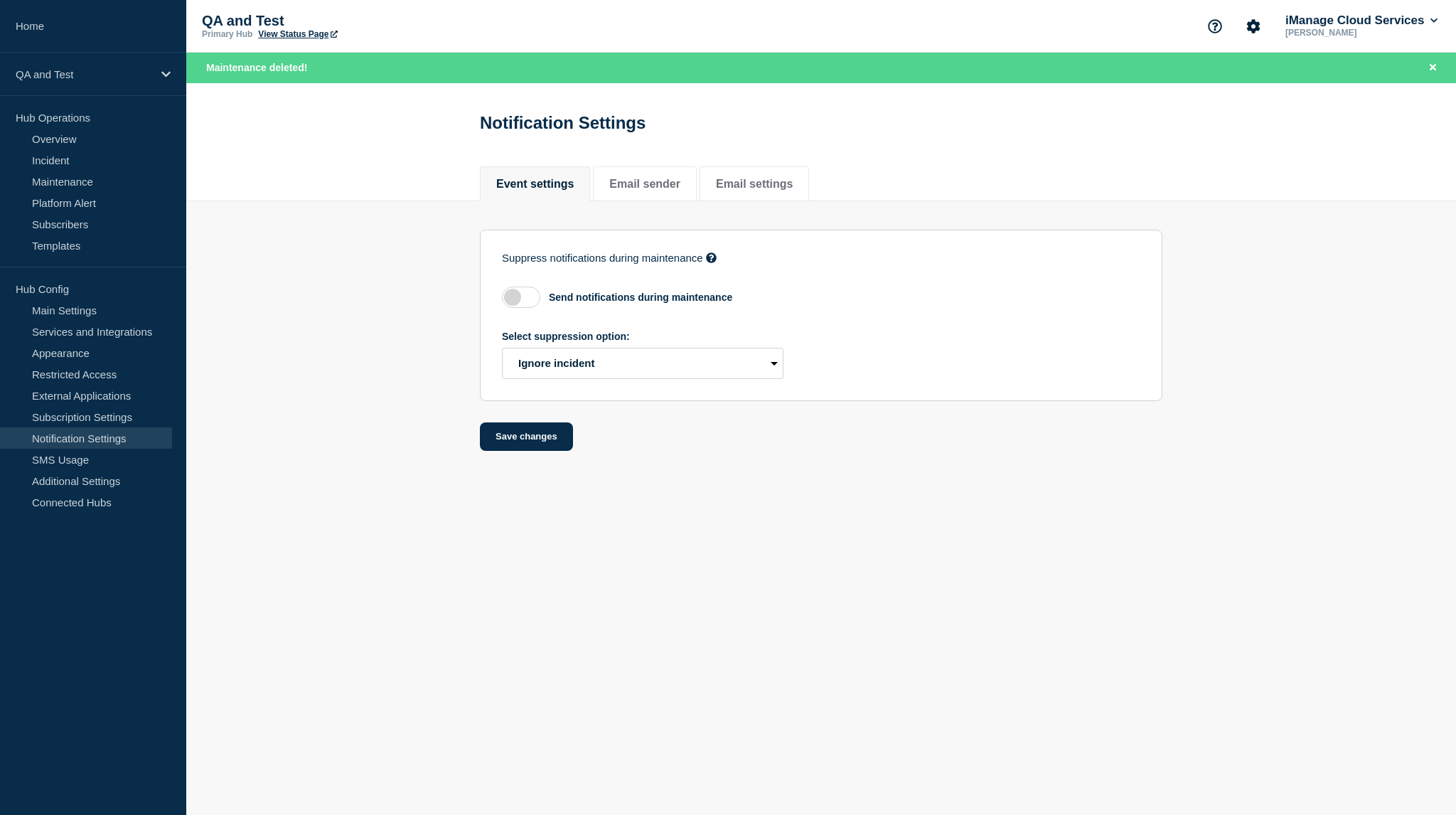
click at [521, 303] on label at bounding box center [521, 297] width 38 height 21
click at [0, 0] on input "checkbox" at bounding box center [0, 0] width 0 height 0
click at [521, 303] on label at bounding box center [521, 297] width 38 height 21
click at [0, 0] on input "checkbox" at bounding box center [0, 0] width 0 height 0
click at [521, 303] on label at bounding box center [521, 297] width 38 height 21
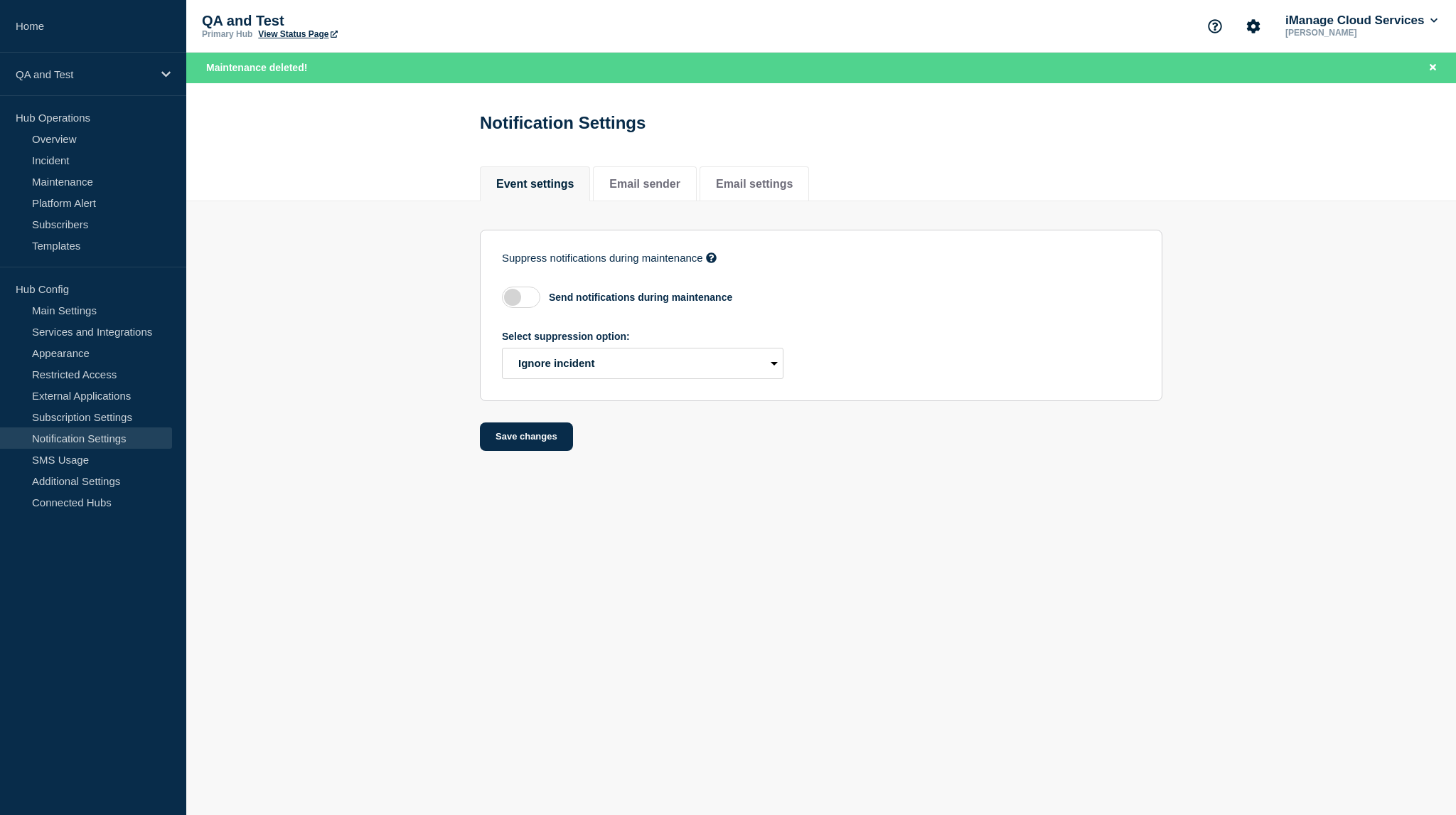
click at [0, 0] on input "checkbox" at bounding box center [0, 0] width 0 height 0
click at [542, 371] on button "Save changes" at bounding box center [527, 365] width 93 height 29
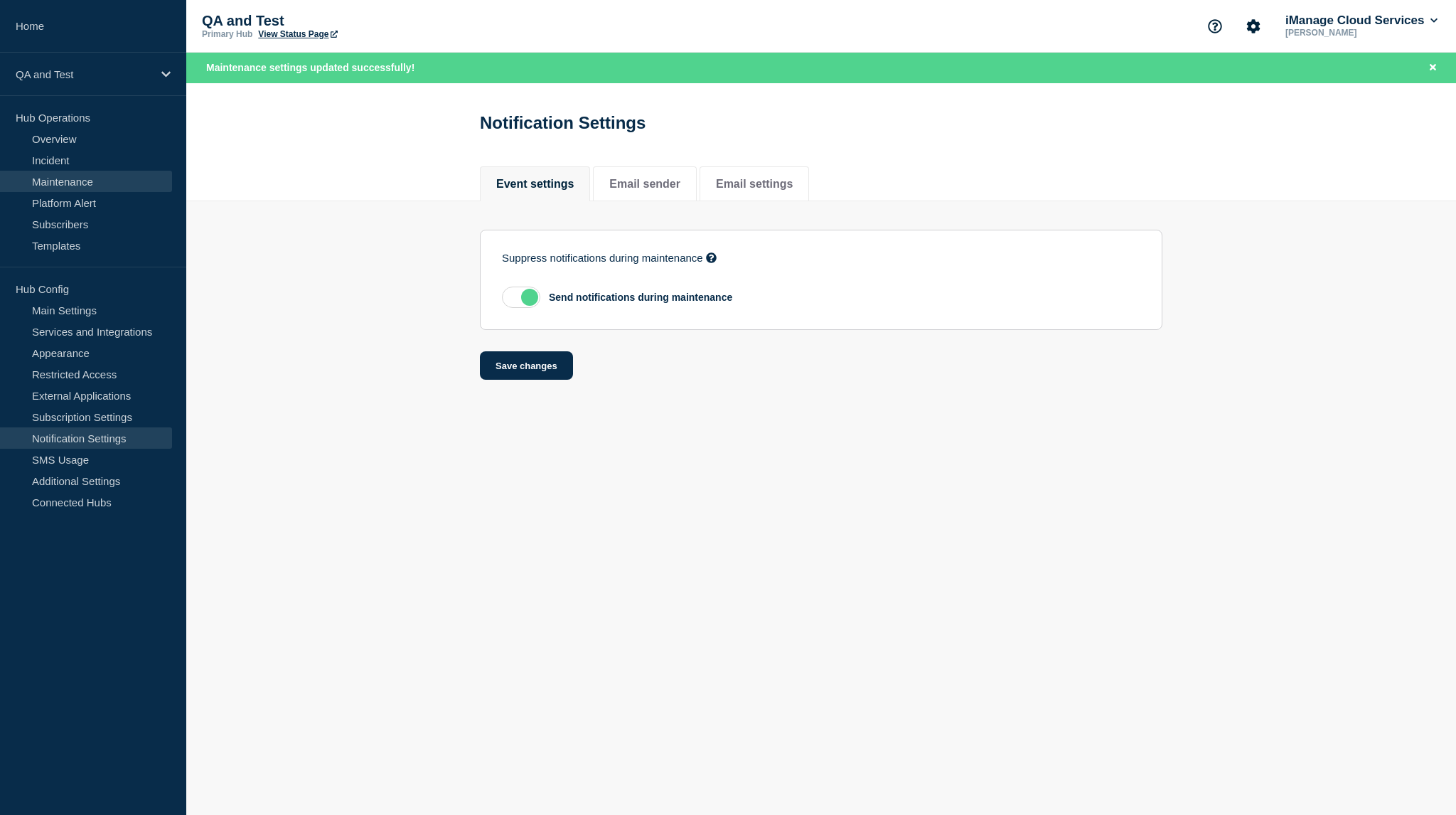
click at [88, 176] on link "Maintenance" at bounding box center [86, 182] width 172 height 21
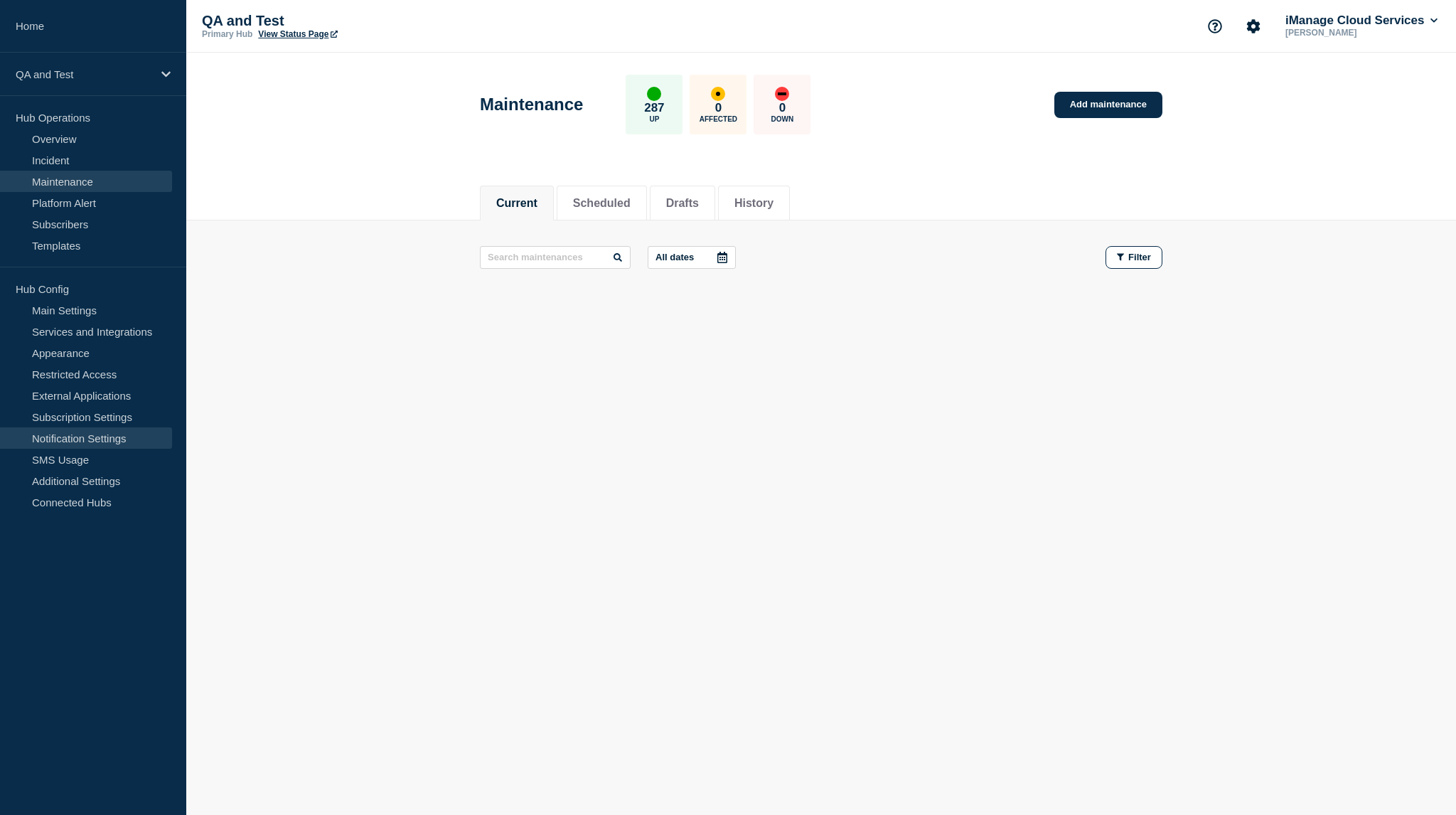
click at [104, 427] on link "Notification Settings" at bounding box center [86, 438] width 172 height 21
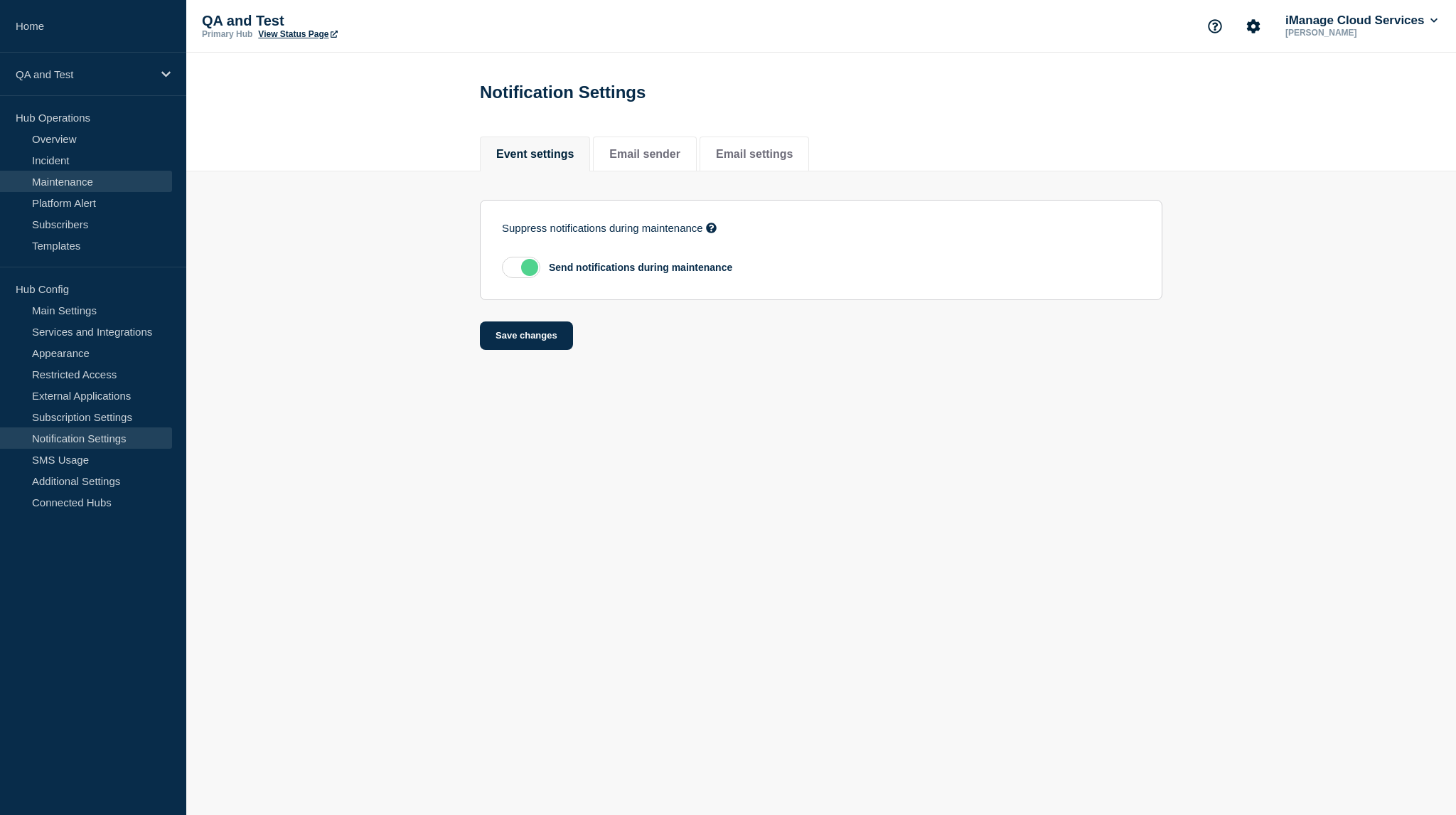
click at [65, 182] on link "Maintenance" at bounding box center [86, 182] width 172 height 21
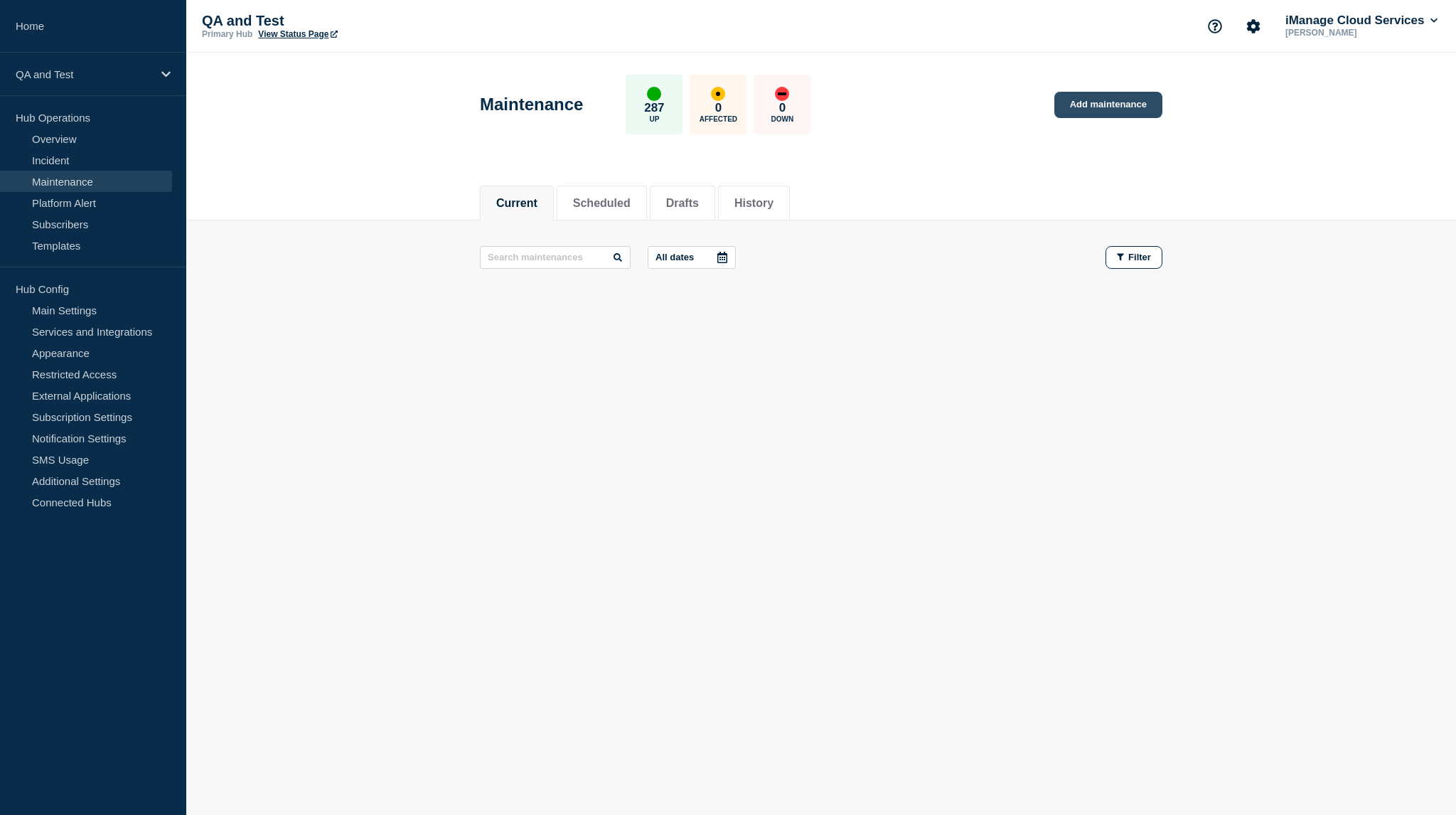
click at [1108, 107] on link "Add maintenance" at bounding box center [1108, 105] width 108 height 26
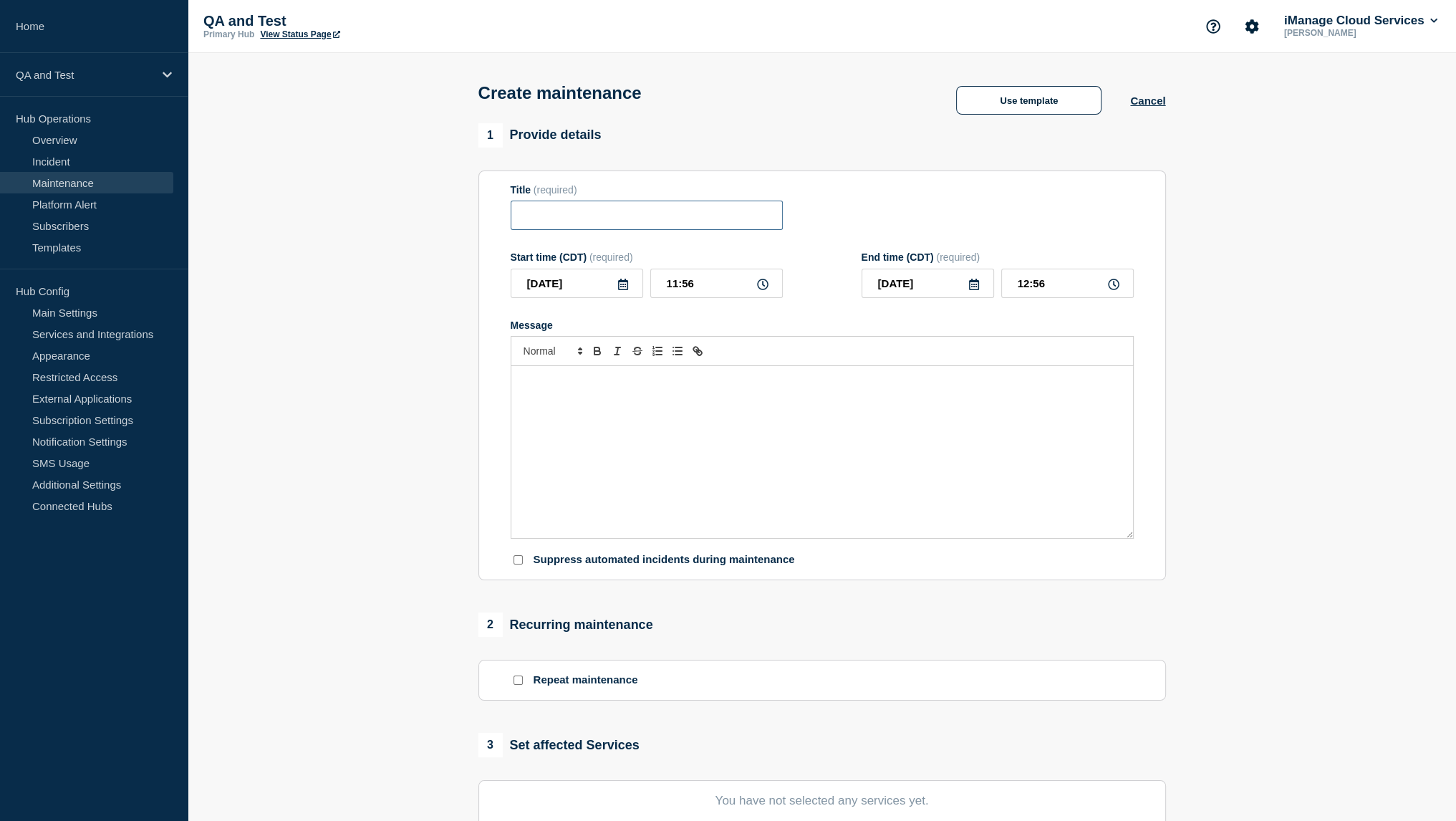
click at [721, 209] on input "Title" at bounding box center [647, 215] width 272 height 30
type input "Test 4"
click at [825, 396] on div "Message" at bounding box center [822, 452] width 621 height 172
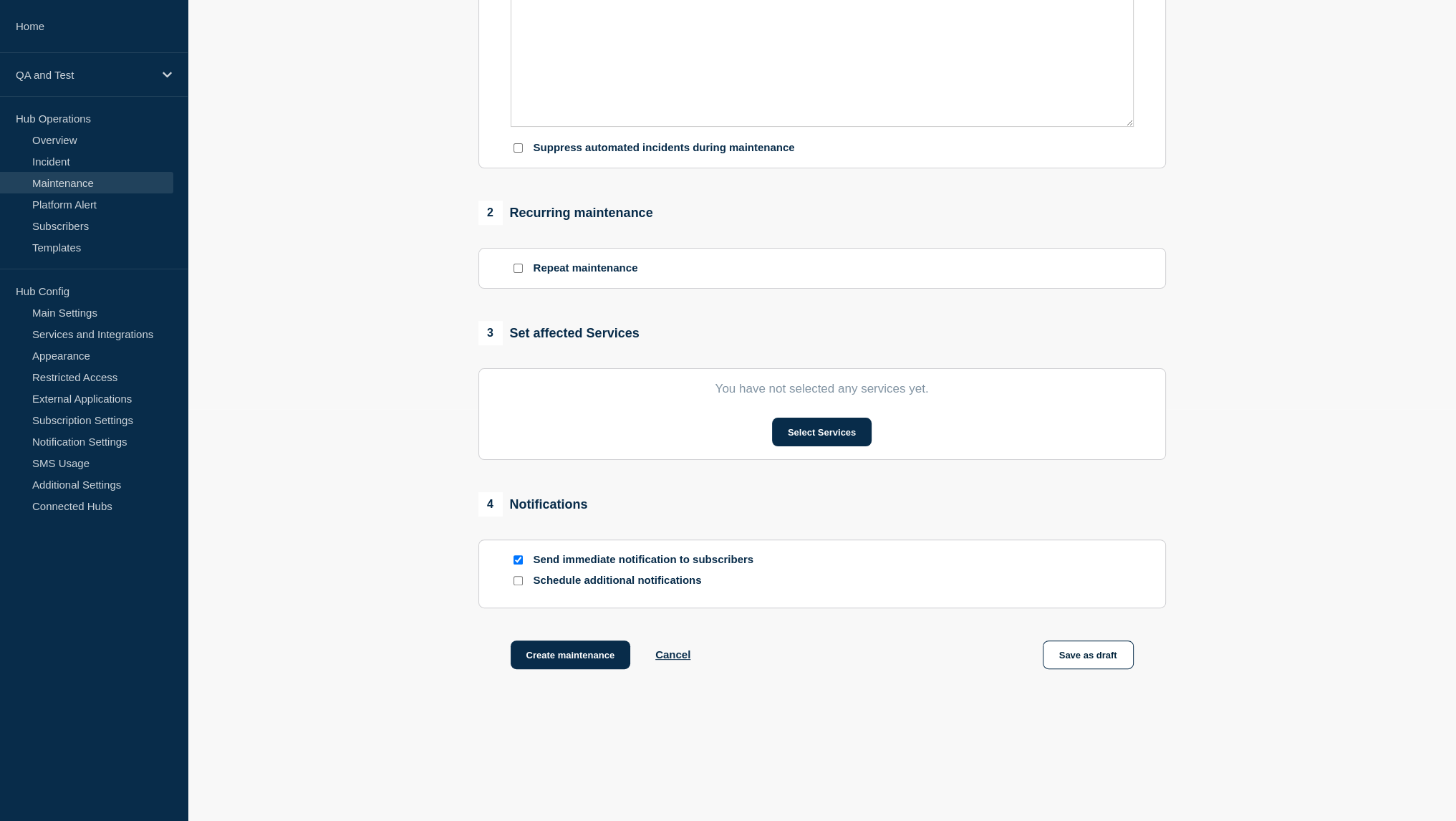
scroll to position [415, 0]
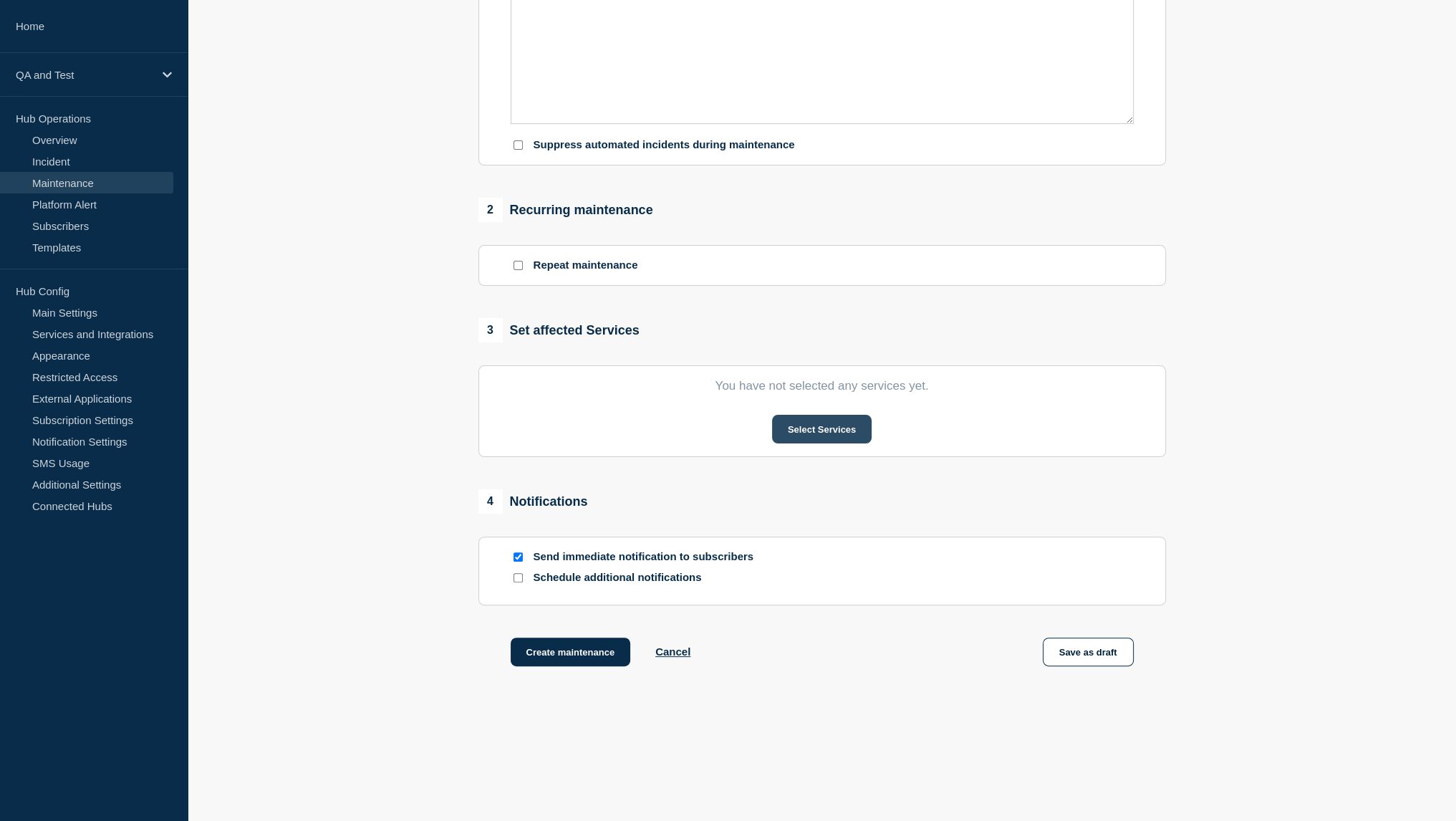
click at [802, 437] on button "Select Services" at bounding box center [822, 429] width 100 height 29
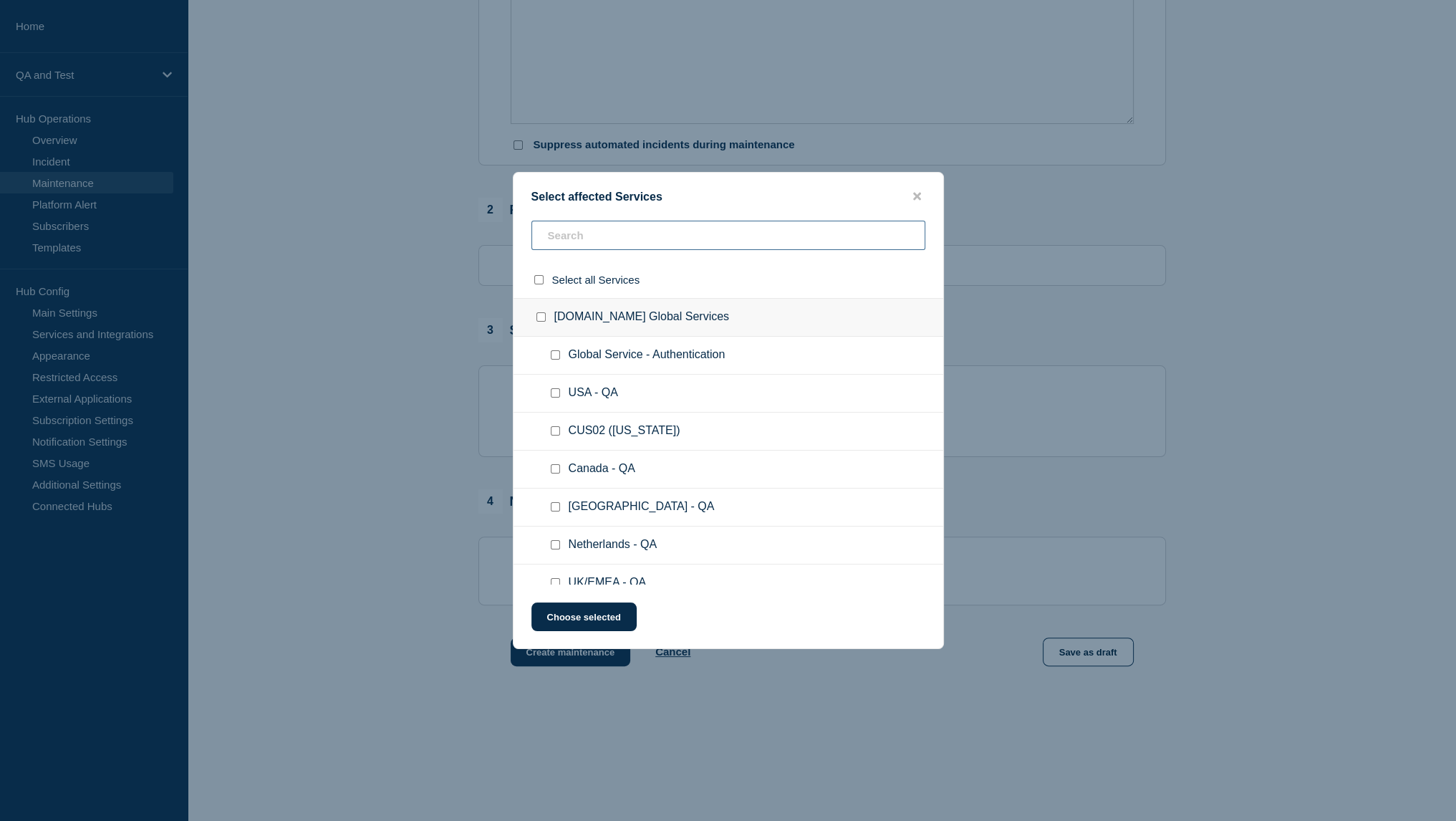
click at [616, 232] on input "text" at bounding box center [728, 236] width 394 height 30
type input "D1"
click at [555, 355] on input "D1 - QA checkbox" at bounding box center [555, 354] width 9 height 9
checkbox input "true"
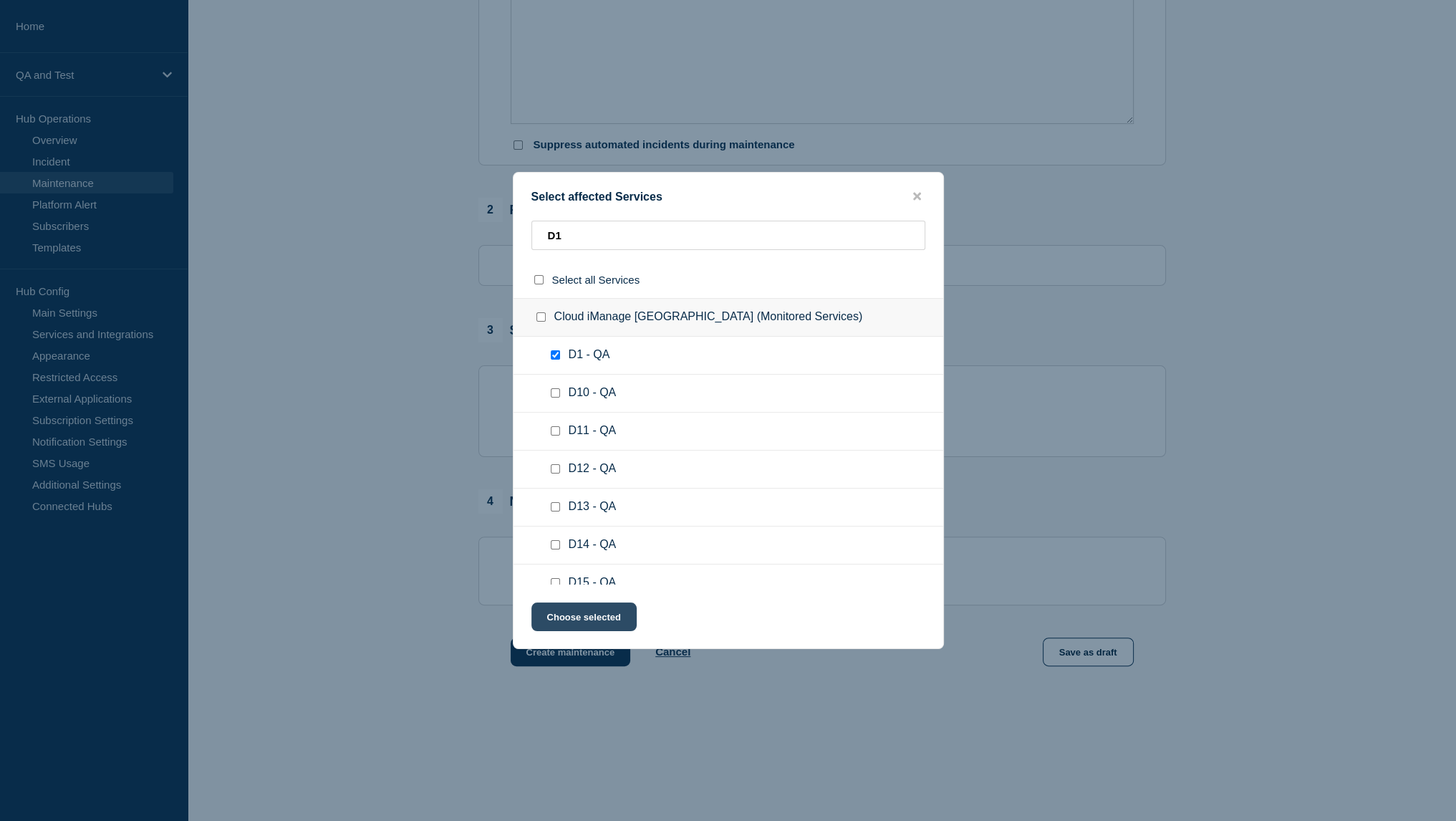
click at [583, 617] on button "Choose selected" at bounding box center [584, 617] width 105 height 29
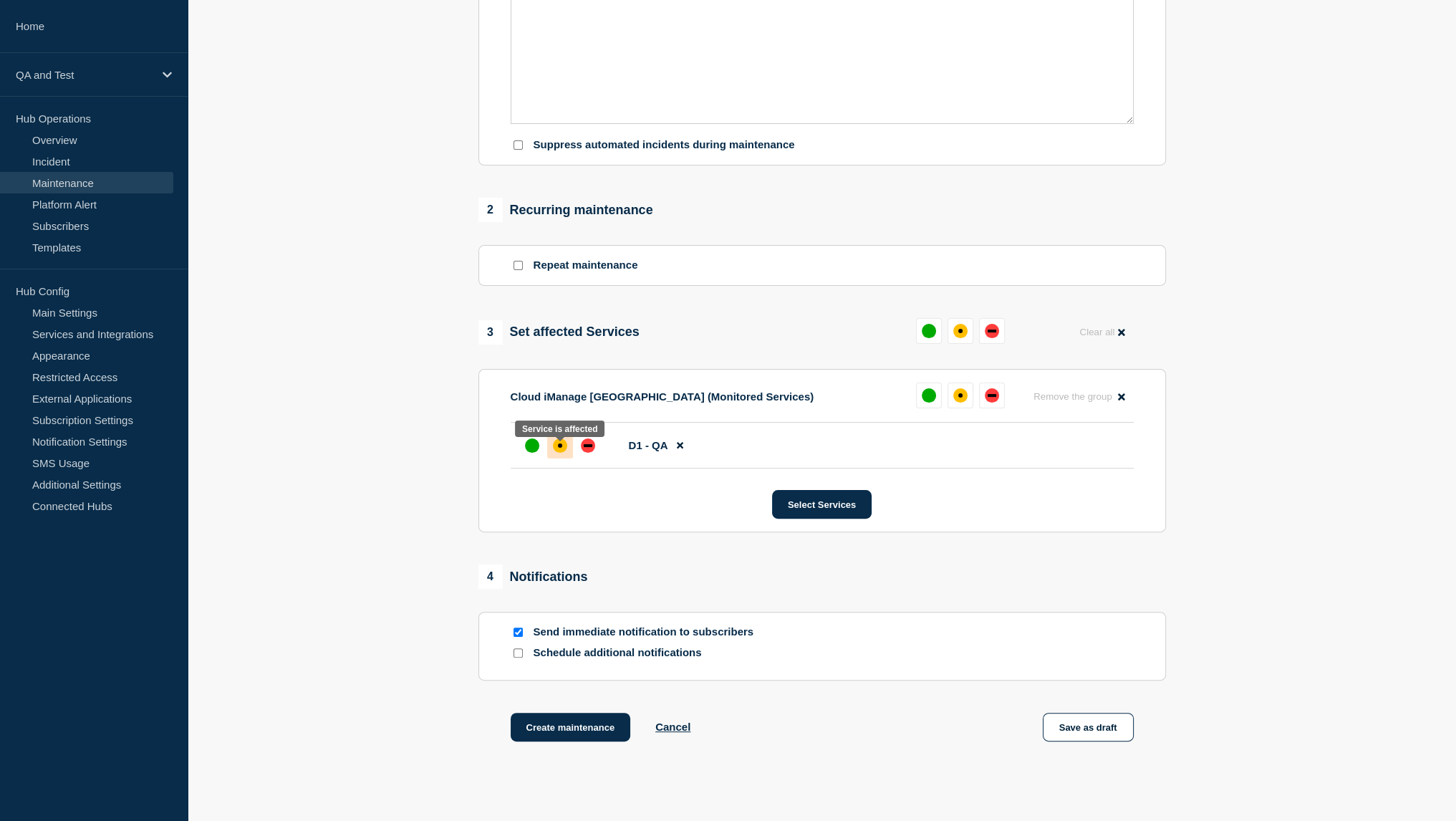
click at [550, 458] on div at bounding box center [559, 445] width 26 height 26
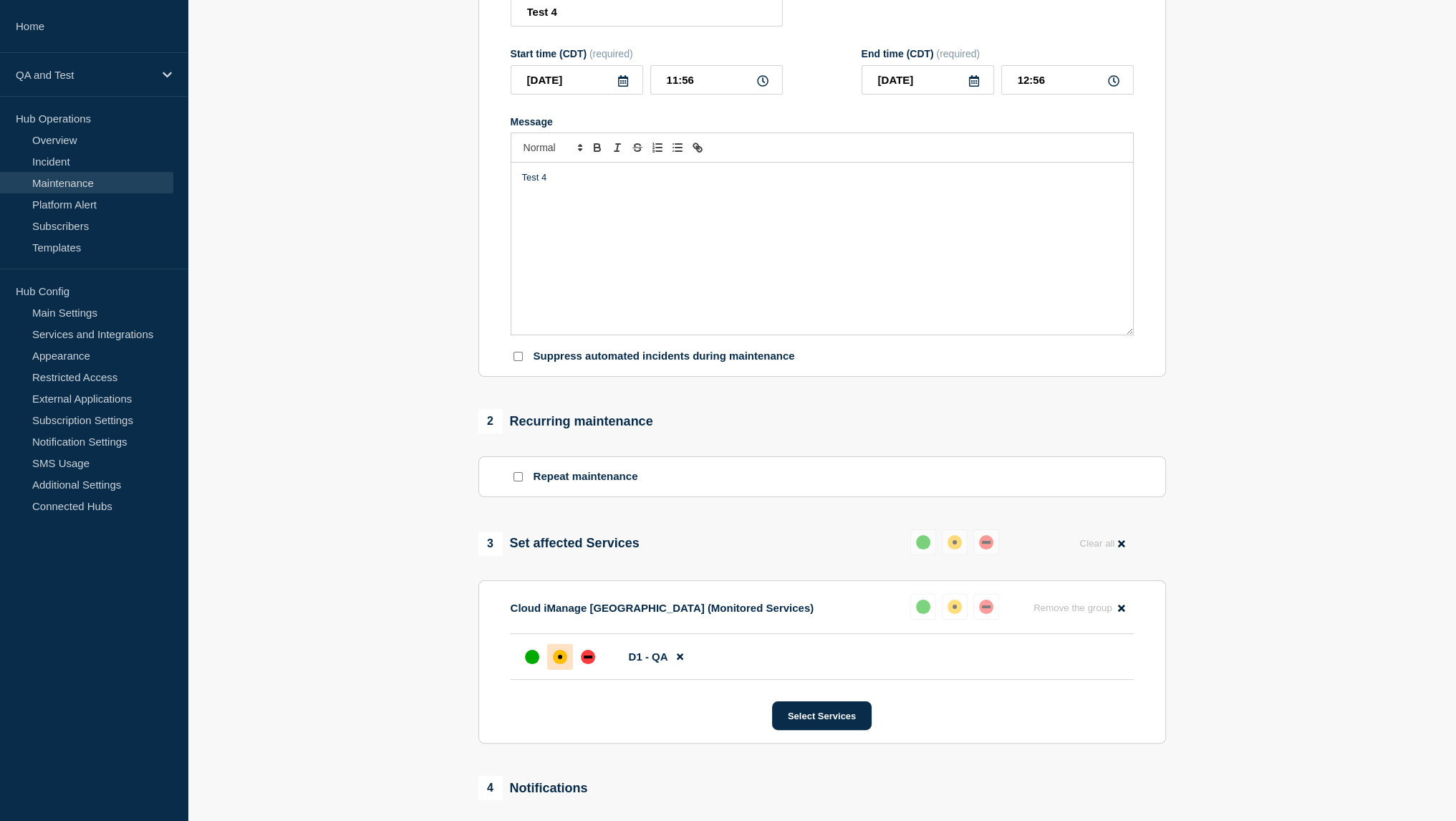
scroll to position [507, 0]
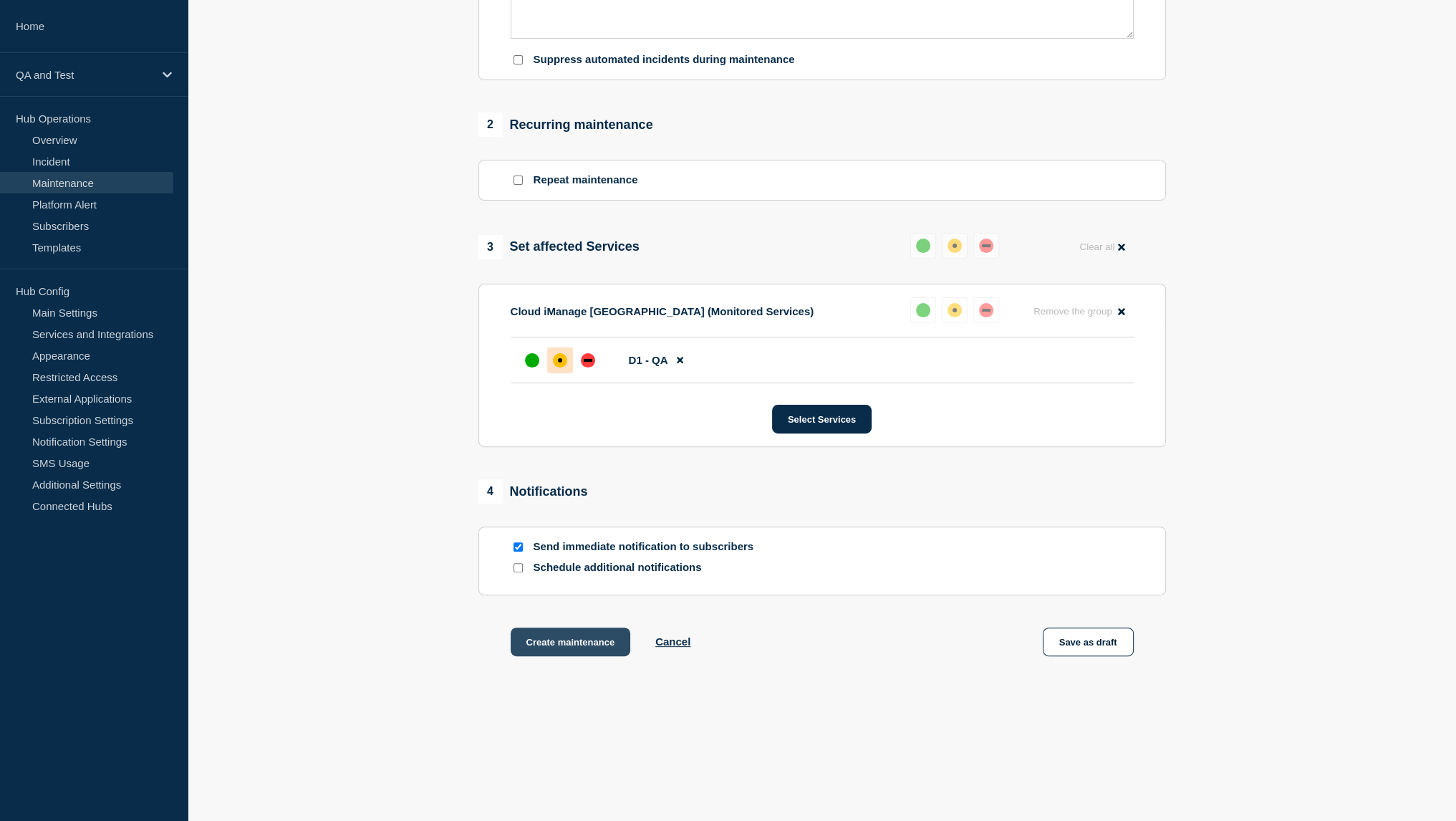
click at [569, 640] on button "Create maintenance" at bounding box center [571, 641] width 120 height 29
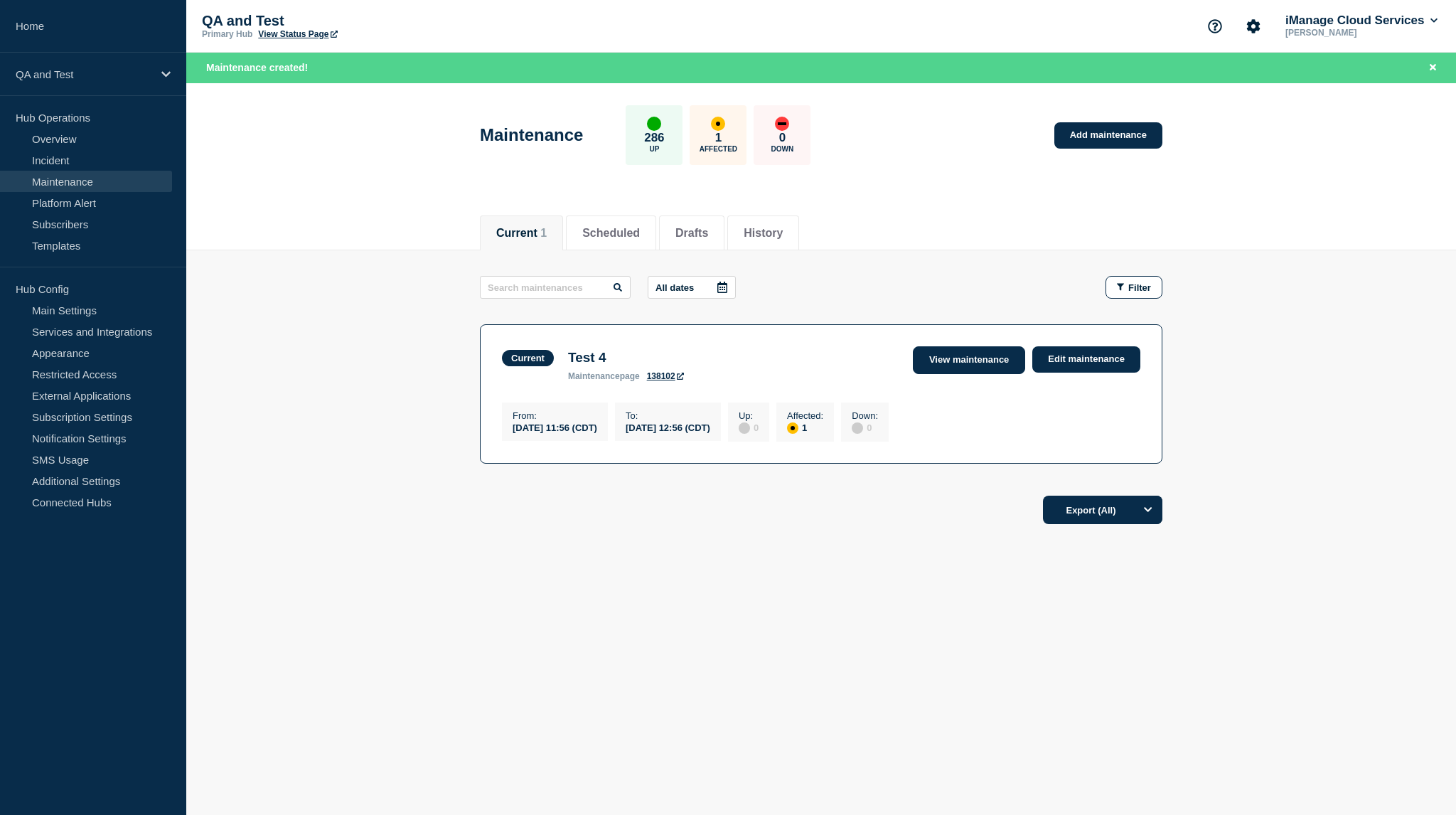
click at [934, 358] on link "View maintenance" at bounding box center [968, 360] width 112 height 28
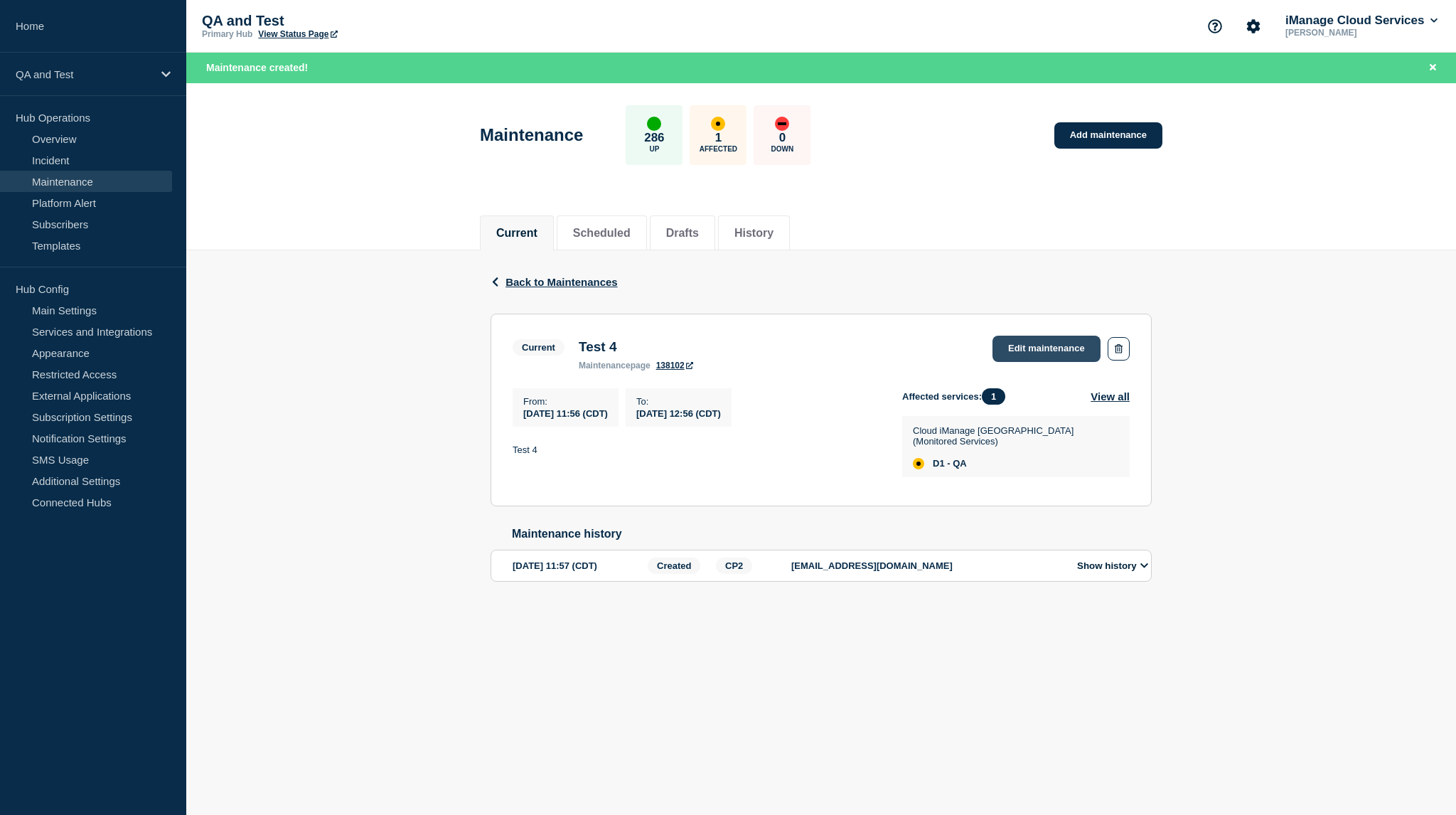
click at [1013, 336] on link "Edit maintenance" at bounding box center [1046, 349] width 108 height 26
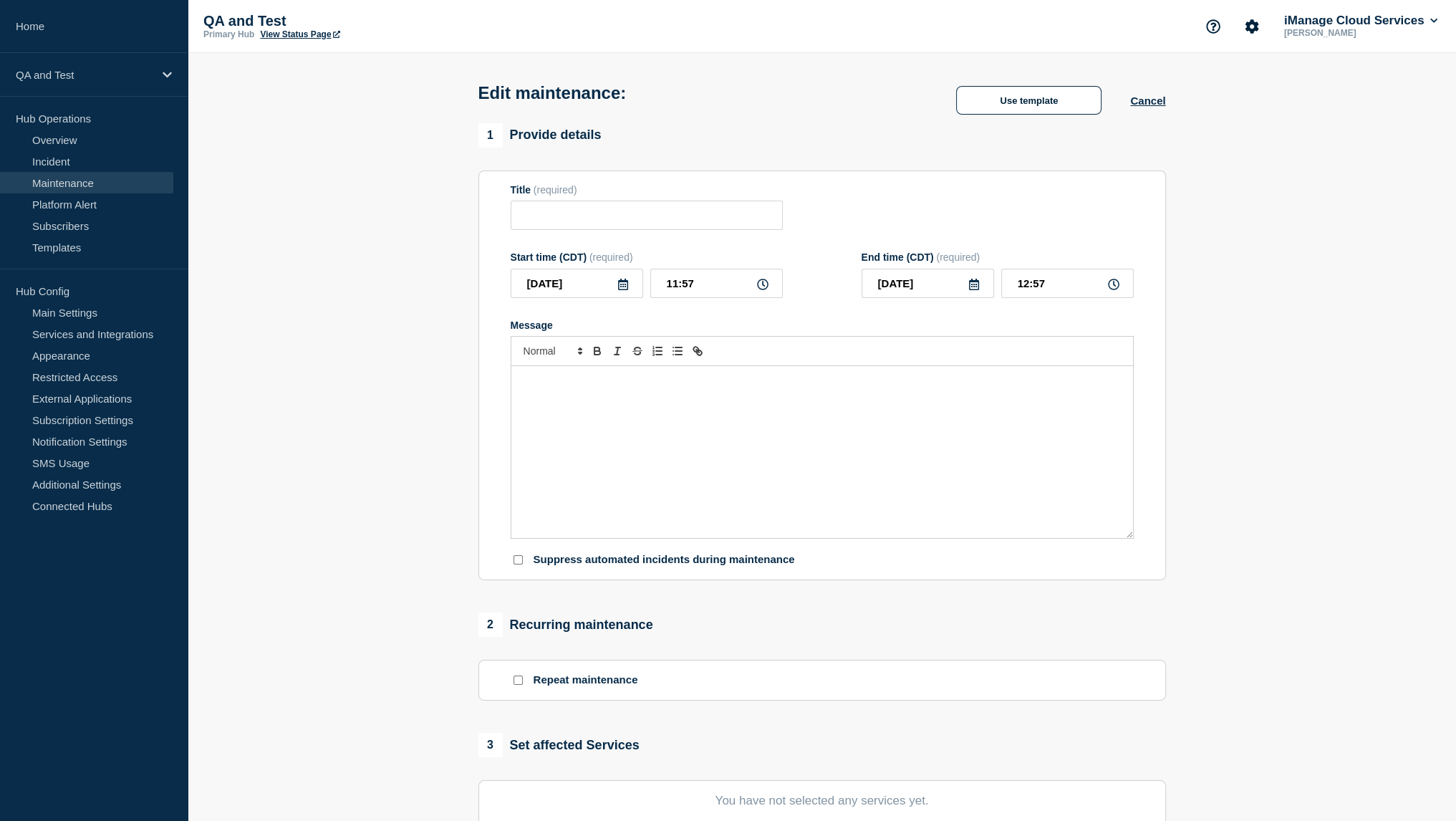
type input "Test 4"
type input "11:56"
type input "12:56"
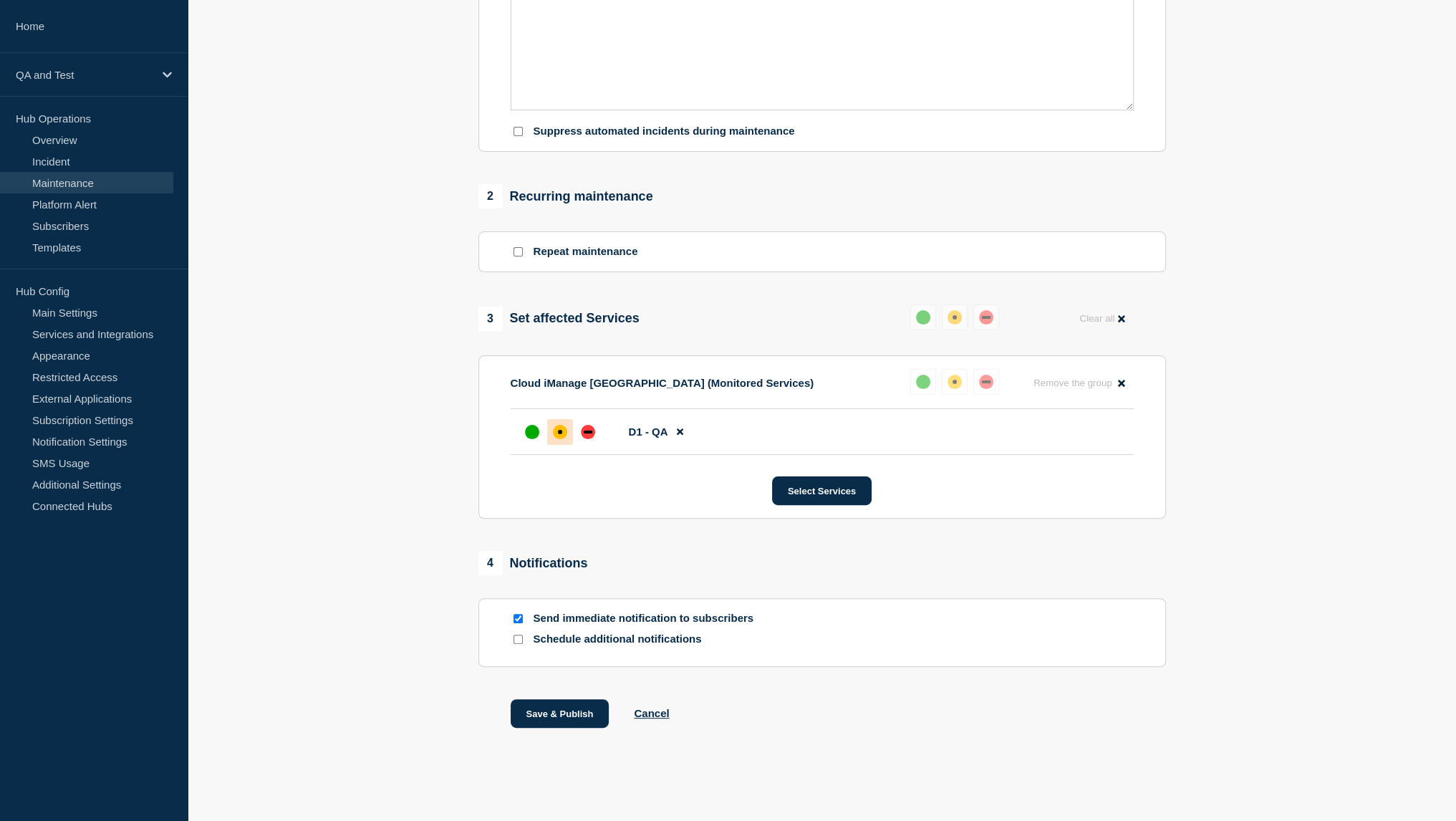
scroll to position [435, 0]
click at [659, 718] on button "Cancel" at bounding box center [651, 713] width 35 height 12
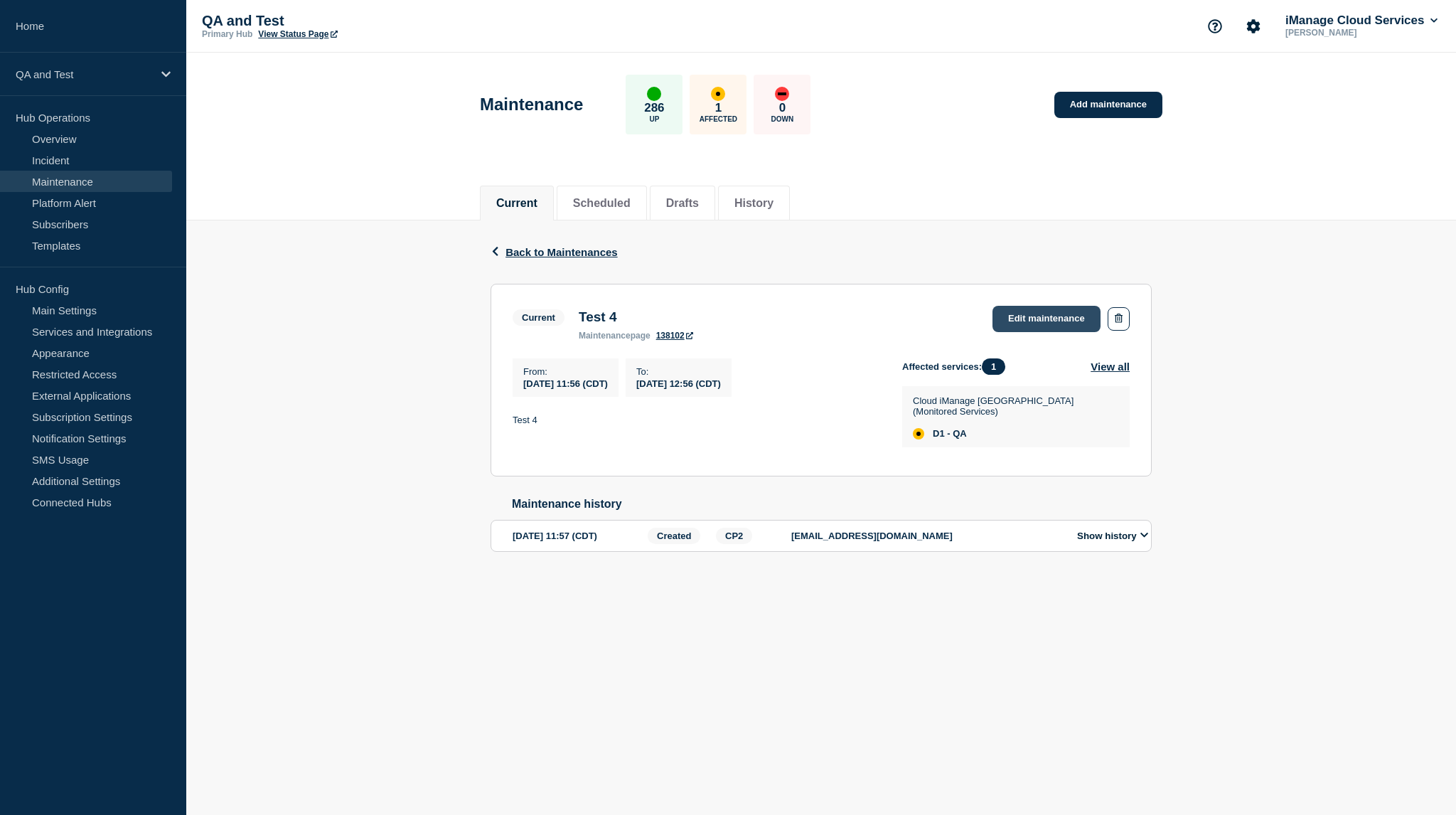
click at [1050, 311] on link "Edit maintenance" at bounding box center [1046, 319] width 108 height 26
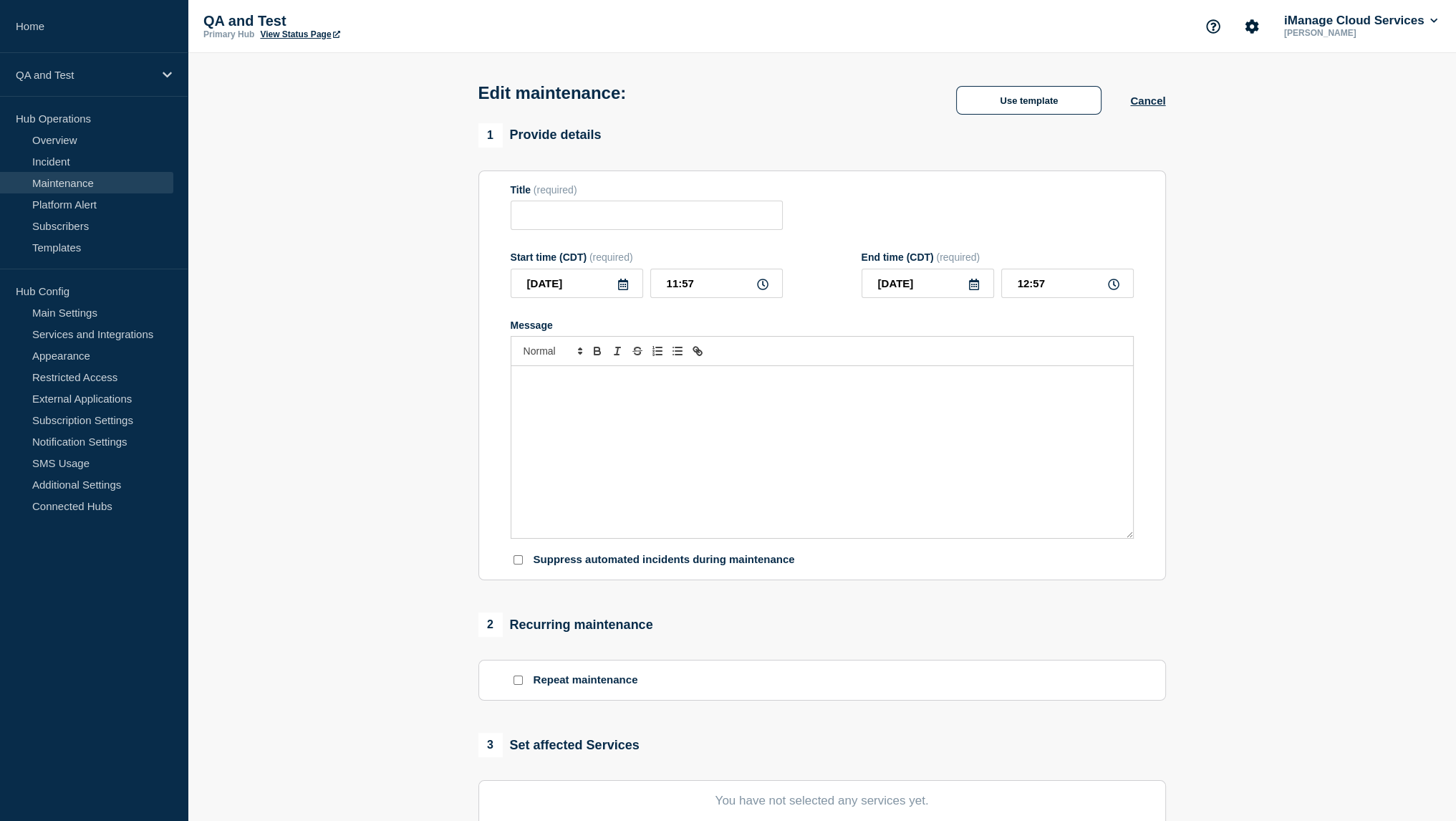
type input "Test 4"
type input "11:56"
type input "12:56"
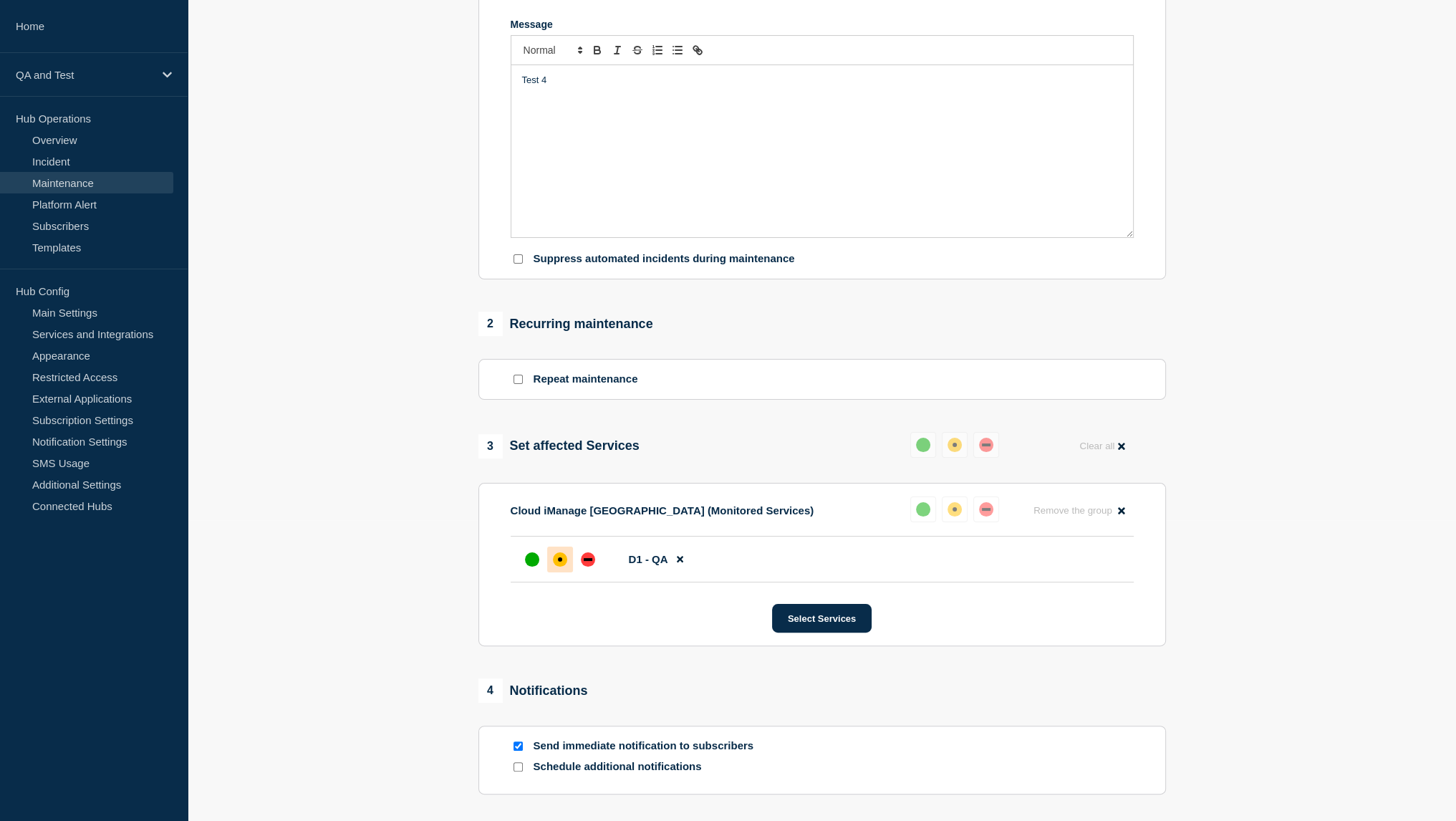
scroll to position [435, 0]
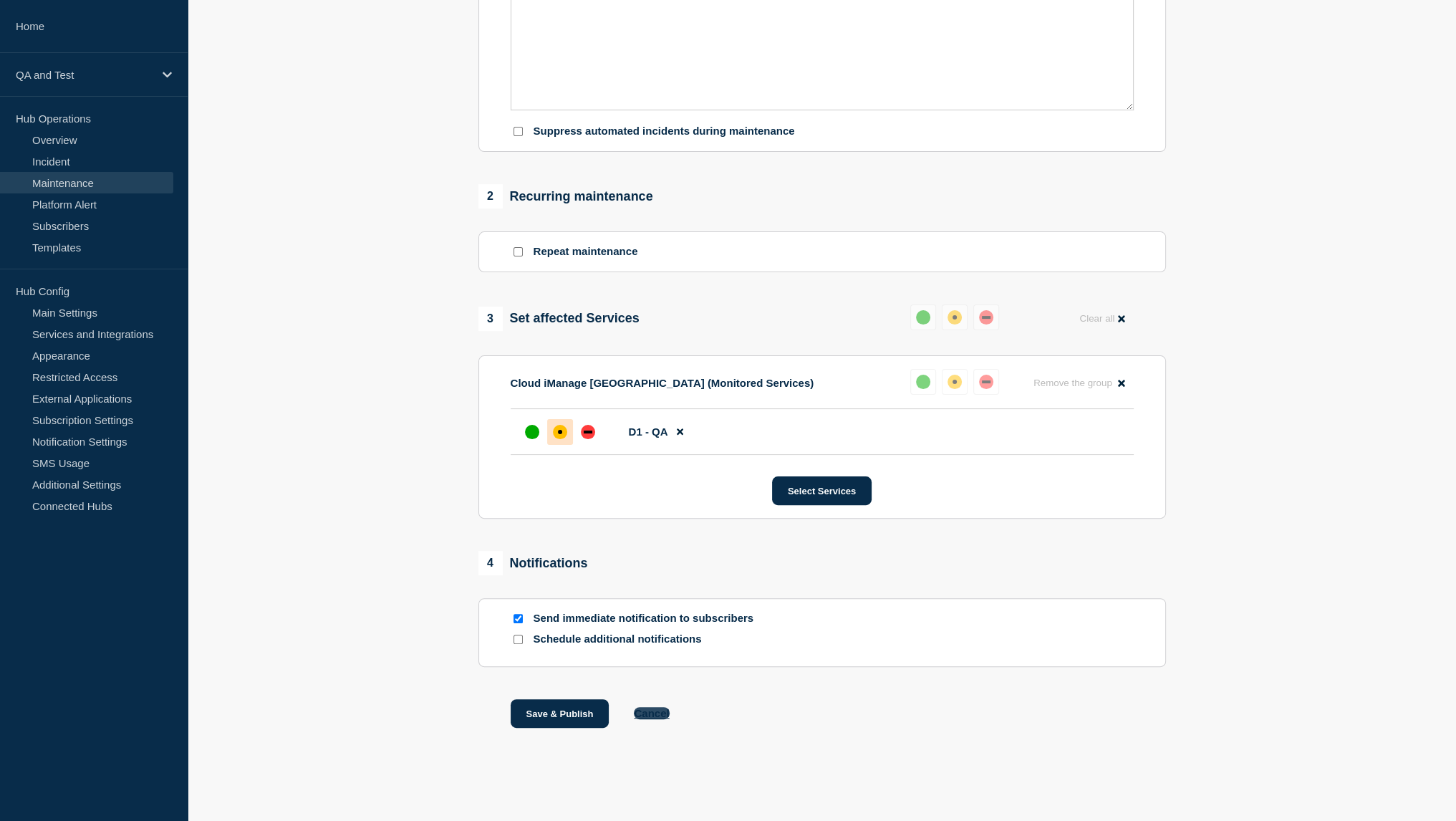
click at [651, 712] on button "Cancel" at bounding box center [651, 713] width 35 height 12
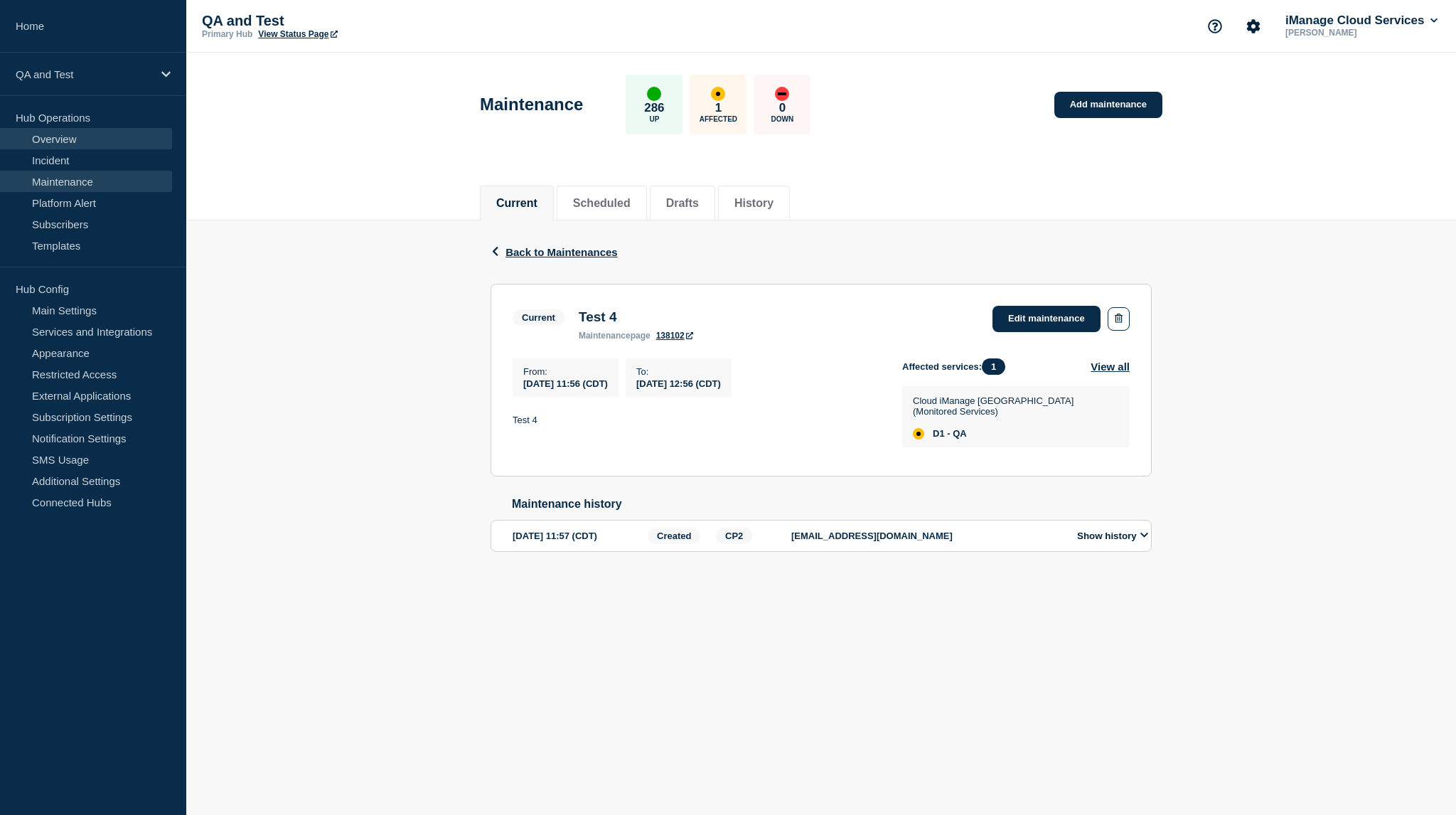
click at [92, 137] on link "Overview" at bounding box center [86, 138] width 172 height 21
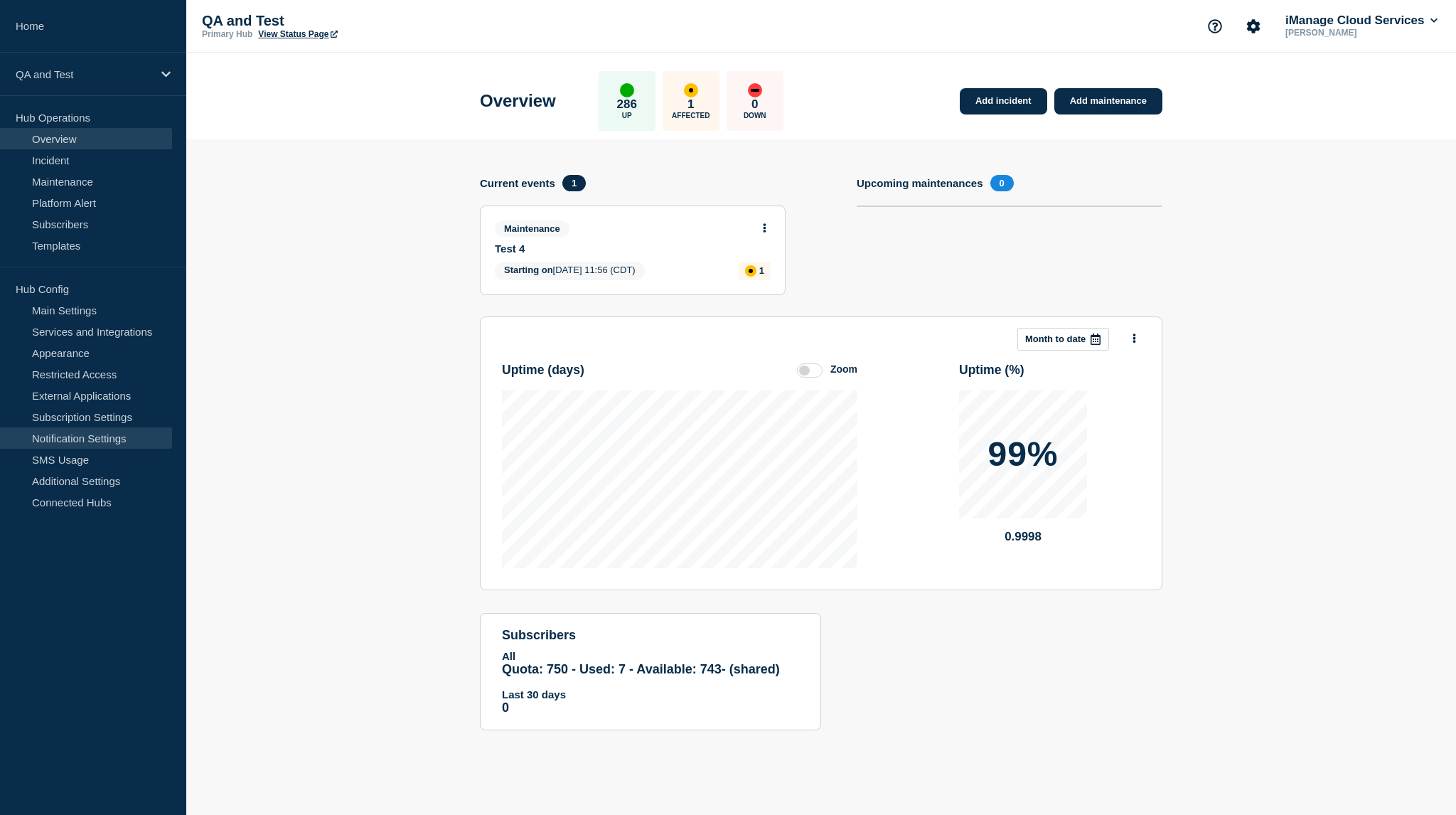
click at [92, 436] on link "Notification Settings" at bounding box center [86, 438] width 172 height 21
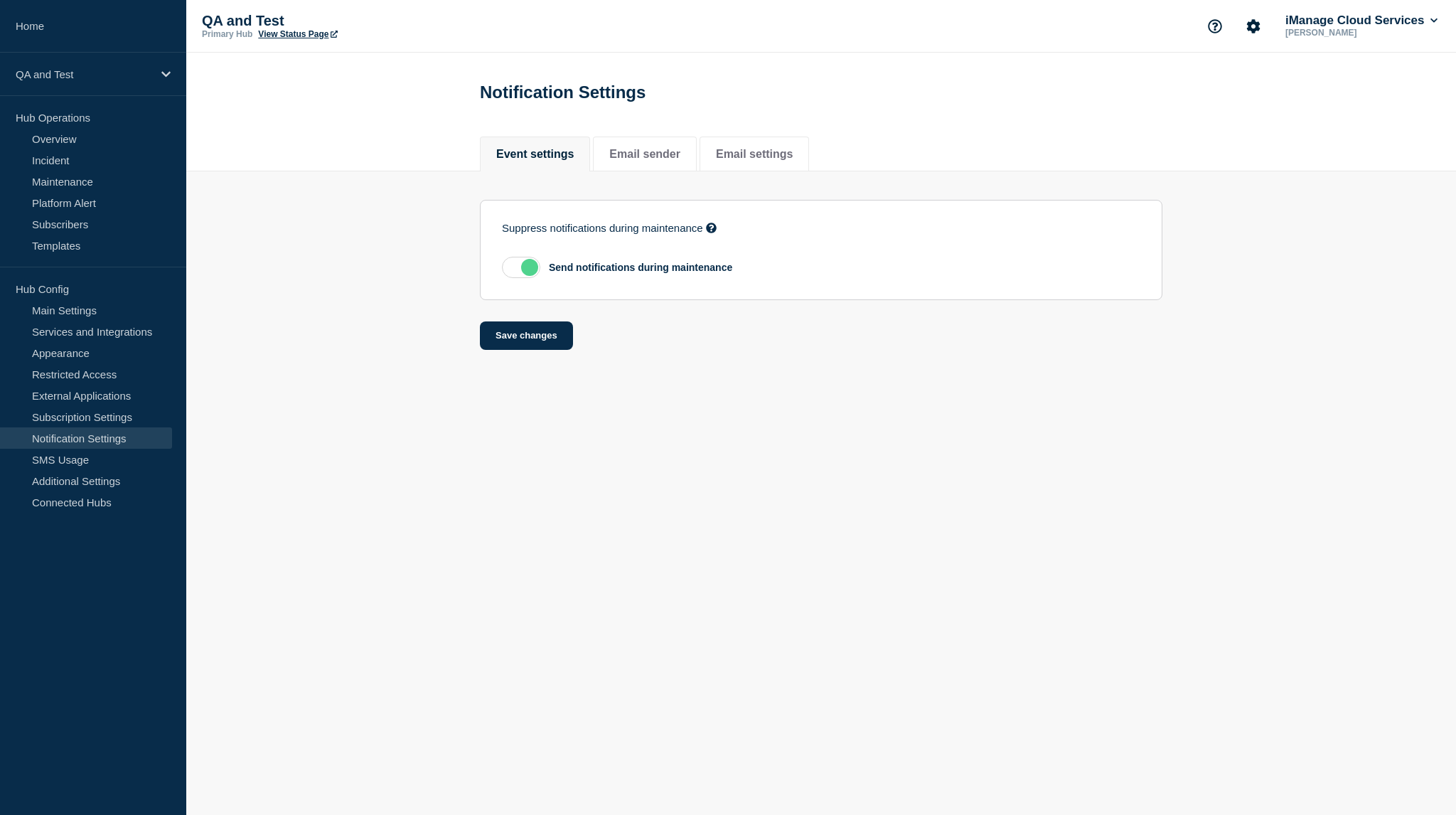
click at [536, 267] on label at bounding box center [521, 268] width 38 height 21
click at [0, 0] on input "checkbox" at bounding box center [0, 0] width 0 height 0
click at [556, 344] on select "Select suppression option Ignore incident Create draft" at bounding box center [643, 333] width 281 height 31
click at [448, 329] on section "Suppress notifications during maintenance If enabled, events created by Webhook…" at bounding box center [821, 295] width 1270 height 250
click at [524, 268] on label at bounding box center [521, 268] width 38 height 21
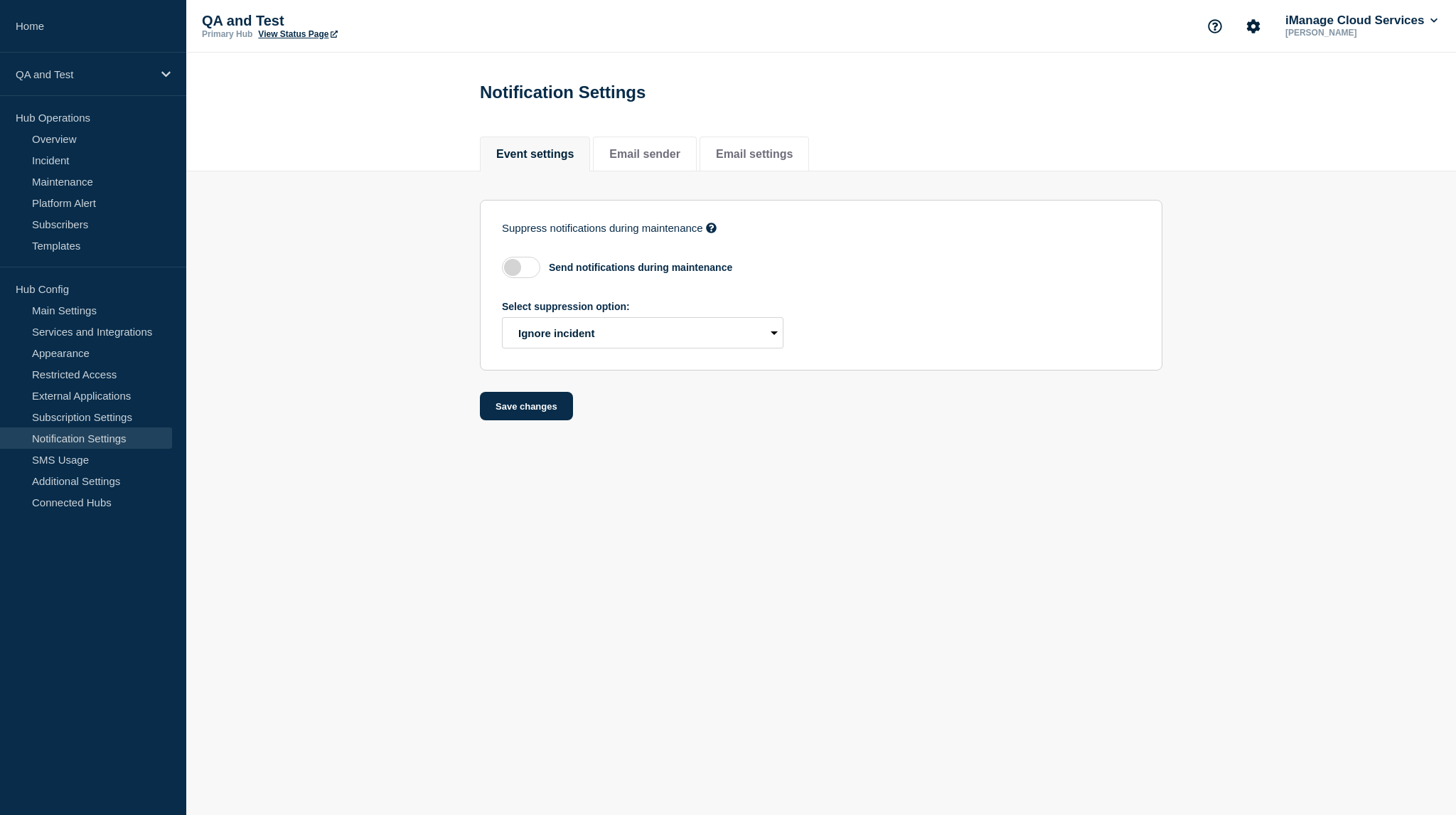
click at [0, 0] on input "checkbox" at bounding box center [0, 0] width 0 height 0
click at [74, 425] on link "Subscription Settings" at bounding box center [86, 417] width 172 height 21
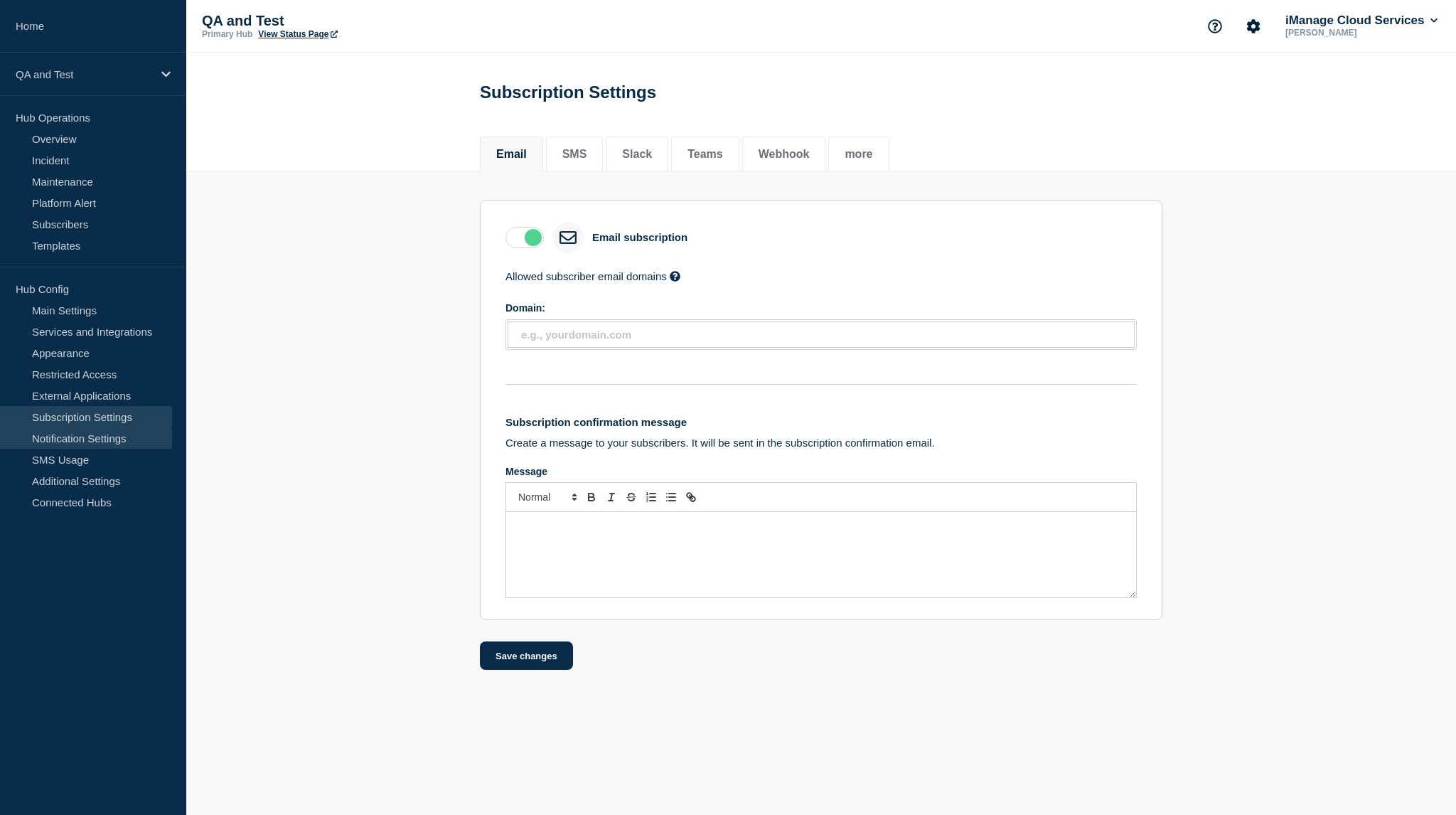
click at [73, 439] on link "Notification Settings" at bounding box center [86, 438] width 172 height 21
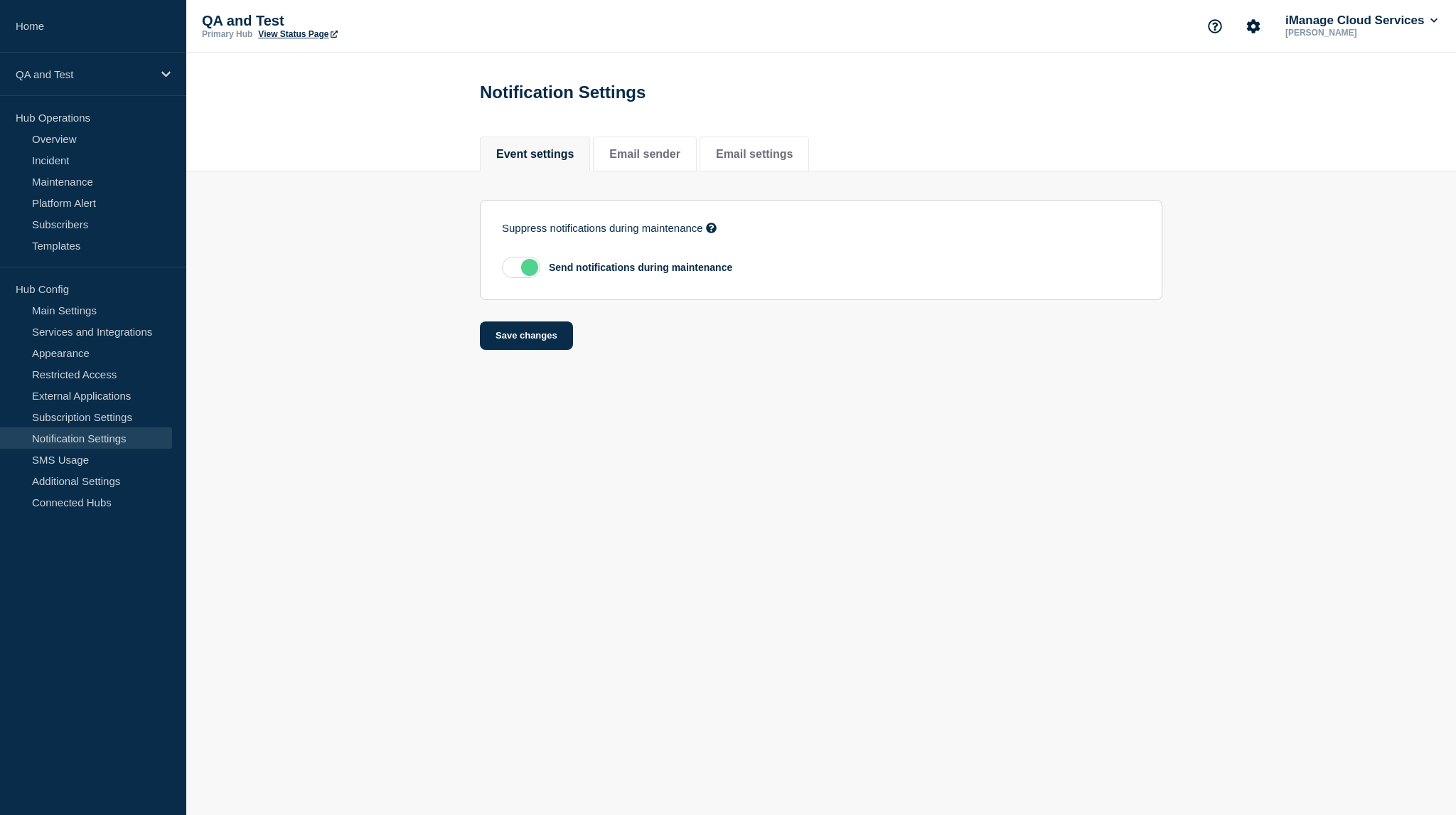
click at [438, 471] on body "Home QA and Test Hub Operations Overview Incident Maintenance Platform Alert Su…" at bounding box center [728, 408] width 1456 height 815
click at [57, 133] on link "Overview" at bounding box center [86, 138] width 172 height 21
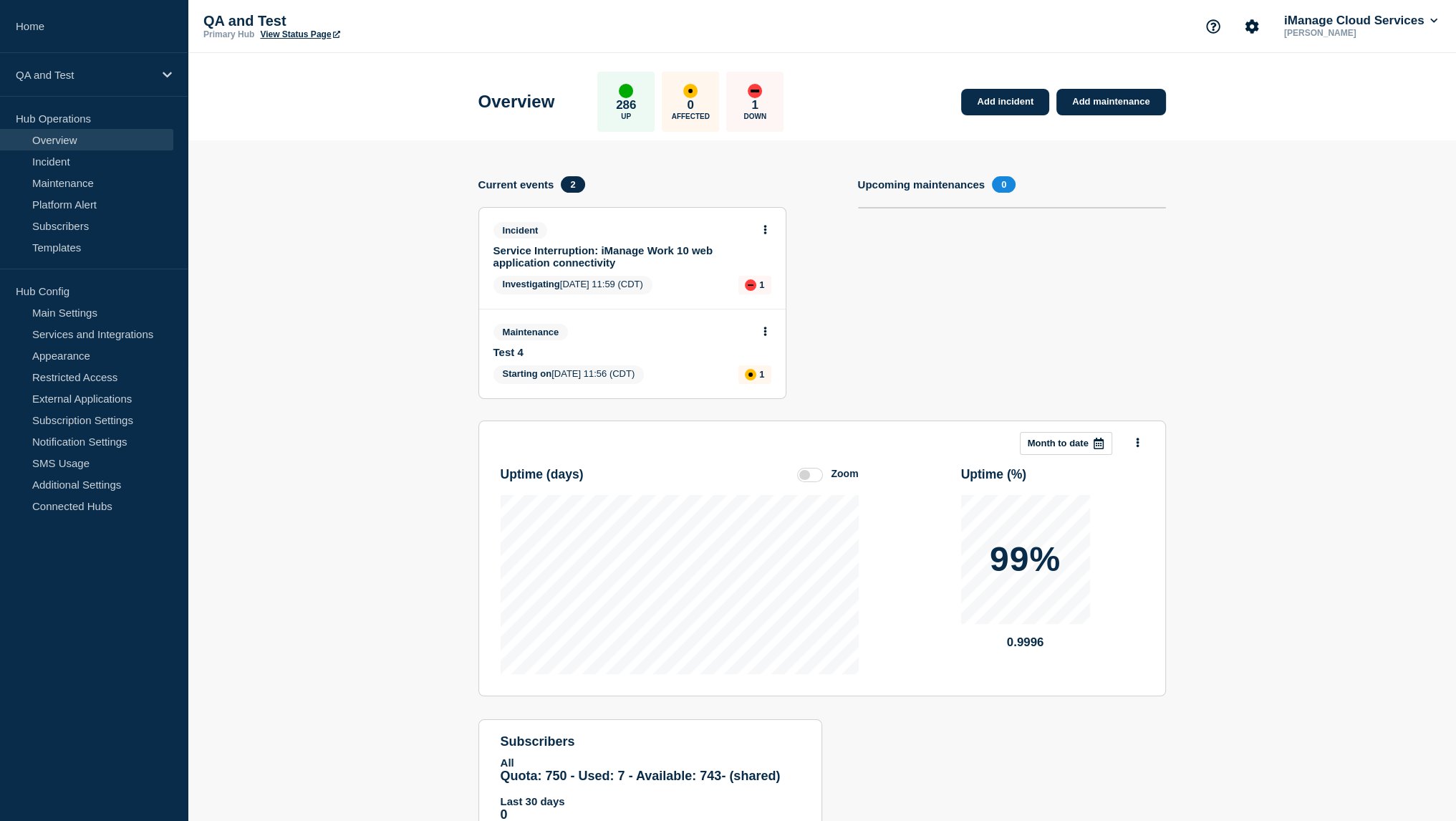
click at [767, 338] on button at bounding box center [765, 331] width 12 height 12
click at [745, 384] on link "Edit maintenance" at bounding box center [763, 386] width 77 height 12
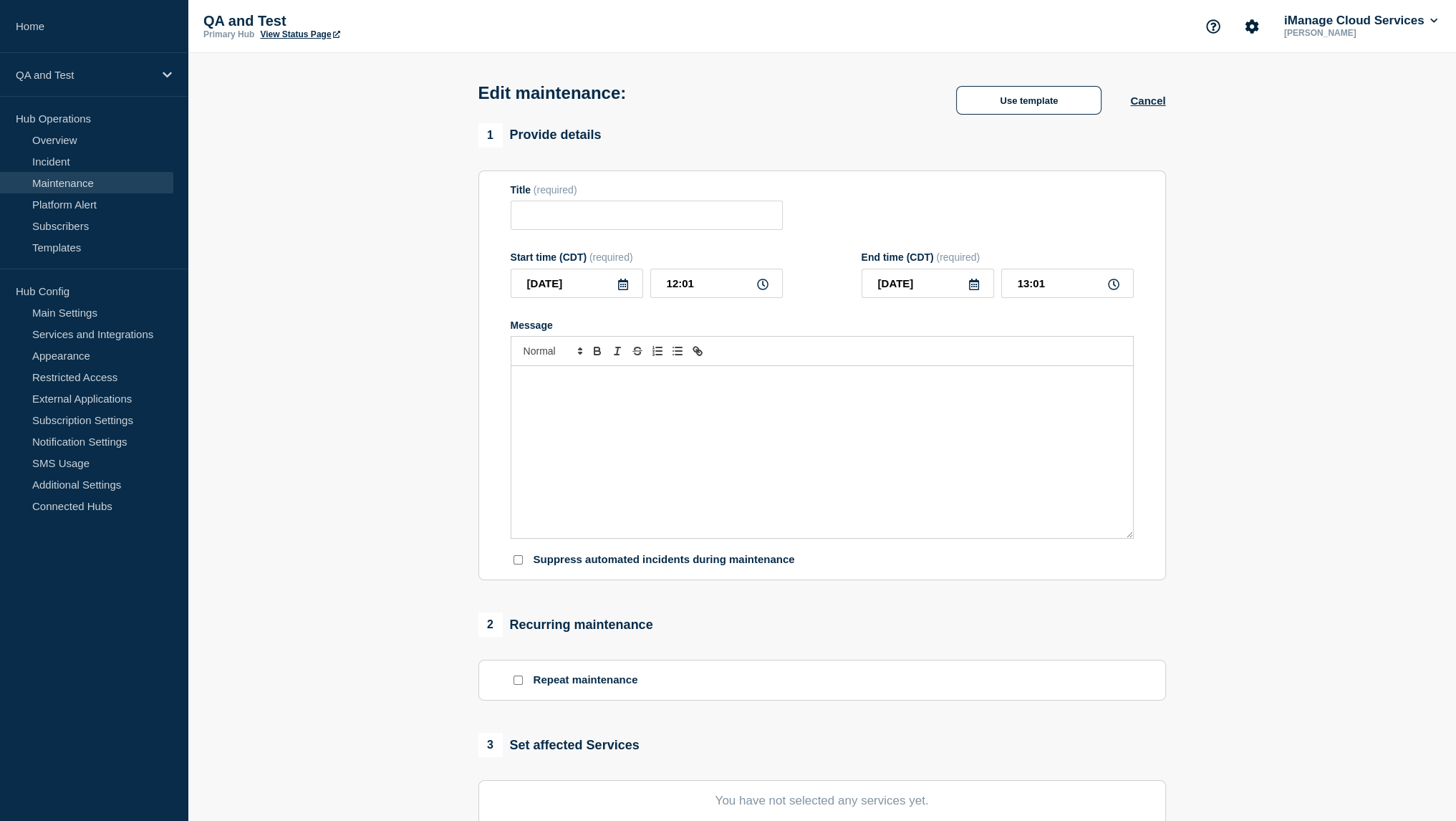
type input "Test 4"
type input "11:56"
type input "12:56"
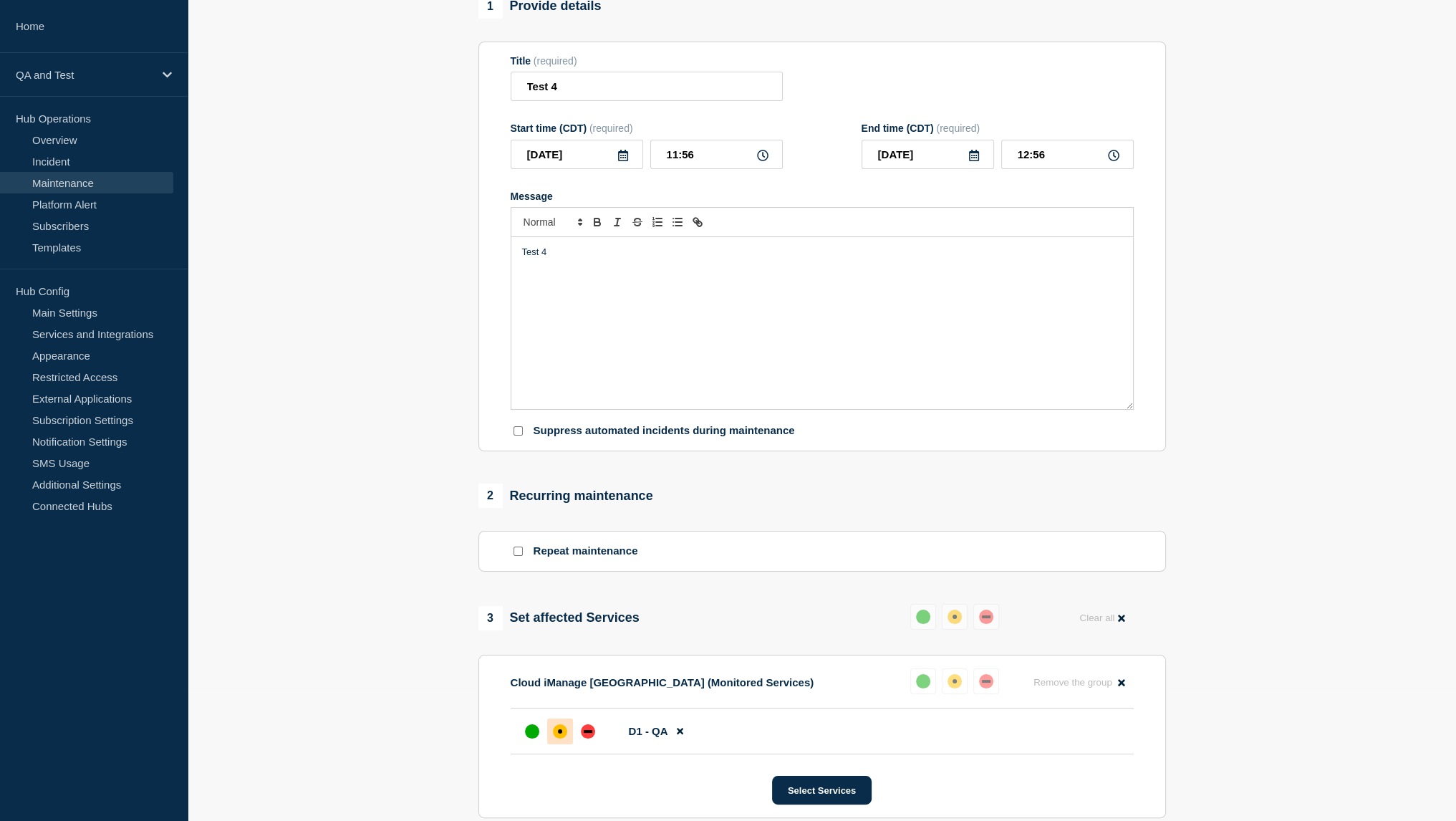
scroll to position [134, 0]
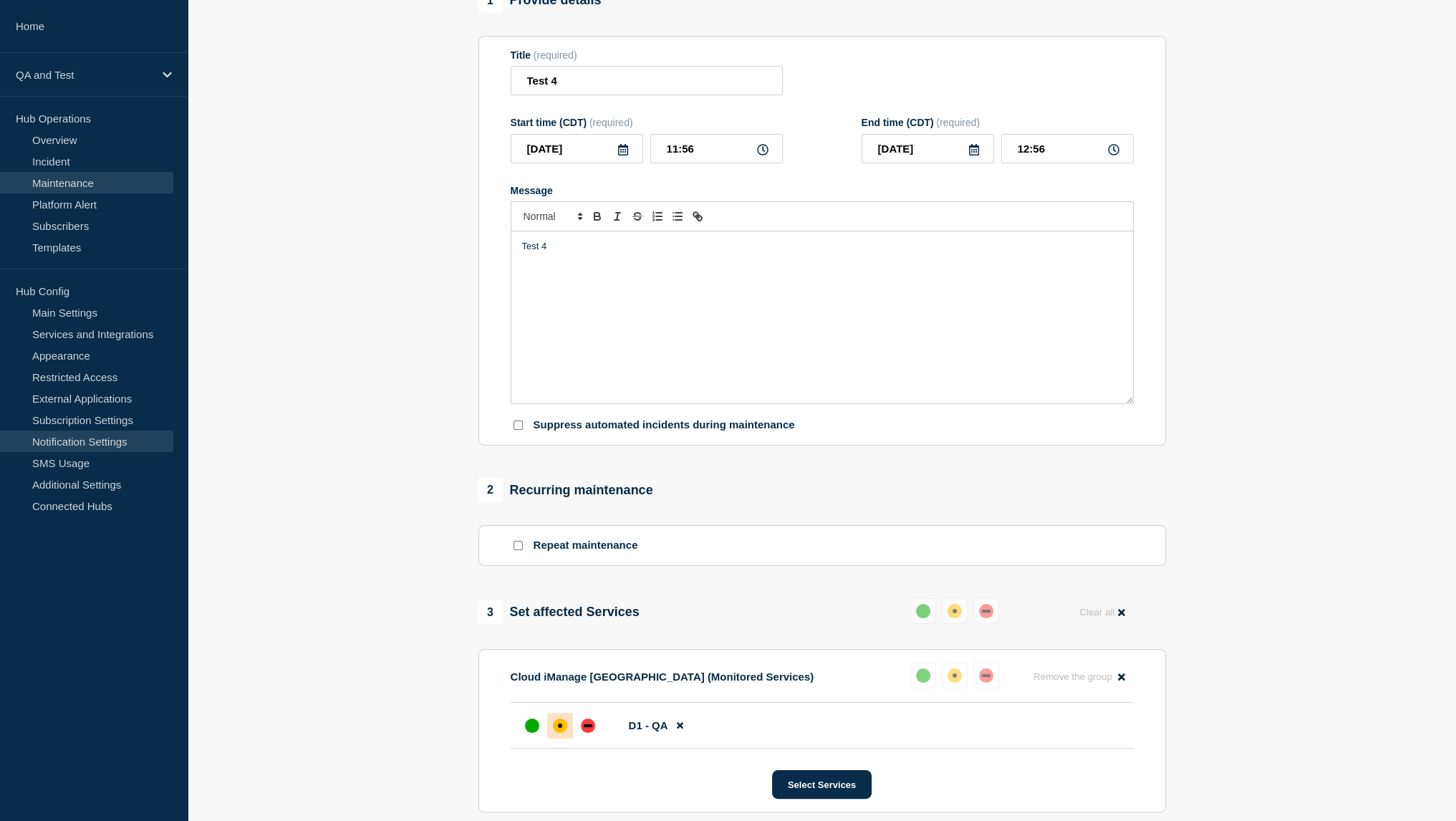
click at [90, 447] on link "Notification Settings" at bounding box center [87, 441] width 173 height 21
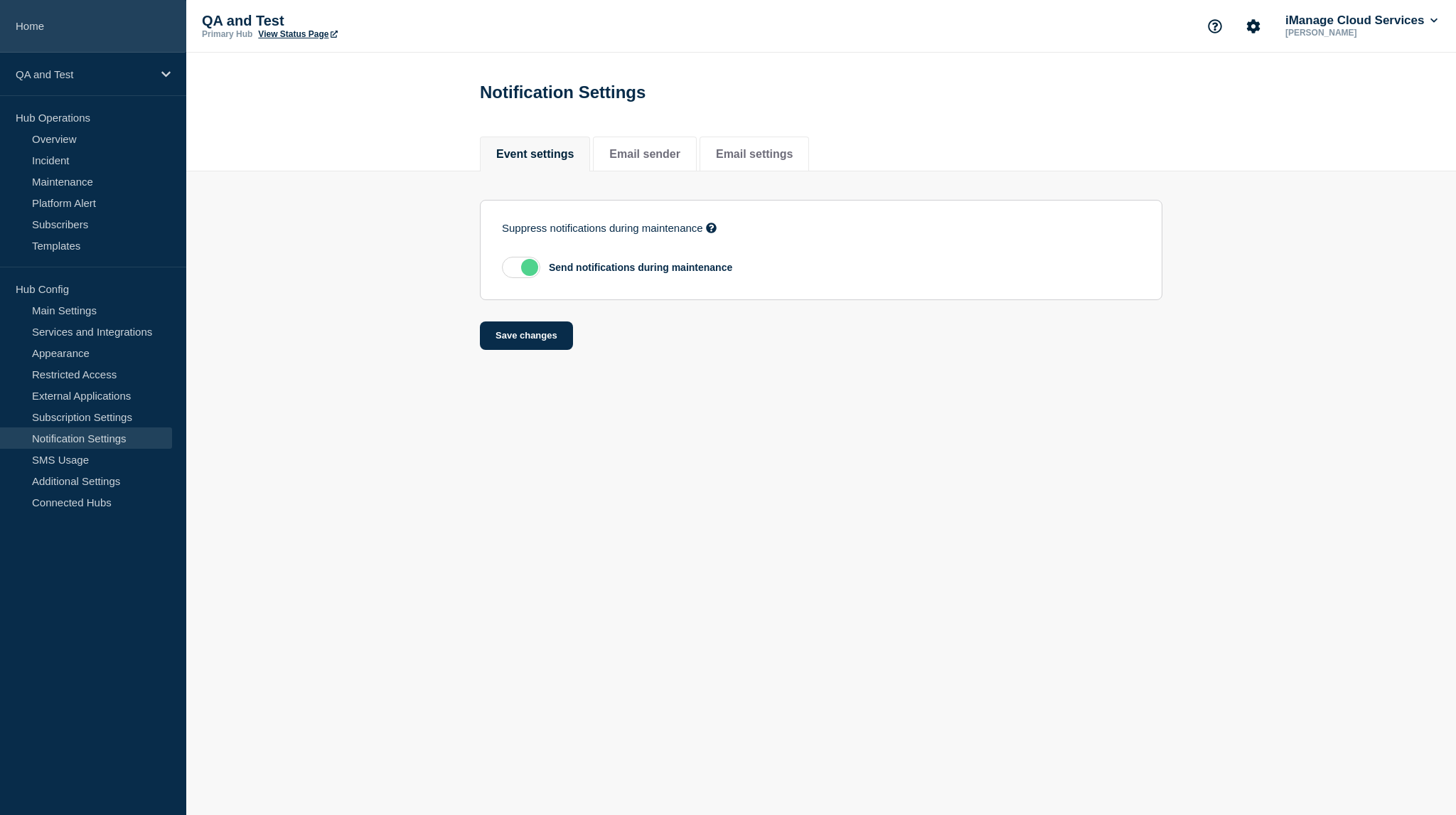
click at [108, 13] on link "Home" at bounding box center [93, 26] width 186 height 52
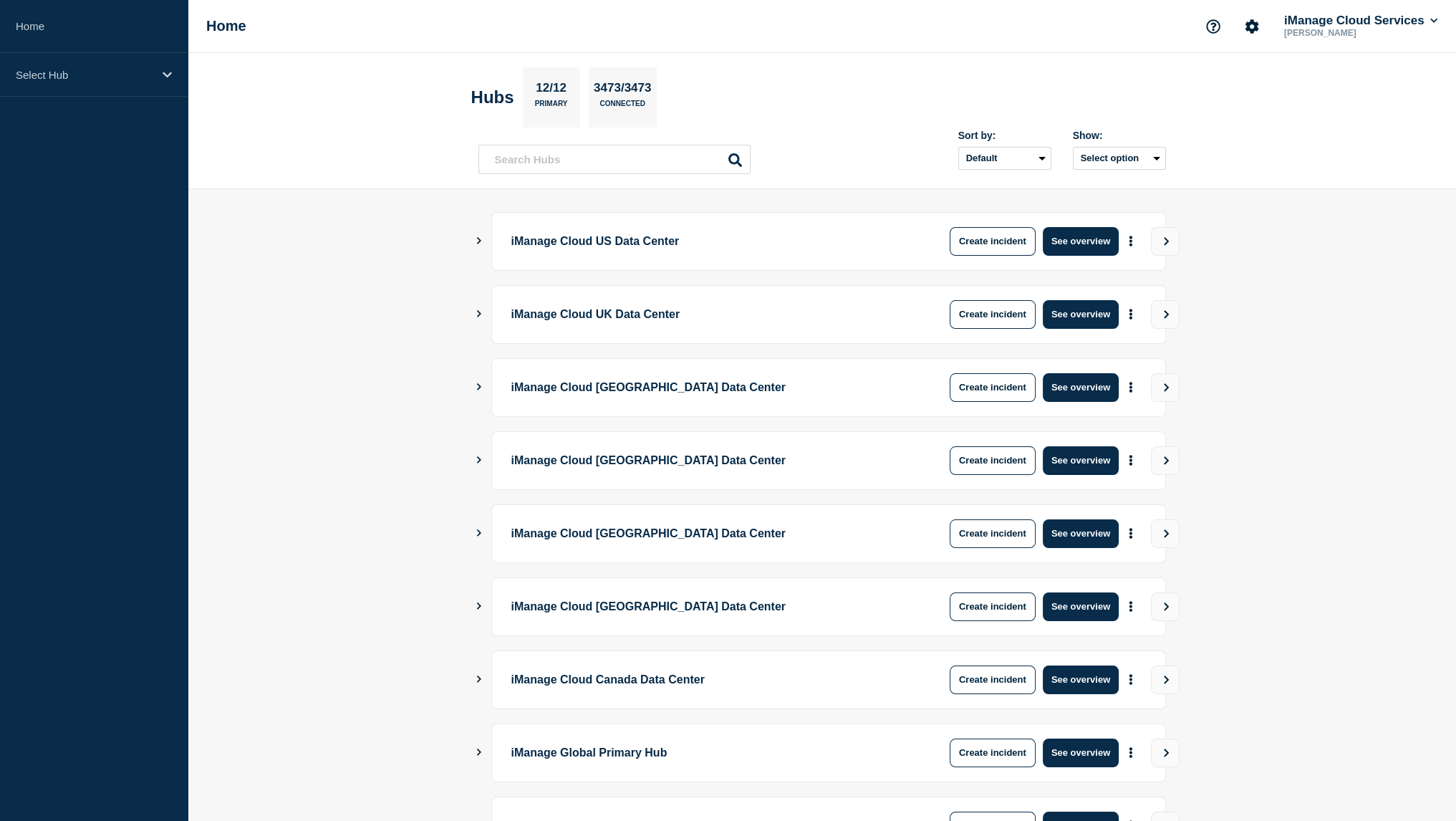
scroll to position [191, 0]
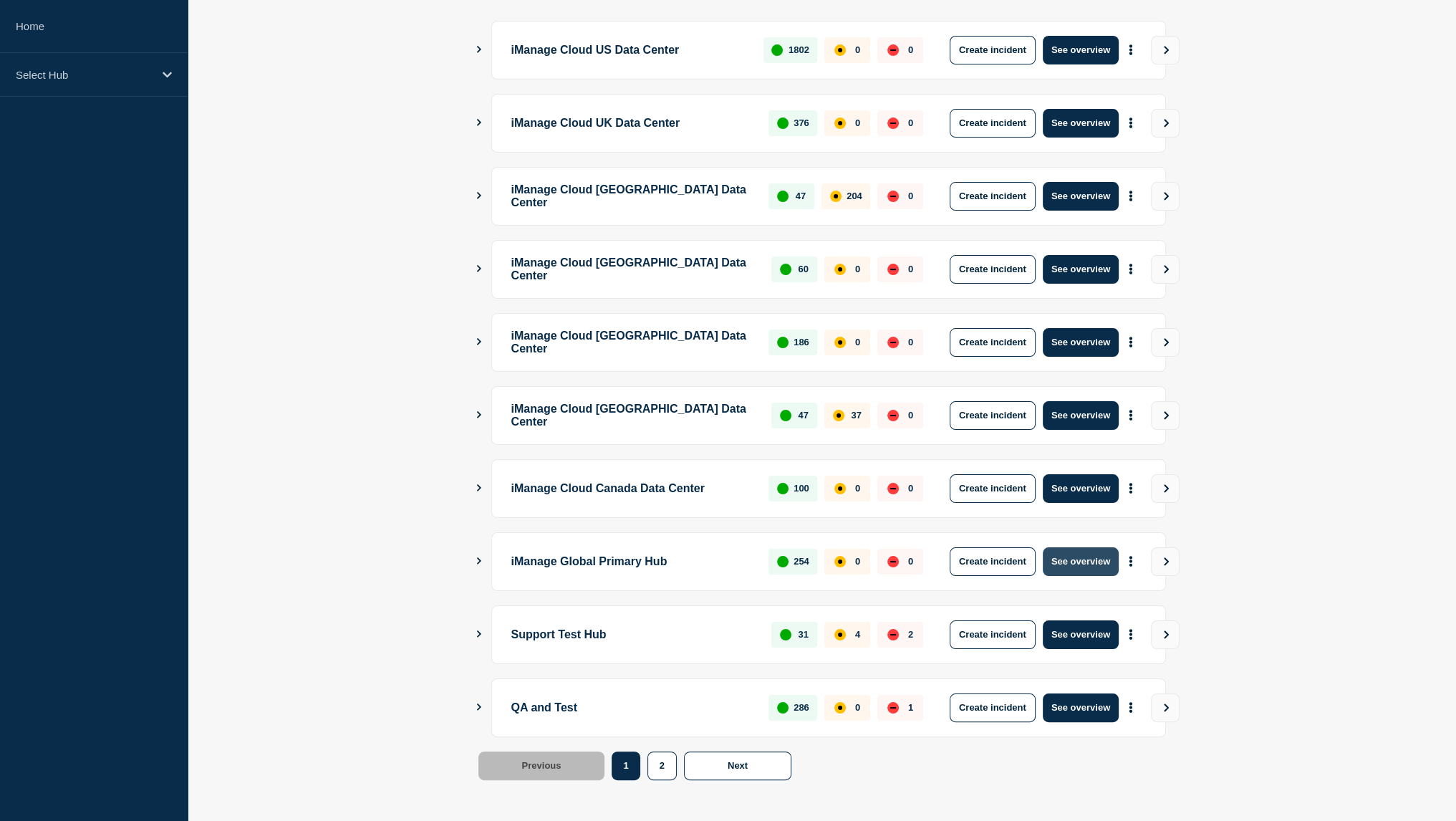
click at [1081, 552] on button "See overview" at bounding box center [1081, 561] width 76 height 29
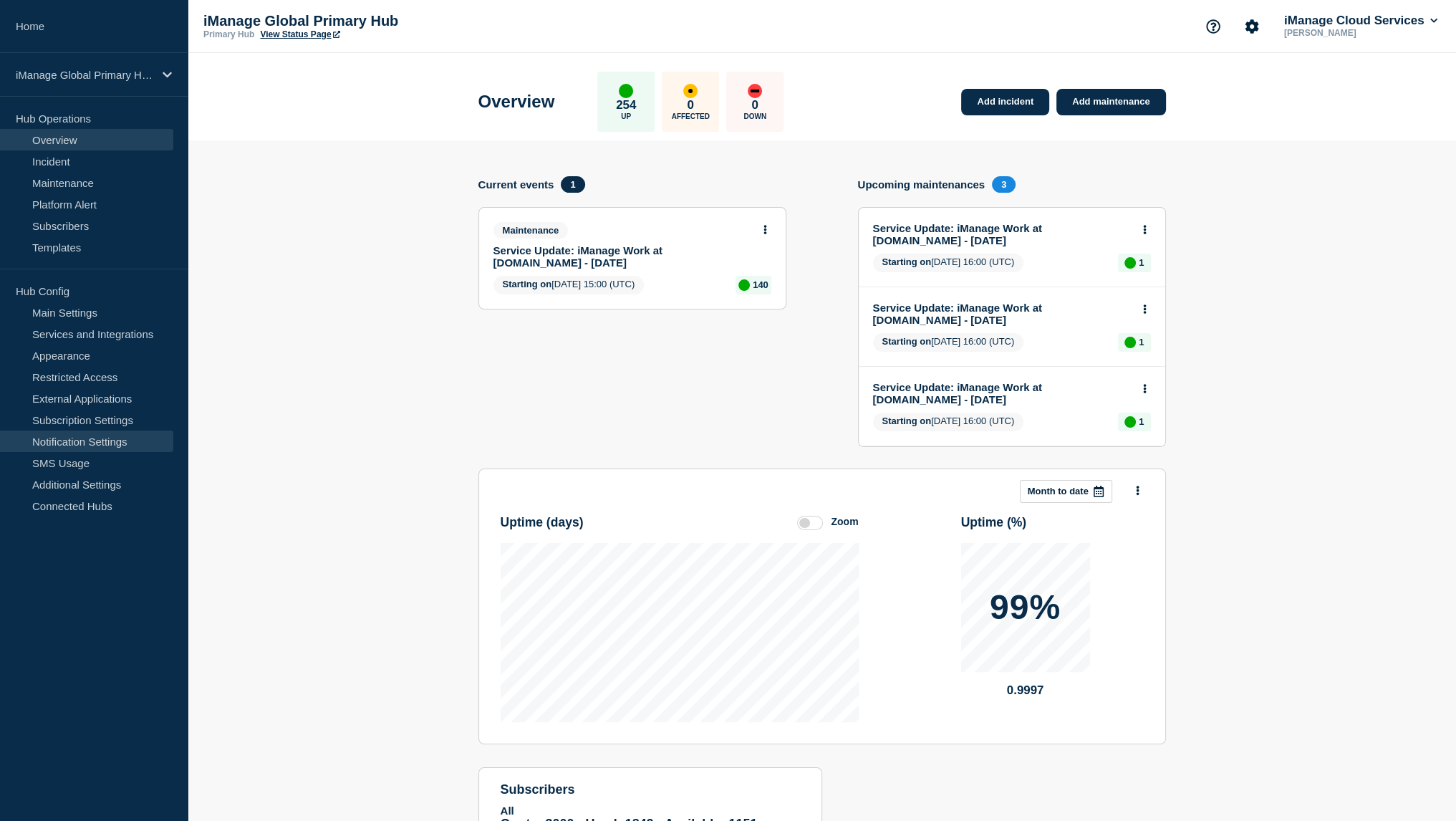
click at [134, 443] on link "Notification Settings" at bounding box center [87, 441] width 173 height 21
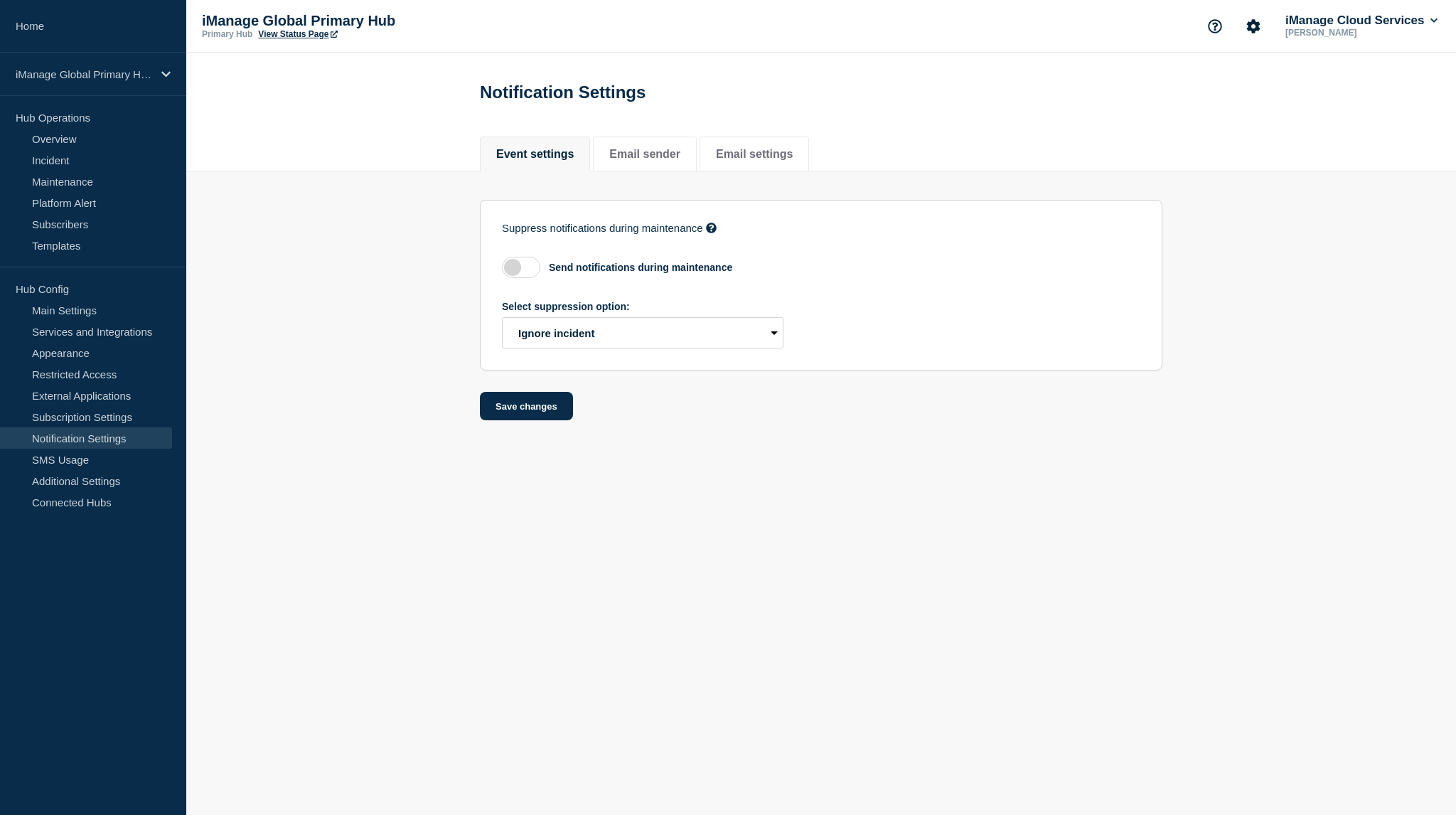
click at [734, 695] on body "Home iManage Global Primary Hub Hub Operations Overview Incident Maintenance Pl…" at bounding box center [728, 408] width 1456 height 815
click at [101, 333] on link "Services and Integrations" at bounding box center [86, 331] width 172 height 21
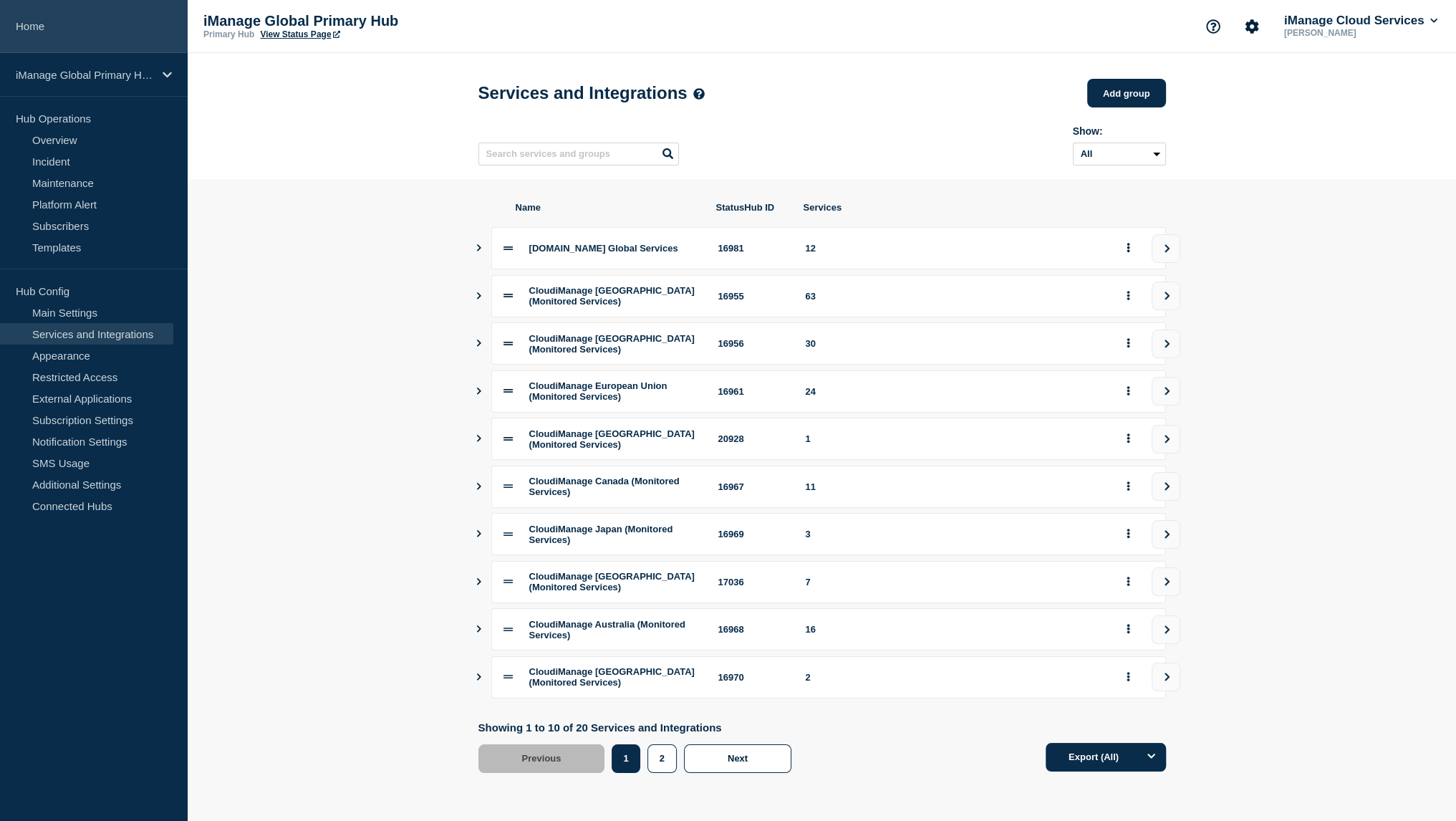
click at [112, 46] on link "Home" at bounding box center [94, 26] width 188 height 53
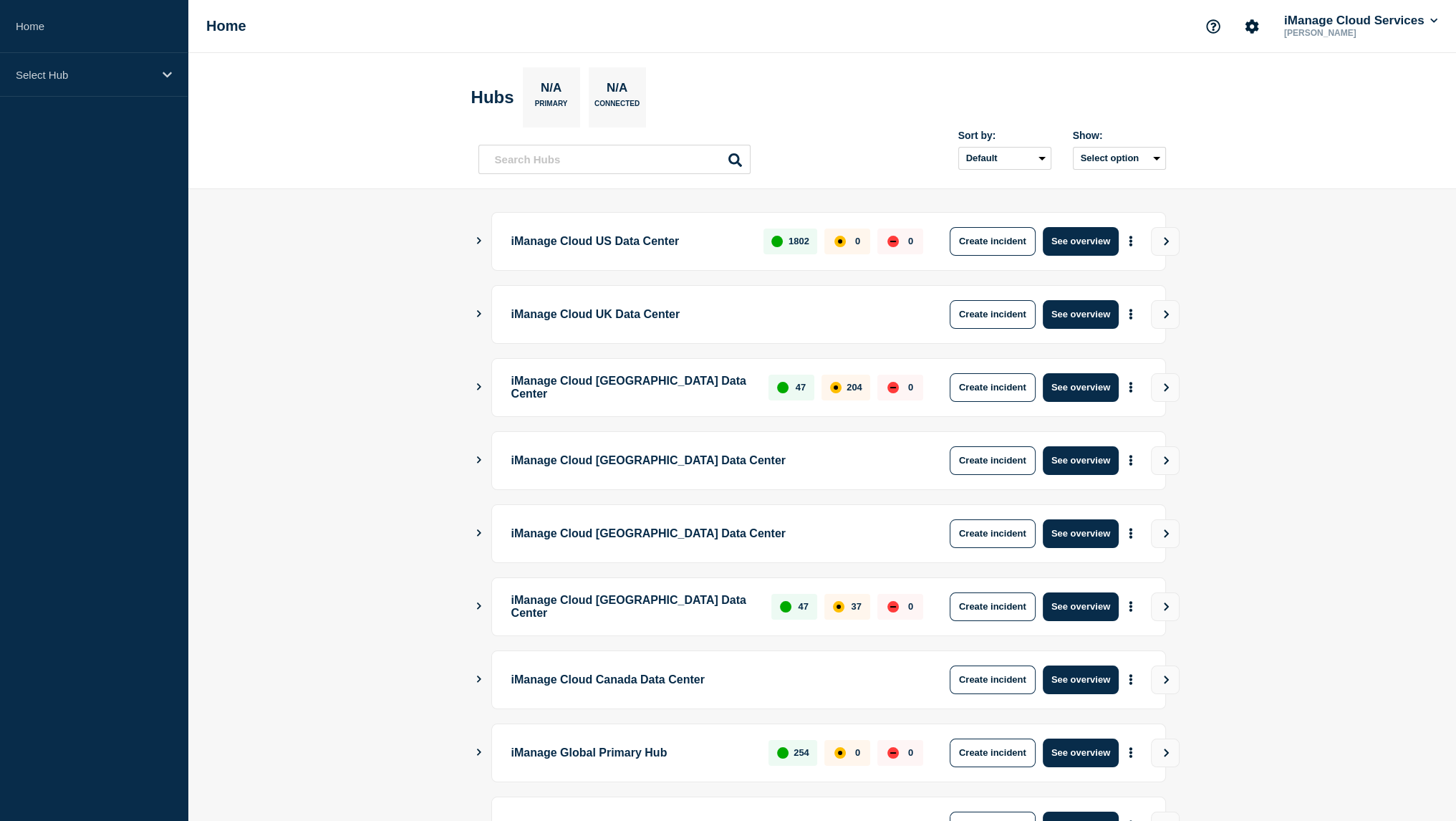
scroll to position [191, 0]
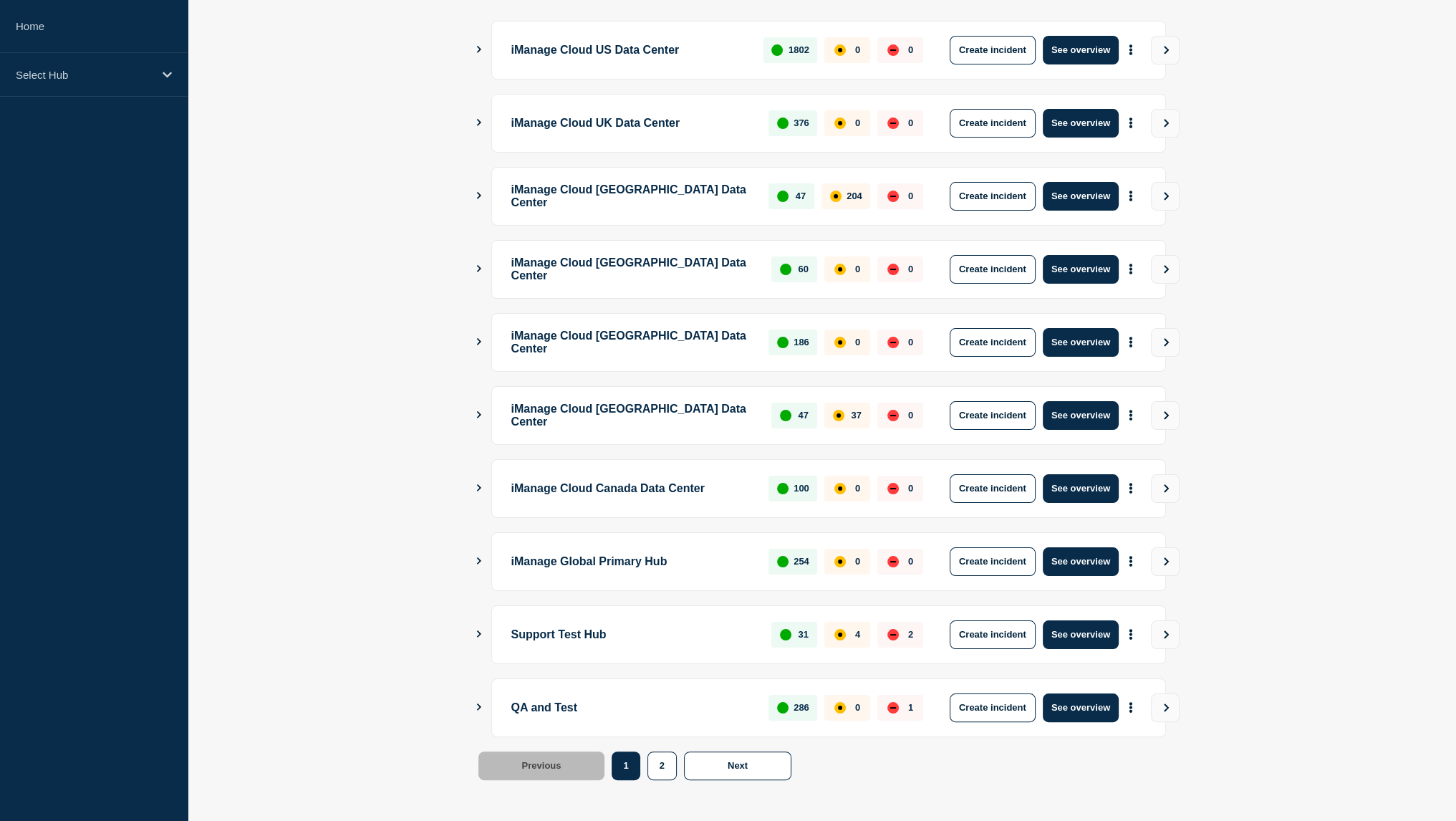
click at [395, 374] on main "iManage Cloud US Data Center 1802 0 0 Create incident See overview iManage Clou…" at bounding box center [822, 410] width 1268 height 827
click at [1098, 710] on button "See overview" at bounding box center [1081, 707] width 76 height 29
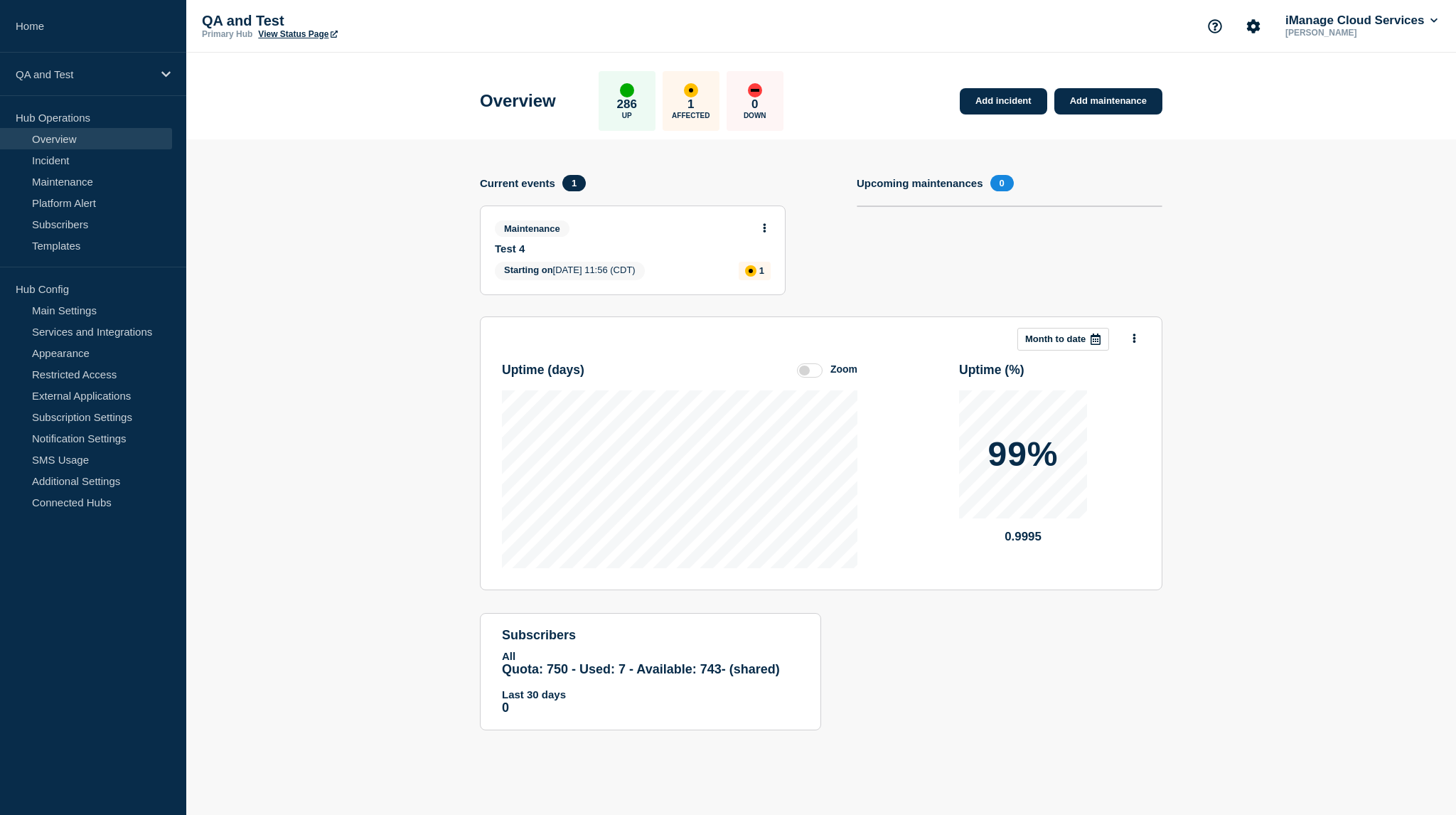
click at [765, 223] on icon at bounding box center [765, 227] width 3 height 9
click at [753, 261] on link "View maintenance" at bounding box center [765, 263] width 81 height 11
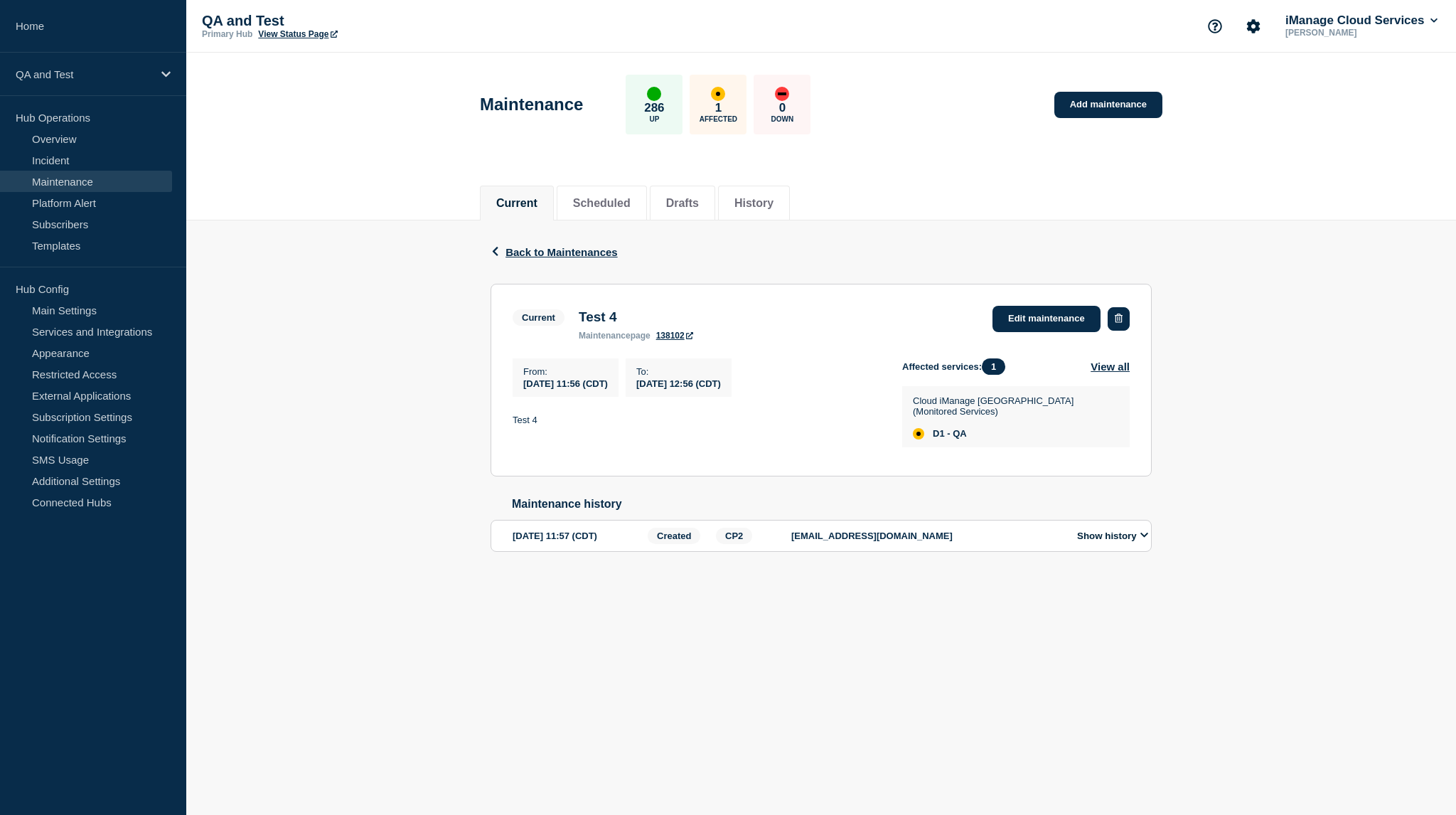
click at [1116, 308] on button "button" at bounding box center [1118, 318] width 22 height 24
